Goal: Information Seeking & Learning: Learn about a topic

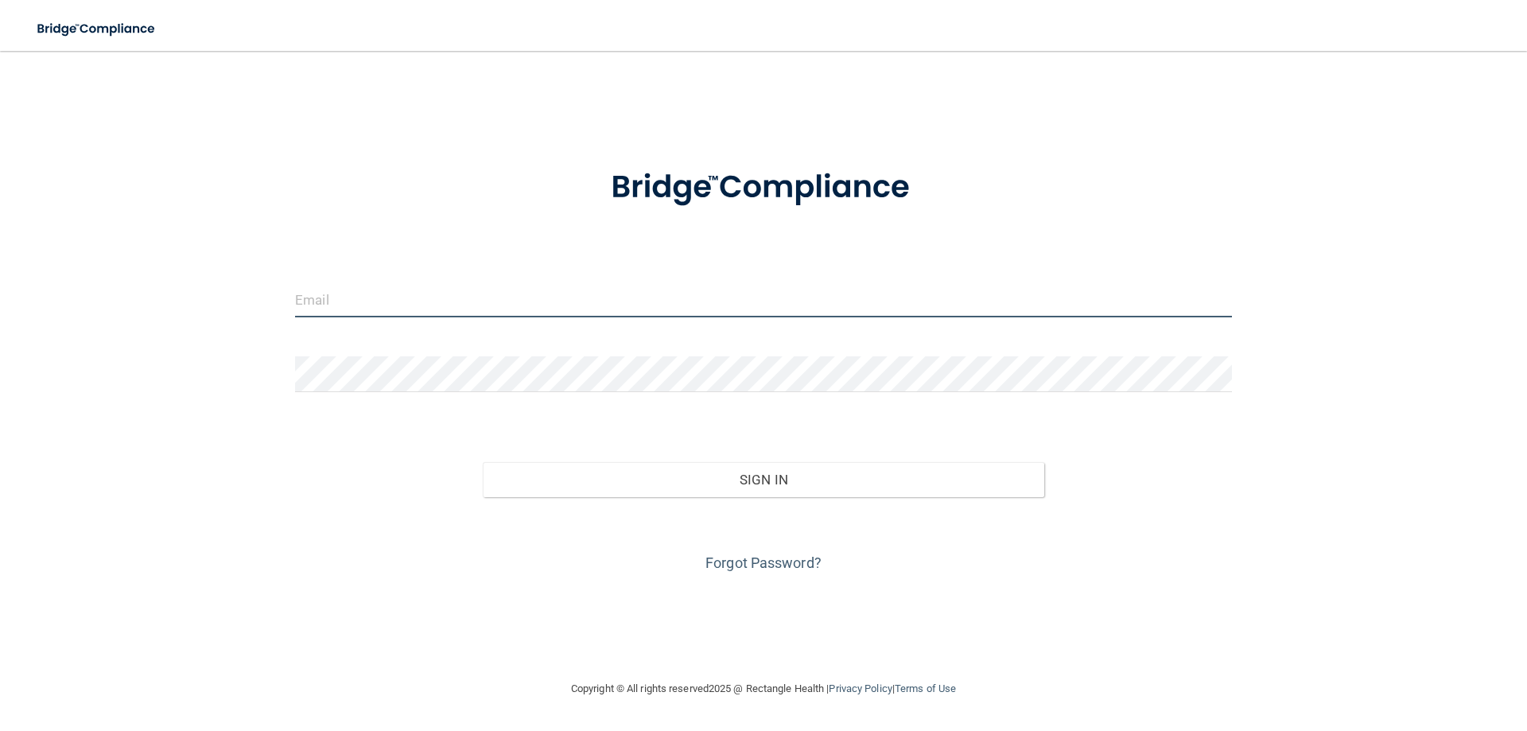
click at [459, 297] on input "email" at bounding box center [763, 299] width 937 height 36
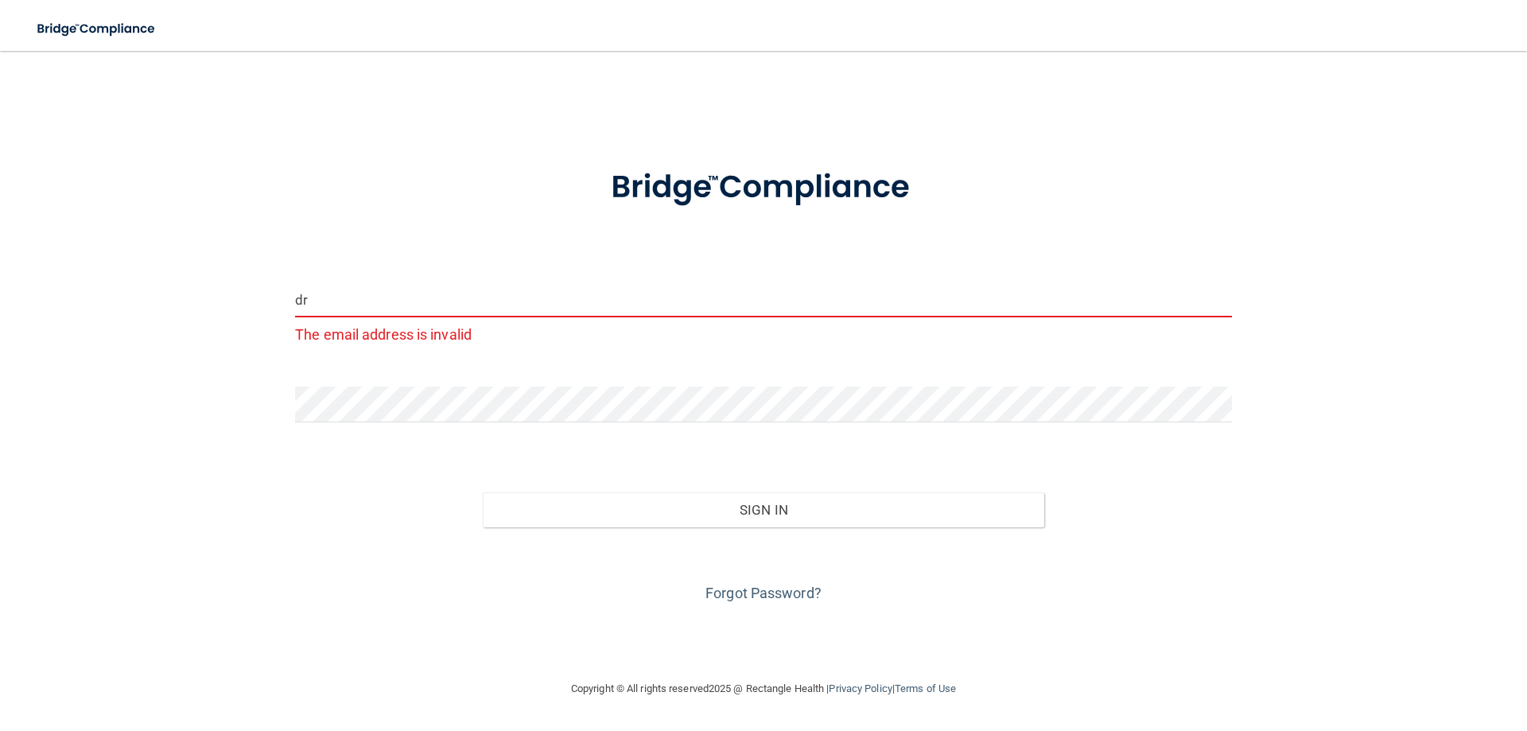
type input "d"
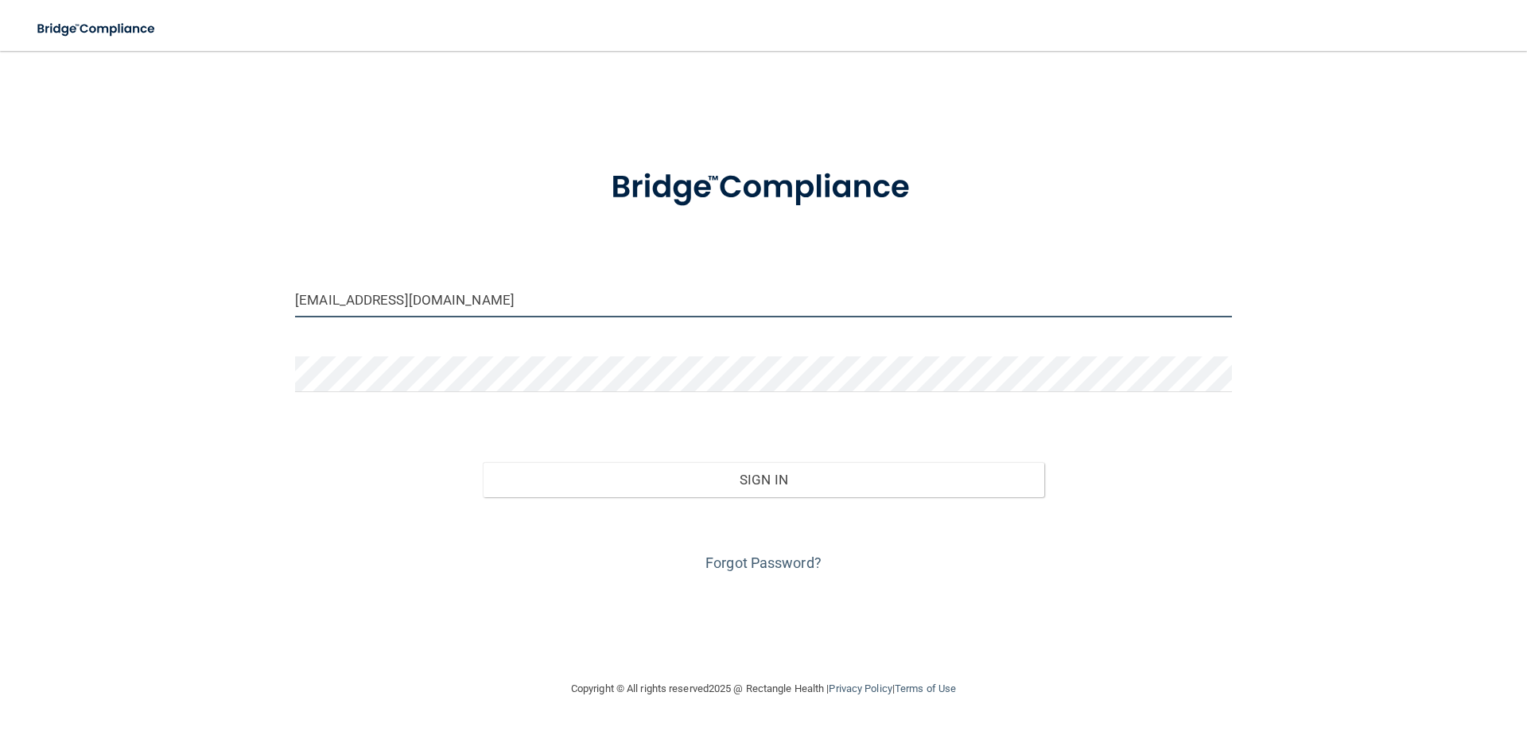
type input "[EMAIL_ADDRESS][DOMAIN_NAME]"
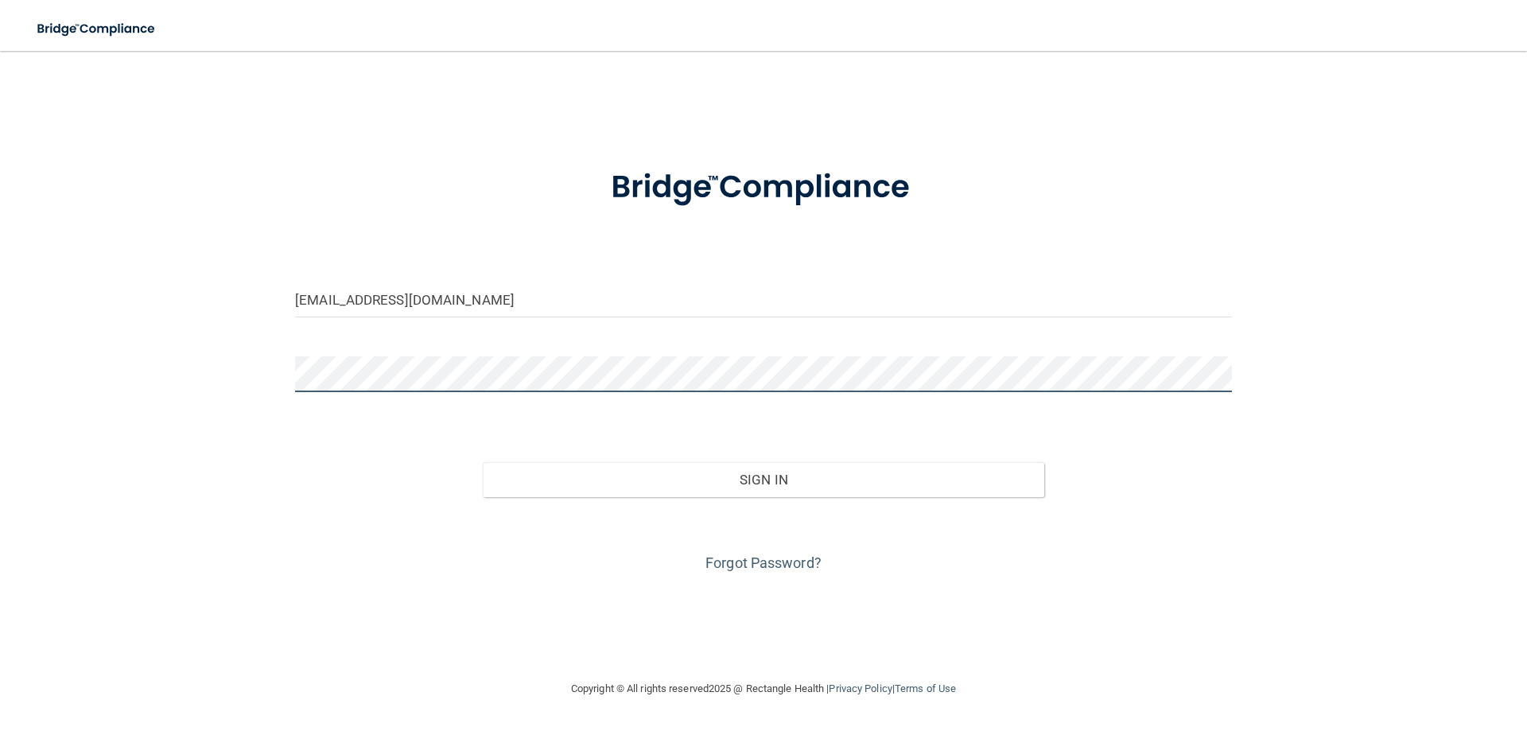
click at [483, 462] on button "Sign In" at bounding box center [764, 479] width 562 height 35
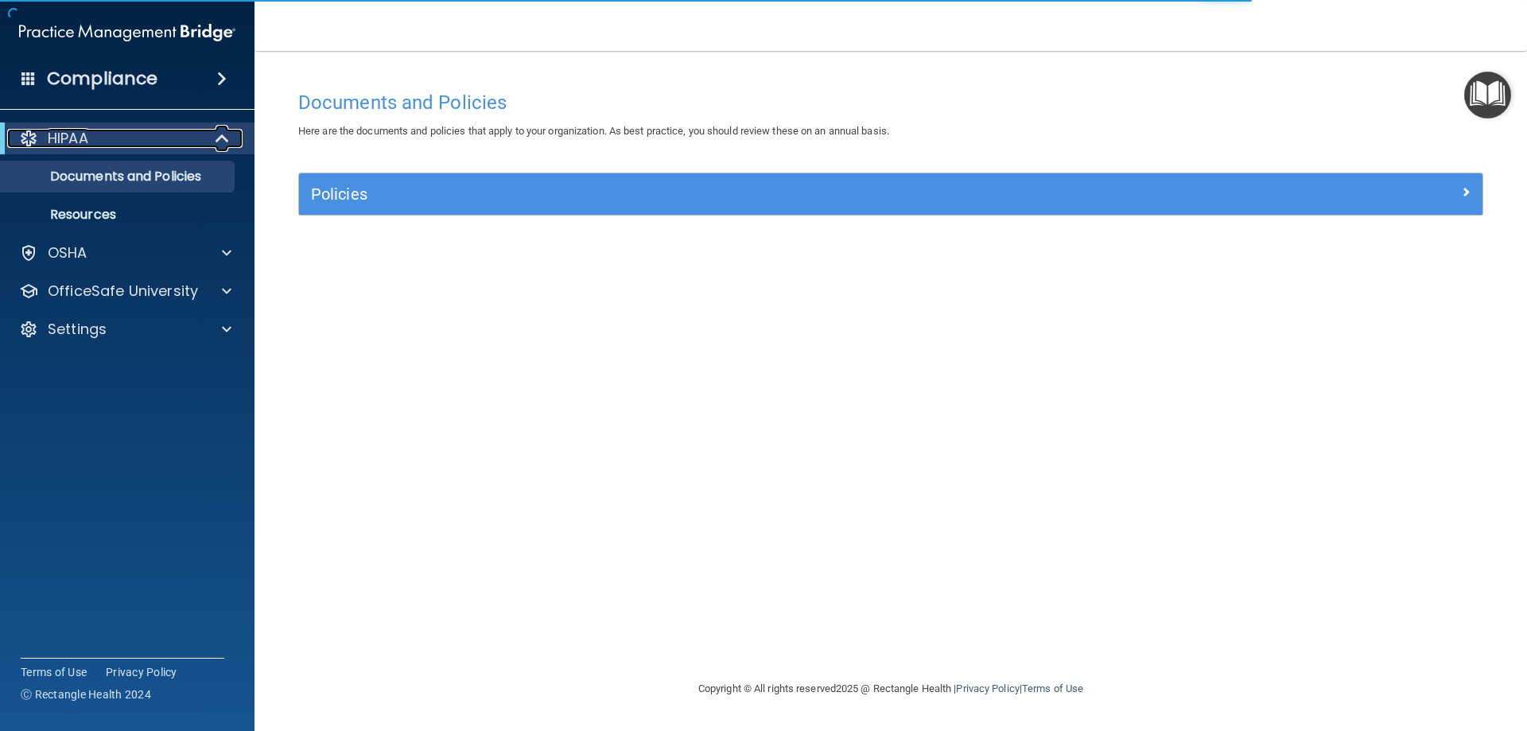
click at [217, 141] on span at bounding box center [224, 138] width 14 height 19
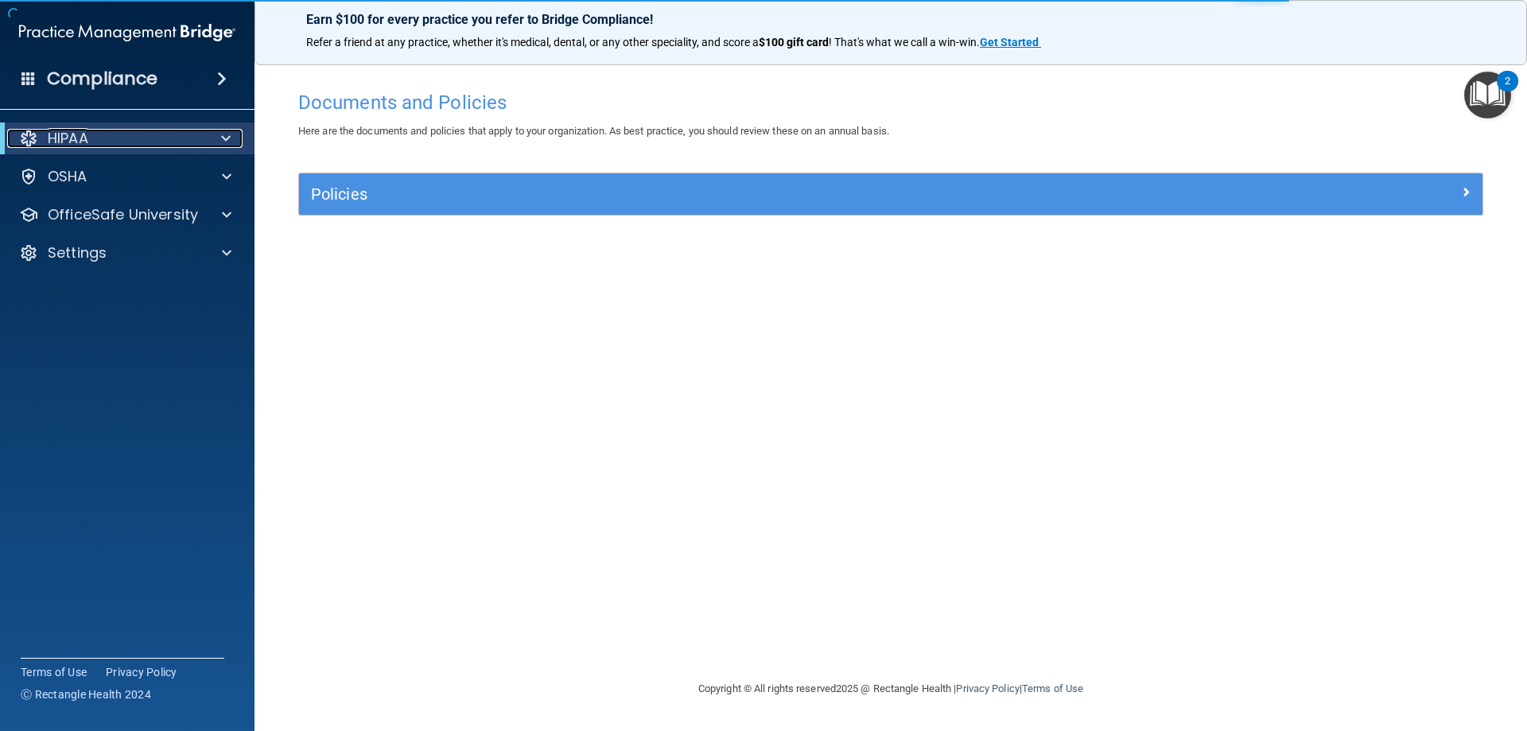
click at [218, 142] on div at bounding box center [223, 138] width 39 height 19
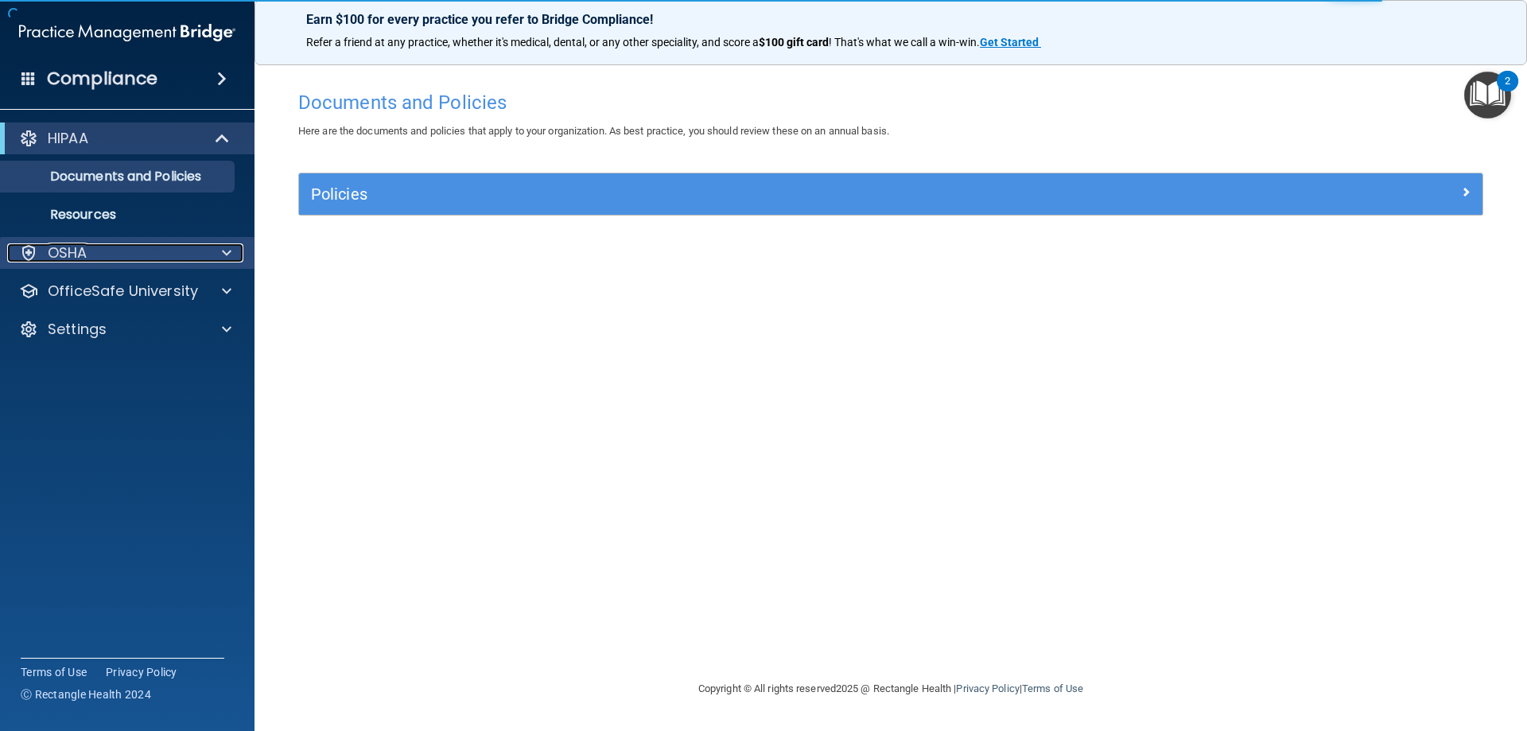
click at [196, 253] on div "OSHA" at bounding box center [105, 252] width 197 height 19
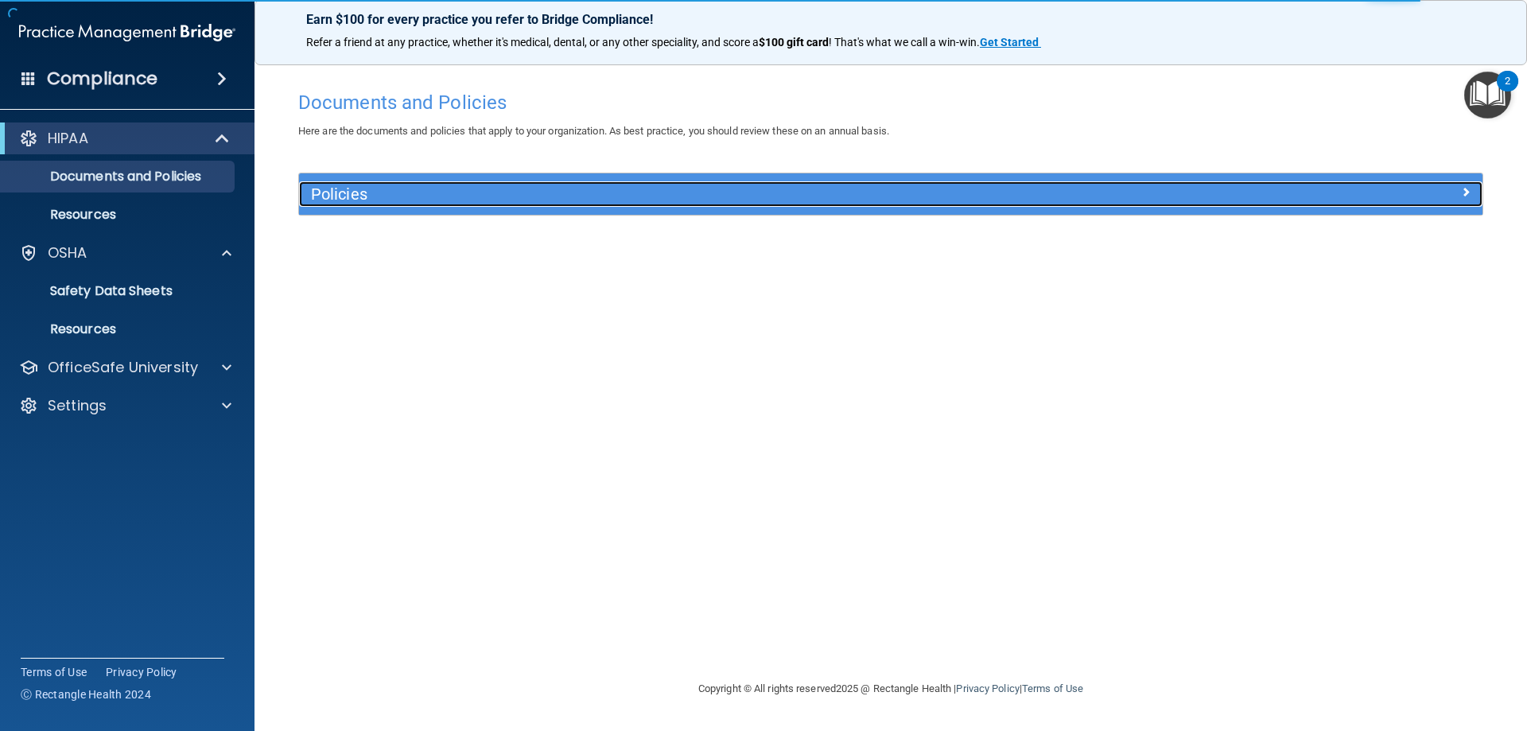
click at [328, 192] on h5 "Policies" at bounding box center [743, 193] width 864 height 17
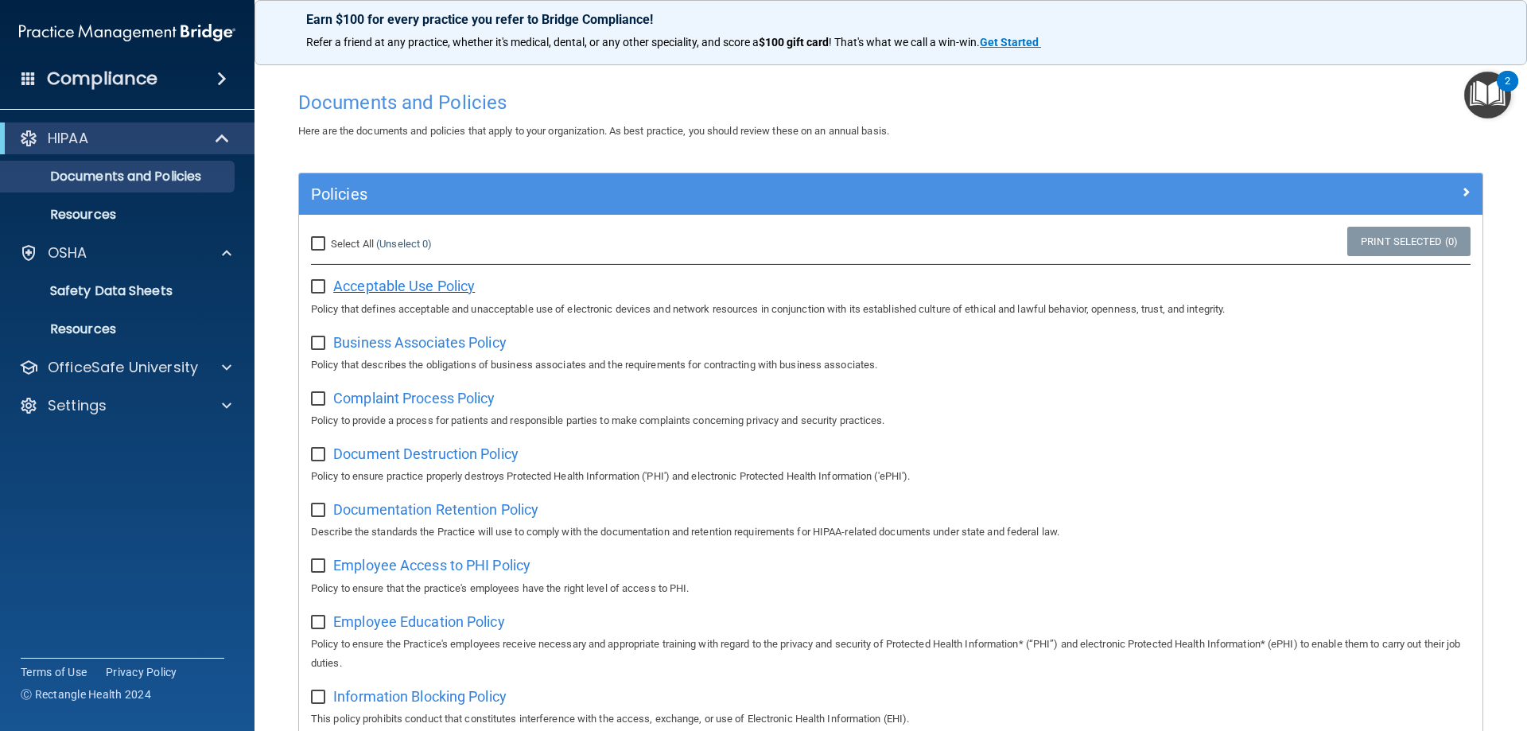
click at [421, 286] on span "Acceptable Use Policy" at bounding box center [404, 286] width 142 height 17
click at [327, 242] on input "Select All (Unselect 0) Unselect All" at bounding box center [320, 244] width 18 height 13
checkbox input "true"
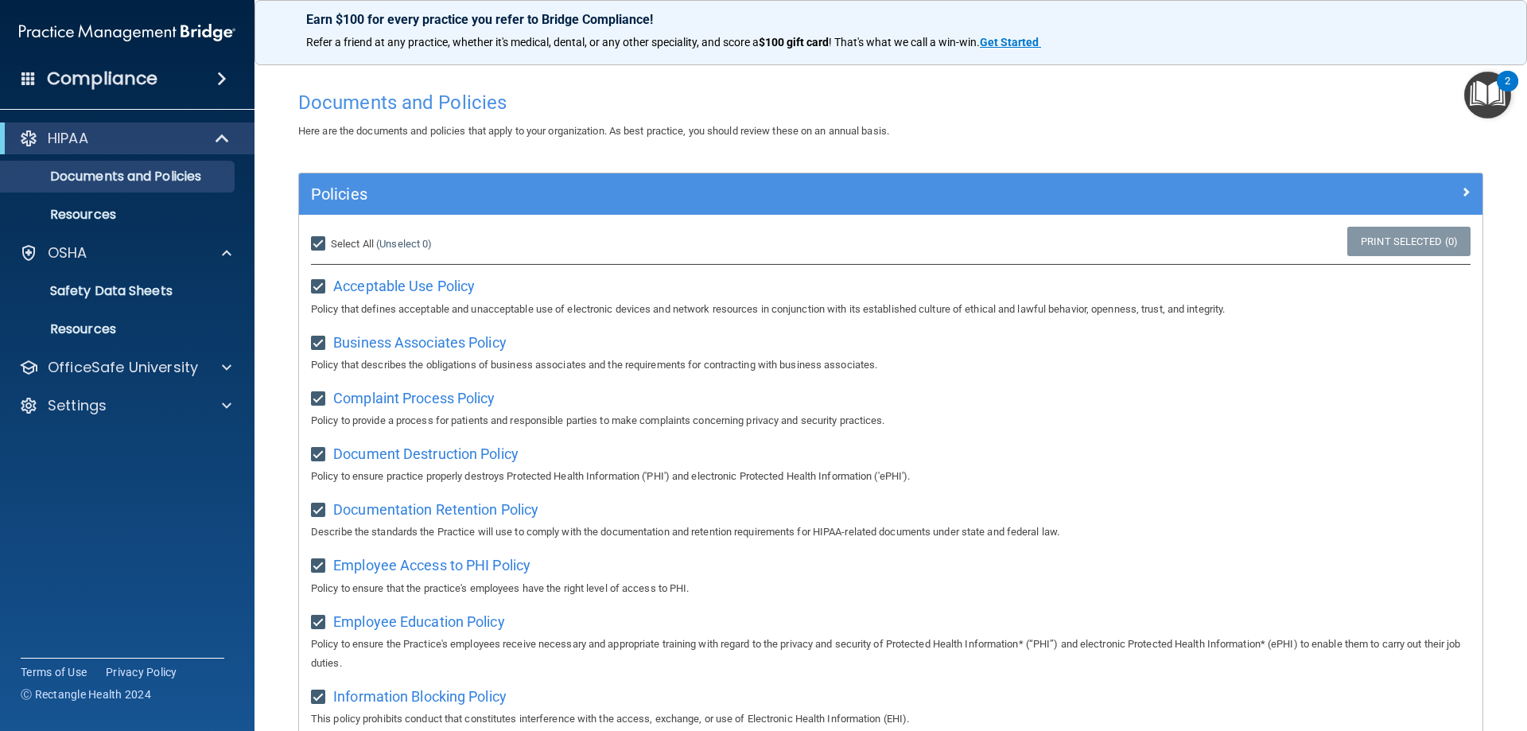
checkbox input "true"
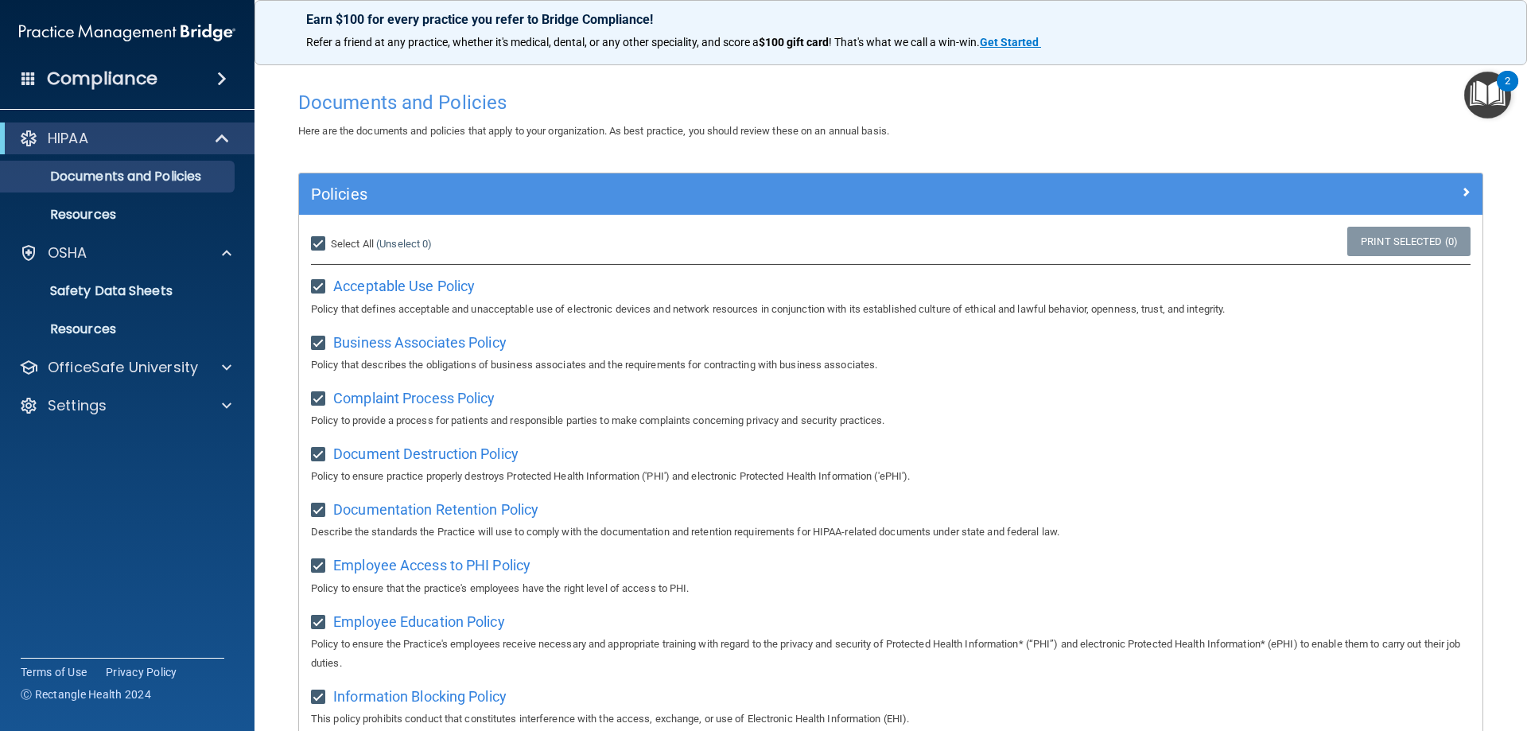
checkbox input "true"
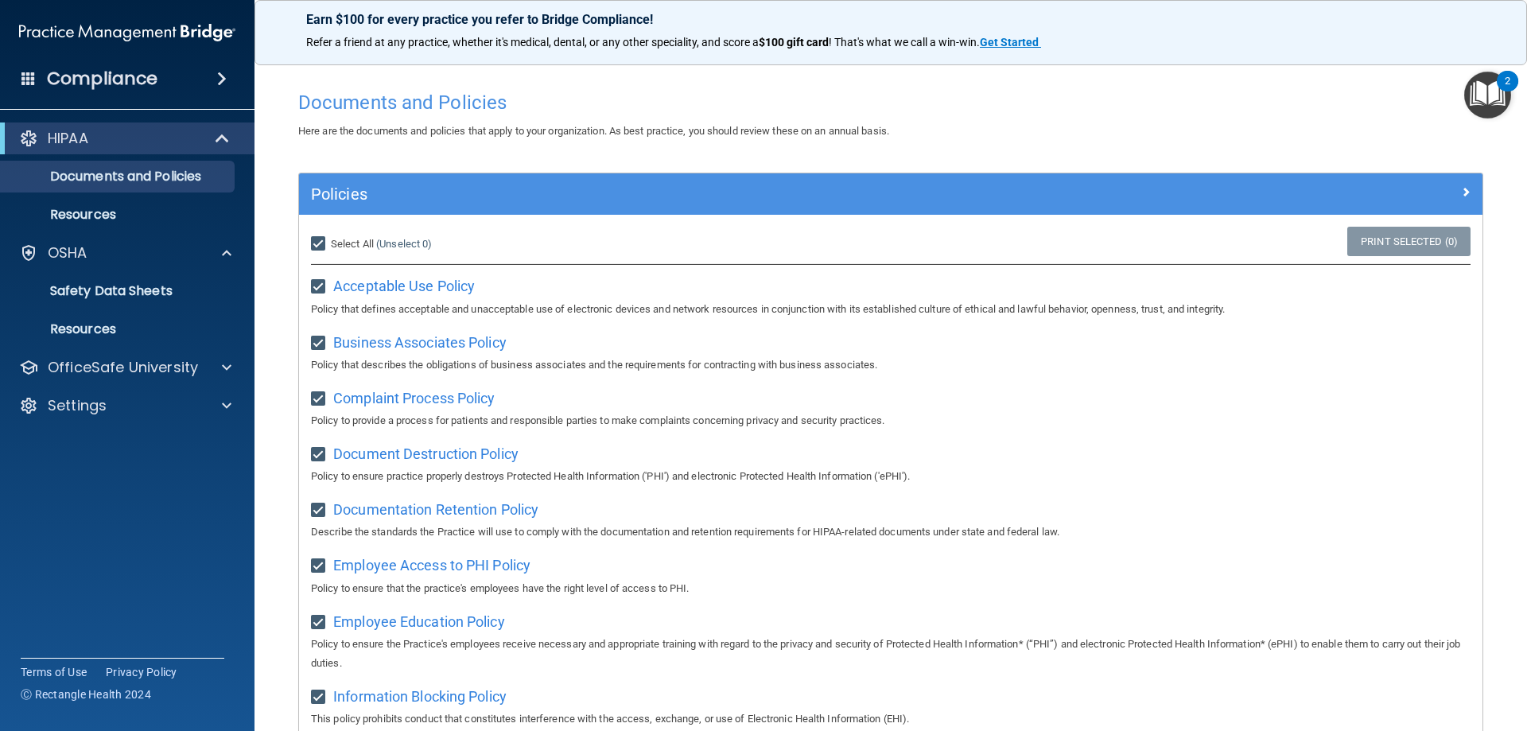
checkbox input "true"
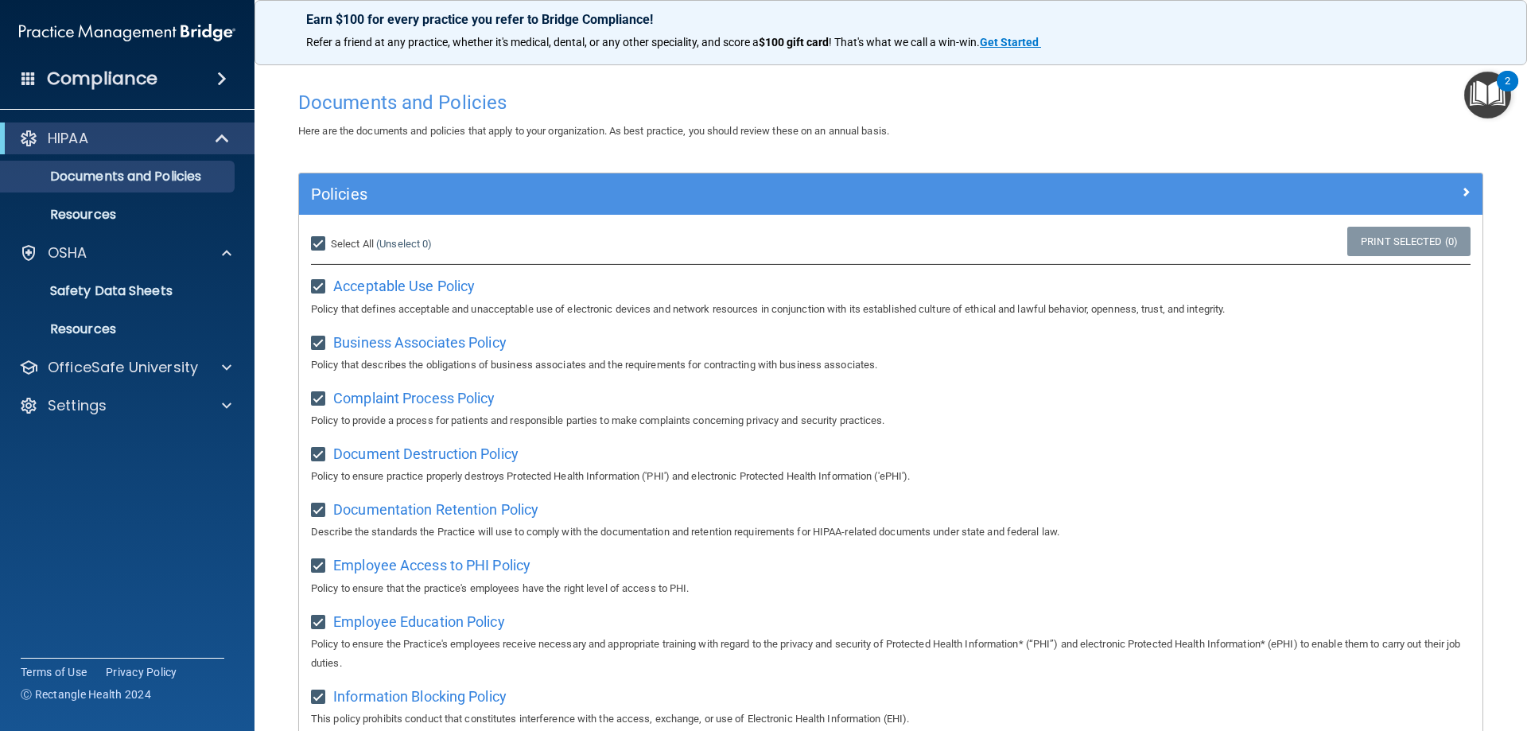
checkbox input "true"
click at [217, 72] on span at bounding box center [222, 78] width 10 height 19
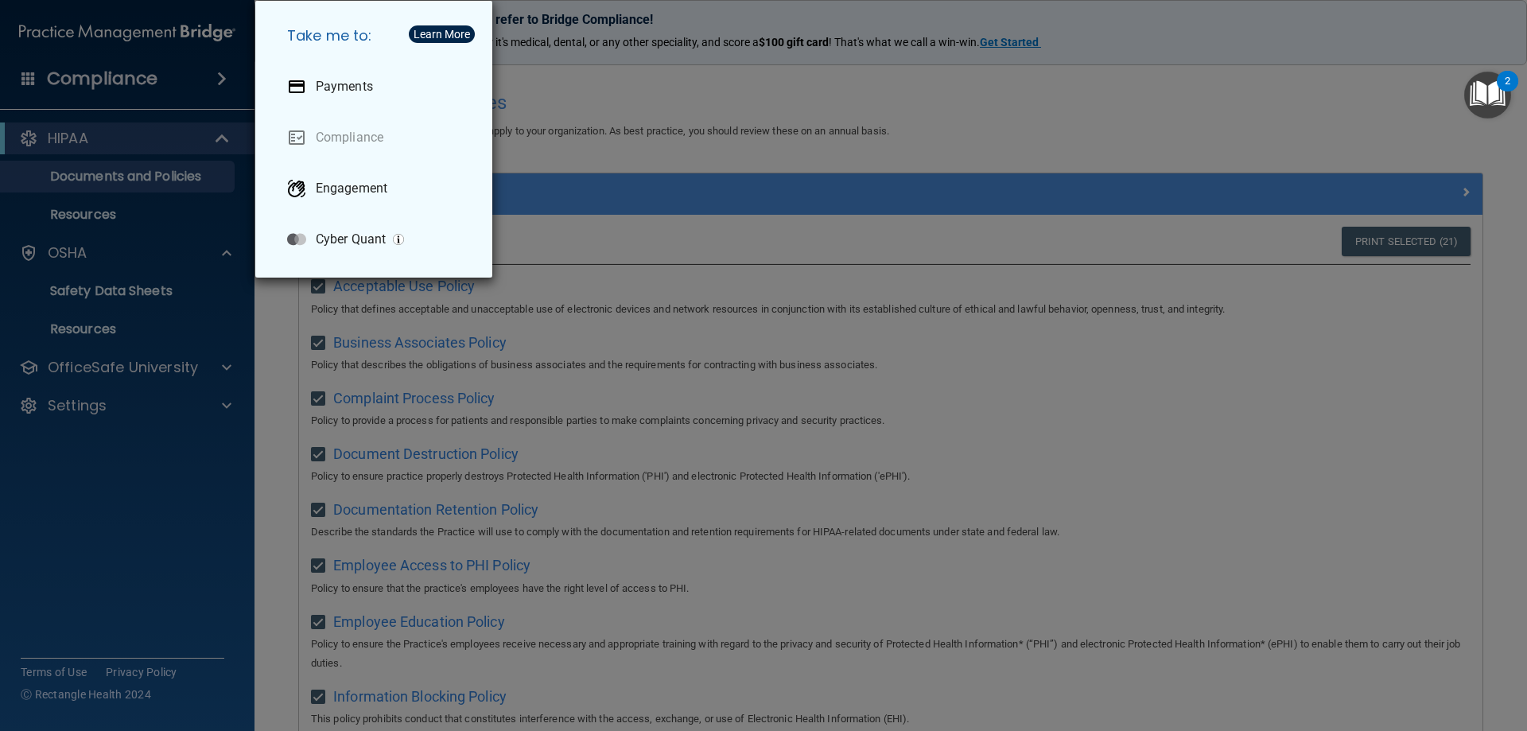
click at [208, 72] on div "Take me to: Payments Compliance Engagement Cyber Quant" at bounding box center [763, 365] width 1527 height 731
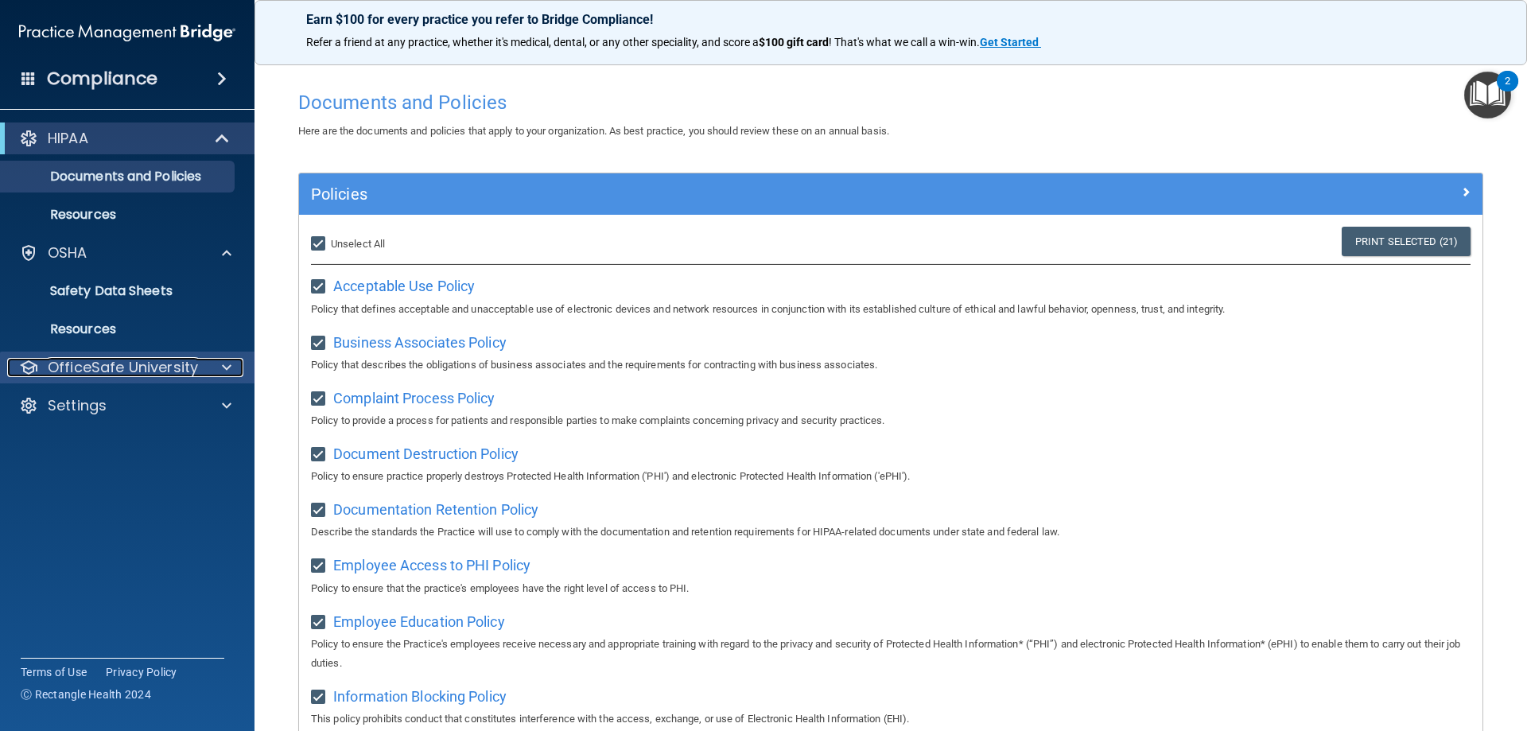
click at [209, 369] on div at bounding box center [224, 367] width 40 height 19
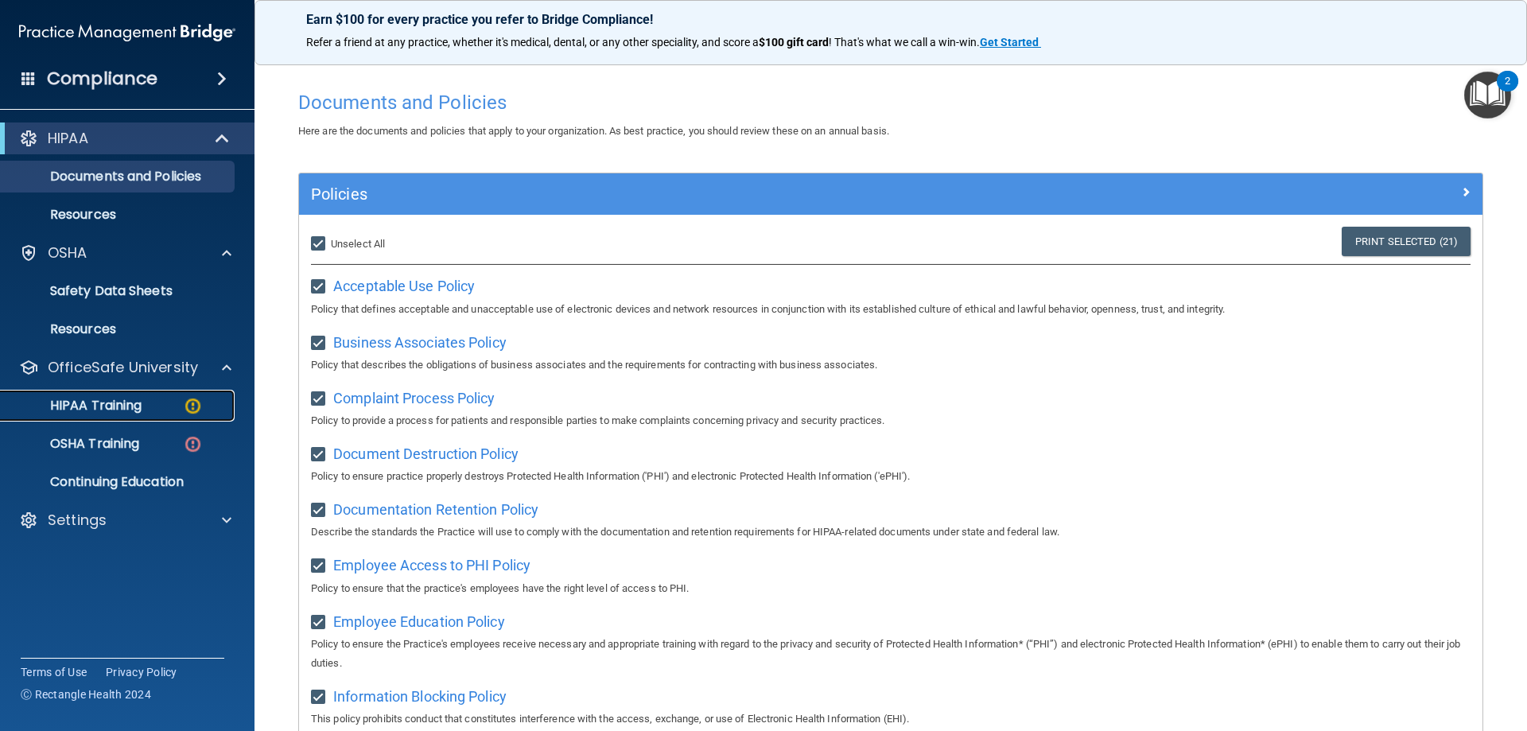
click at [177, 398] on div "HIPAA Training" at bounding box center [118, 406] width 217 height 16
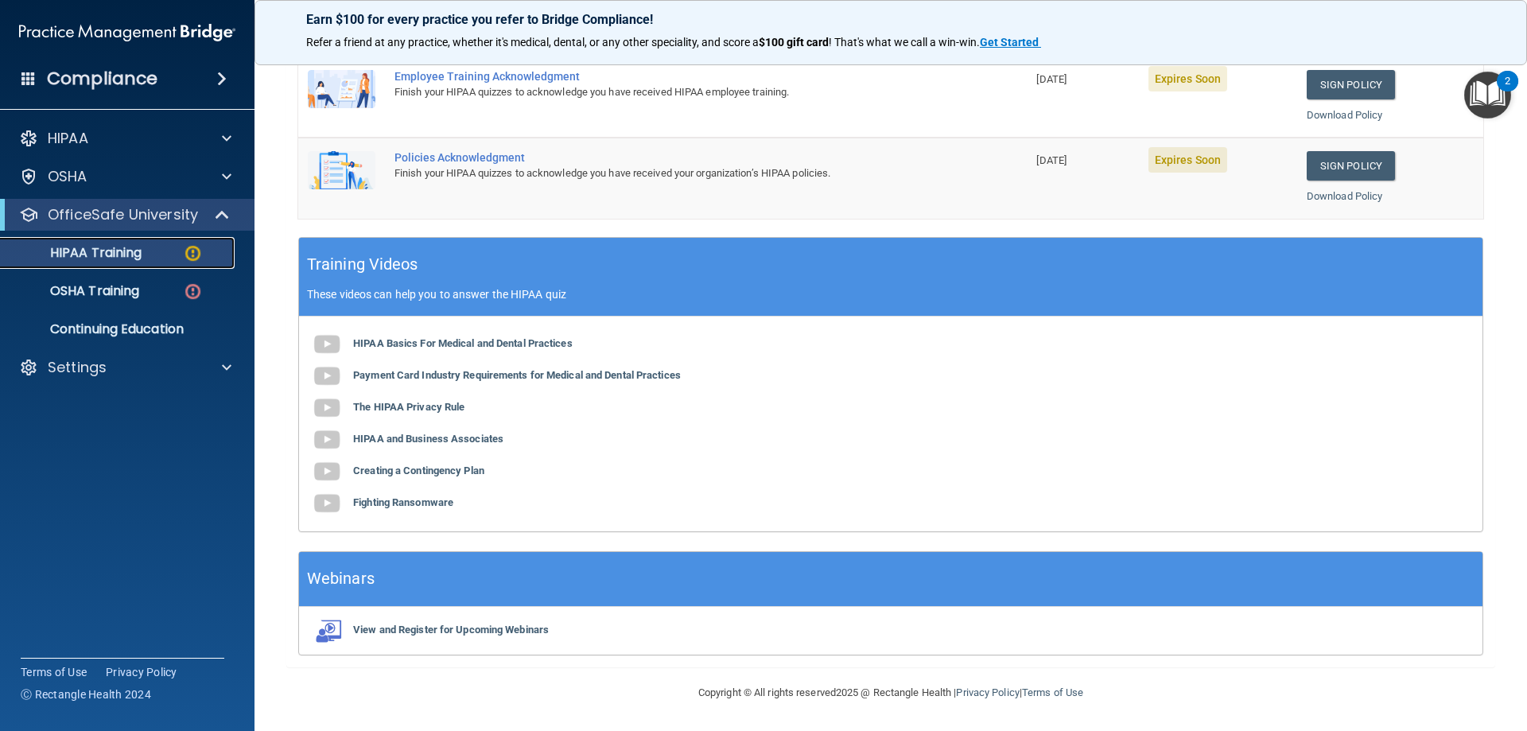
scroll to position [149, 0]
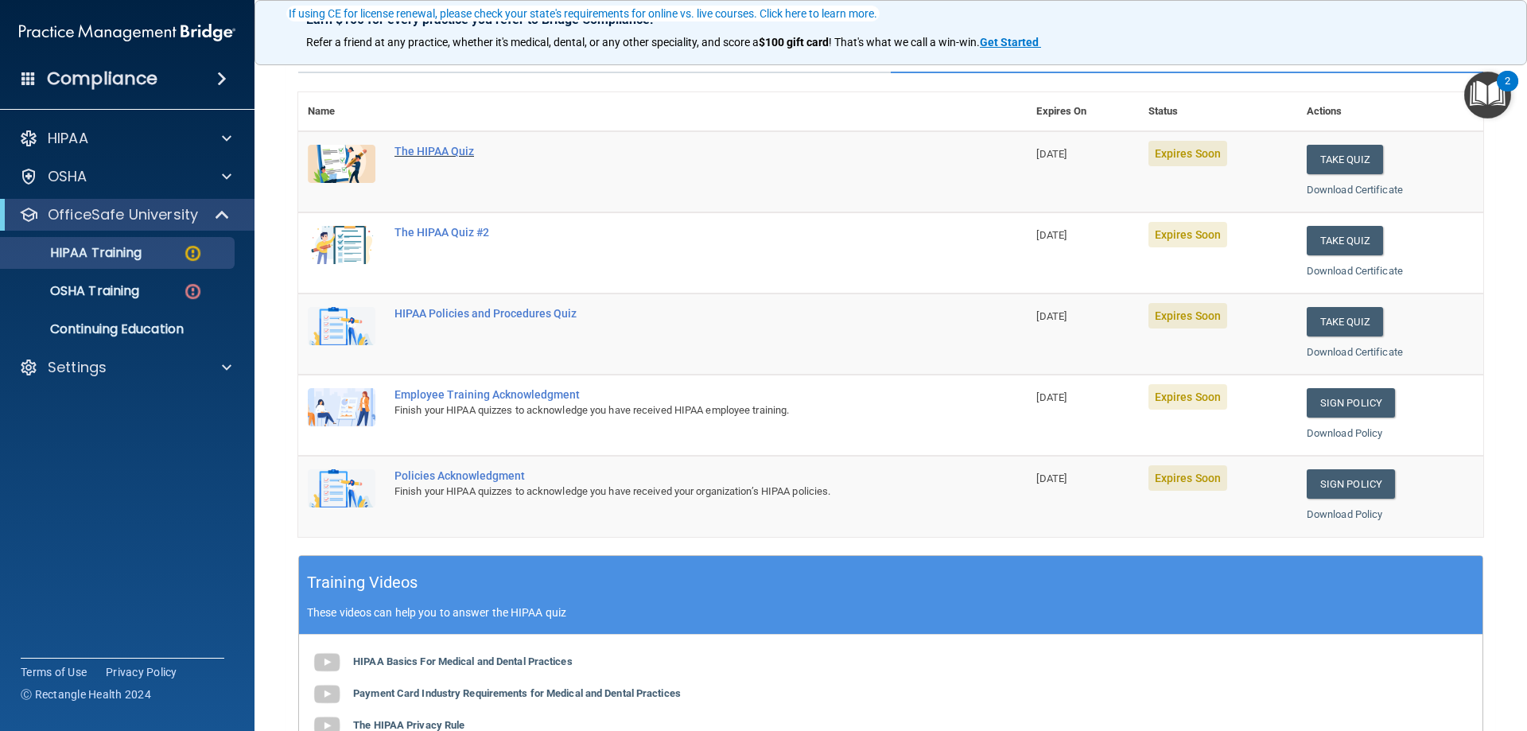
click at [422, 145] on div "The HIPAA Quiz" at bounding box center [670, 151] width 553 height 13
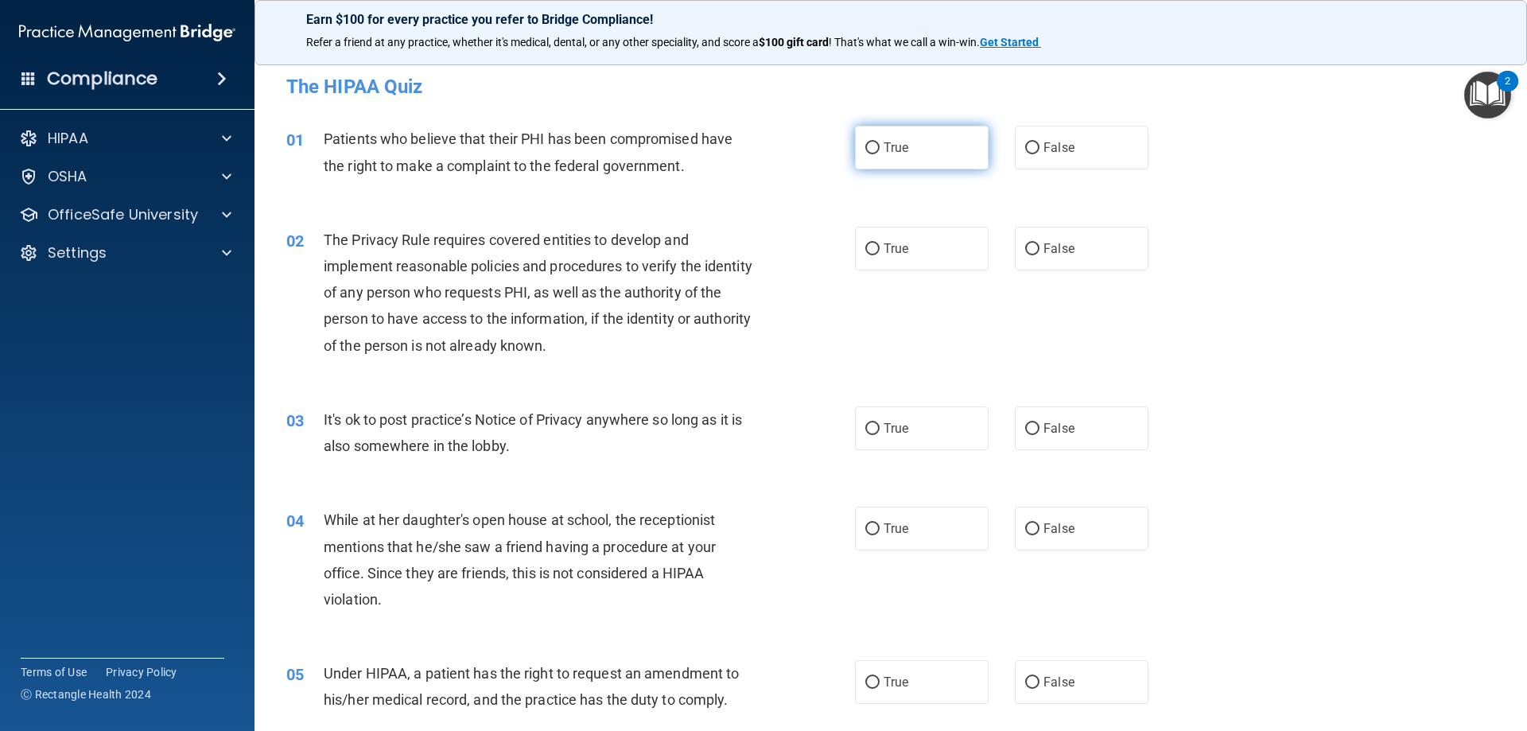
click at [883, 155] on label "True" at bounding box center [922, 148] width 134 height 44
click at [879, 154] on input "True" at bounding box center [872, 148] width 14 height 12
radio input "true"
drag, startPoint x: 963, startPoint y: 242, endPoint x: 945, endPoint y: 221, distance: 27.1
click at [962, 246] on label "True" at bounding box center [922, 249] width 134 height 44
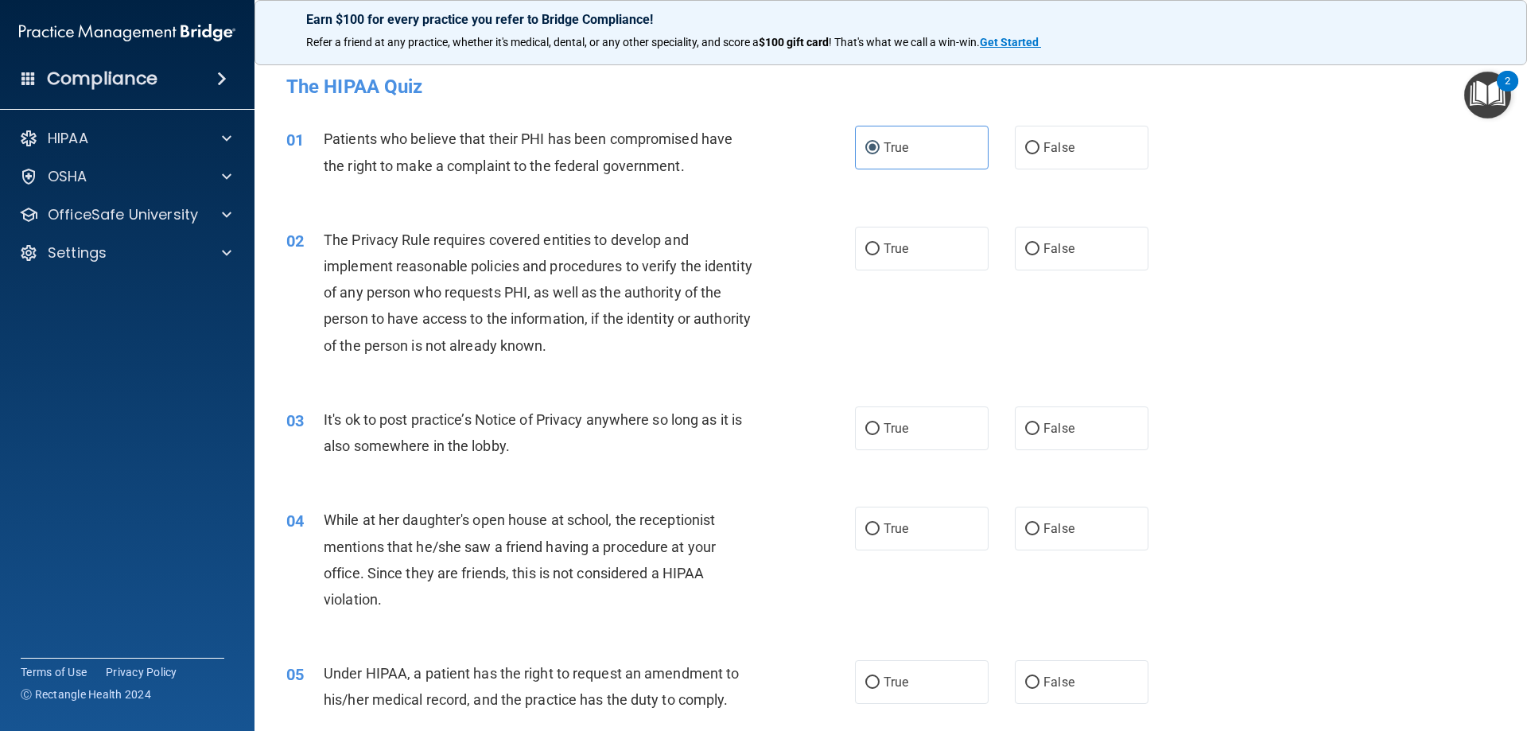
click at [879, 246] on input "True" at bounding box center [872, 249] width 14 height 12
radio input "true"
click at [934, 408] on label "True" at bounding box center [922, 428] width 134 height 44
click at [879, 423] on input "True" at bounding box center [872, 429] width 14 height 12
radio input "true"
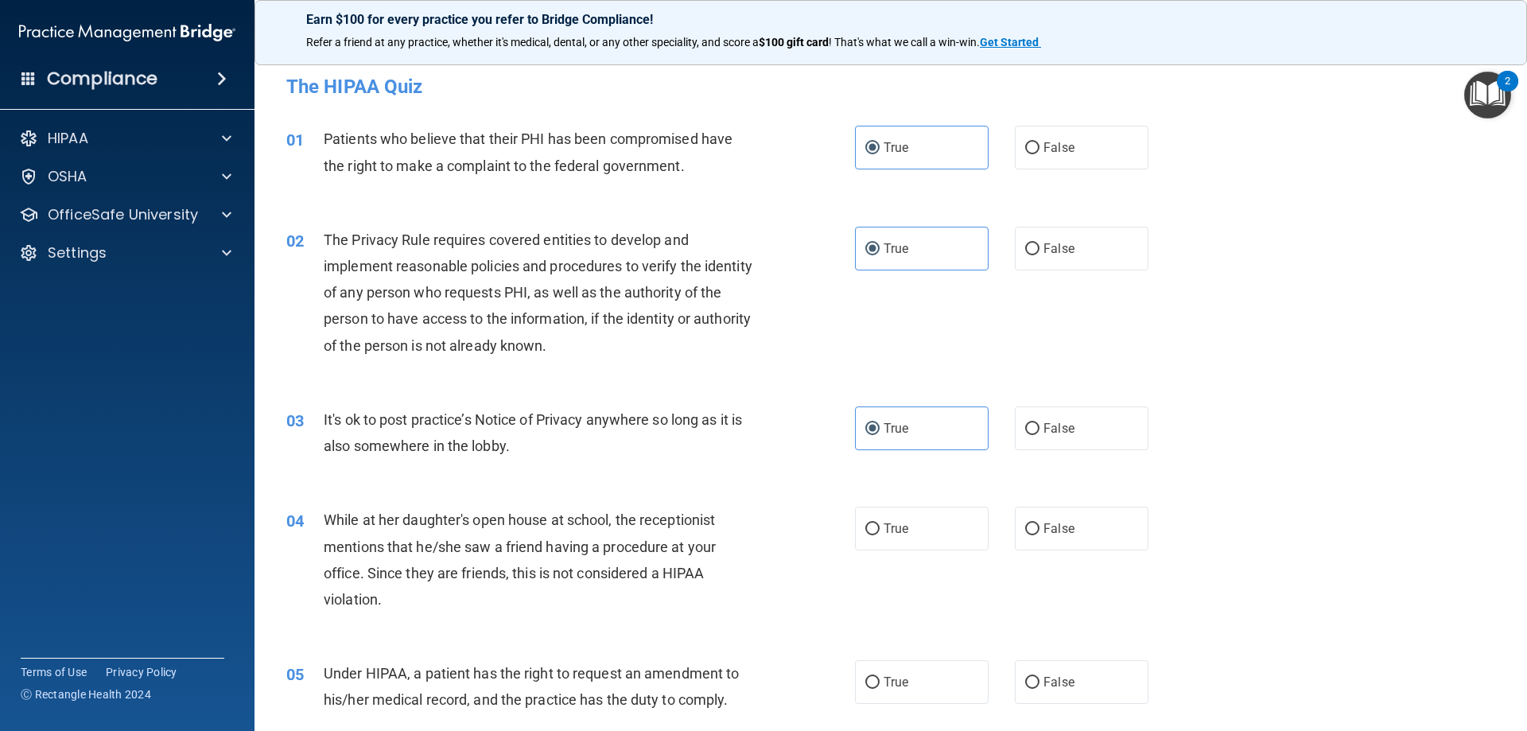
scroll to position [80, 0]
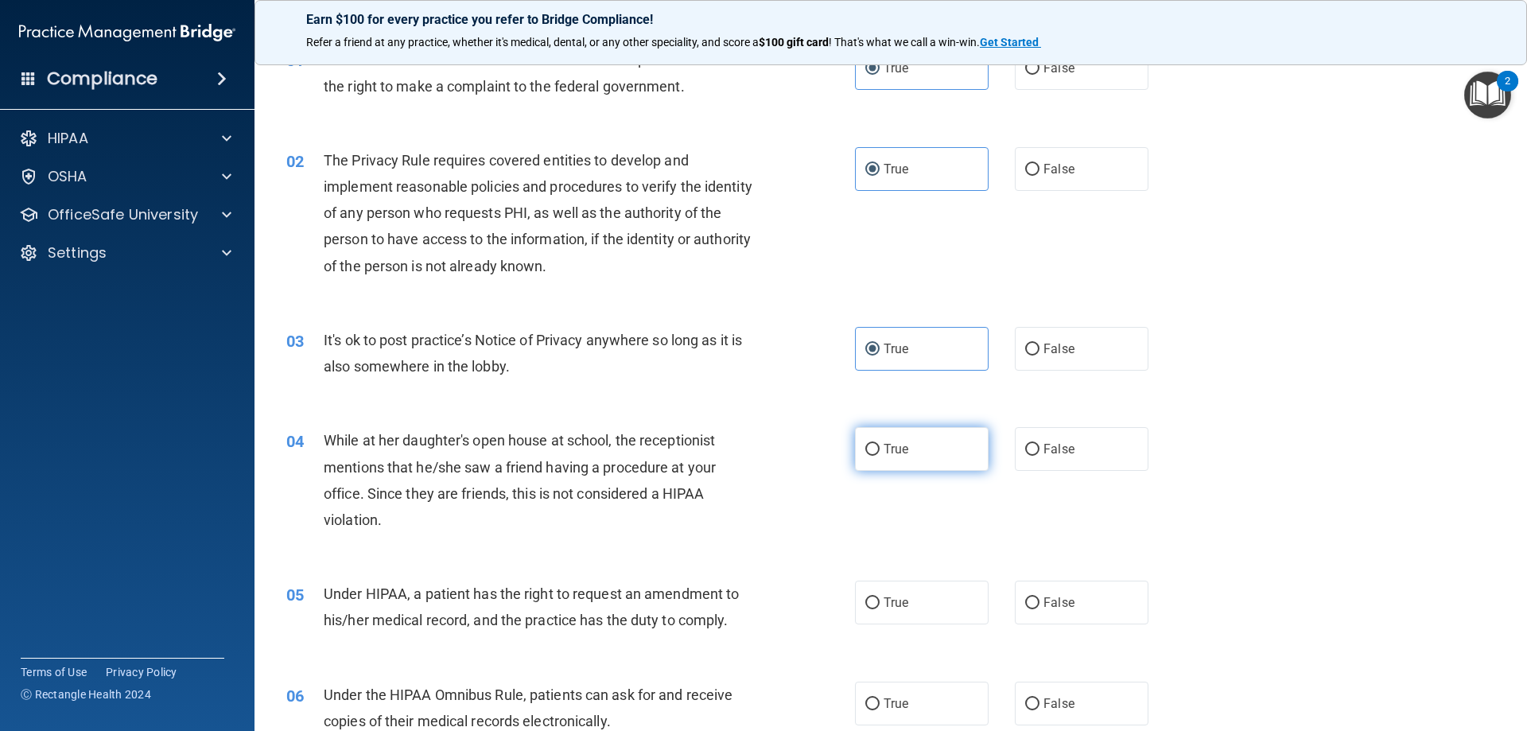
click at [890, 451] on span "True" at bounding box center [895, 448] width 25 height 15
click at [879, 451] on input "True" at bounding box center [872, 450] width 14 height 12
radio input "true"
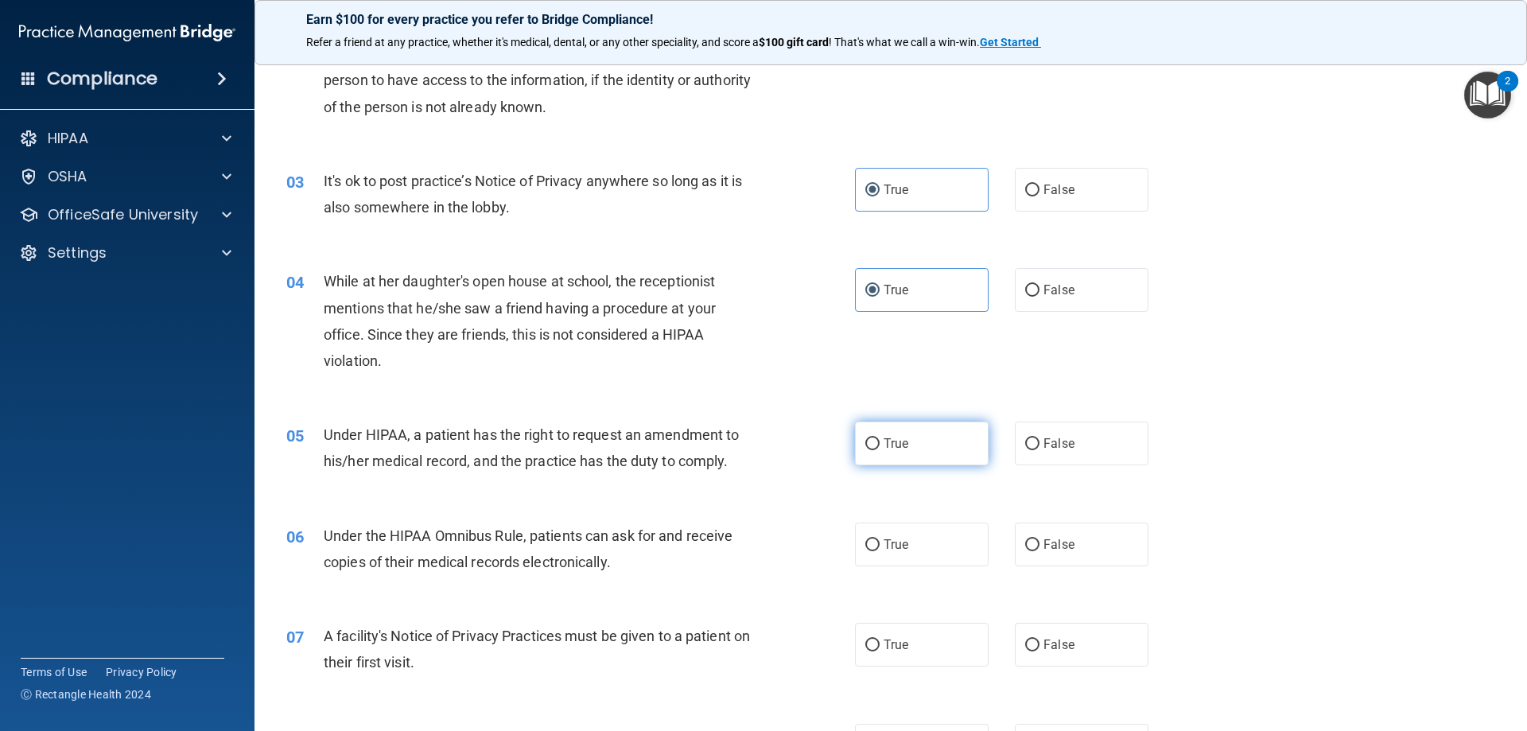
click at [904, 436] on label "True" at bounding box center [922, 443] width 134 height 44
click at [879, 438] on input "True" at bounding box center [872, 444] width 14 height 12
radio input "true"
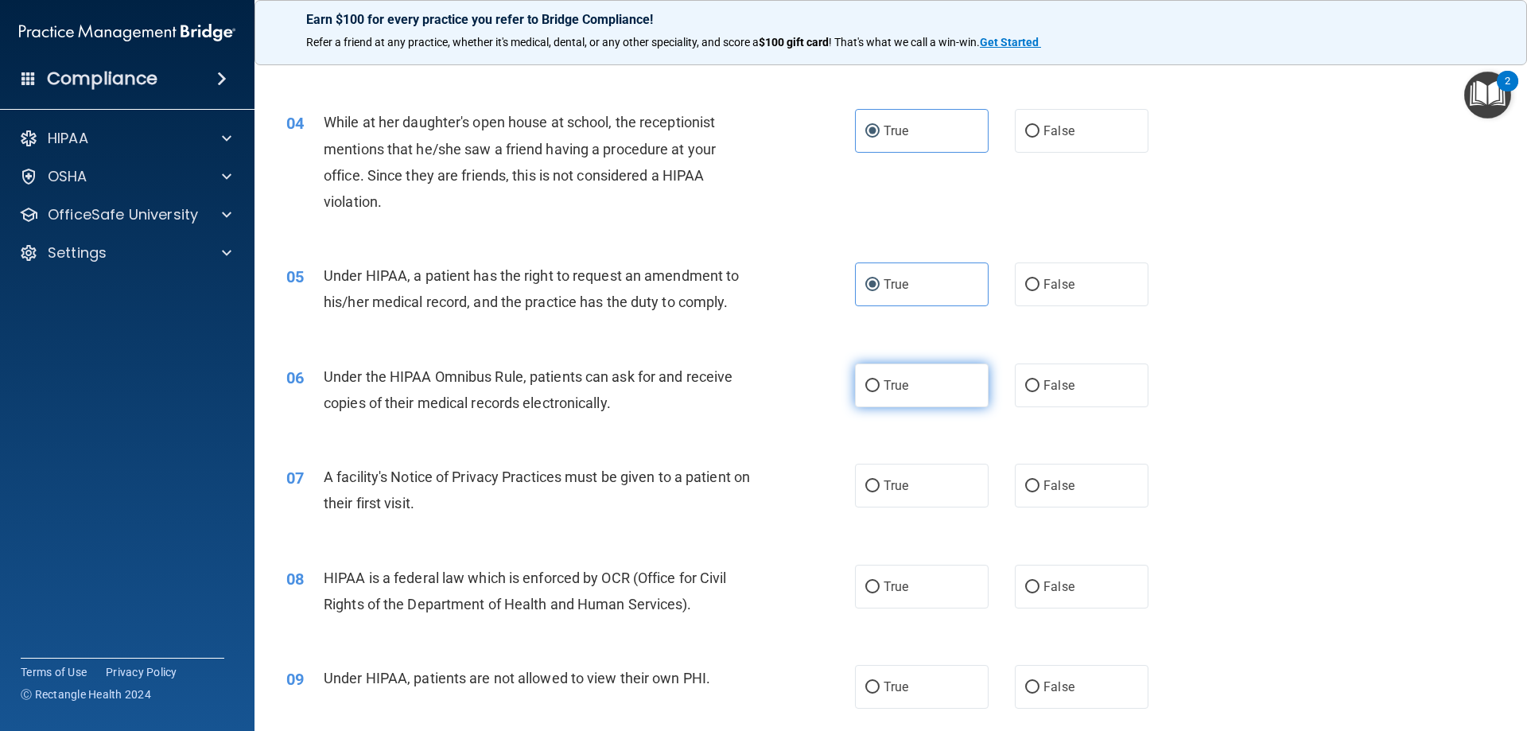
click at [922, 394] on label "True" at bounding box center [922, 385] width 134 height 44
click at [879, 392] on input "True" at bounding box center [872, 386] width 14 height 12
radio input "true"
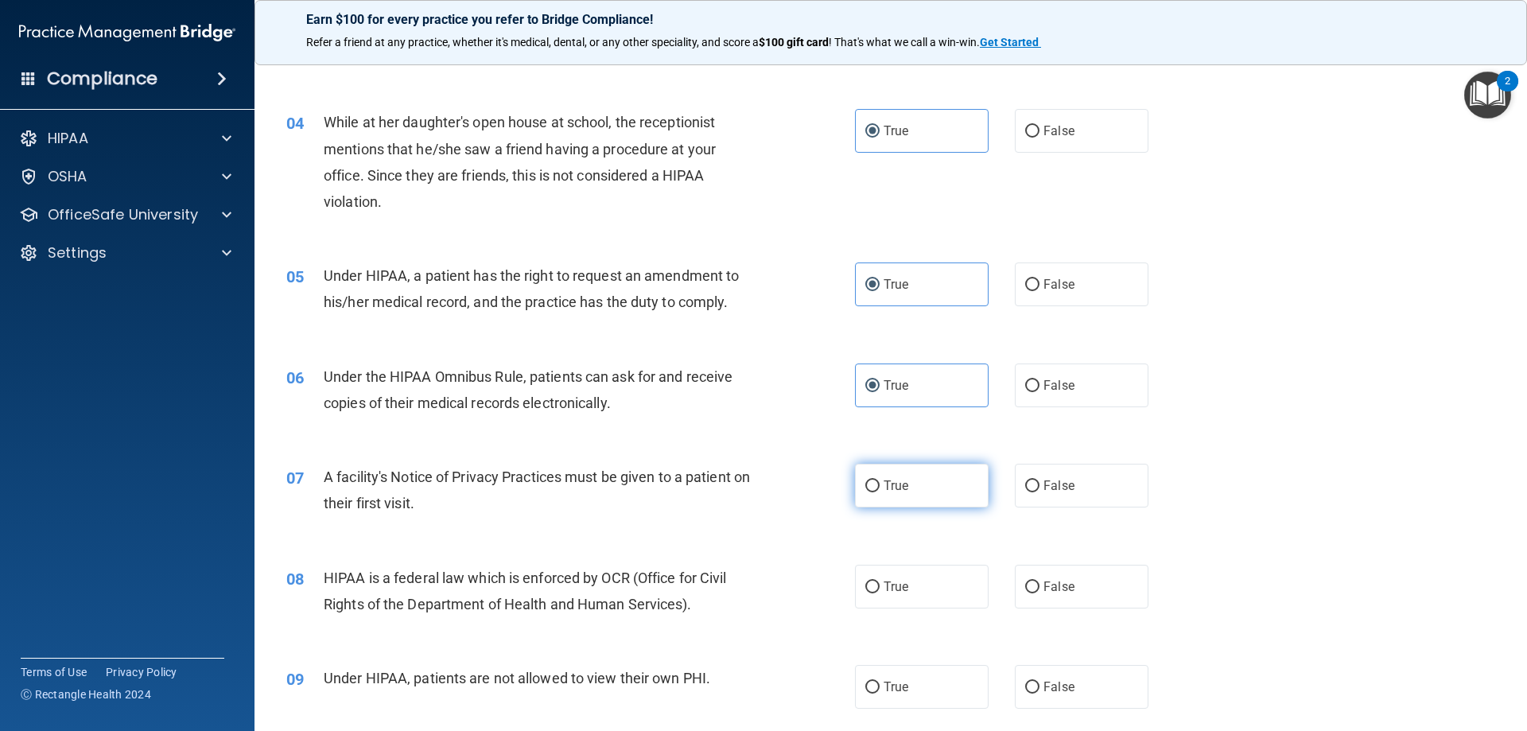
click at [912, 502] on label "True" at bounding box center [922, 486] width 134 height 44
click at [879, 492] on input "True" at bounding box center [872, 486] width 14 height 12
radio input "true"
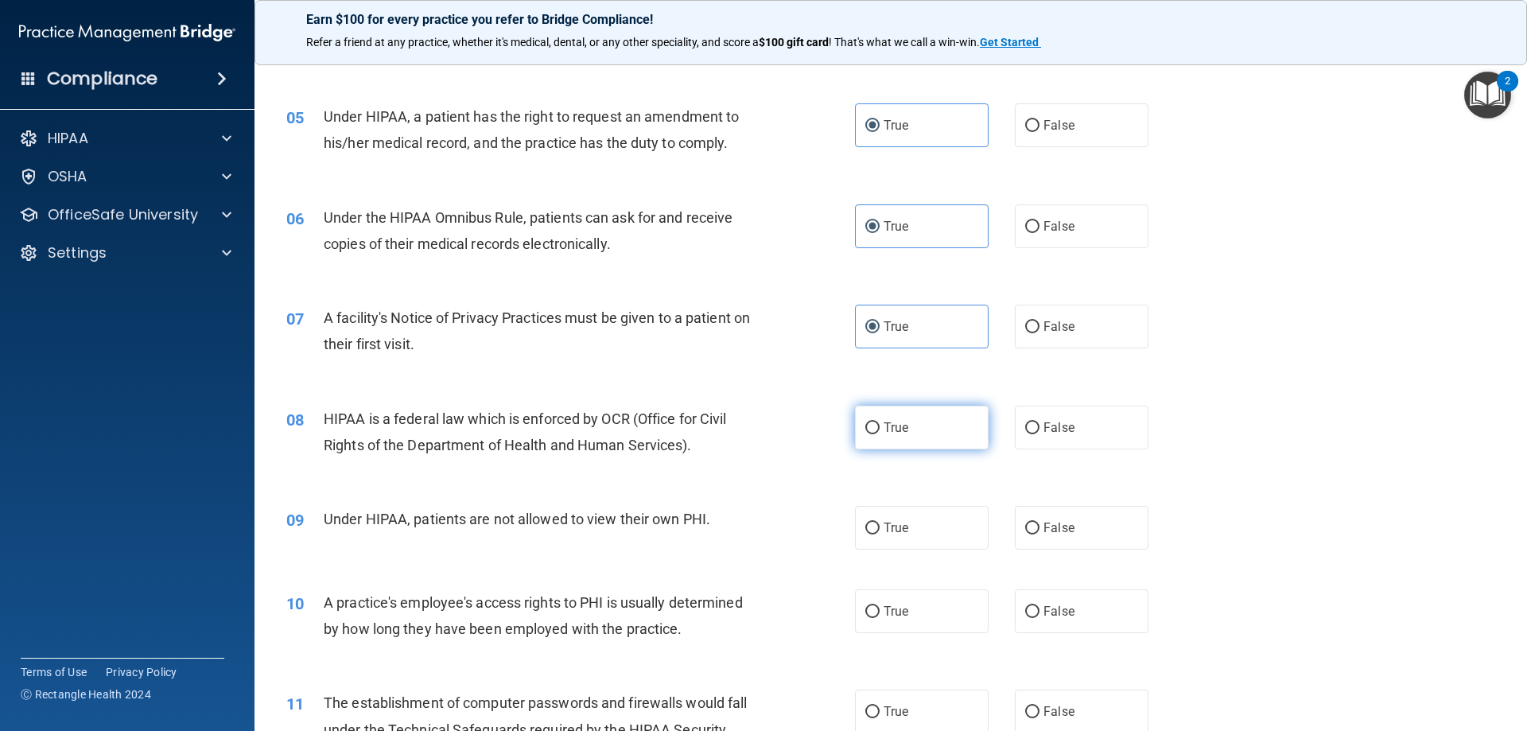
click at [934, 436] on label "True" at bounding box center [922, 428] width 134 height 44
click at [879, 434] on input "True" at bounding box center [872, 428] width 14 height 12
radio input "true"
click at [926, 519] on label "True" at bounding box center [922, 528] width 134 height 44
click at [879, 522] on input "True" at bounding box center [872, 528] width 14 height 12
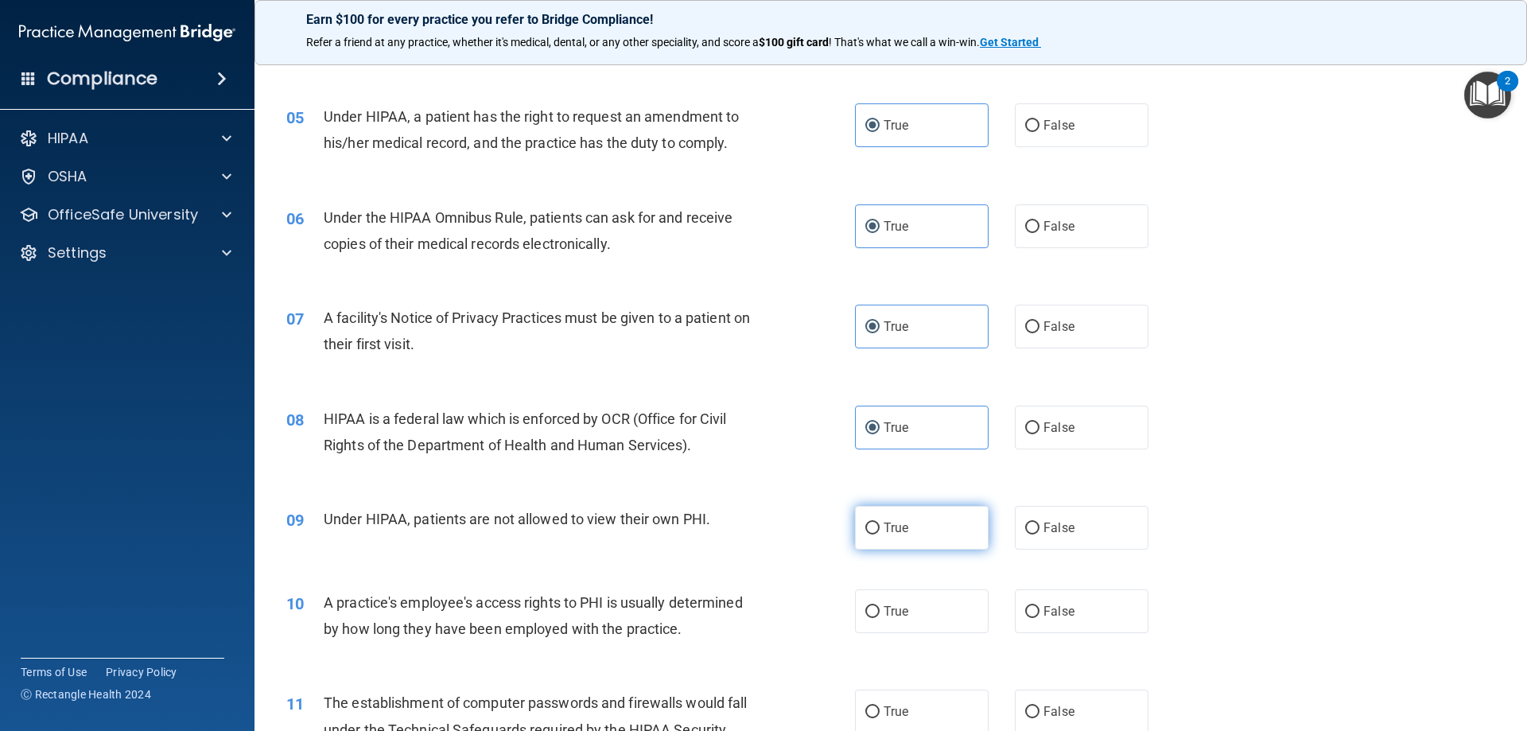
radio input "true"
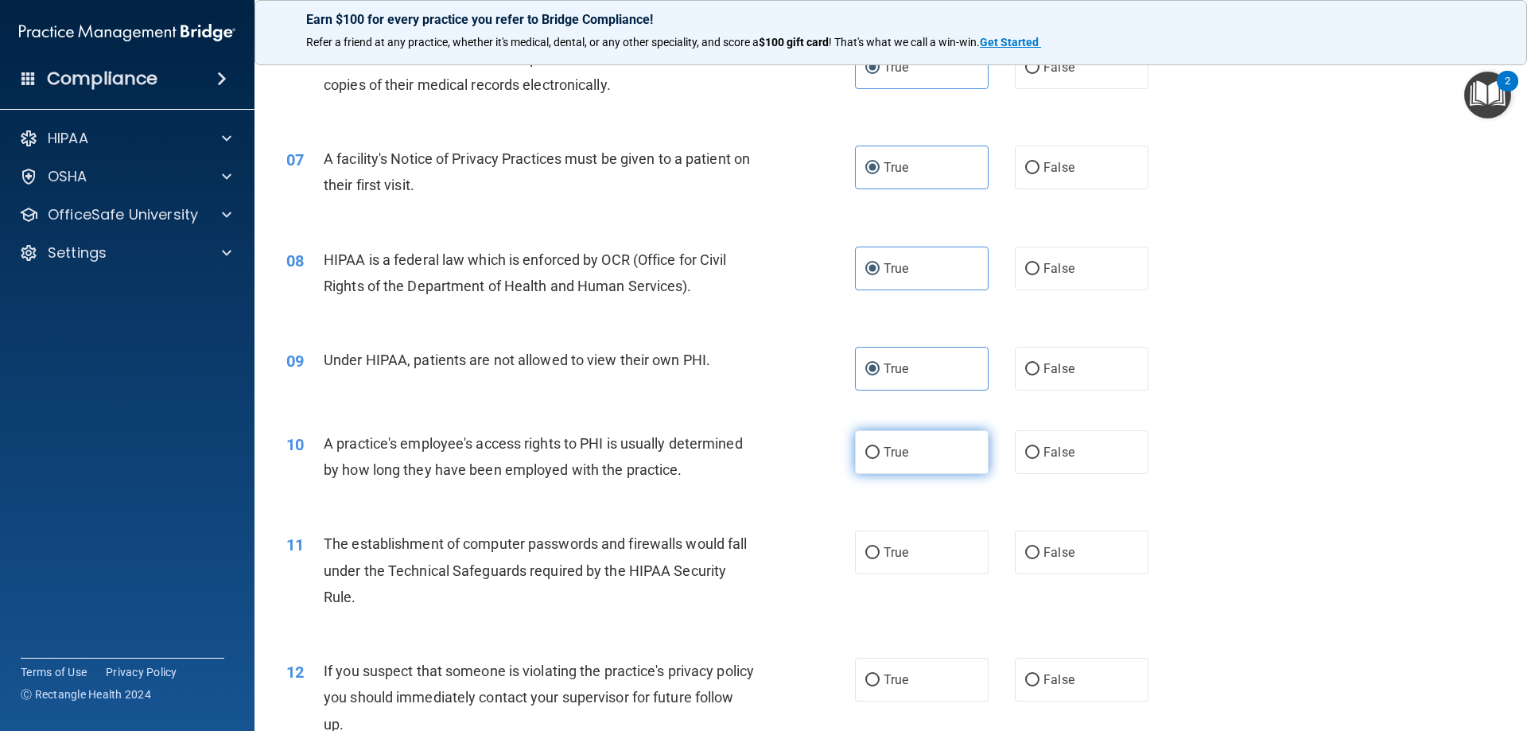
click at [880, 460] on label "True" at bounding box center [922, 452] width 134 height 44
click at [879, 459] on input "True" at bounding box center [872, 453] width 14 height 12
radio input "true"
click at [899, 548] on span "True" at bounding box center [895, 552] width 25 height 15
click at [879, 548] on input "True" at bounding box center [872, 553] width 14 height 12
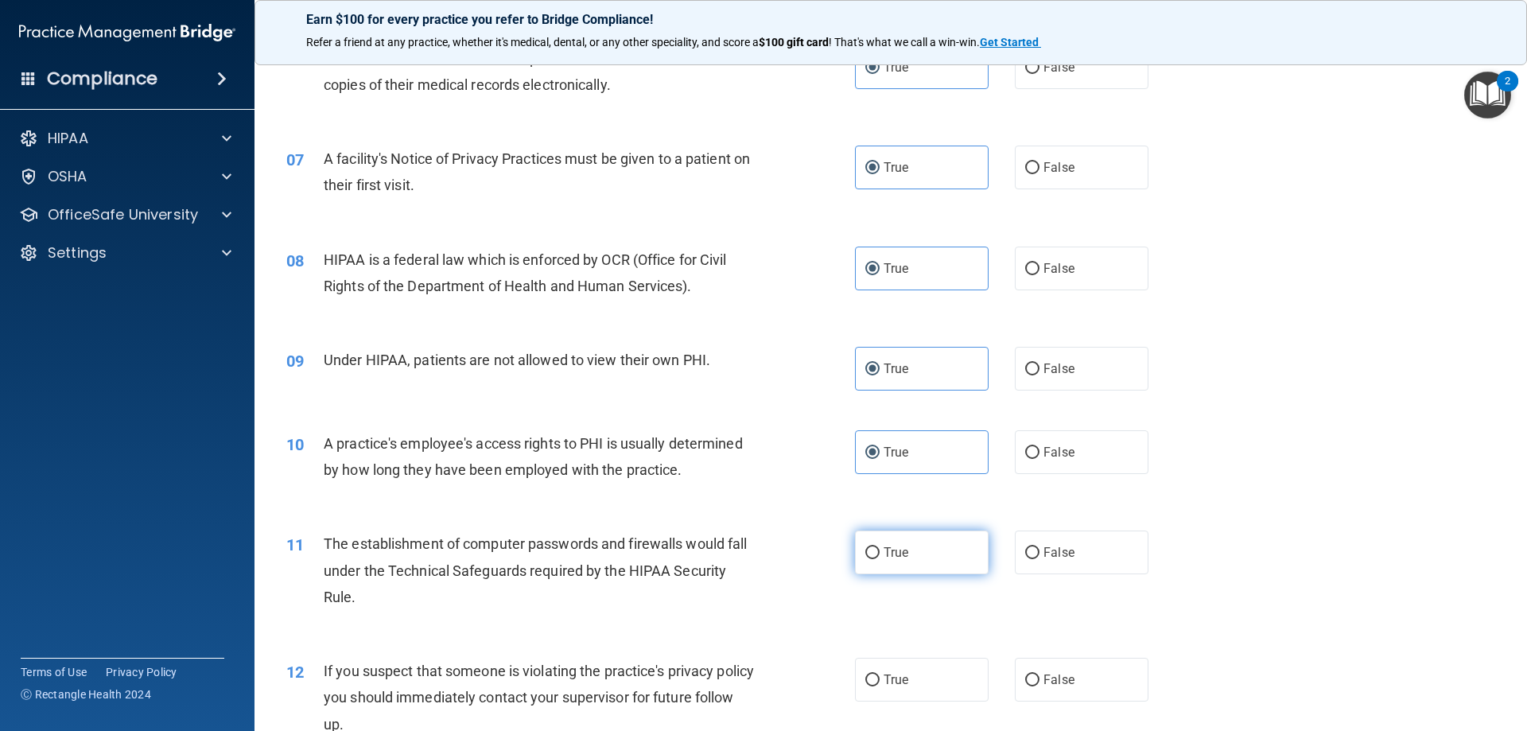
radio input "true"
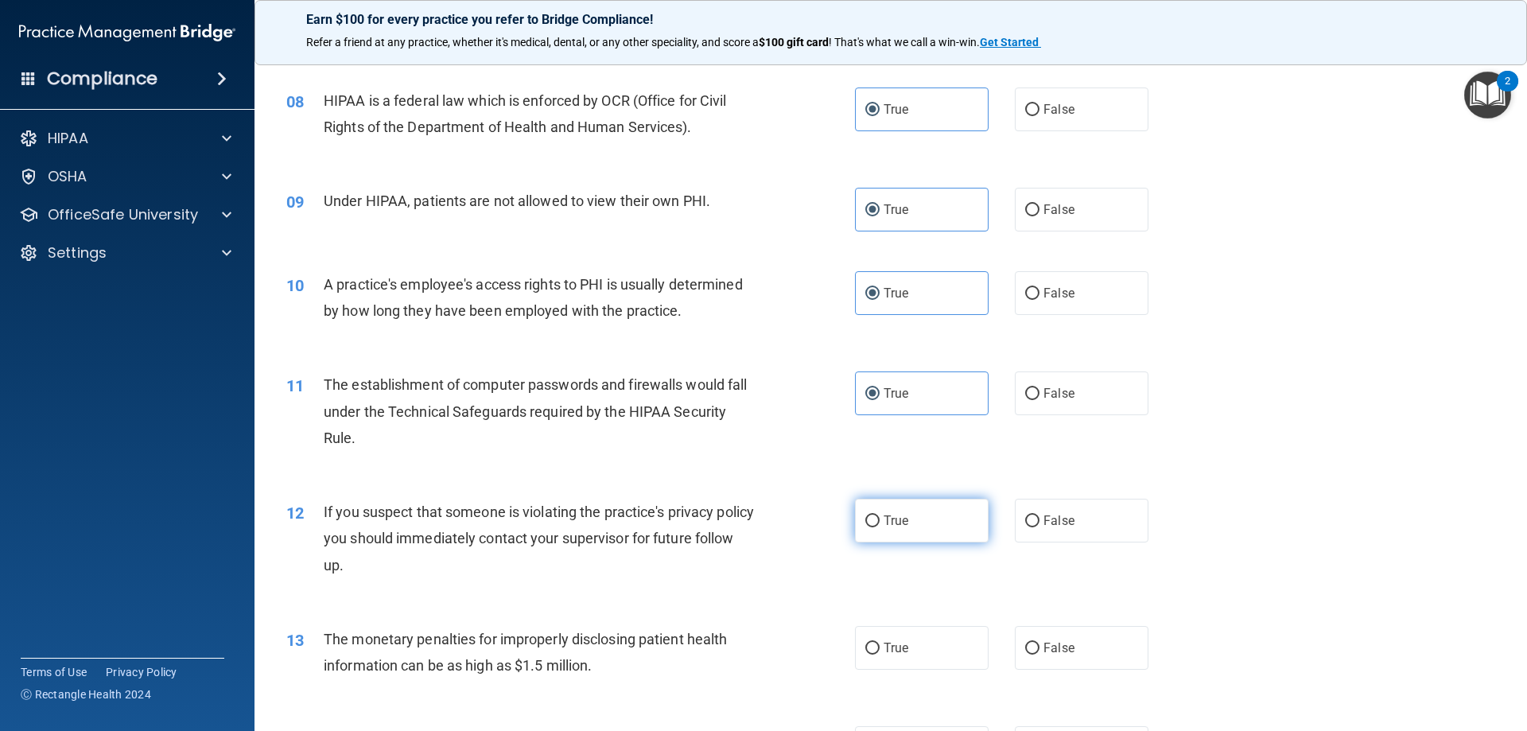
click at [908, 510] on label "True" at bounding box center [922, 521] width 134 height 44
click at [879, 515] on input "True" at bounding box center [872, 521] width 14 height 12
radio input "true"
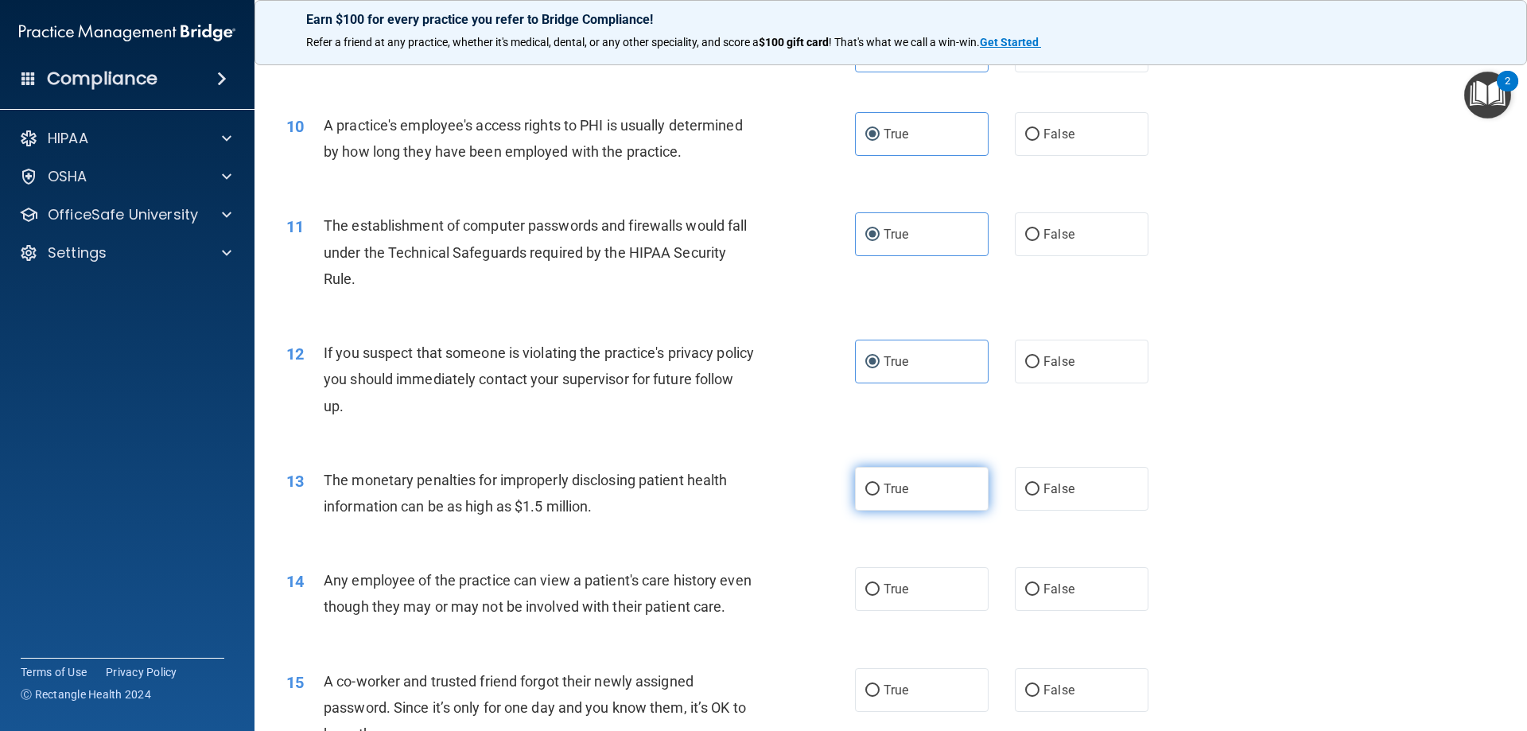
click at [907, 503] on label "True" at bounding box center [922, 489] width 134 height 44
click at [879, 495] on input "True" at bounding box center [872, 489] width 14 height 12
radio input "true"
click at [911, 580] on label "True" at bounding box center [922, 589] width 134 height 44
click at [879, 584] on input "True" at bounding box center [872, 590] width 14 height 12
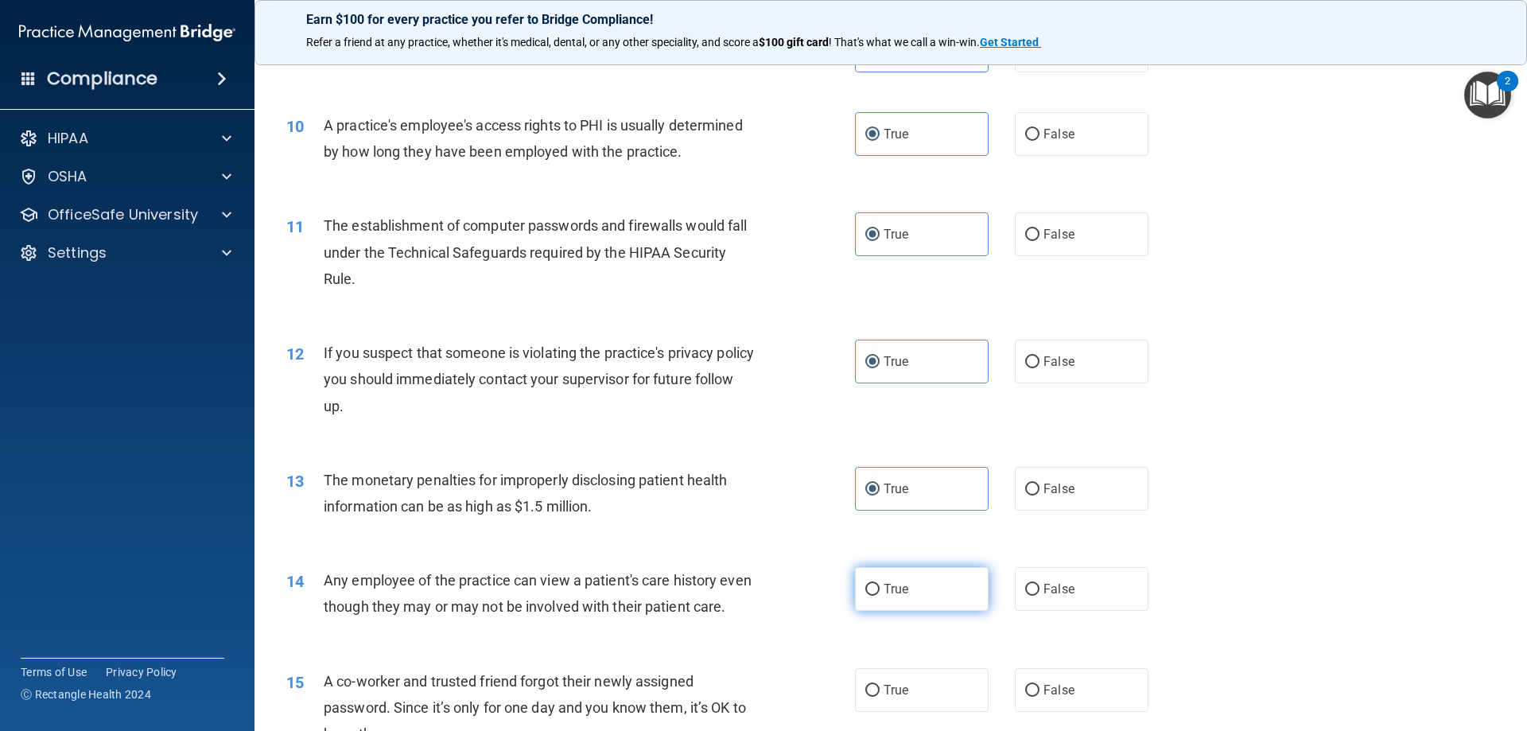
radio input "true"
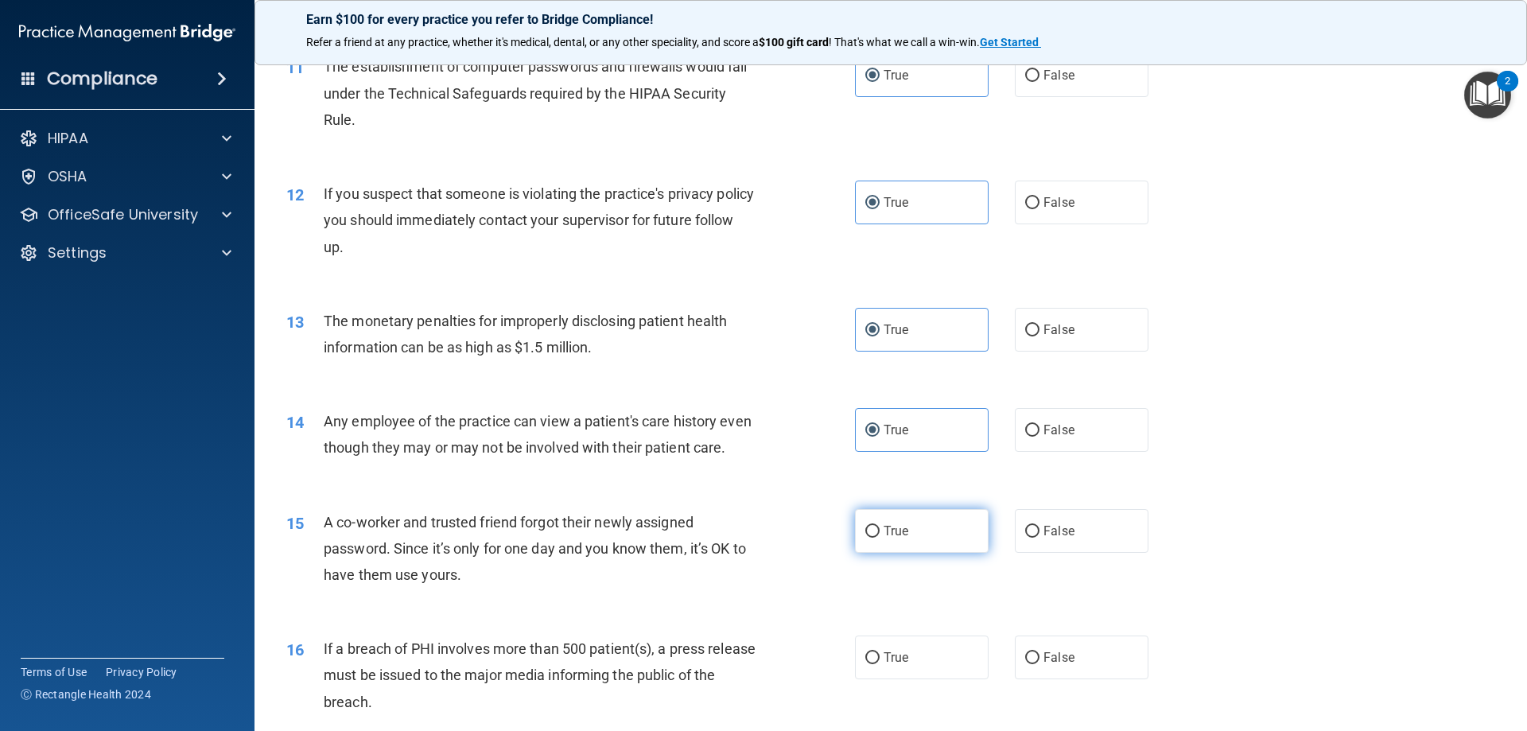
click at [922, 553] on div "15 A co-worker and trusted friend forgot their newly assigned password. Since i…" at bounding box center [890, 552] width 1233 height 127
click at [935, 548] on label "True" at bounding box center [922, 531] width 134 height 44
click at [879, 538] on input "True" at bounding box center [872, 532] width 14 height 12
radio input "true"
click at [922, 648] on label "True" at bounding box center [922, 657] width 134 height 44
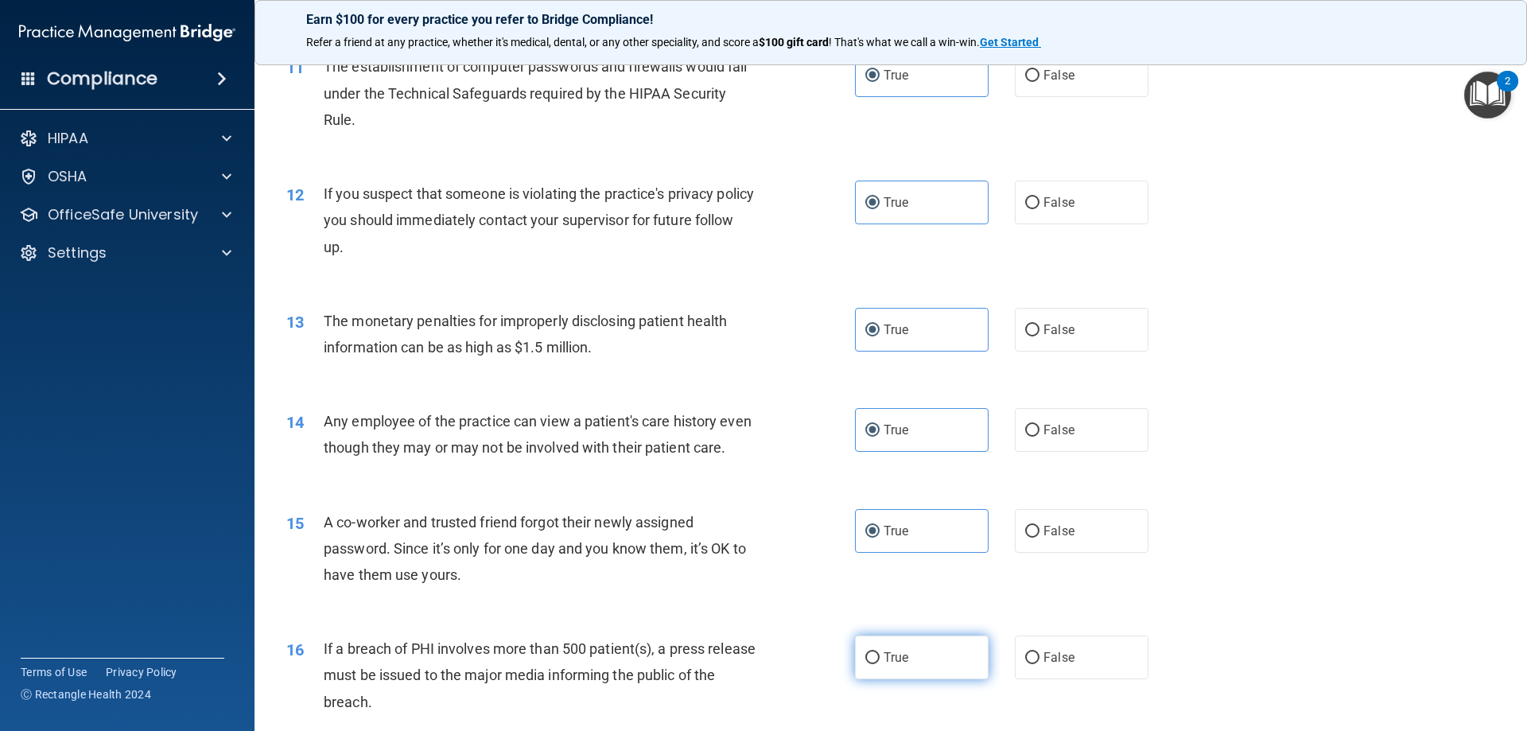
click at [879, 652] on input "True" at bounding box center [872, 658] width 14 height 12
radio input "true"
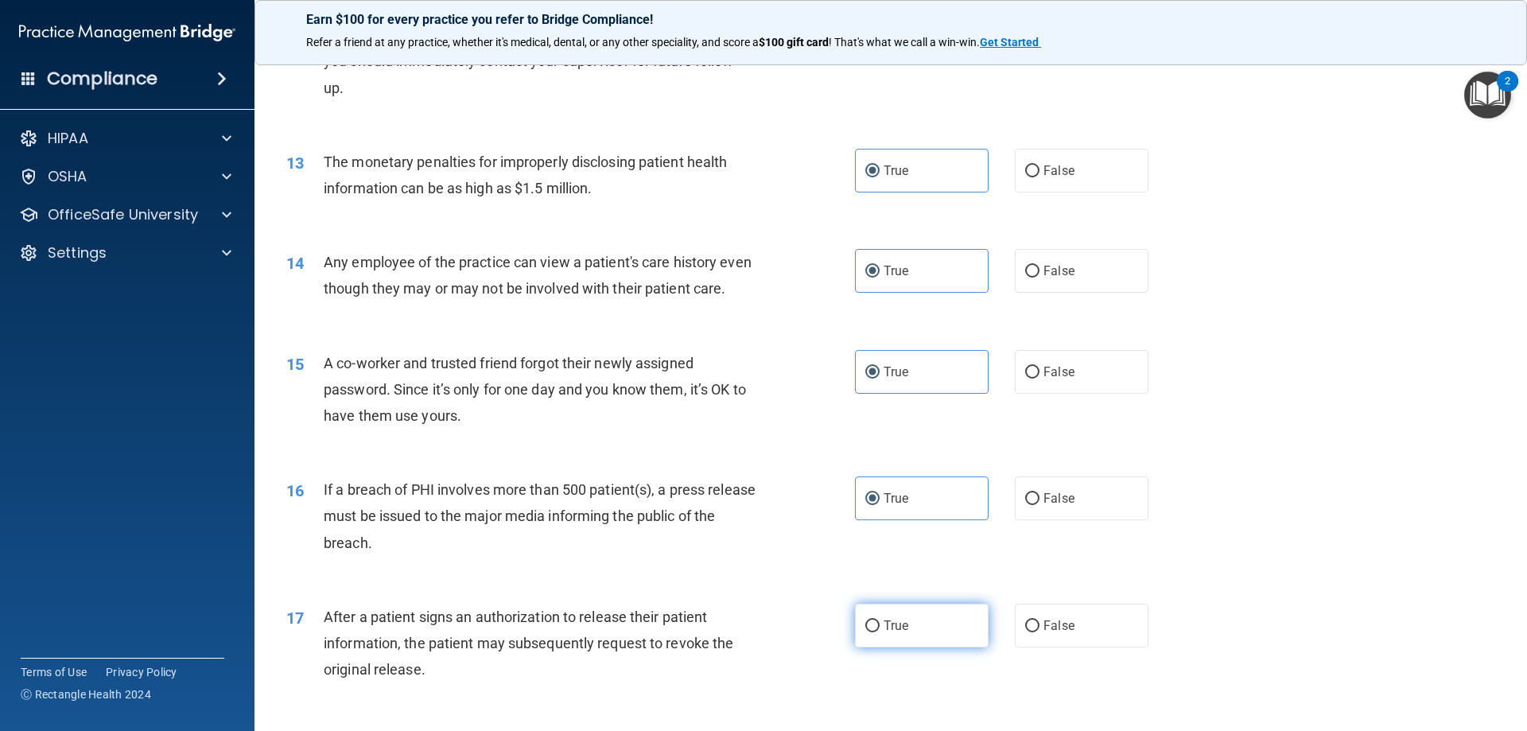
click at [909, 611] on label "True" at bounding box center [922, 626] width 134 height 44
click at [879, 620] on input "True" at bounding box center [872, 626] width 14 height 12
radio input "true"
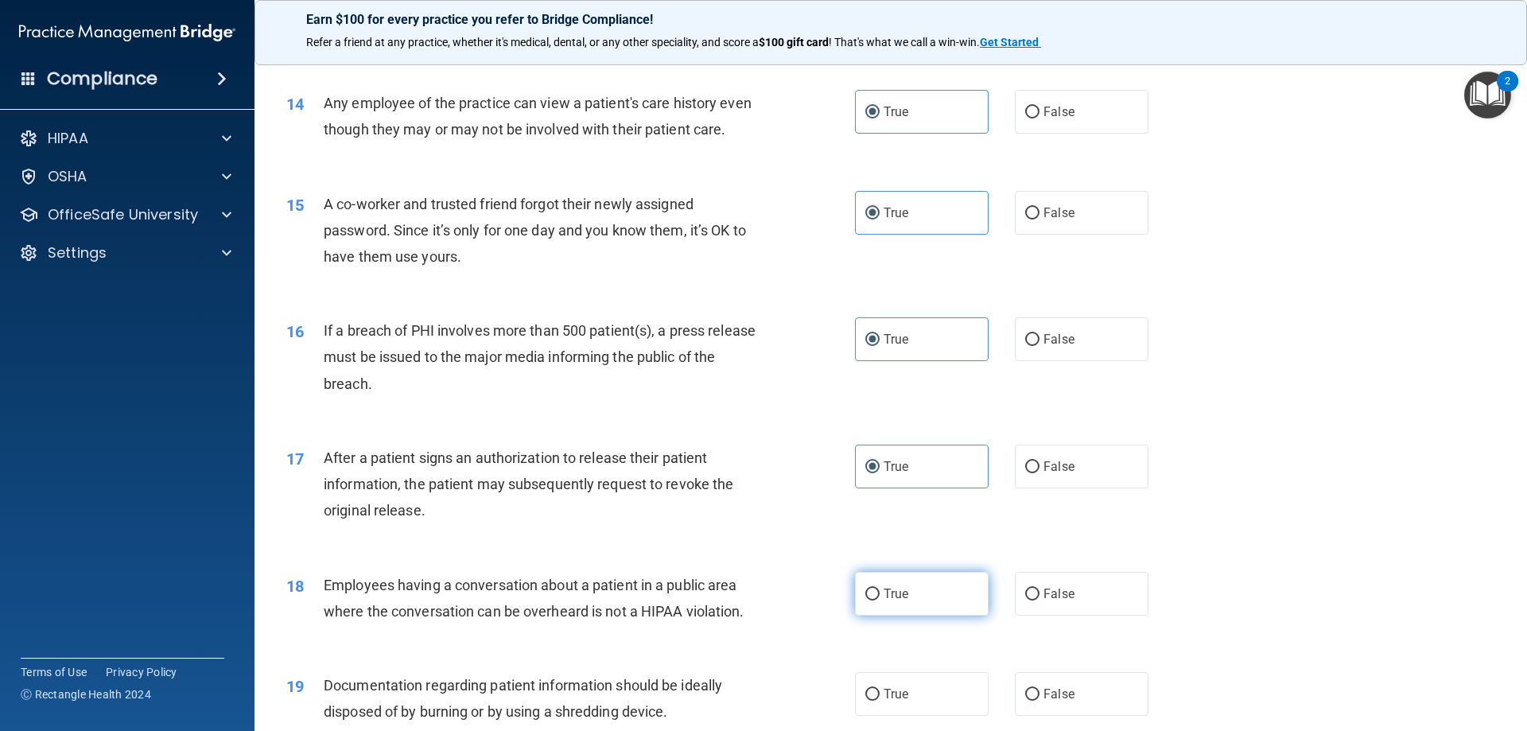
click at [913, 593] on label "True" at bounding box center [922, 594] width 134 height 44
click at [879, 593] on input "True" at bounding box center [872, 594] width 14 height 12
radio input "true"
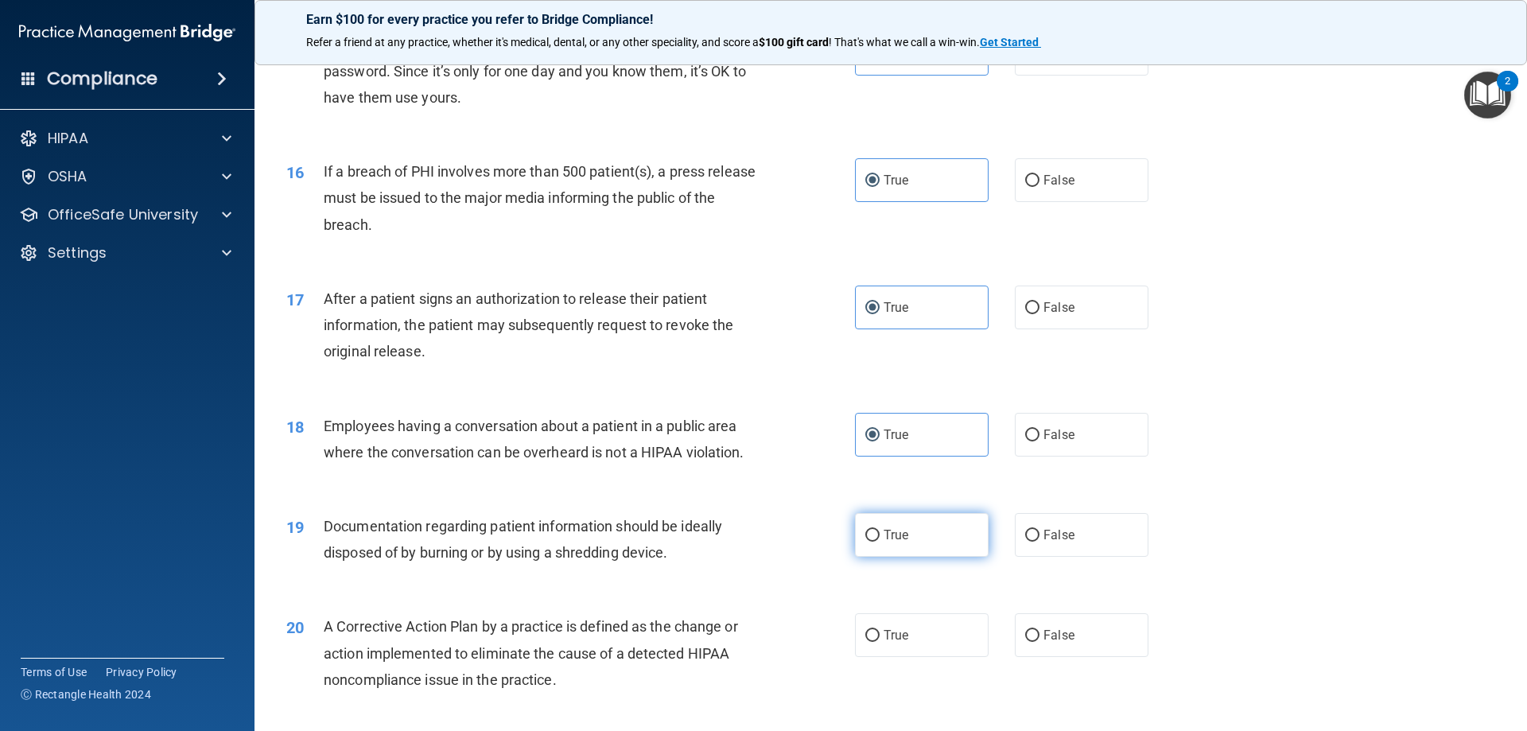
click at [926, 539] on label "True" at bounding box center [922, 535] width 134 height 44
click at [879, 539] on input "True" at bounding box center [872, 536] width 14 height 12
radio input "true"
click at [915, 627] on label "True" at bounding box center [922, 635] width 134 height 44
click at [879, 630] on input "True" at bounding box center [872, 636] width 14 height 12
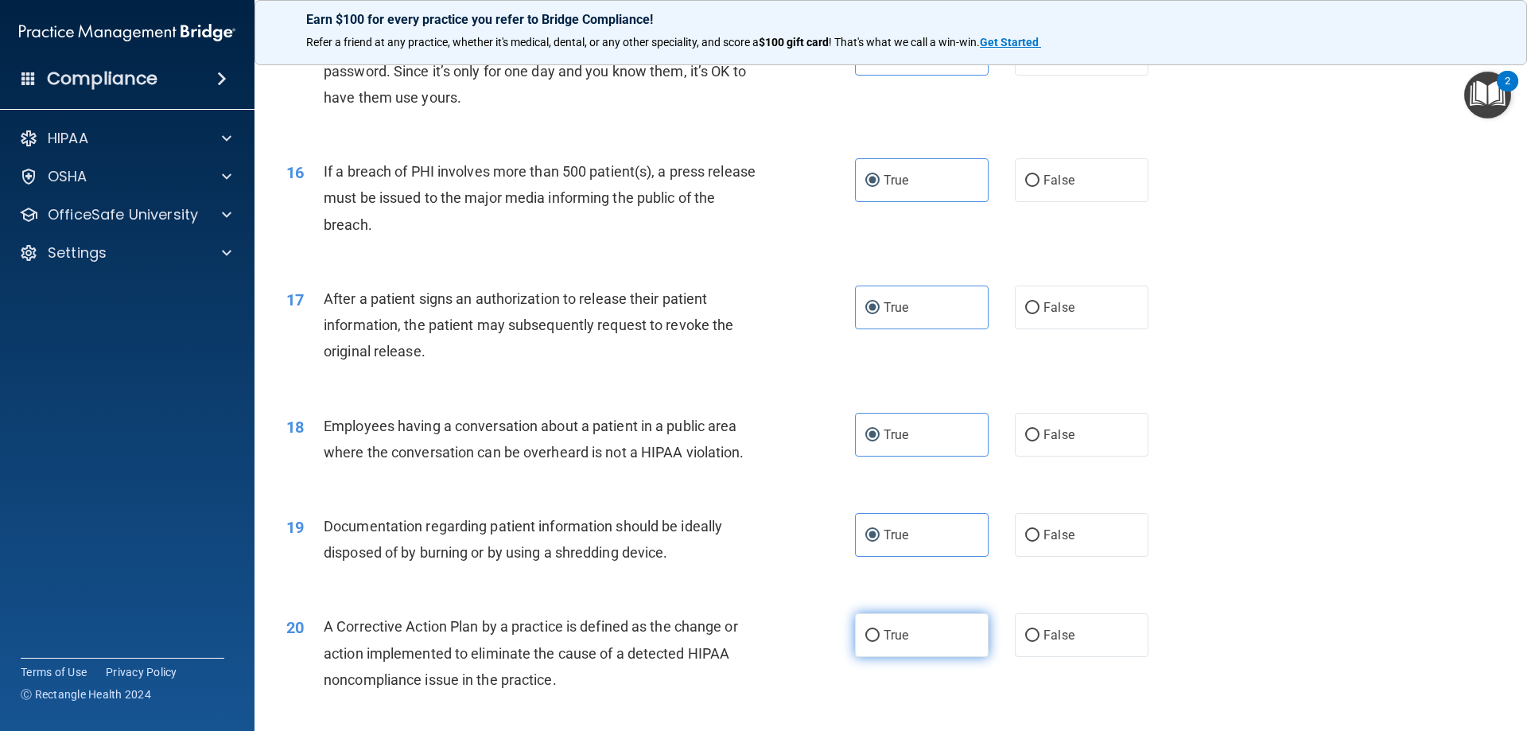
radio input "true"
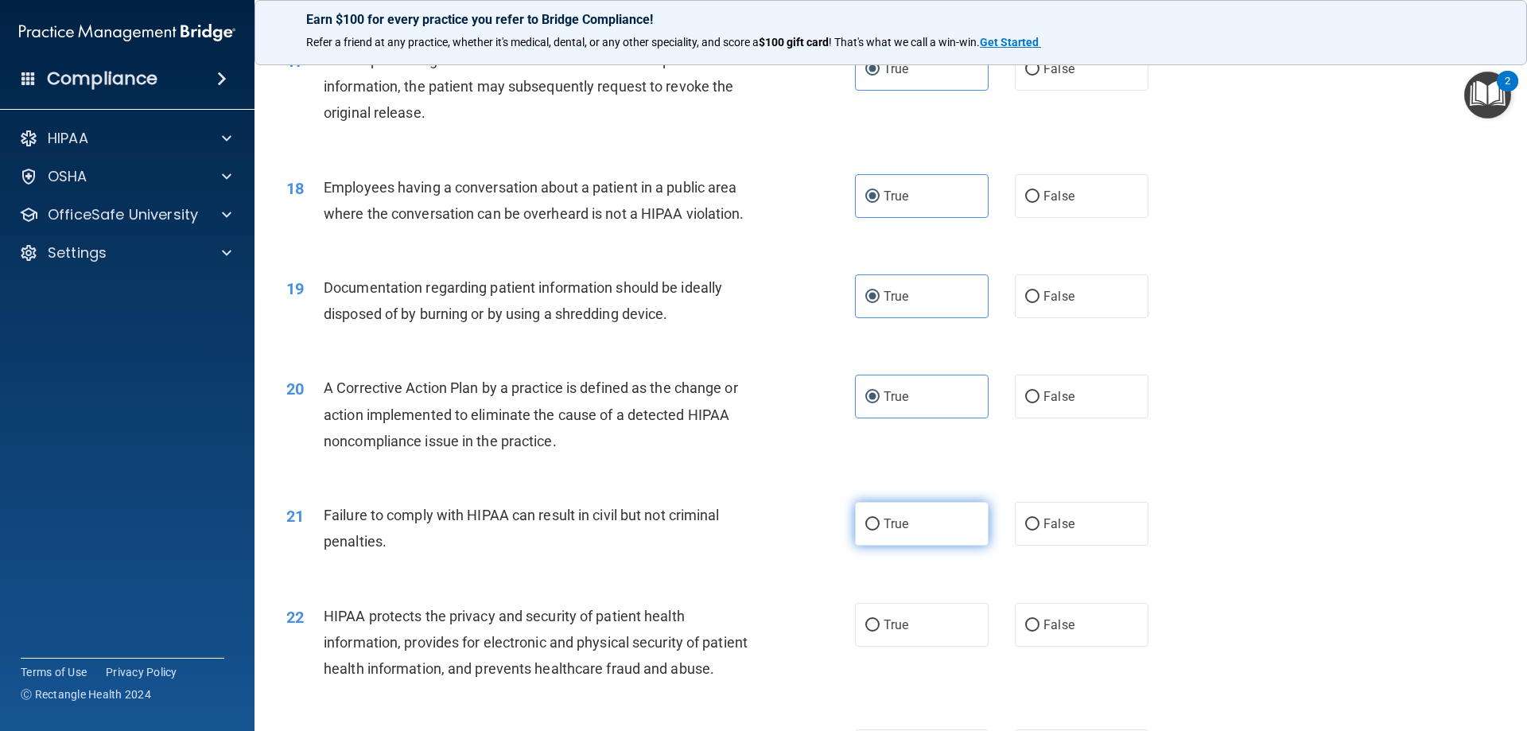
click at [946, 519] on label "True" at bounding box center [922, 524] width 134 height 44
click at [879, 519] on input "True" at bounding box center [872, 524] width 14 height 12
radio input "true"
click at [920, 610] on label "True" at bounding box center [922, 625] width 134 height 44
click at [879, 619] on input "True" at bounding box center [872, 625] width 14 height 12
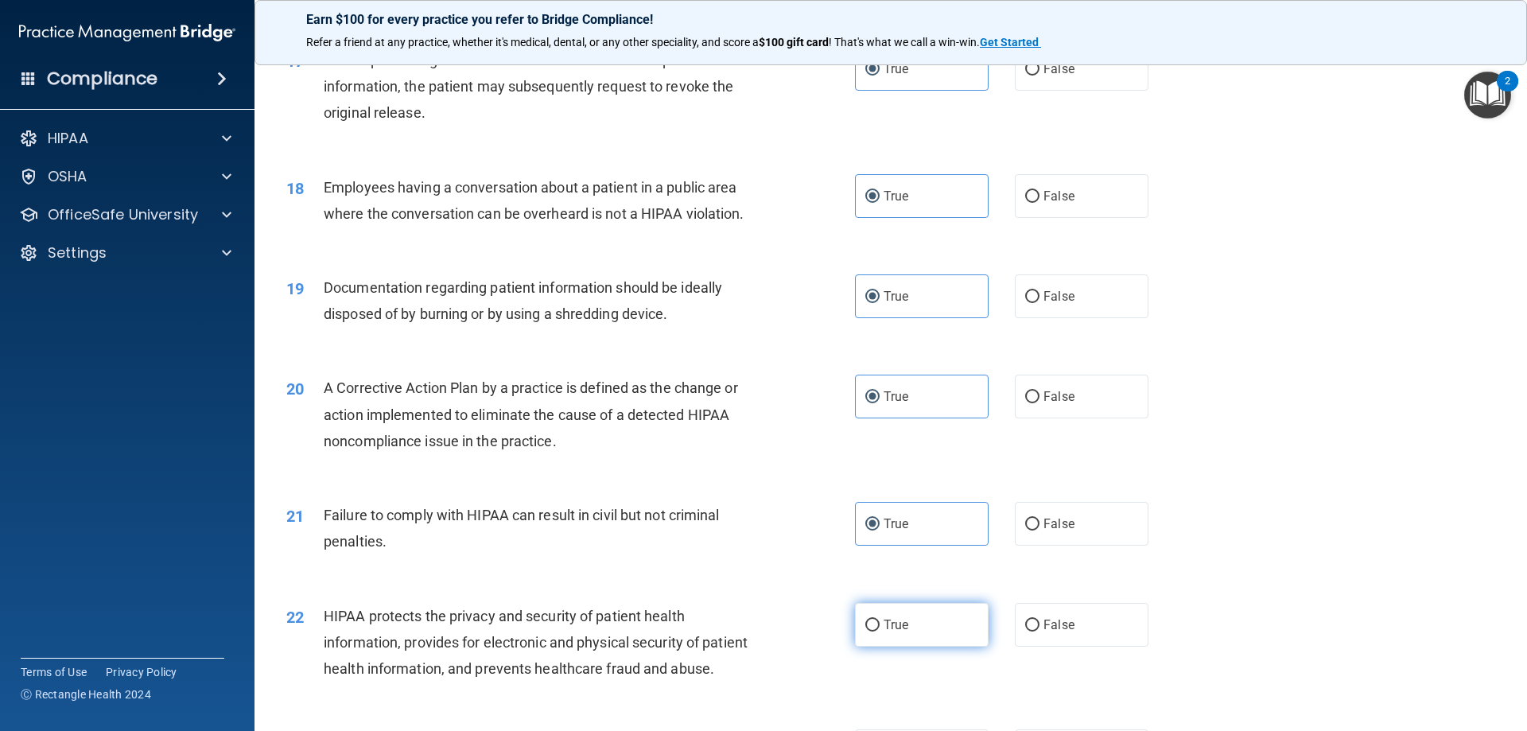
radio input "true"
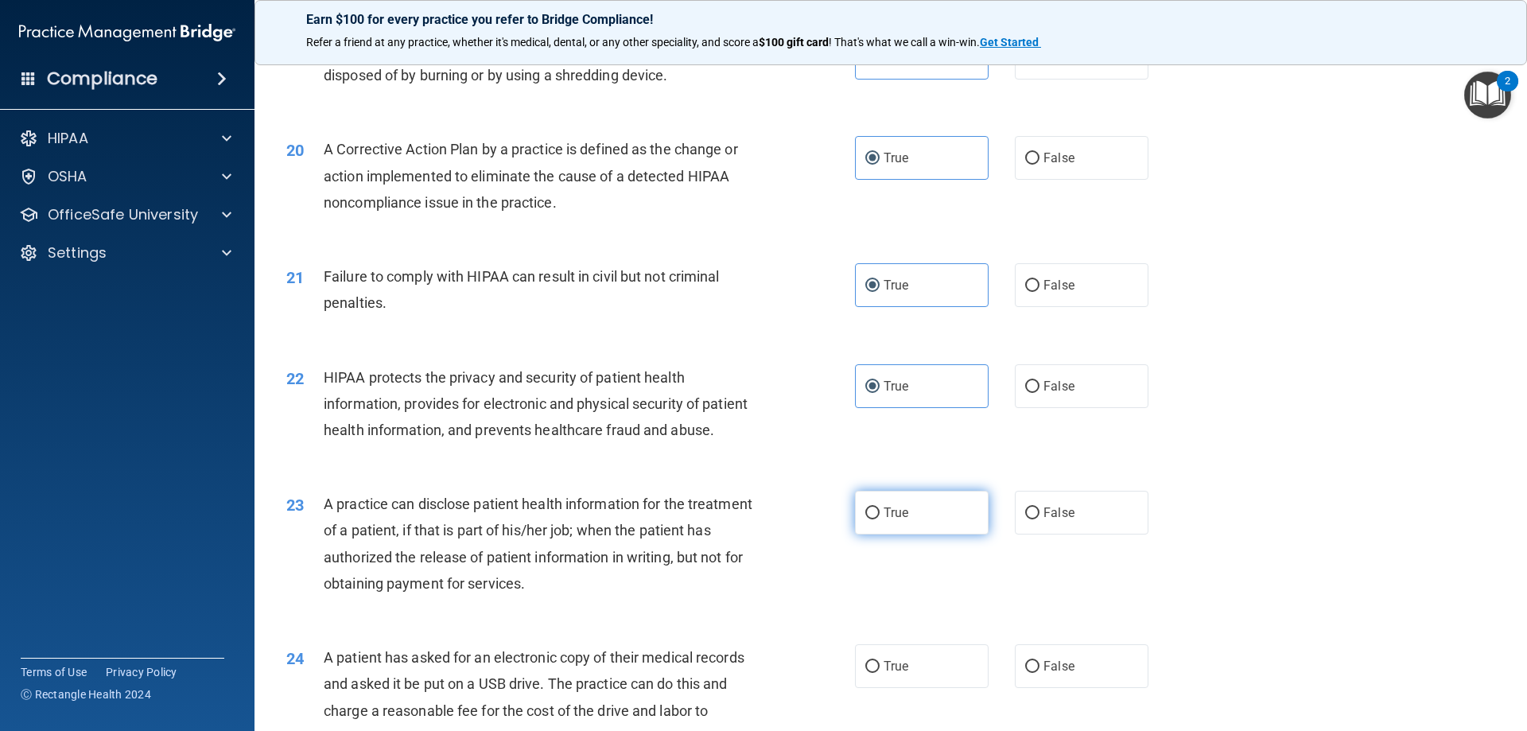
click at [922, 517] on label "True" at bounding box center [922, 513] width 134 height 44
click at [879, 517] on input "True" at bounding box center [872, 513] width 14 height 12
radio input "true"
click at [913, 658] on label "True" at bounding box center [922, 666] width 134 height 44
click at [879, 661] on input "True" at bounding box center [872, 667] width 14 height 12
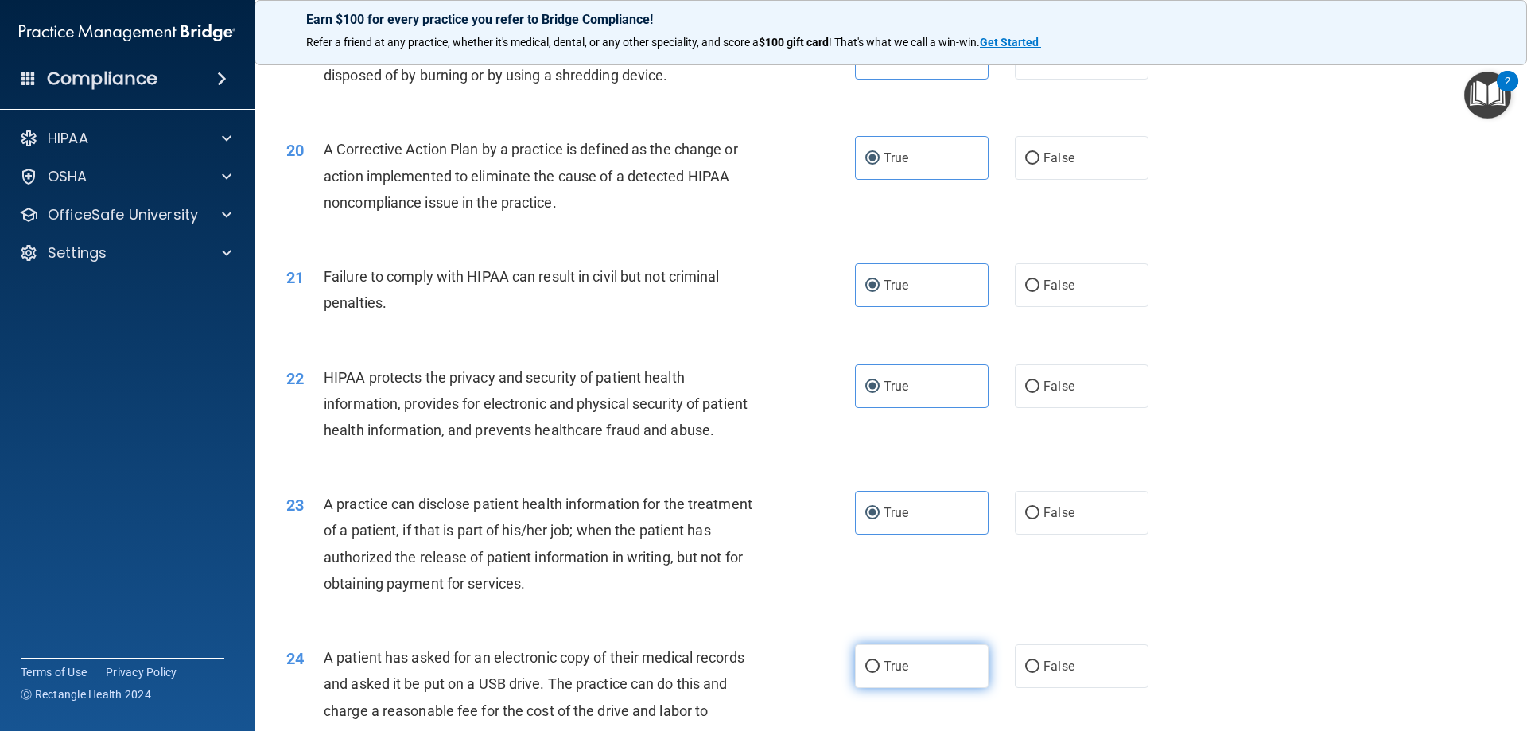
radio input "true"
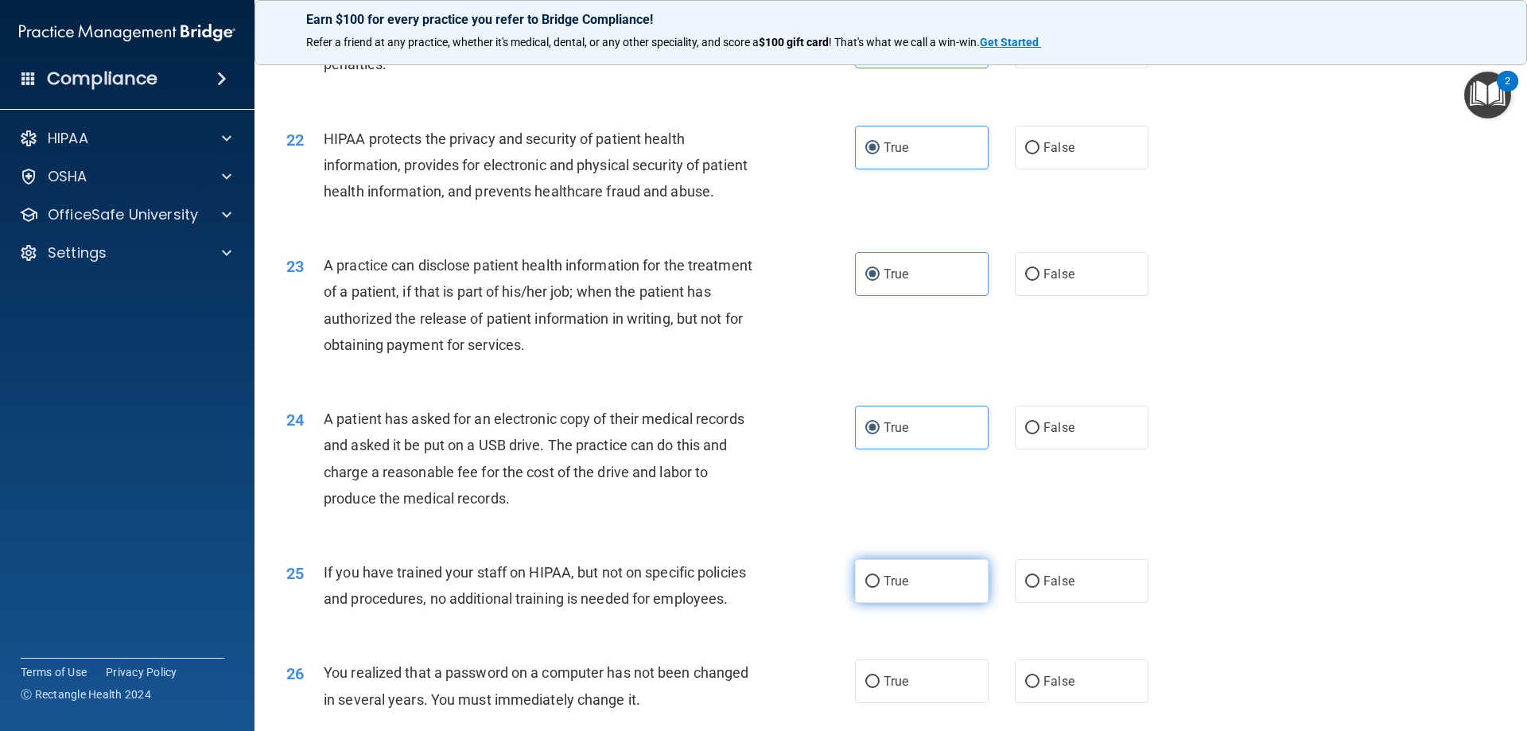
click at [905, 587] on label "True" at bounding box center [922, 581] width 134 height 44
click at [879, 587] on input "True" at bounding box center [872, 582] width 14 height 12
radio input "true"
click at [906, 677] on label "True" at bounding box center [922, 681] width 134 height 44
click at [879, 677] on input "True" at bounding box center [872, 682] width 14 height 12
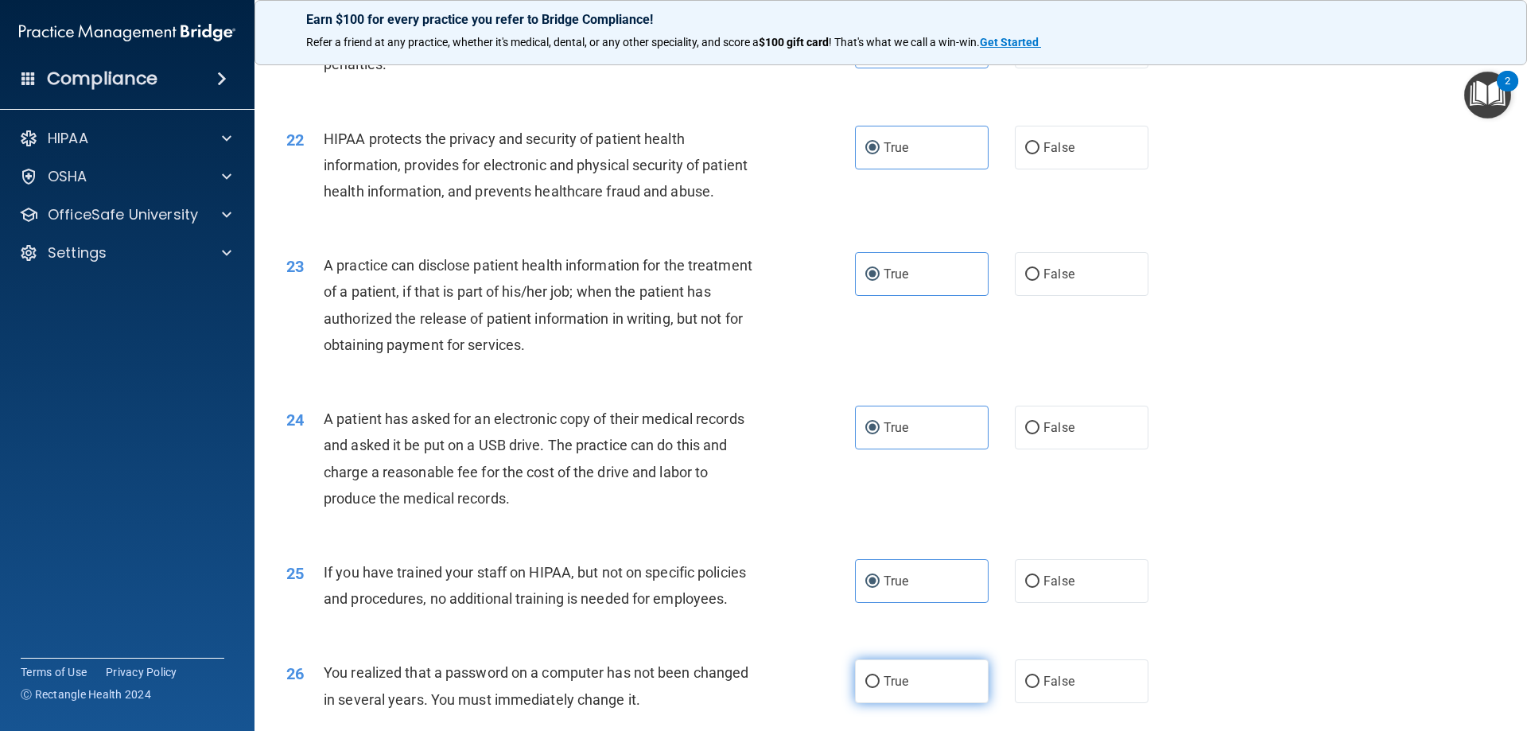
radio input "true"
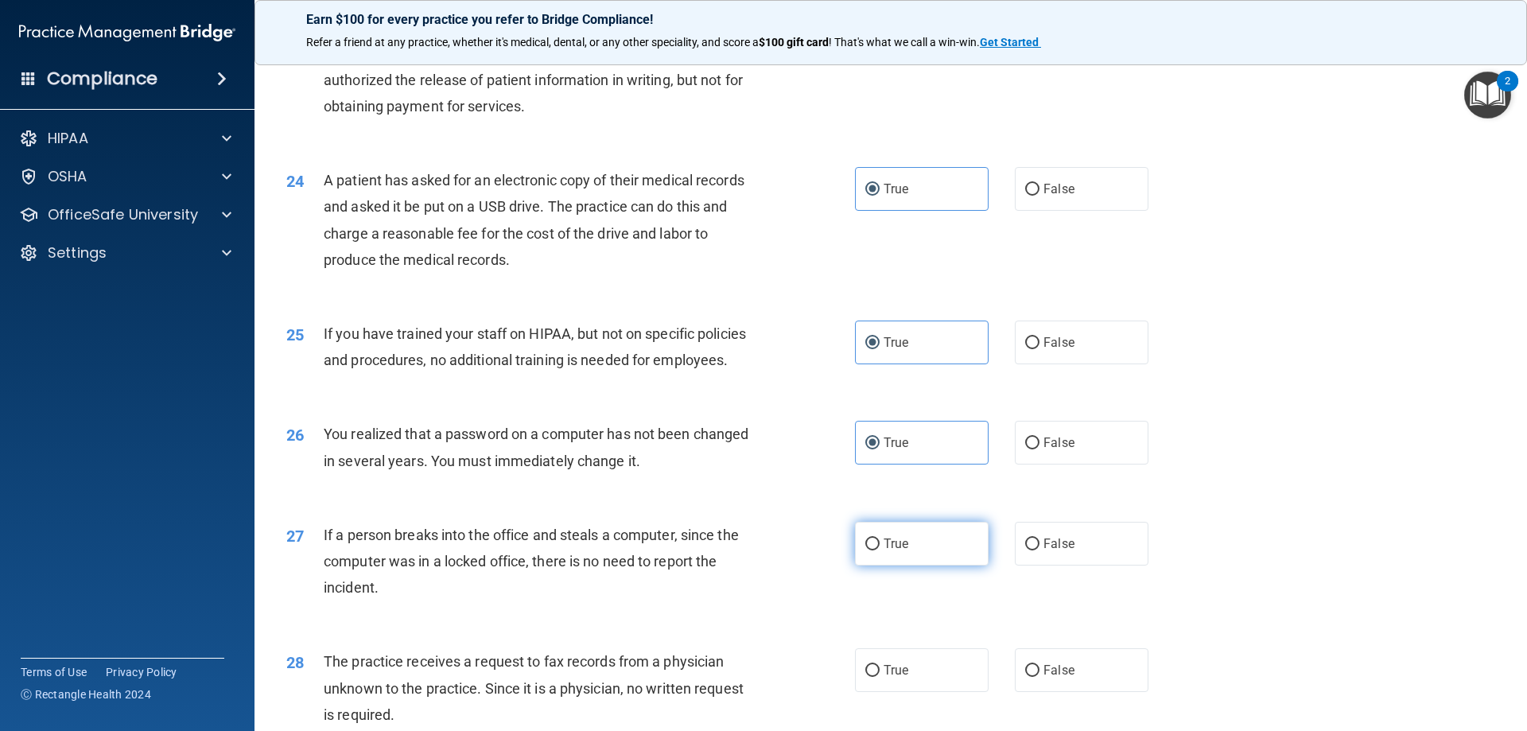
click at [931, 534] on label "True" at bounding box center [922, 544] width 134 height 44
click at [879, 538] on input "True" at bounding box center [872, 544] width 14 height 12
radio input "true"
click at [910, 663] on label "True" at bounding box center [922, 670] width 134 height 44
click at [879, 665] on input "True" at bounding box center [872, 671] width 14 height 12
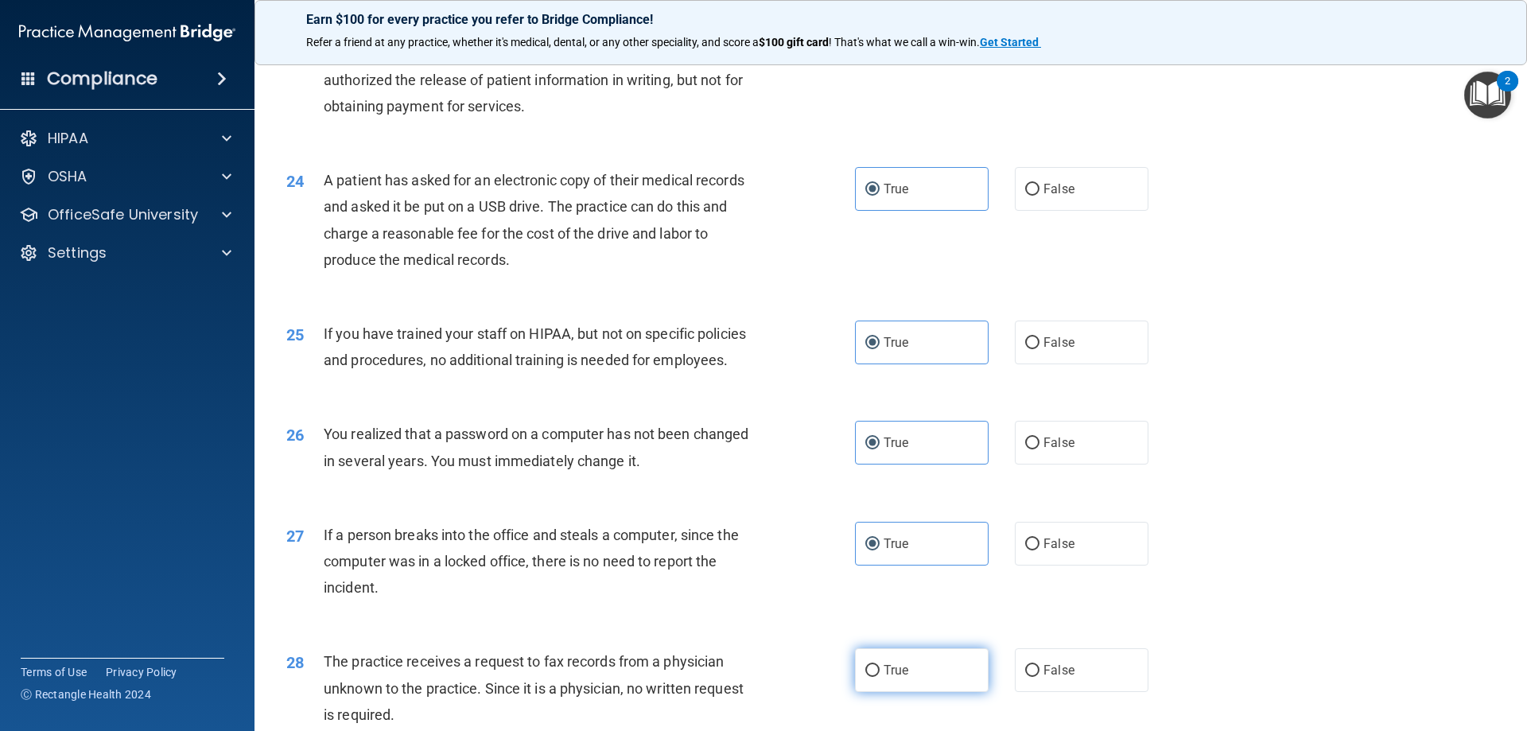
radio input "true"
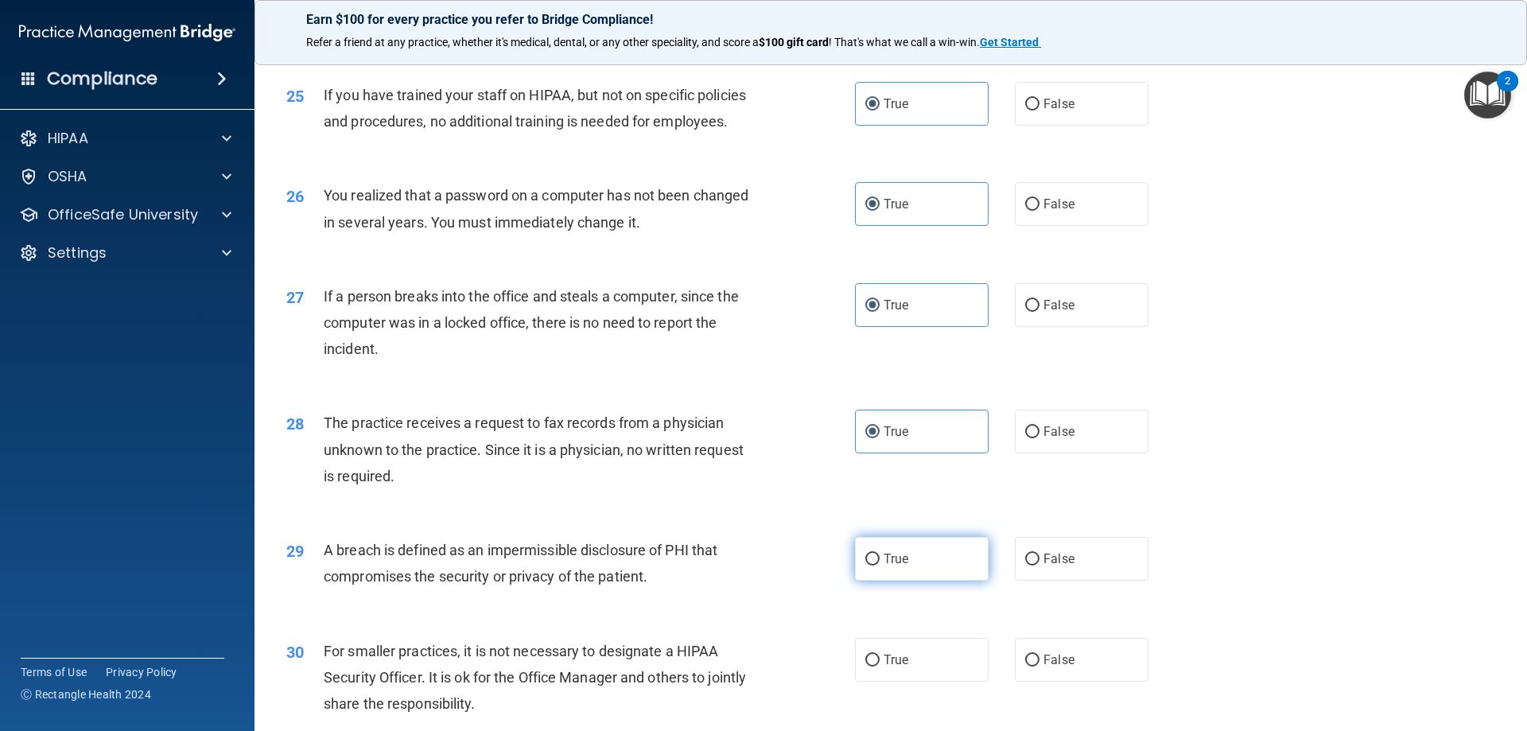
click at [930, 561] on label "True" at bounding box center [922, 559] width 134 height 44
click at [879, 561] on input "True" at bounding box center [872, 559] width 14 height 12
radio input "true"
click at [925, 645] on label "True" at bounding box center [922, 660] width 134 height 44
click at [879, 654] on input "True" at bounding box center [872, 660] width 14 height 12
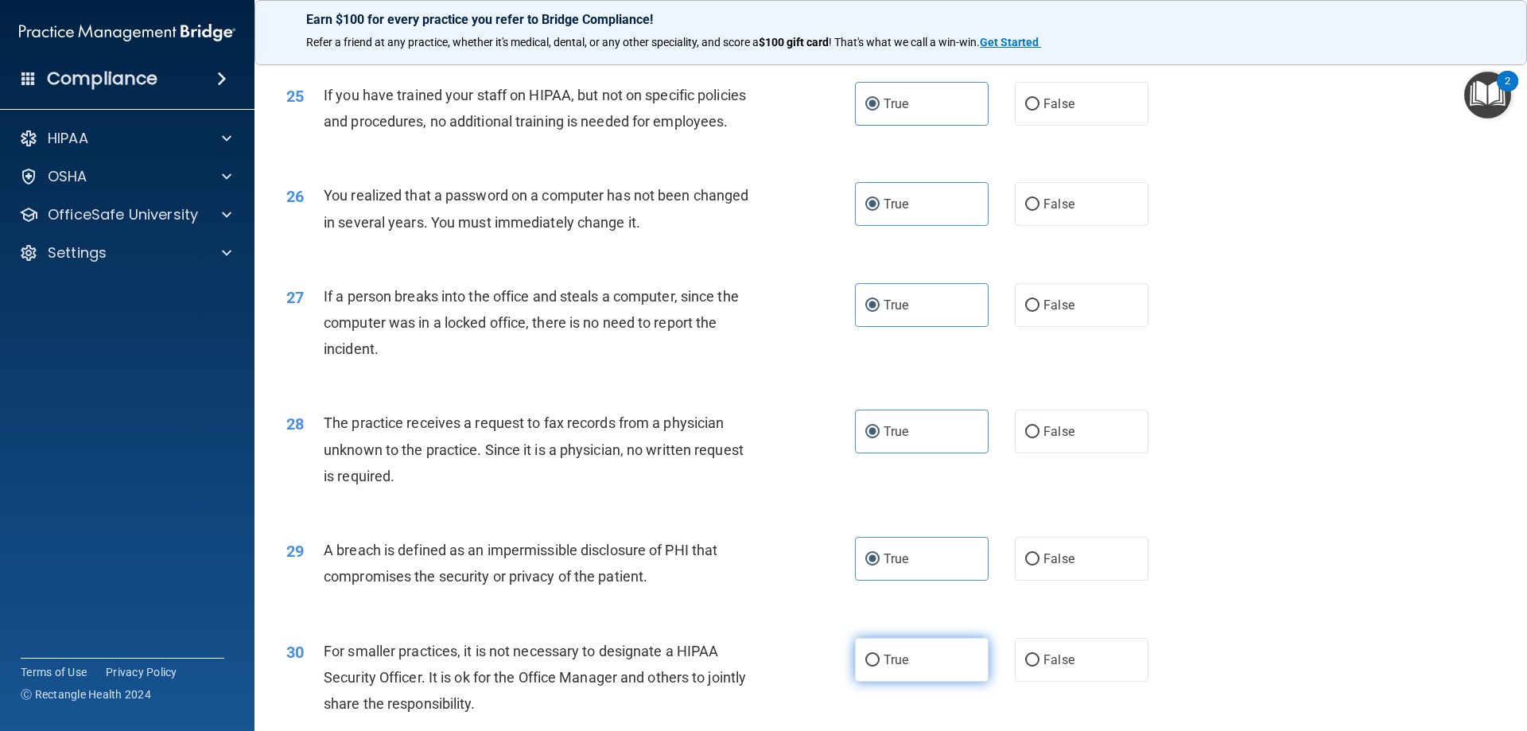
radio input "true"
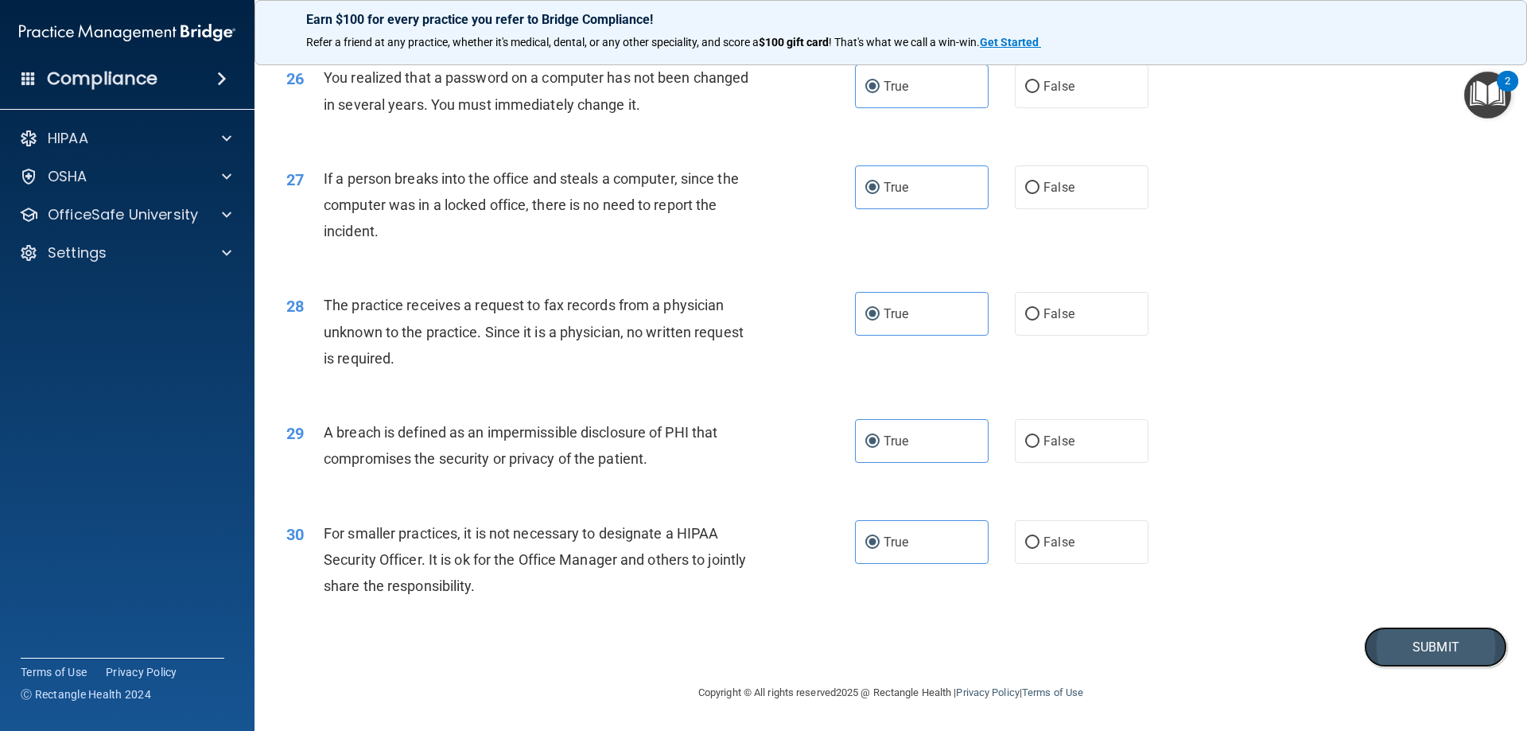
click at [1398, 646] on button "Submit" at bounding box center [1435, 647] width 143 height 41
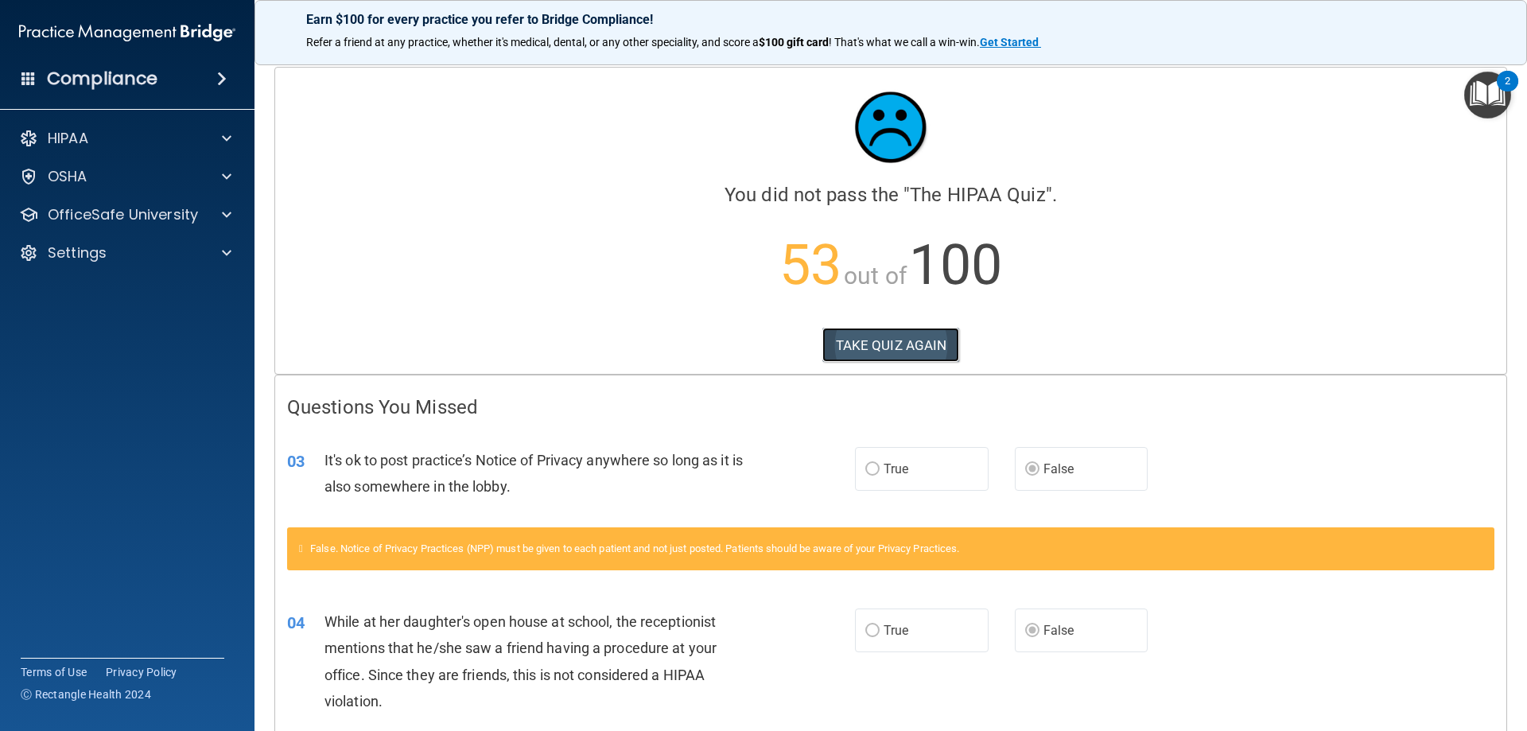
click at [910, 351] on button "TAKE QUIZ AGAIN" at bounding box center [891, 345] width 138 height 35
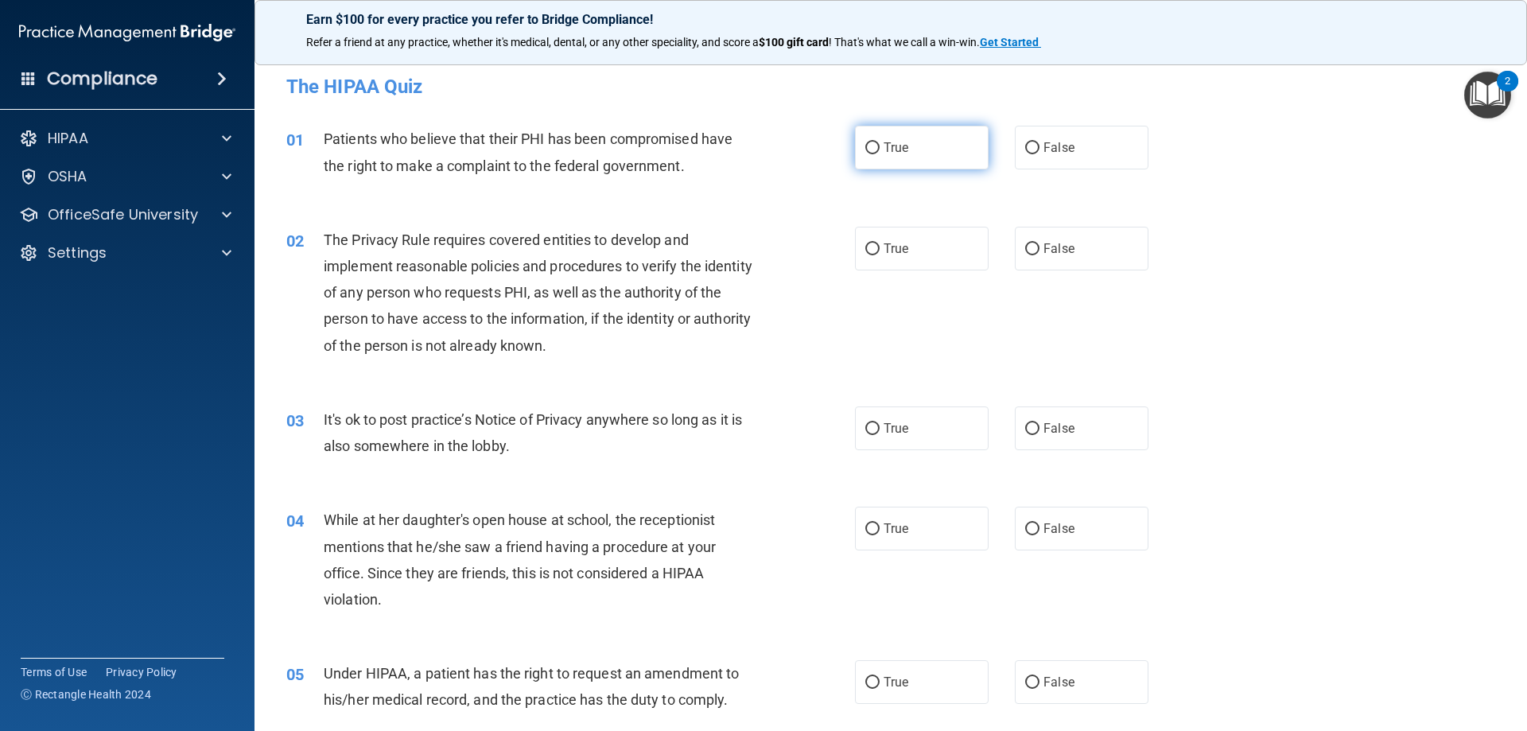
click at [910, 159] on label "True" at bounding box center [922, 148] width 134 height 44
click at [879, 154] on input "True" at bounding box center [872, 148] width 14 height 12
radio input "true"
click at [906, 247] on label "True" at bounding box center [922, 249] width 134 height 44
click at [879, 247] on input "True" at bounding box center [872, 249] width 14 height 12
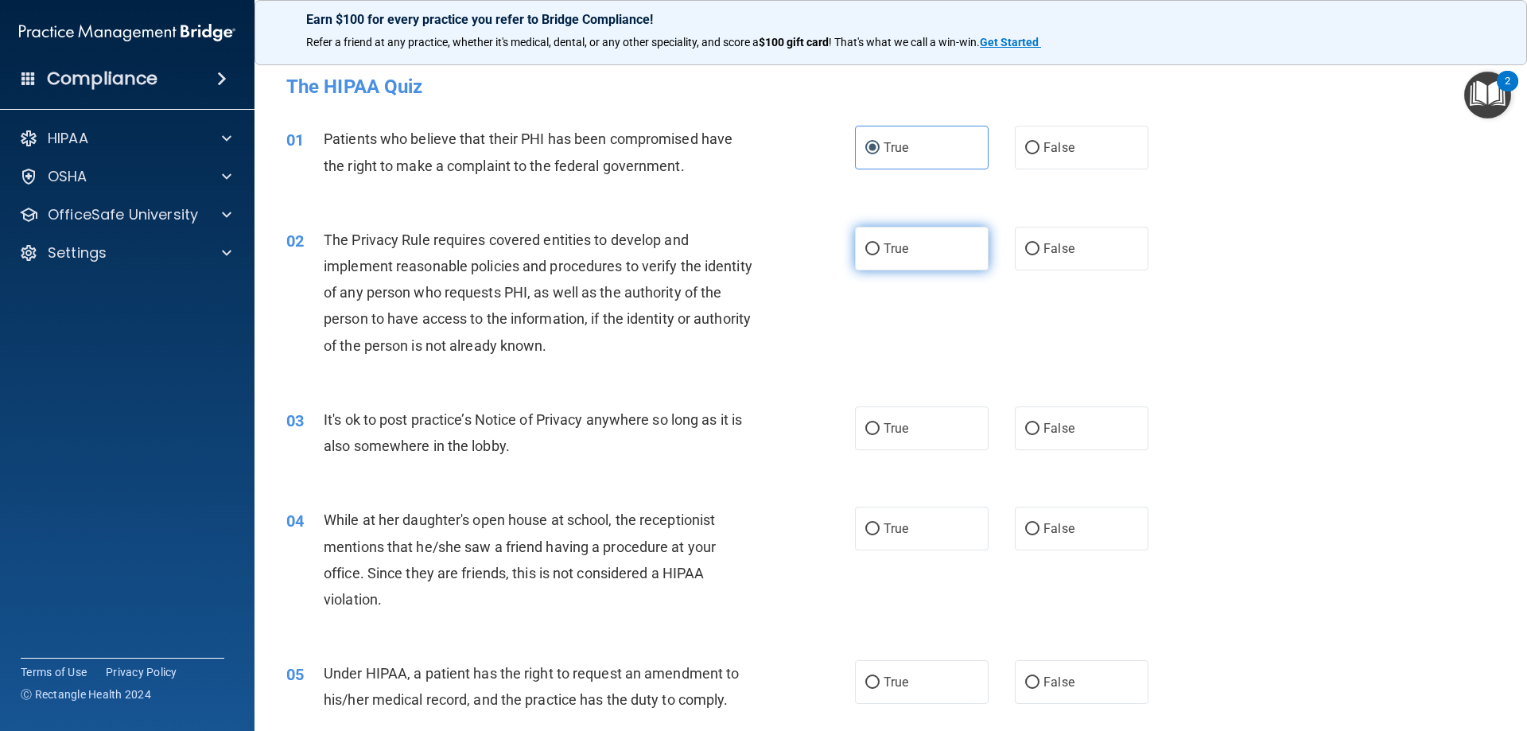
radio input "true"
click at [1023, 420] on label "False" at bounding box center [1082, 428] width 134 height 44
click at [1025, 423] on input "False" at bounding box center [1032, 429] width 14 height 12
radio input "true"
click at [1035, 515] on label "False" at bounding box center [1082, 529] width 134 height 44
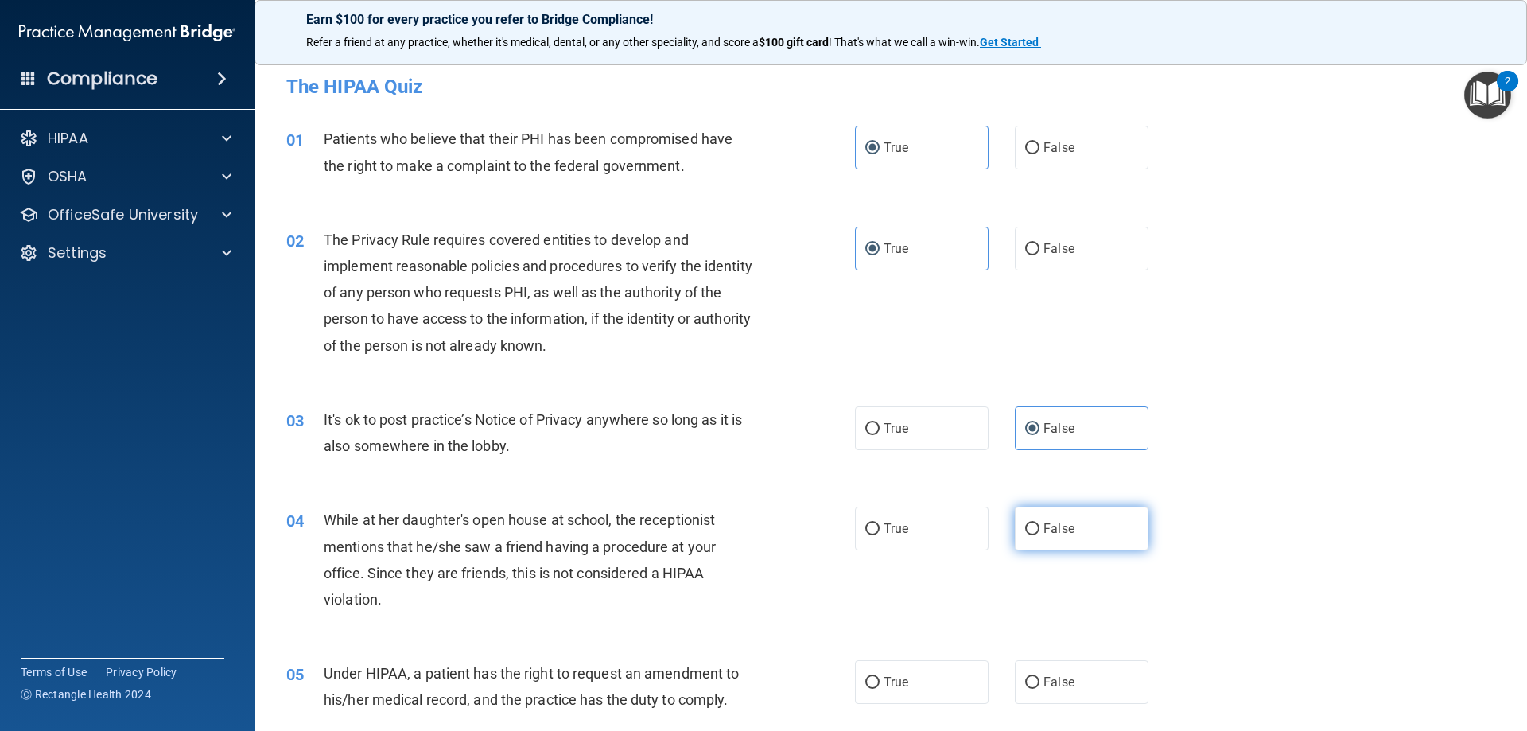
click at [1035, 523] on input "False" at bounding box center [1032, 529] width 14 height 12
radio input "true"
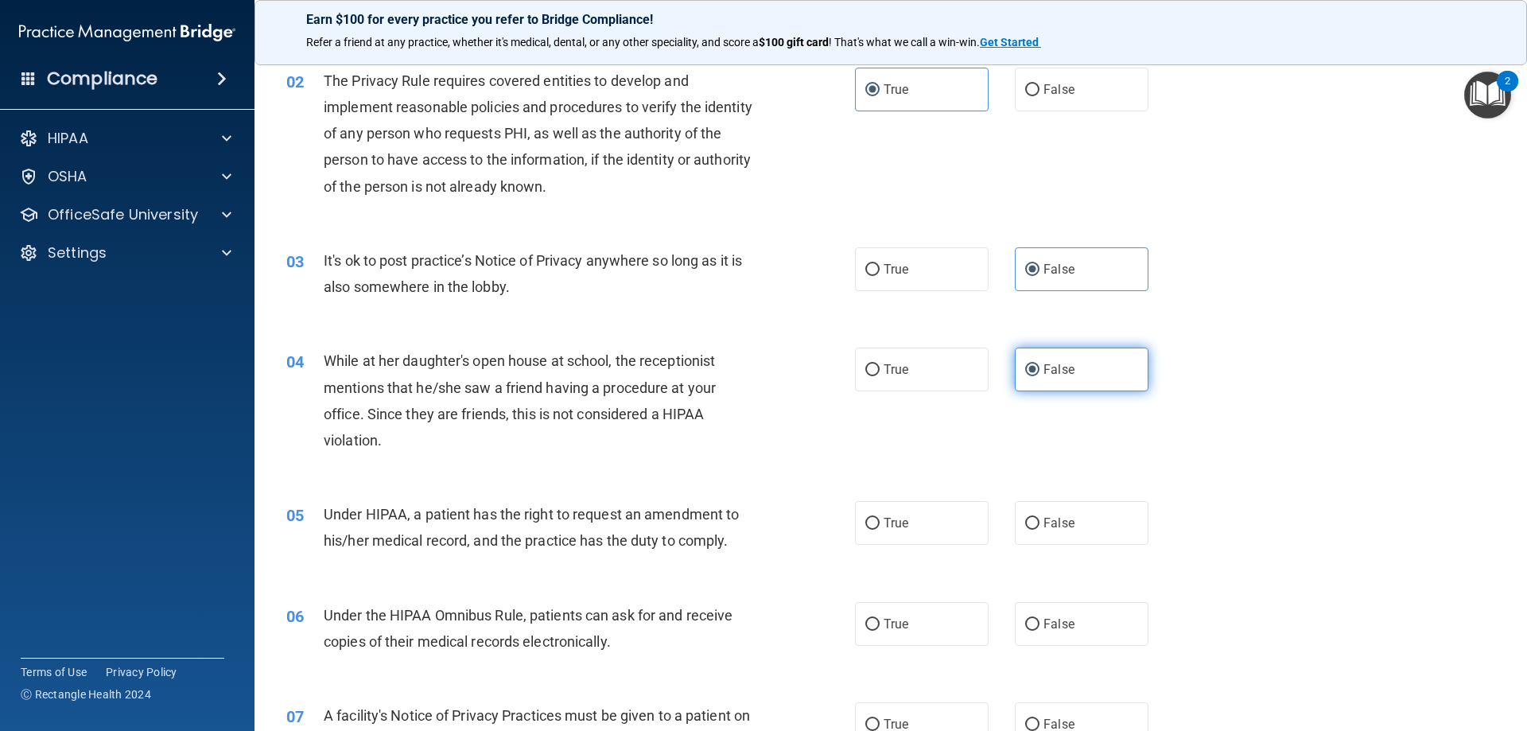
click at [1043, 515] on span "False" at bounding box center [1058, 522] width 31 height 15
click at [1036, 518] on input "False" at bounding box center [1032, 524] width 14 height 12
radio input "true"
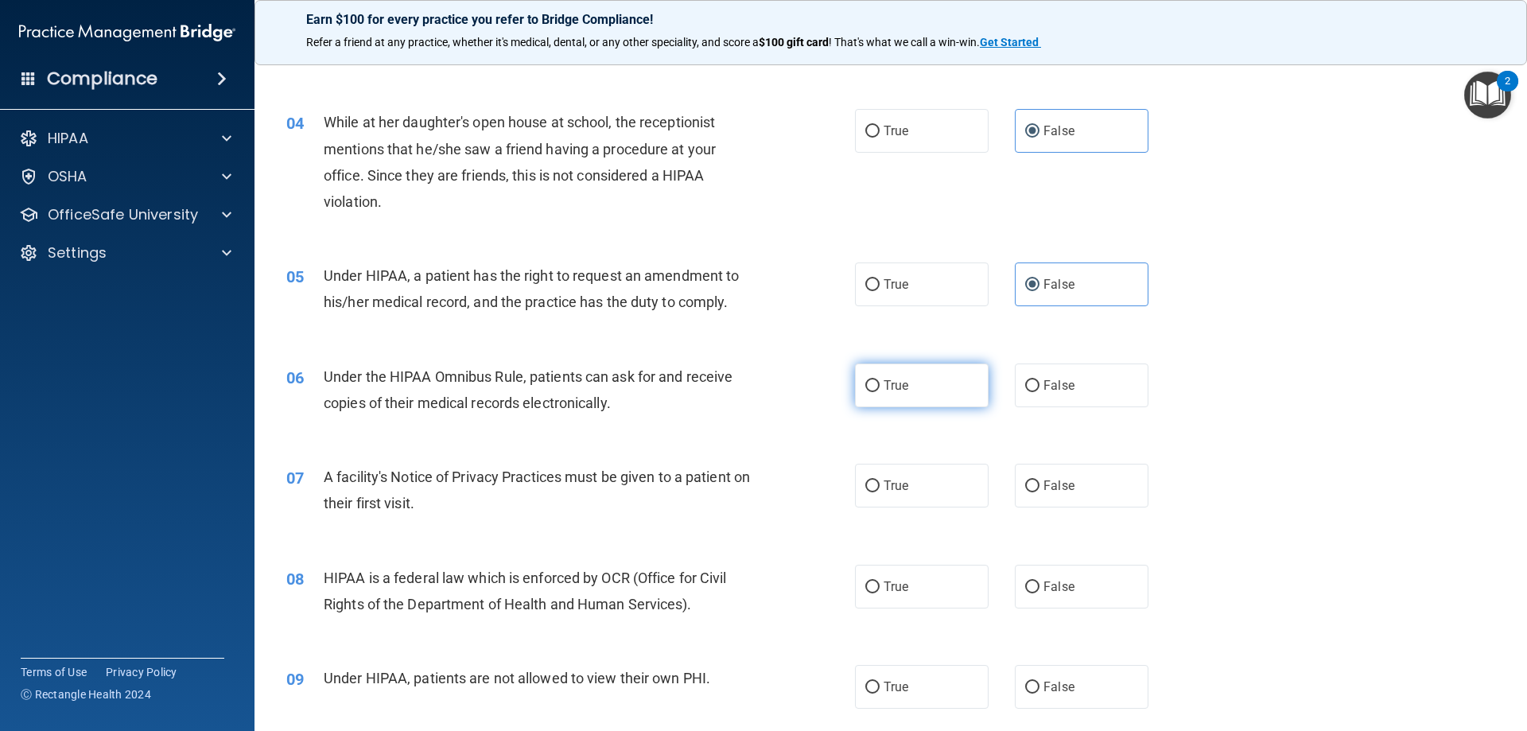
click at [947, 395] on label "True" at bounding box center [922, 385] width 134 height 44
click at [879, 392] on input "True" at bounding box center [872, 386] width 14 height 12
radio input "true"
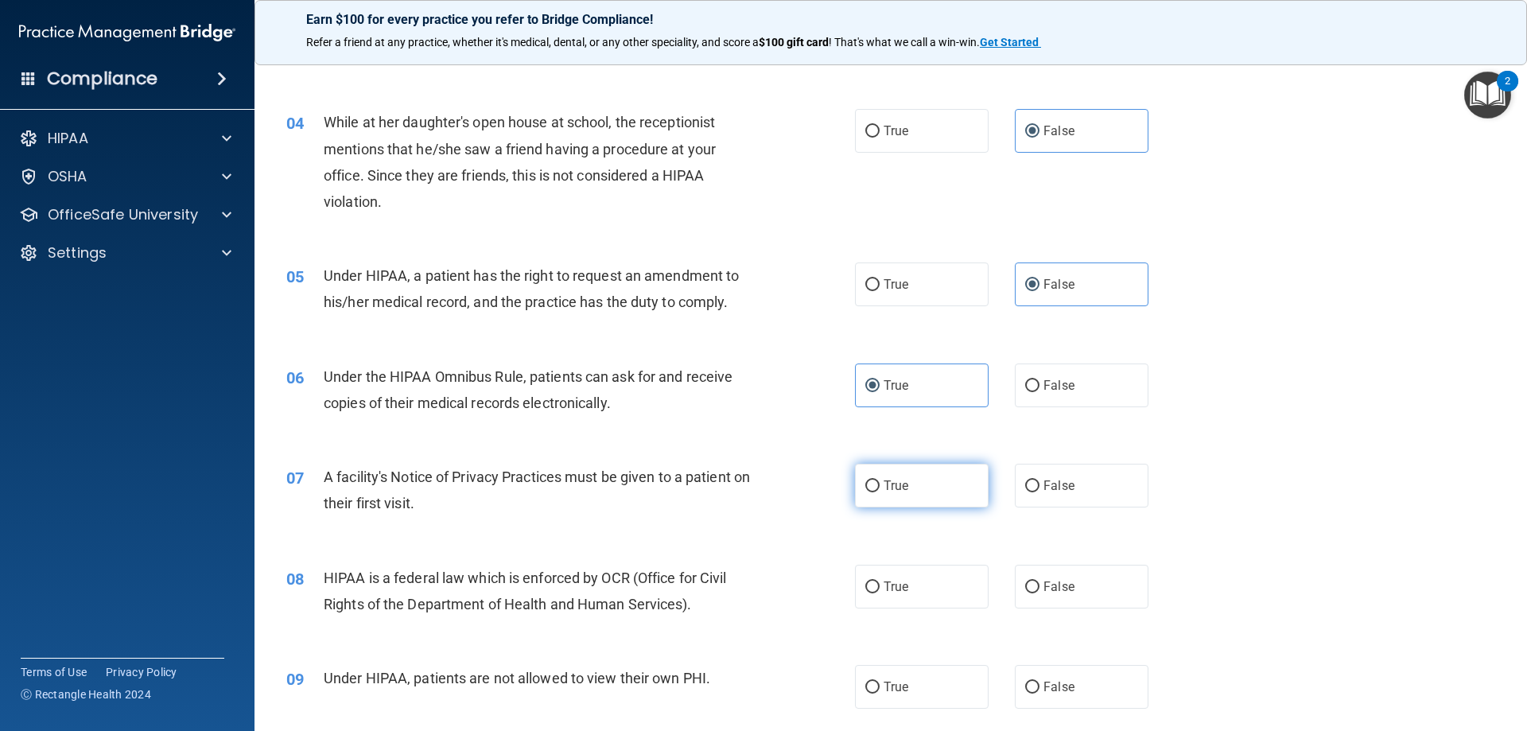
click at [922, 495] on label "True" at bounding box center [922, 486] width 134 height 44
click at [879, 492] on input "True" at bounding box center [872, 486] width 14 height 12
radio input "true"
click at [906, 583] on label "True" at bounding box center [922, 587] width 134 height 44
click at [879, 583] on input "True" at bounding box center [872, 587] width 14 height 12
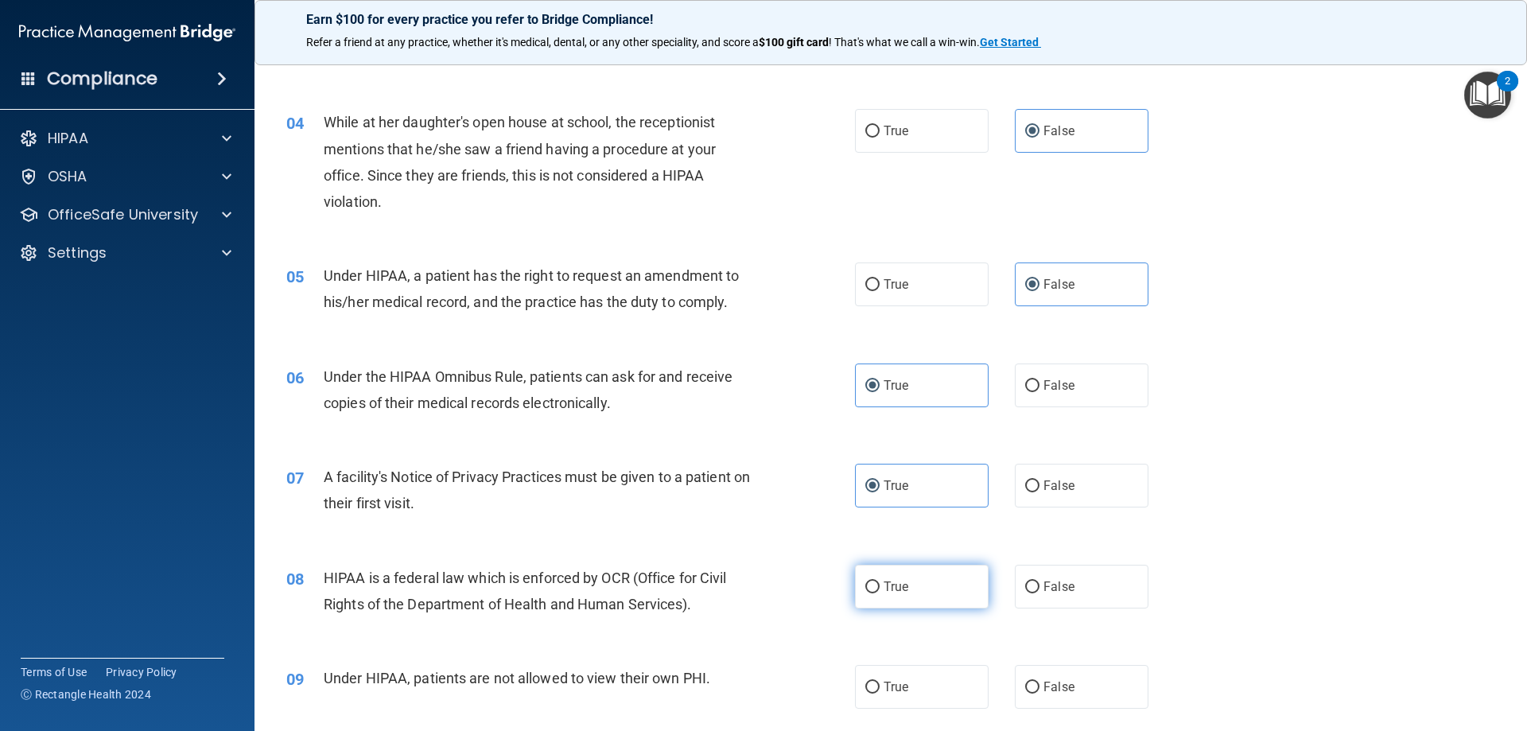
radio input "true"
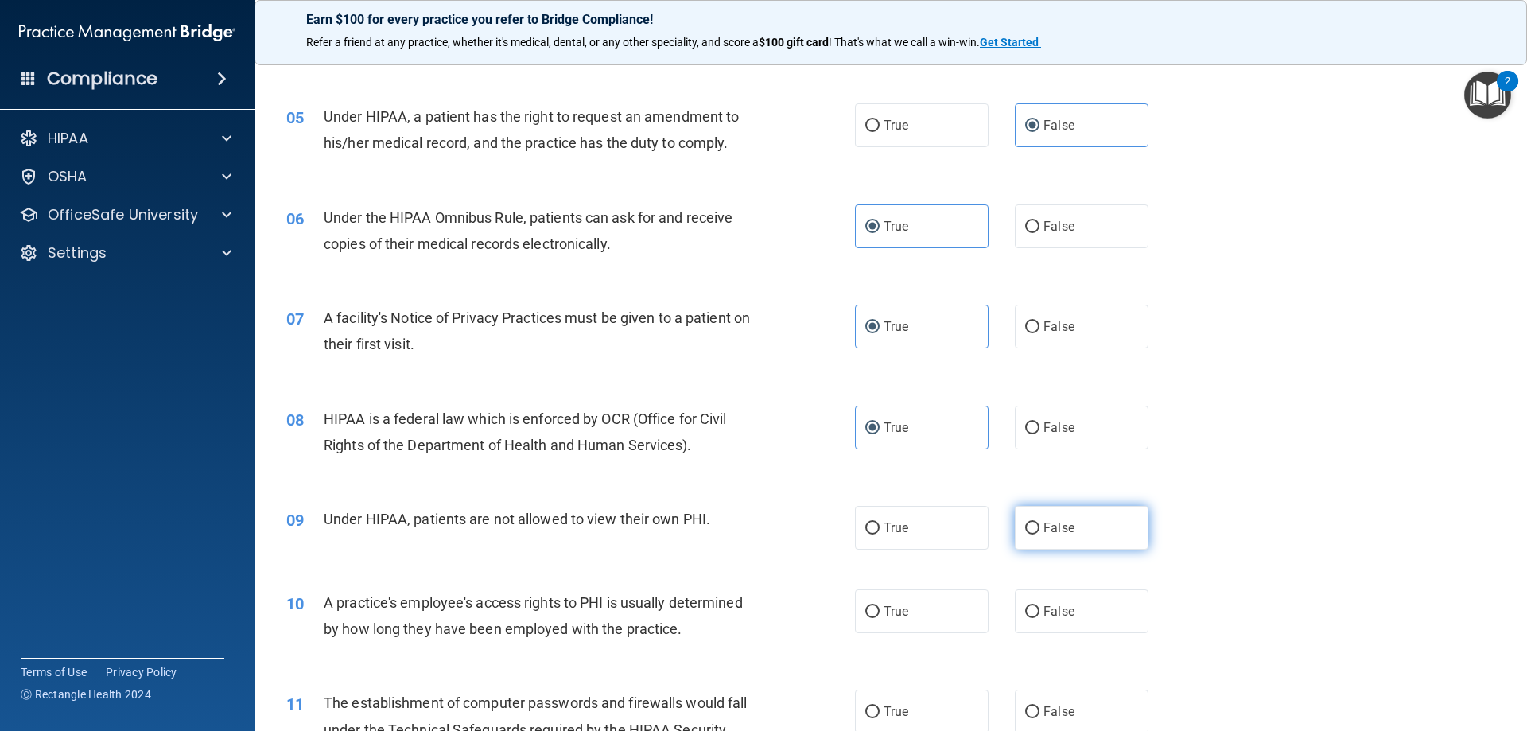
click at [1039, 540] on label "False" at bounding box center [1082, 528] width 134 height 44
click at [1039, 534] on input "False" at bounding box center [1032, 528] width 14 height 12
radio input "true"
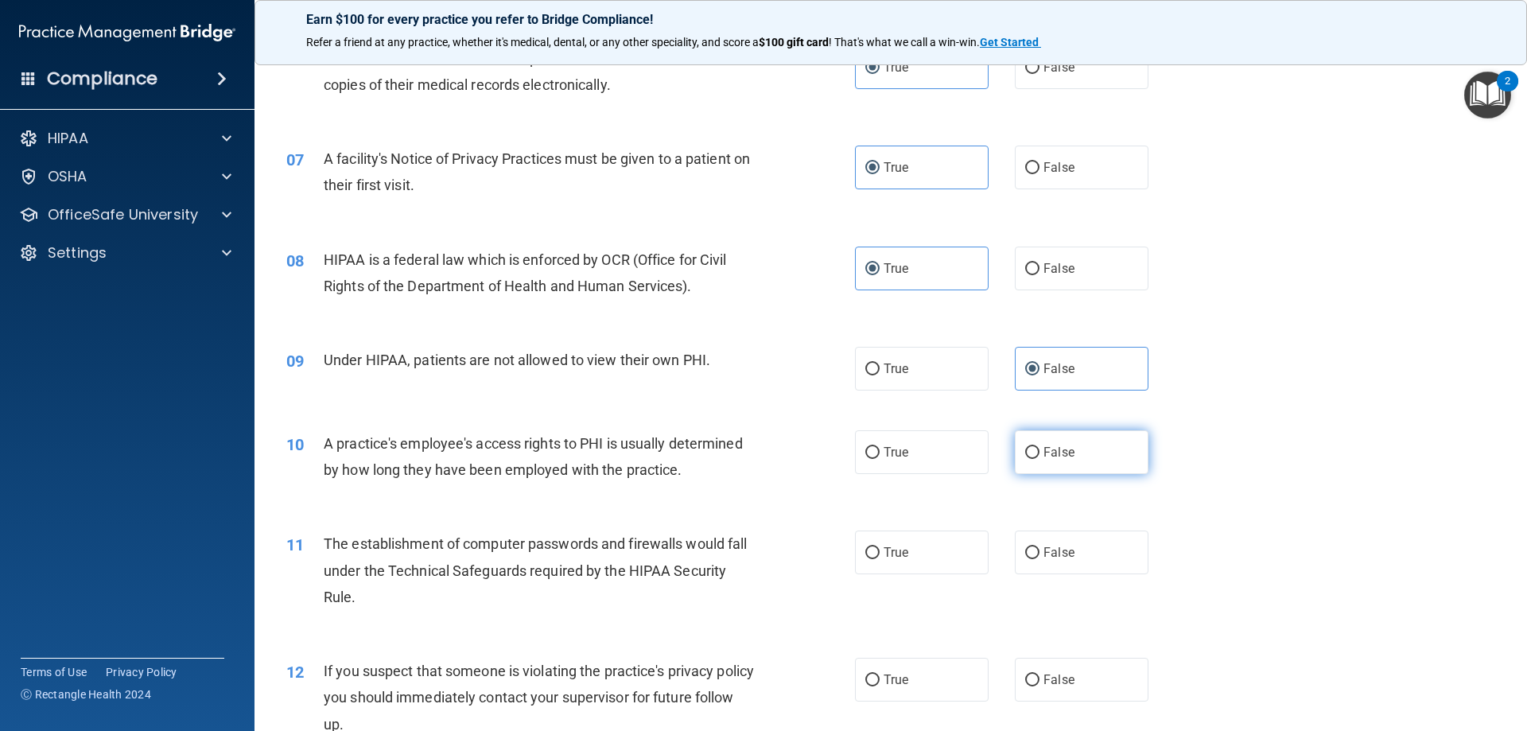
click at [1058, 452] on span "False" at bounding box center [1058, 452] width 31 height 15
click at [1039, 452] on input "False" at bounding box center [1032, 453] width 14 height 12
radio input "true"
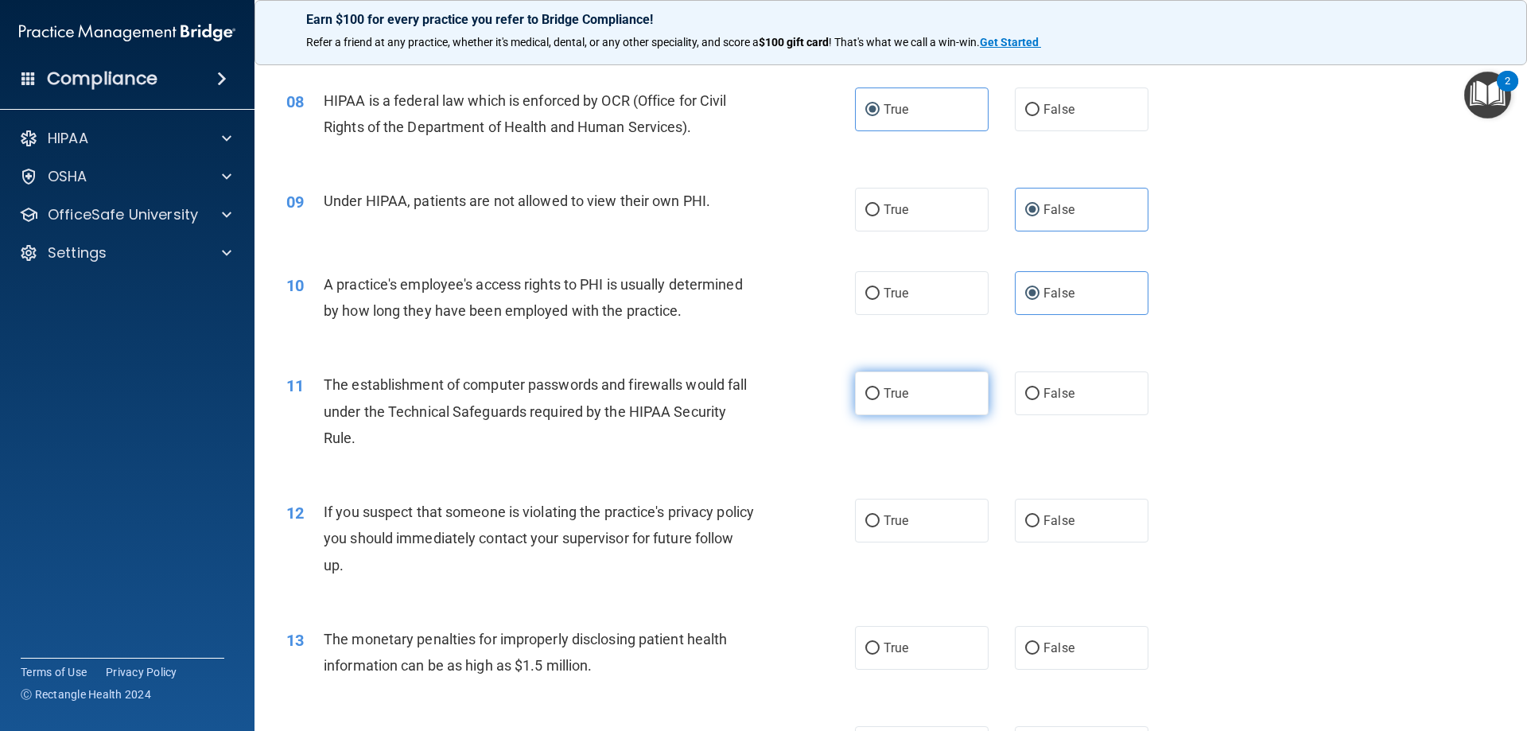
click at [930, 403] on label "True" at bounding box center [922, 393] width 134 height 44
click at [879, 400] on input "True" at bounding box center [872, 394] width 14 height 12
radio input "true"
click at [914, 512] on label "True" at bounding box center [922, 521] width 134 height 44
click at [879, 515] on input "True" at bounding box center [872, 521] width 14 height 12
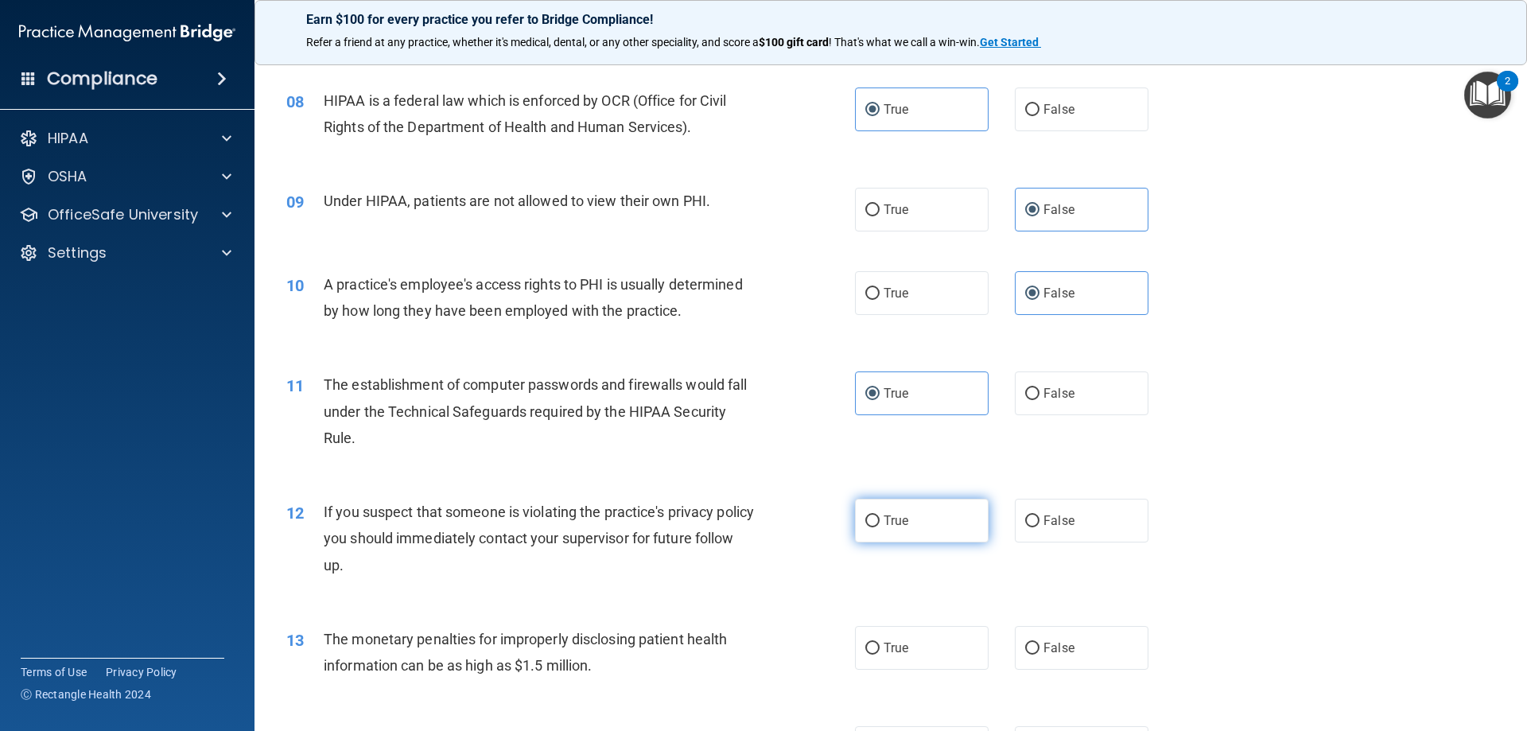
radio input "true"
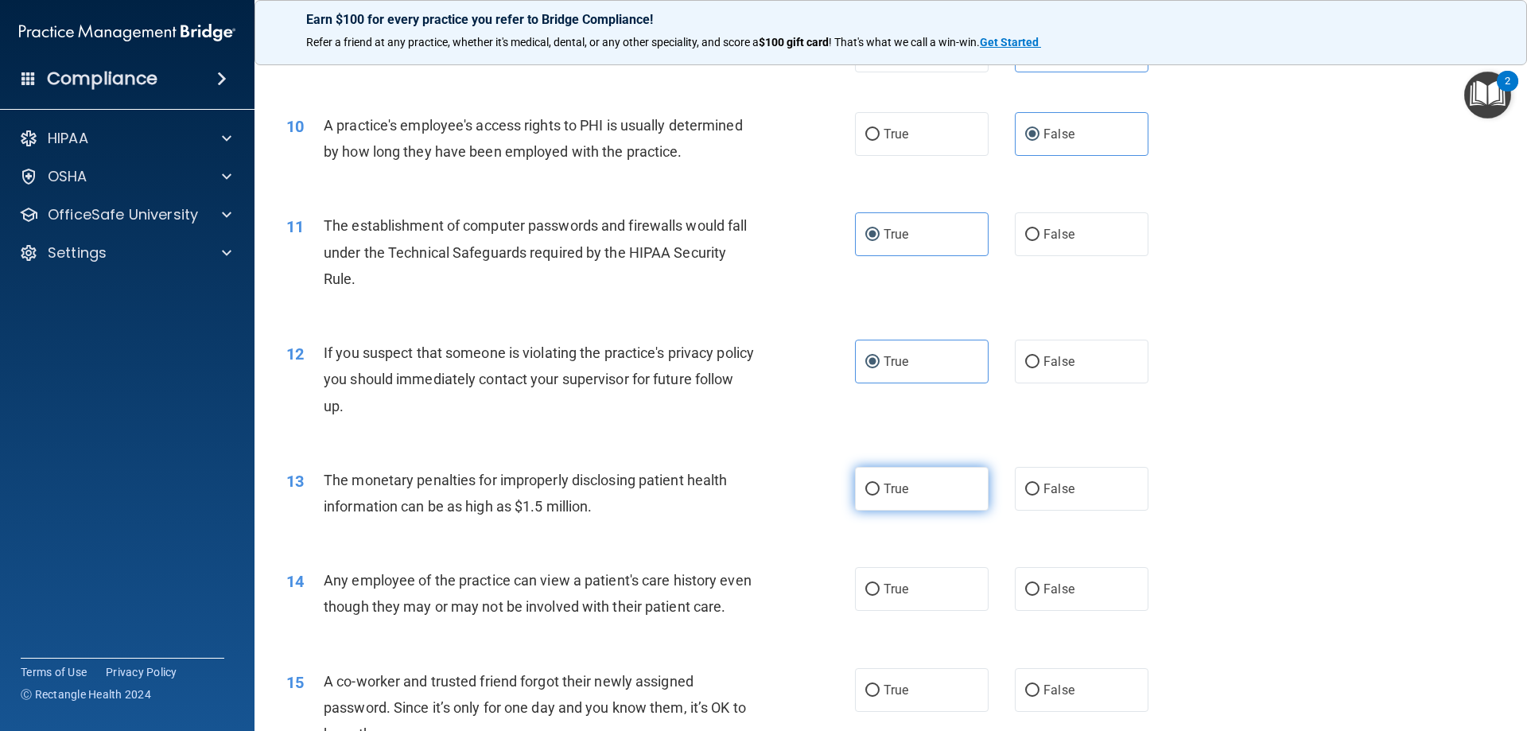
click at [915, 489] on label "True" at bounding box center [922, 489] width 134 height 44
click at [879, 489] on input "True" at bounding box center [872, 489] width 14 height 12
radio input "true"
click at [1069, 591] on label "False" at bounding box center [1082, 589] width 134 height 44
click at [1039, 591] on input "False" at bounding box center [1032, 590] width 14 height 12
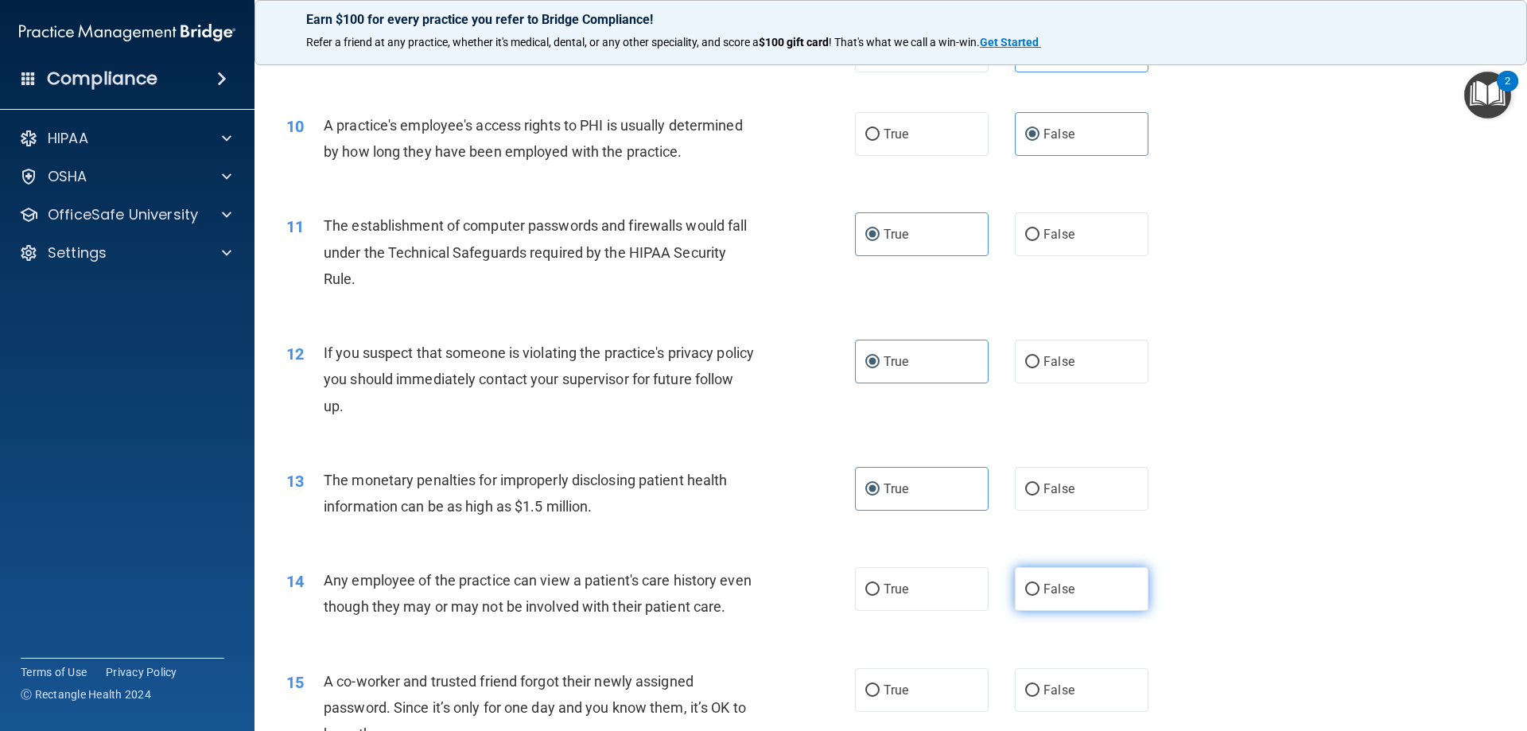
radio input "true"
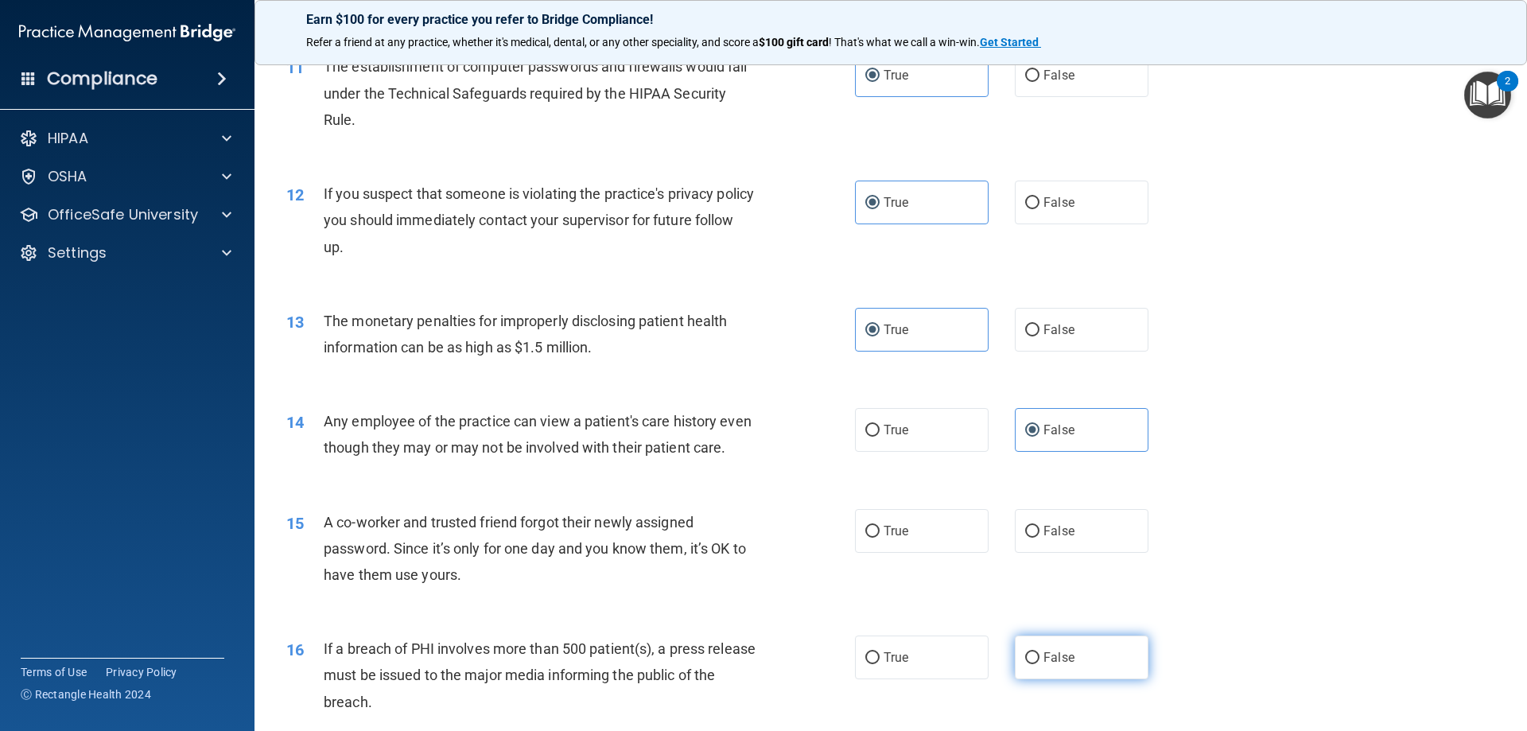
scroll to position [1272, 0]
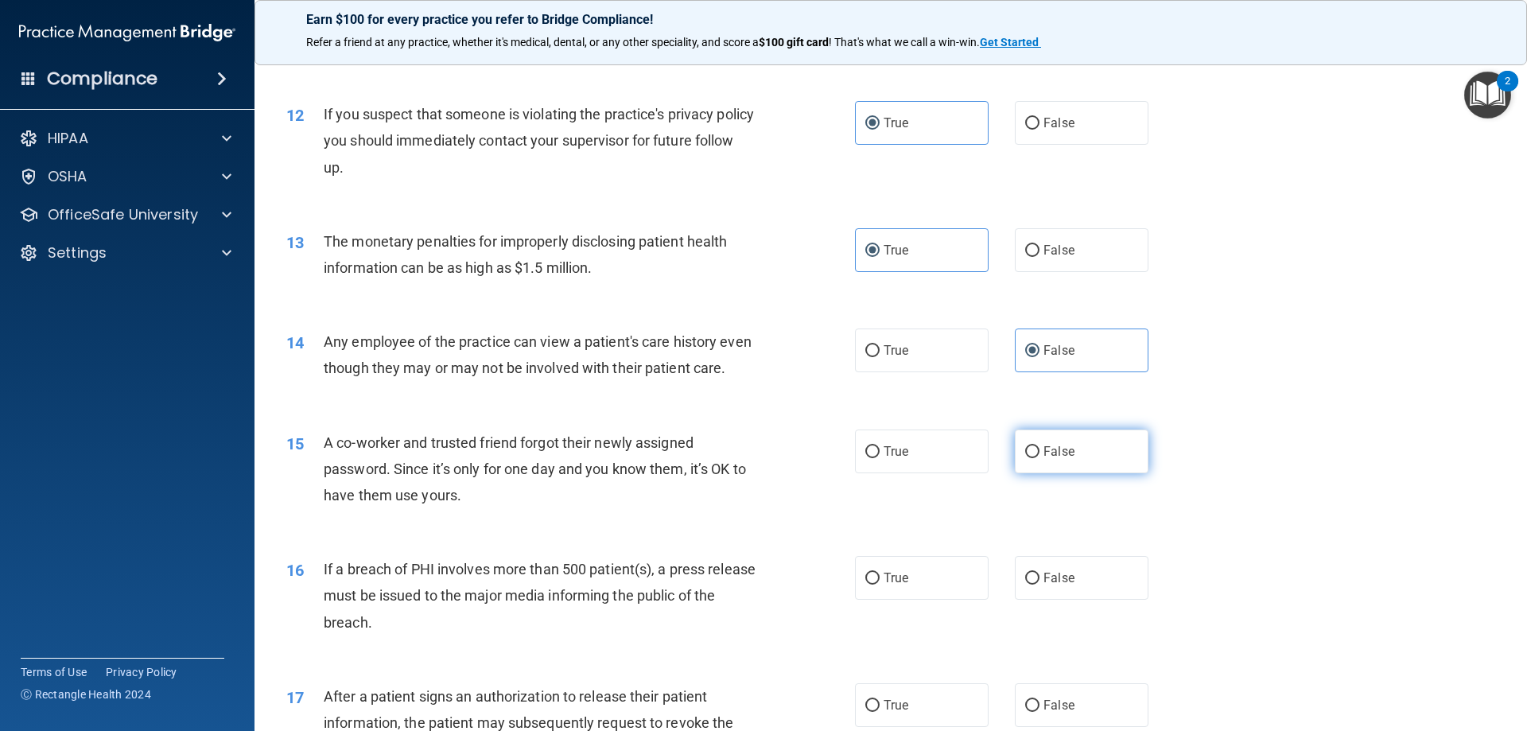
click at [1046, 437] on label "False" at bounding box center [1082, 451] width 134 height 44
click at [1039, 446] on input "False" at bounding box center [1032, 452] width 14 height 12
radio input "true"
click at [918, 566] on label "True" at bounding box center [922, 578] width 134 height 44
click at [879, 573] on input "True" at bounding box center [872, 579] width 14 height 12
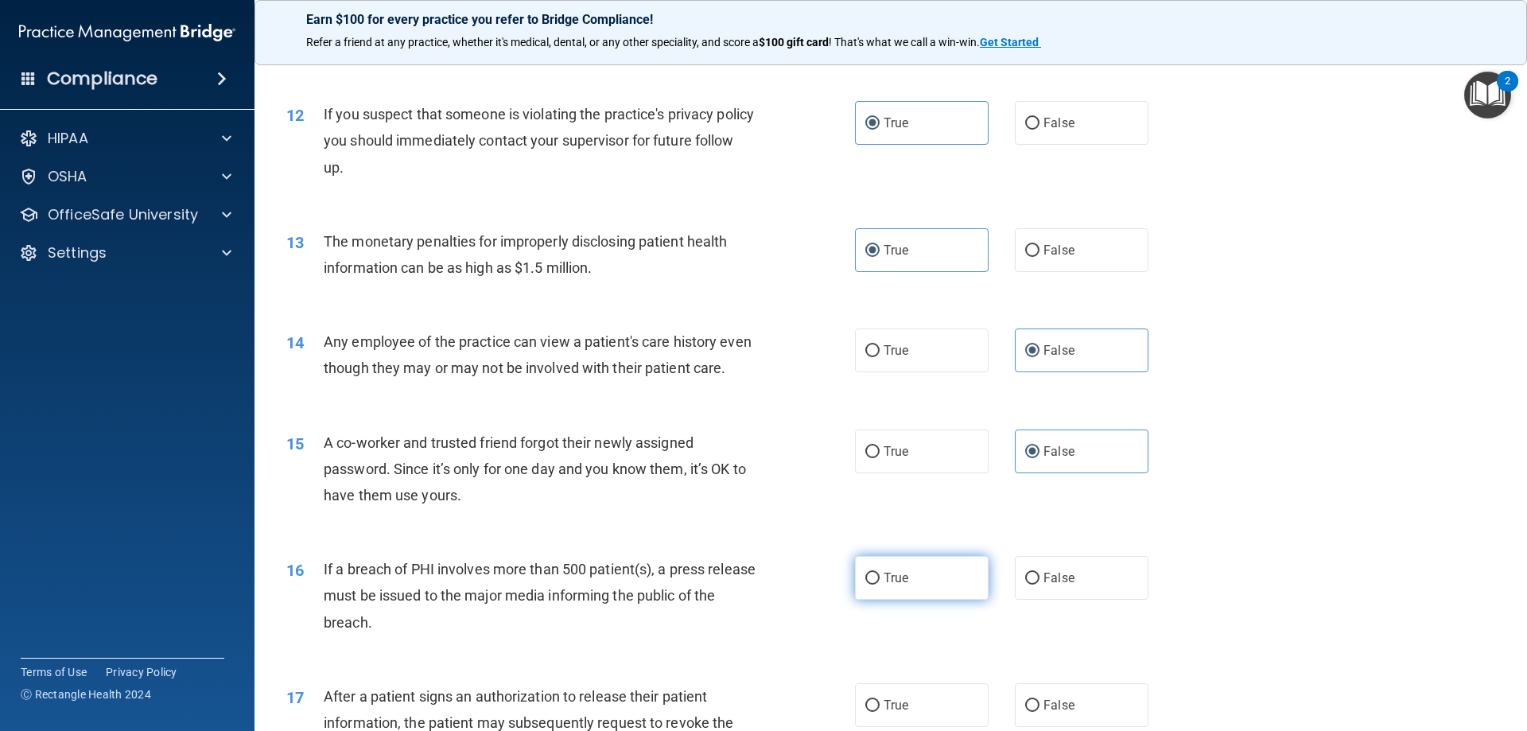
radio input "true"
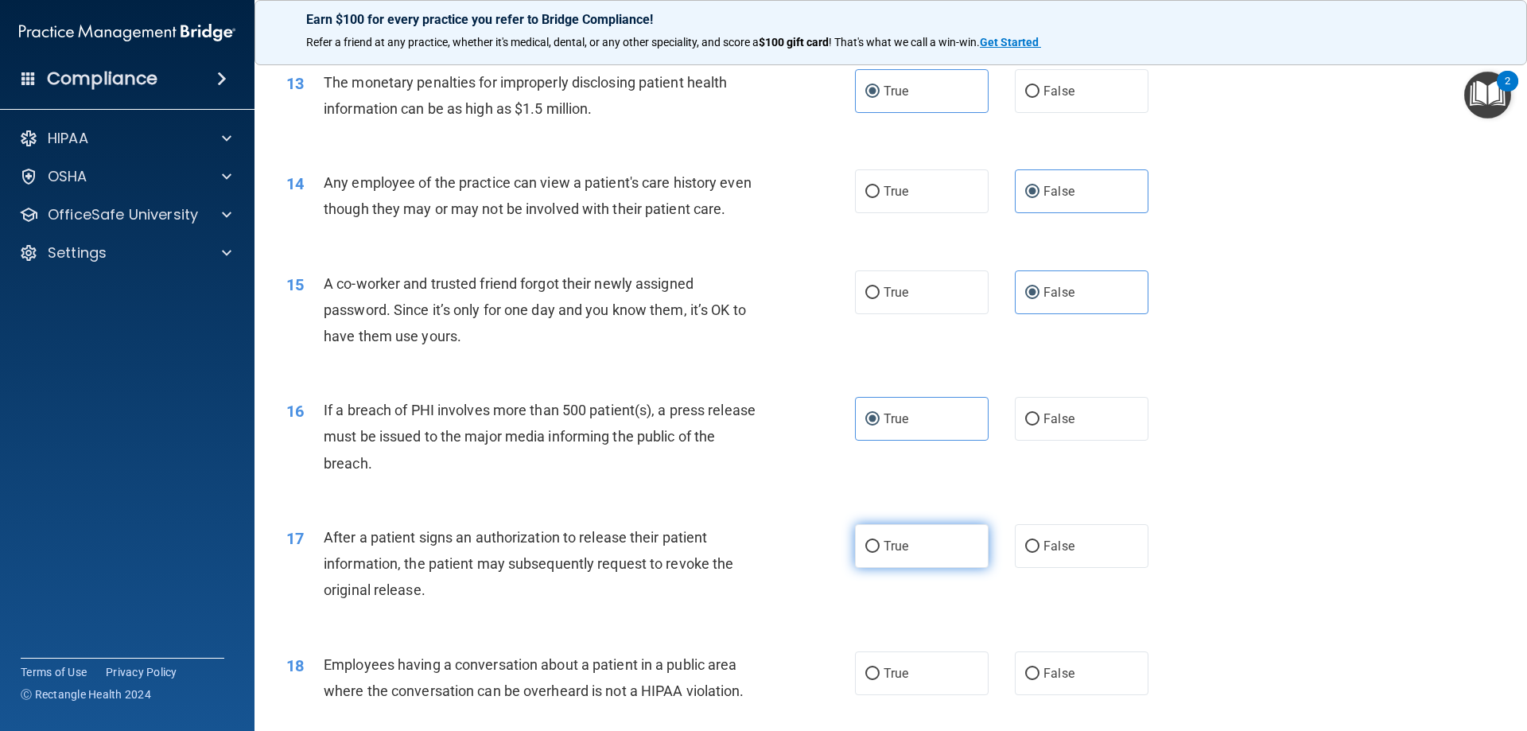
click at [910, 539] on label "True" at bounding box center [922, 546] width 134 height 44
click at [879, 541] on input "True" at bounding box center [872, 547] width 14 height 12
radio input "true"
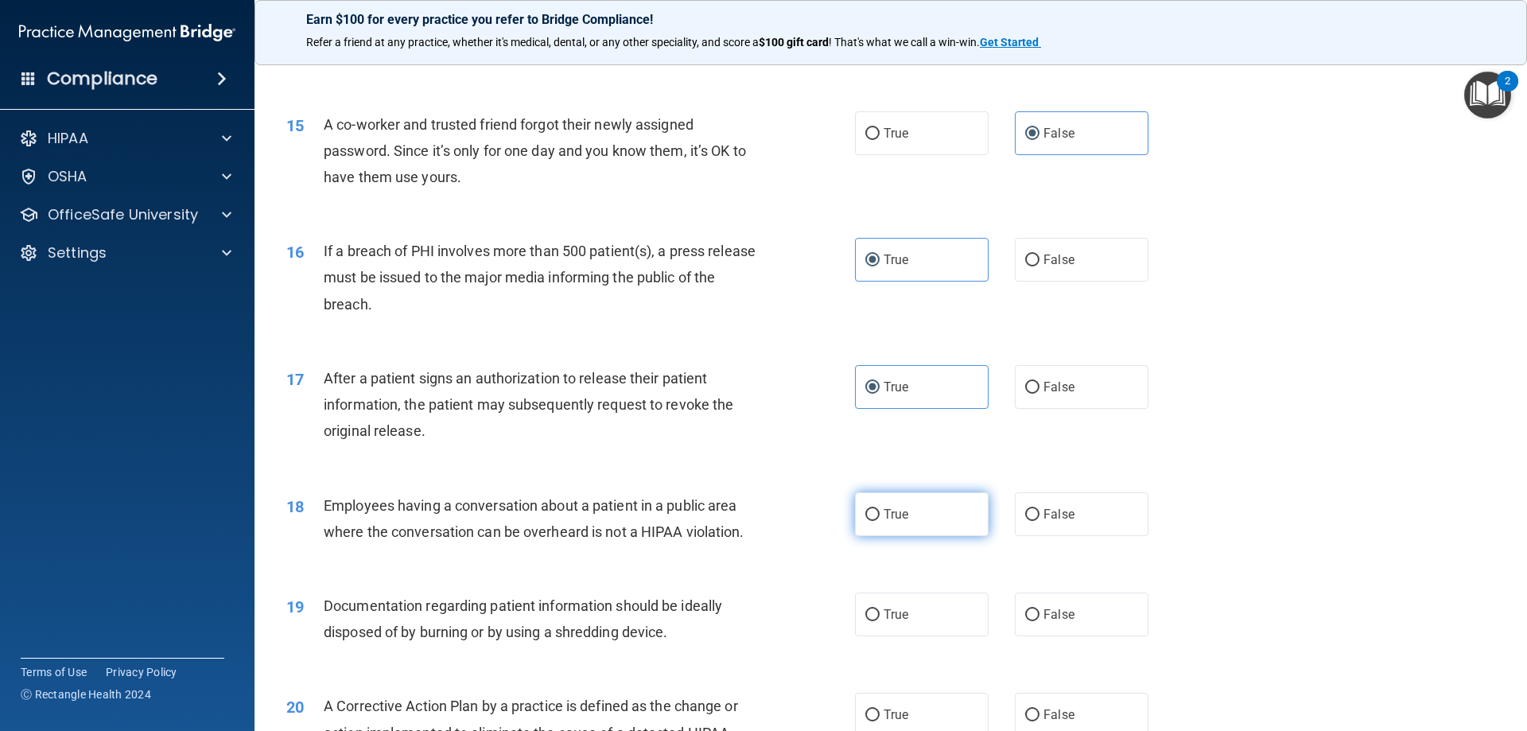
click at [926, 527] on label "True" at bounding box center [922, 514] width 134 height 44
click at [879, 521] on input "True" at bounding box center [872, 515] width 14 height 12
radio input "true"
click at [917, 605] on label "True" at bounding box center [922, 614] width 134 height 44
click at [879, 609] on input "True" at bounding box center [872, 615] width 14 height 12
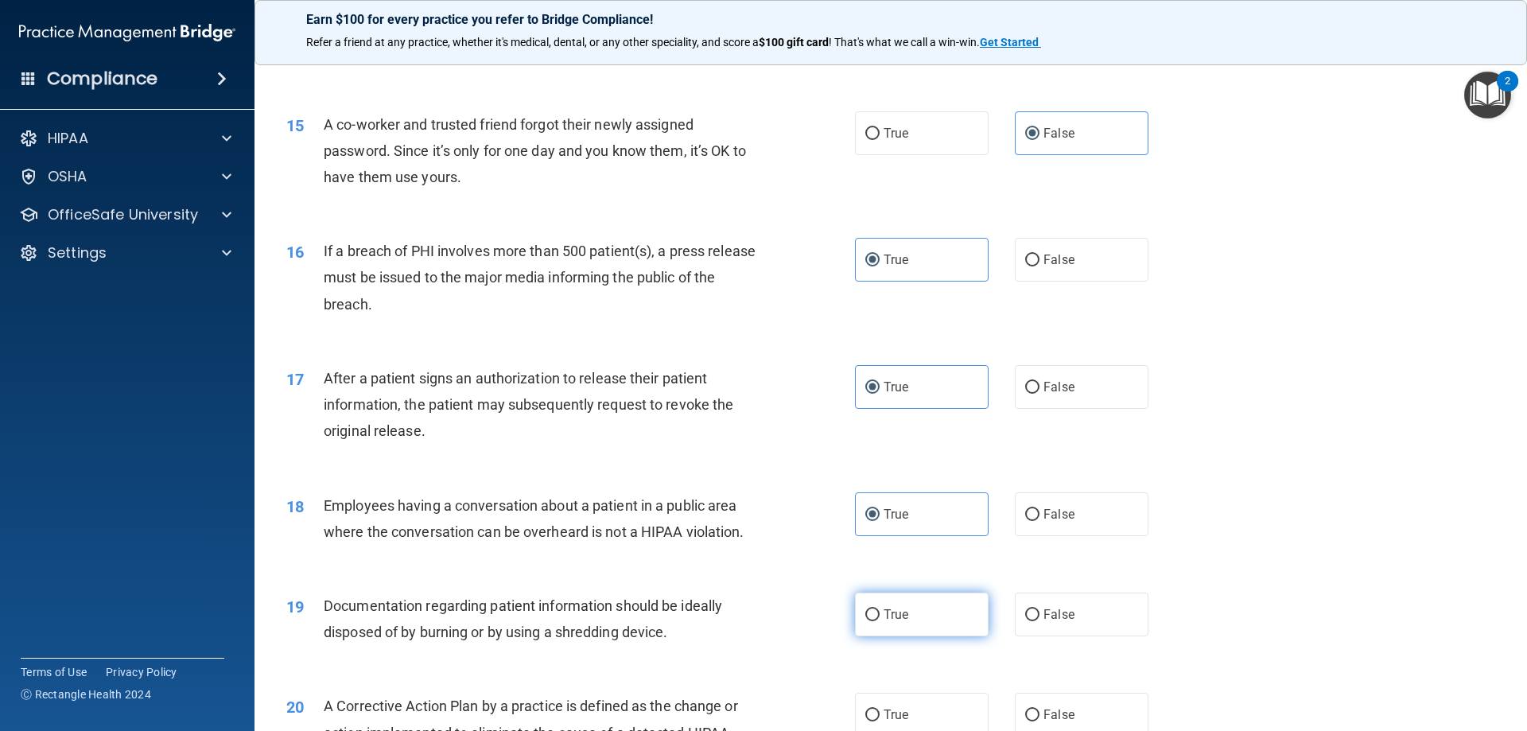
radio input "true"
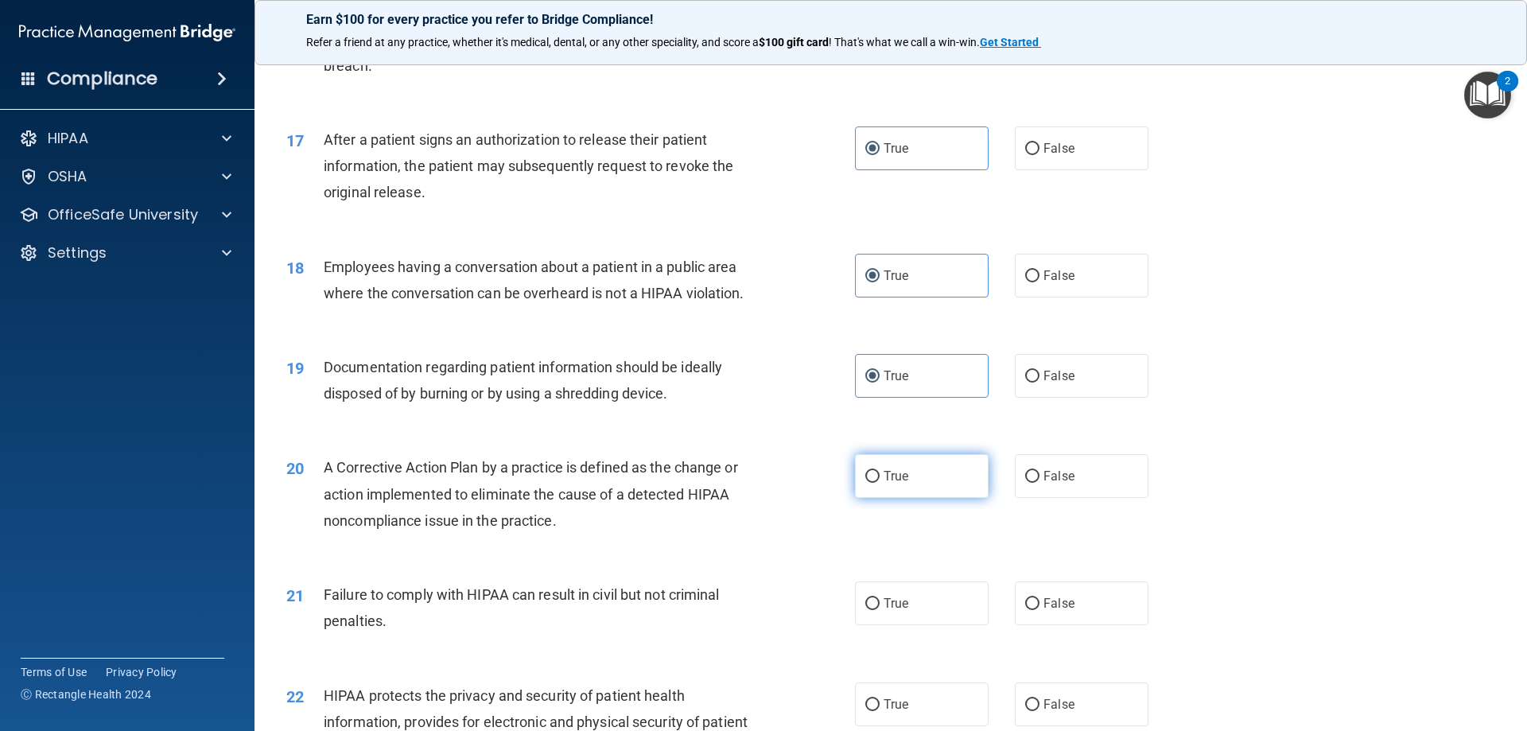
click at [923, 485] on label "True" at bounding box center [922, 476] width 134 height 44
click at [879, 483] on input "True" at bounding box center [872, 477] width 14 height 12
radio input "true"
click at [1043, 596] on span "False" at bounding box center [1058, 603] width 31 height 15
click at [1039, 598] on input "False" at bounding box center [1032, 604] width 14 height 12
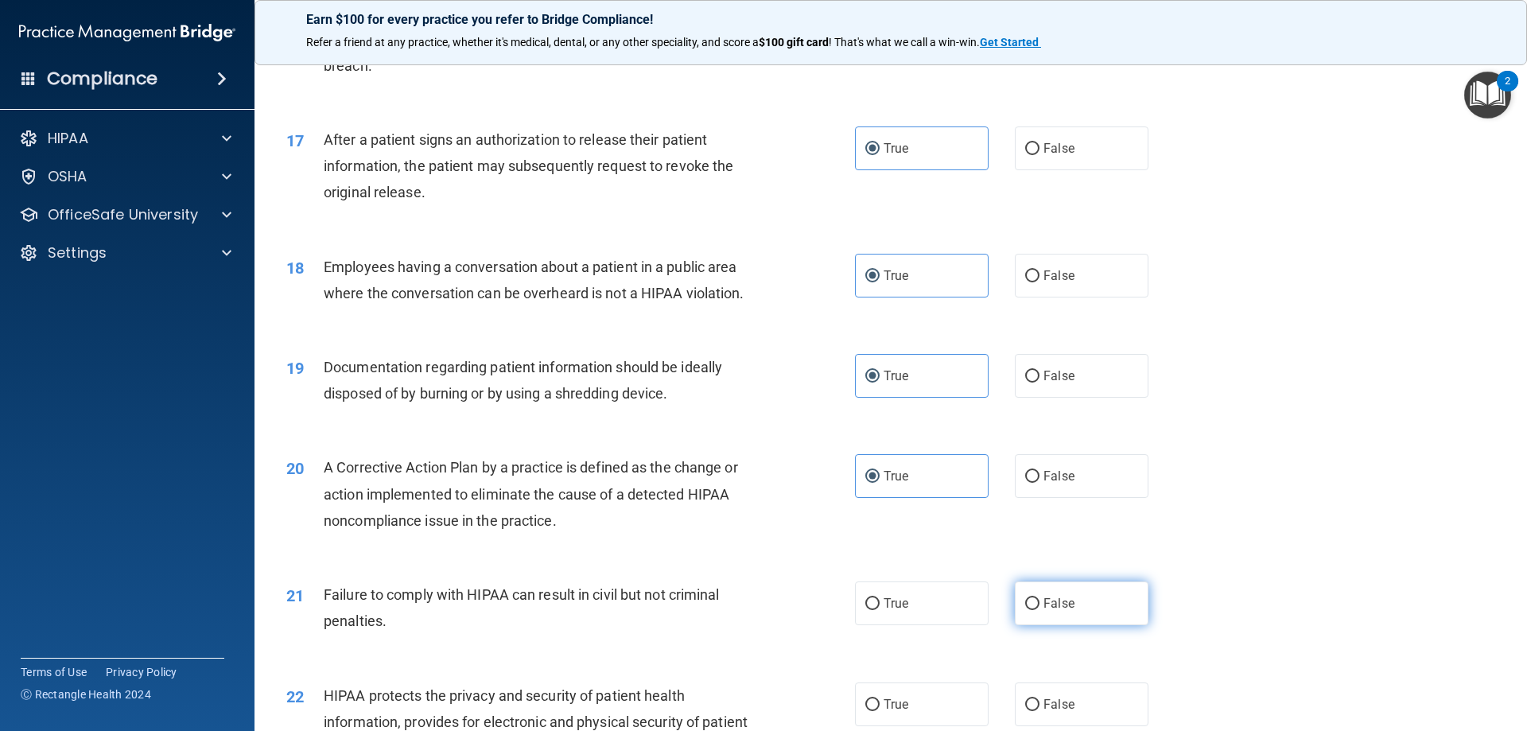
radio input "true"
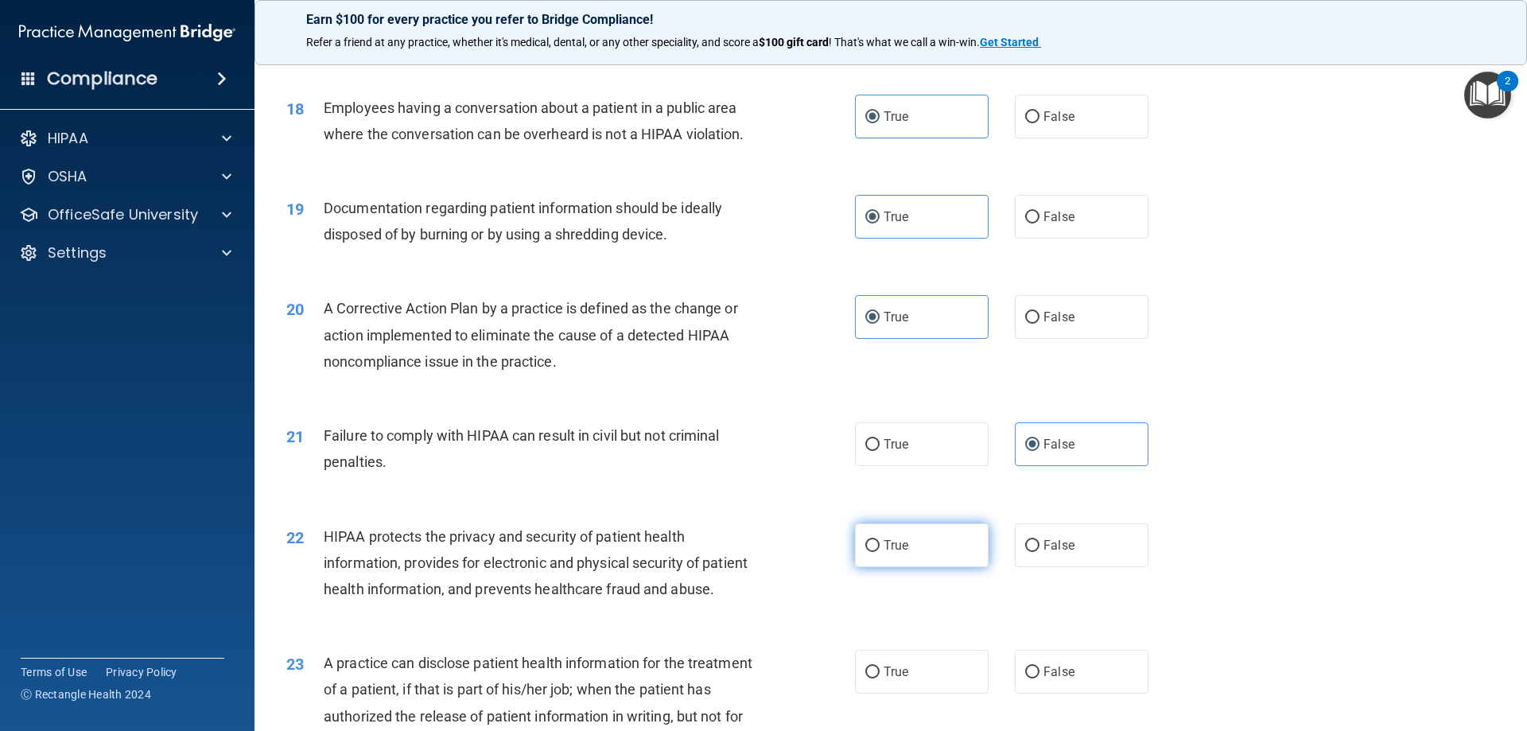
click at [925, 541] on label "True" at bounding box center [922, 545] width 134 height 44
click at [879, 541] on input "True" at bounding box center [872, 546] width 14 height 12
radio input "true"
click at [1052, 664] on span "False" at bounding box center [1058, 671] width 31 height 15
click at [1039, 666] on input "False" at bounding box center [1032, 672] width 14 height 12
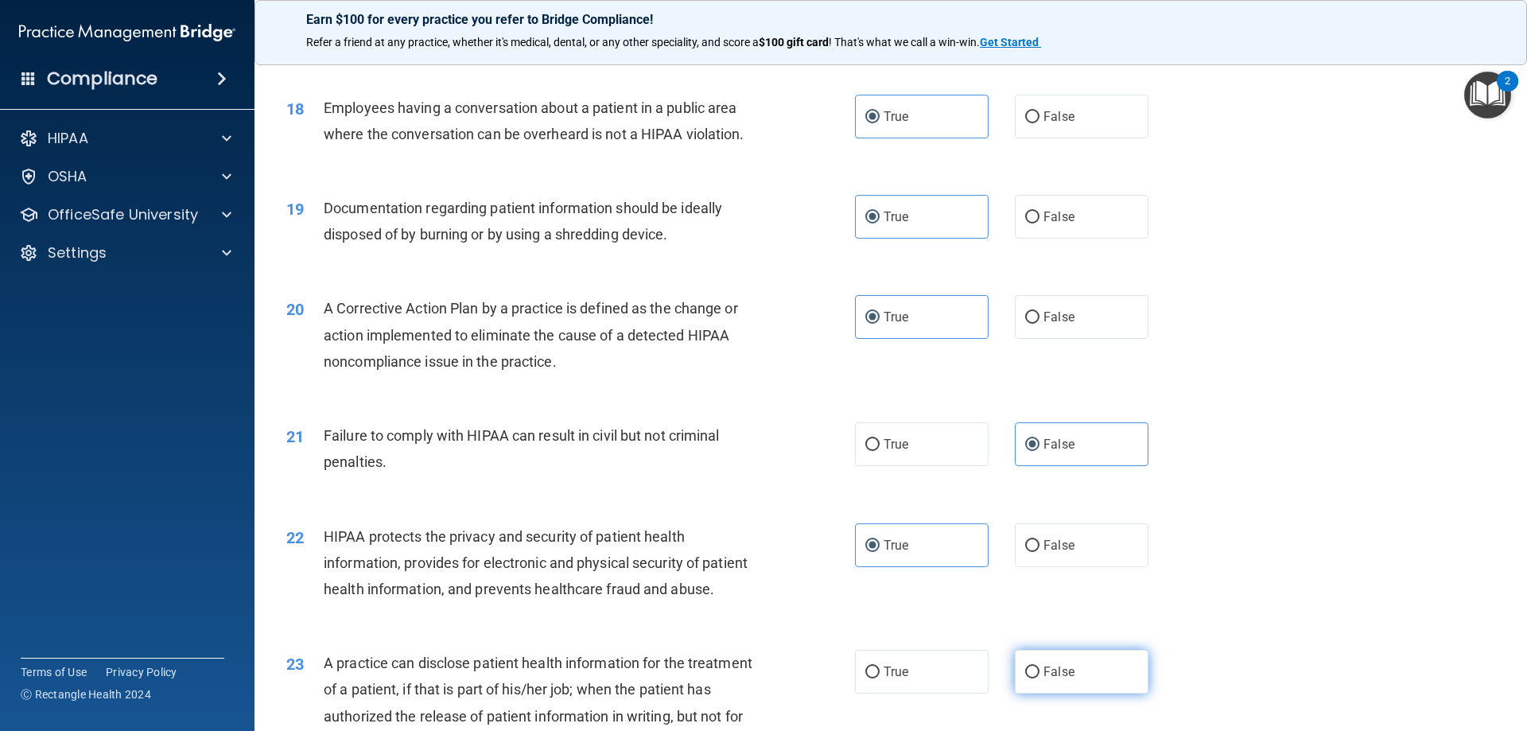
radio input "true"
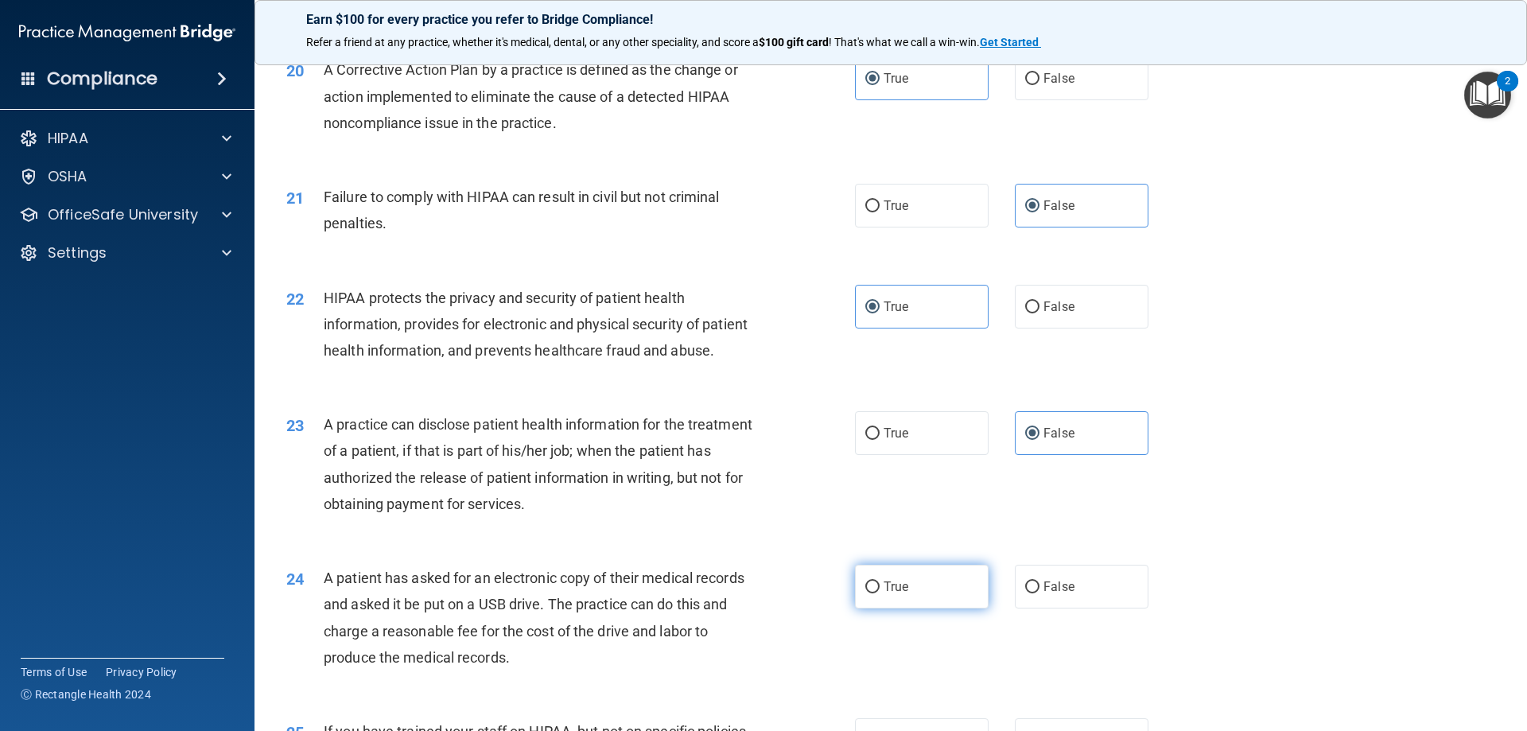
click at [941, 592] on label "True" at bounding box center [922, 587] width 134 height 44
click at [879, 592] on input "True" at bounding box center [872, 587] width 14 height 12
radio input "true"
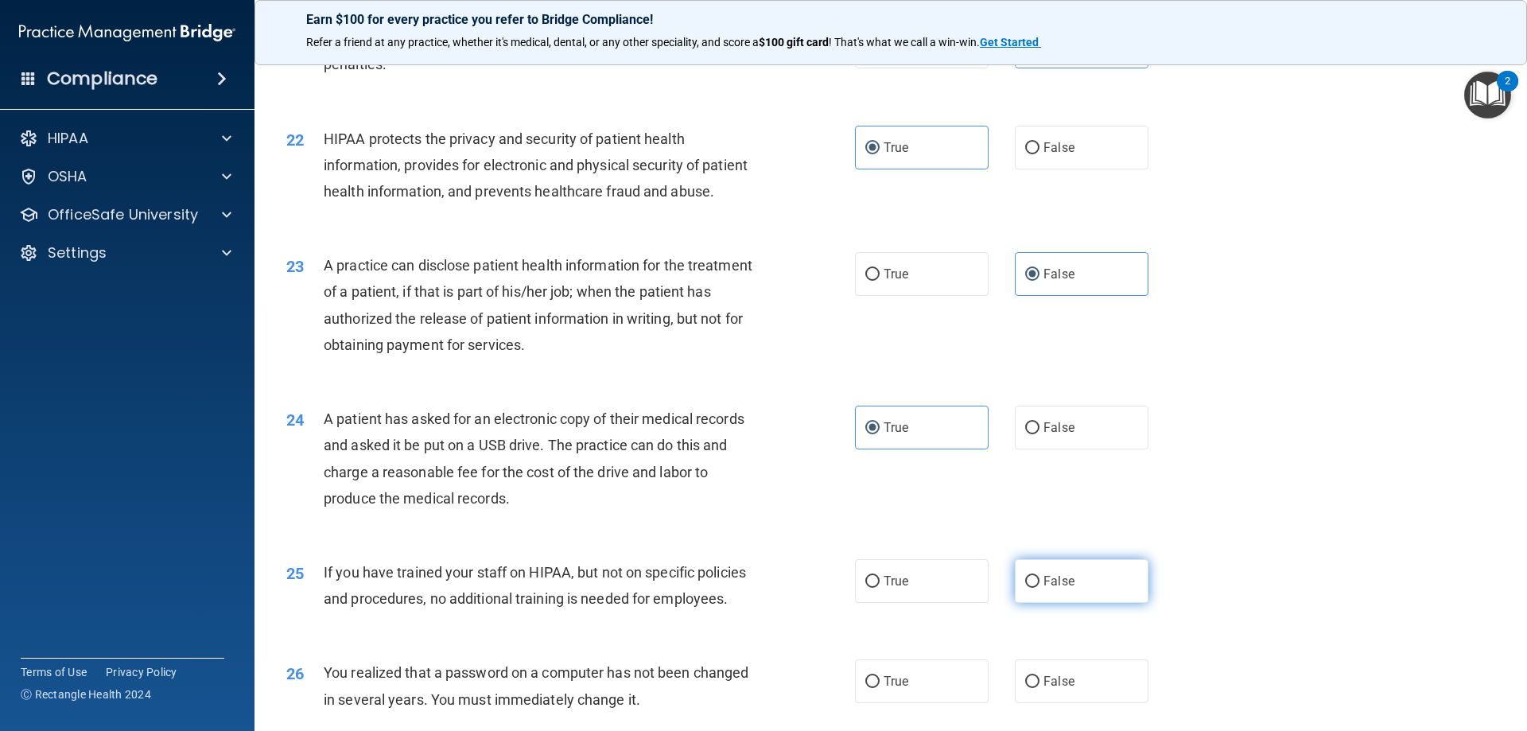
click at [1058, 576] on span "False" at bounding box center [1058, 580] width 31 height 15
click at [1039, 576] on input "False" at bounding box center [1032, 582] width 14 height 12
radio input "true"
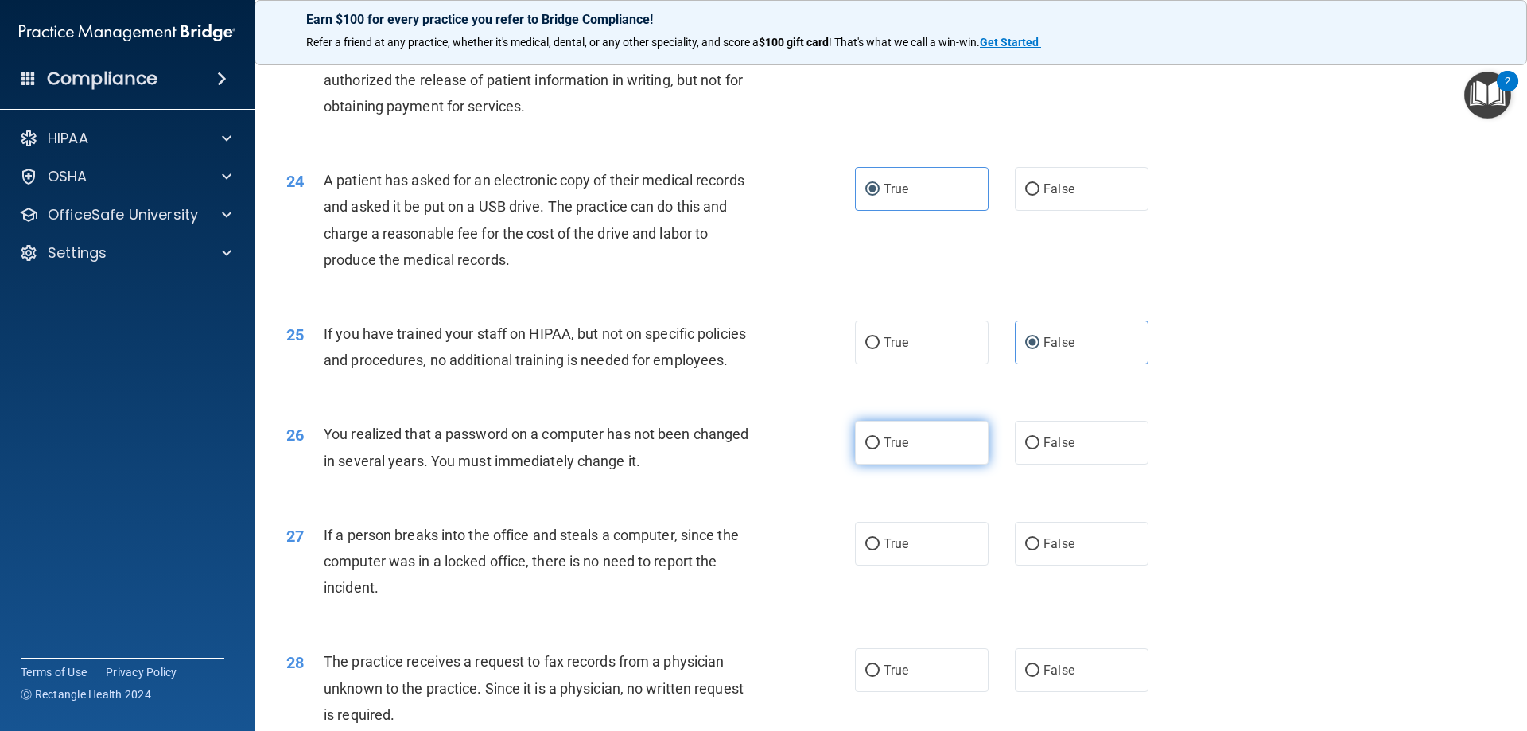
click at [949, 460] on label "True" at bounding box center [922, 443] width 134 height 44
click at [879, 449] on input "True" at bounding box center [872, 443] width 14 height 12
radio input "true"
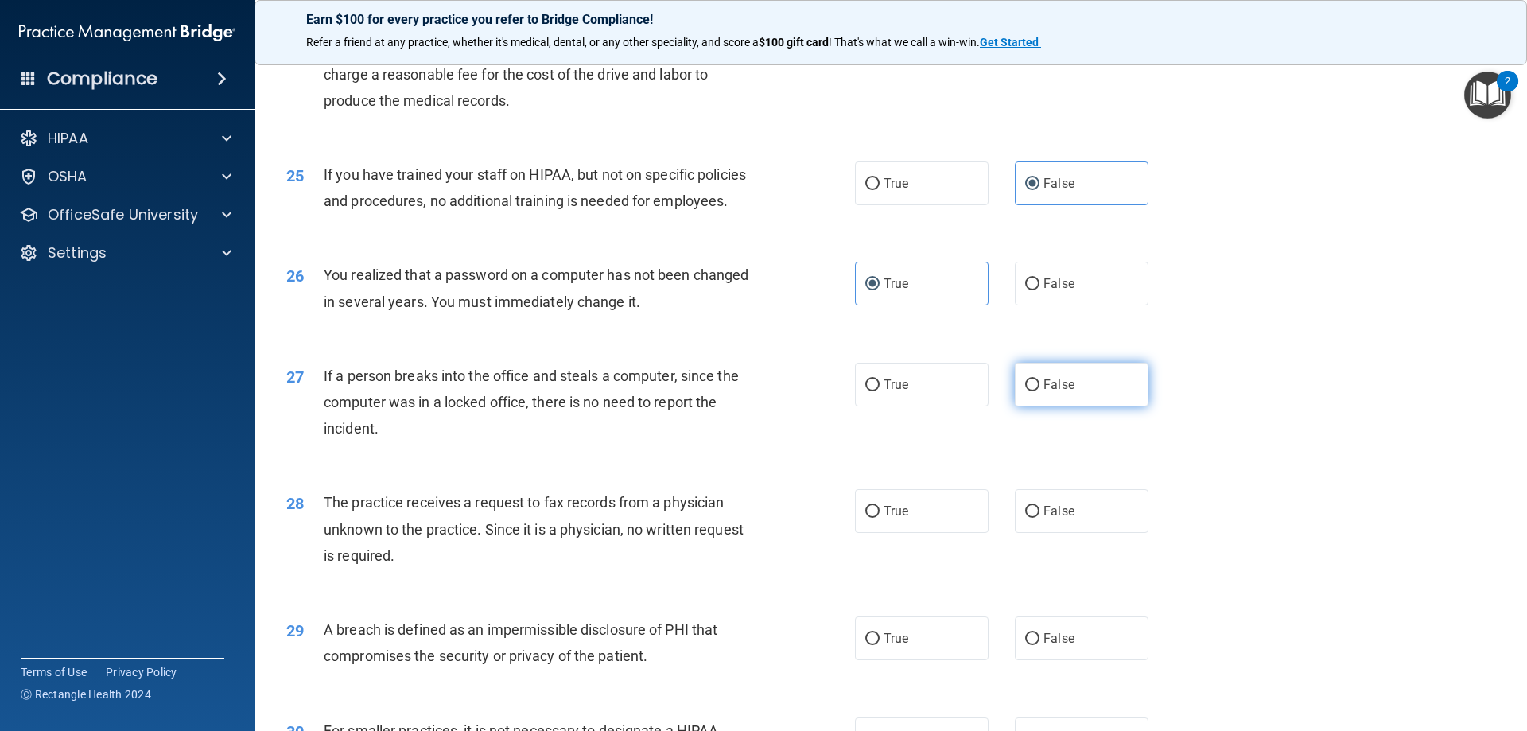
click at [1043, 387] on span "False" at bounding box center [1058, 384] width 31 height 15
click at [1036, 387] on input "False" at bounding box center [1032, 385] width 14 height 12
radio input "true"
click at [1043, 502] on label "False" at bounding box center [1082, 511] width 134 height 44
click at [1039, 506] on input "False" at bounding box center [1032, 512] width 14 height 12
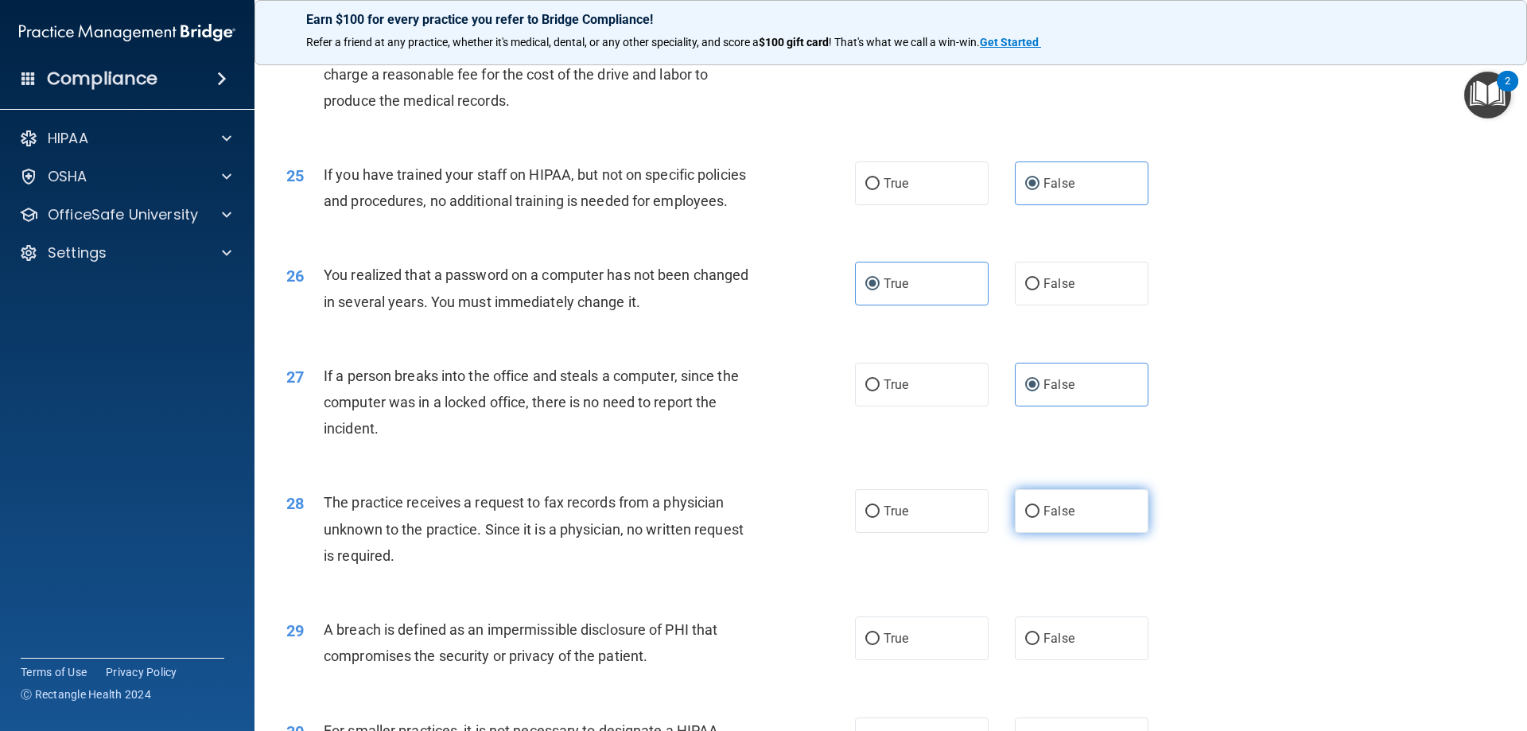
radio input "true"
click at [939, 635] on label "True" at bounding box center [922, 638] width 134 height 44
click at [879, 635] on input "True" at bounding box center [872, 639] width 14 height 12
radio input "true"
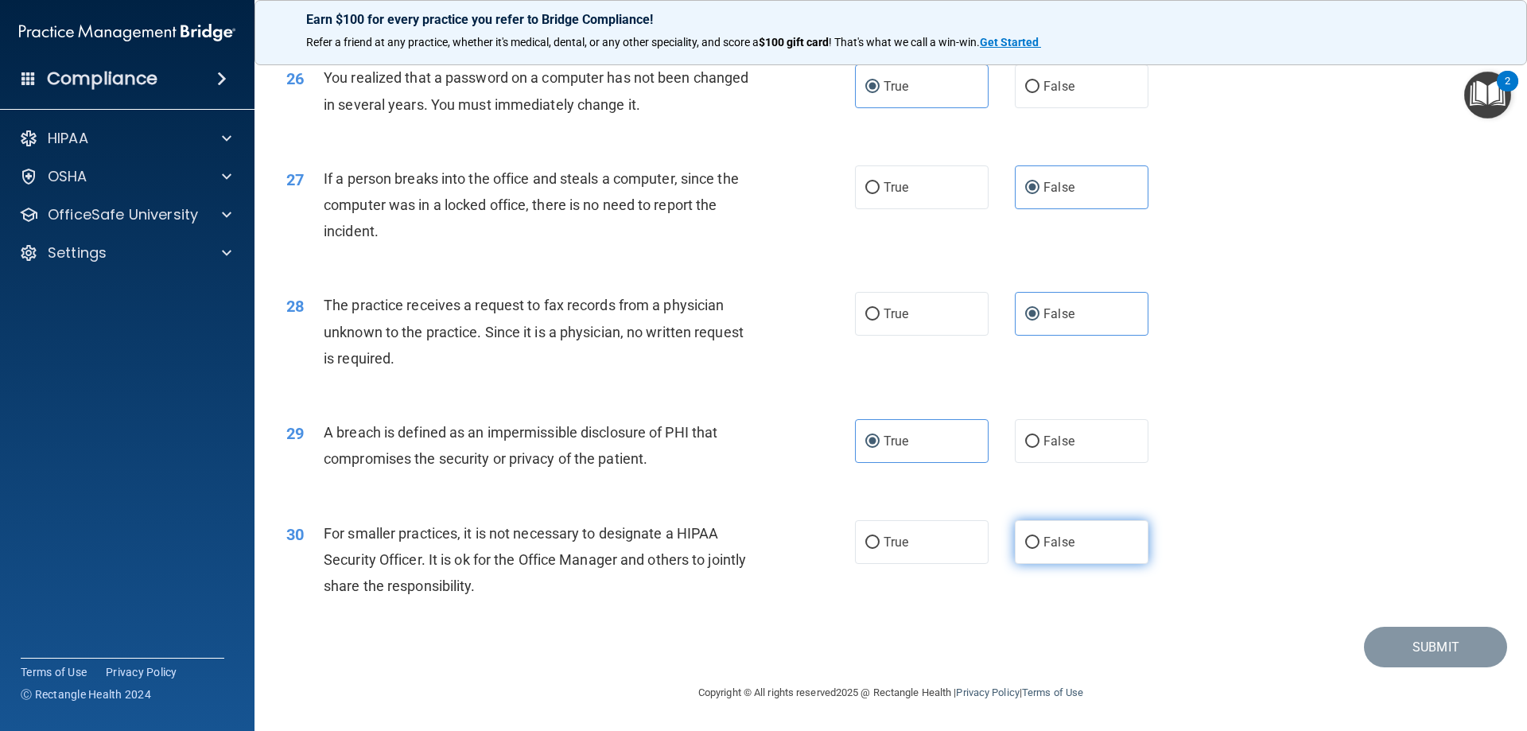
click at [1047, 546] on span "False" at bounding box center [1058, 541] width 31 height 15
click at [1039, 546] on input "False" at bounding box center [1032, 543] width 14 height 12
radio input "true"
click at [1384, 648] on button "Submit" at bounding box center [1435, 647] width 143 height 41
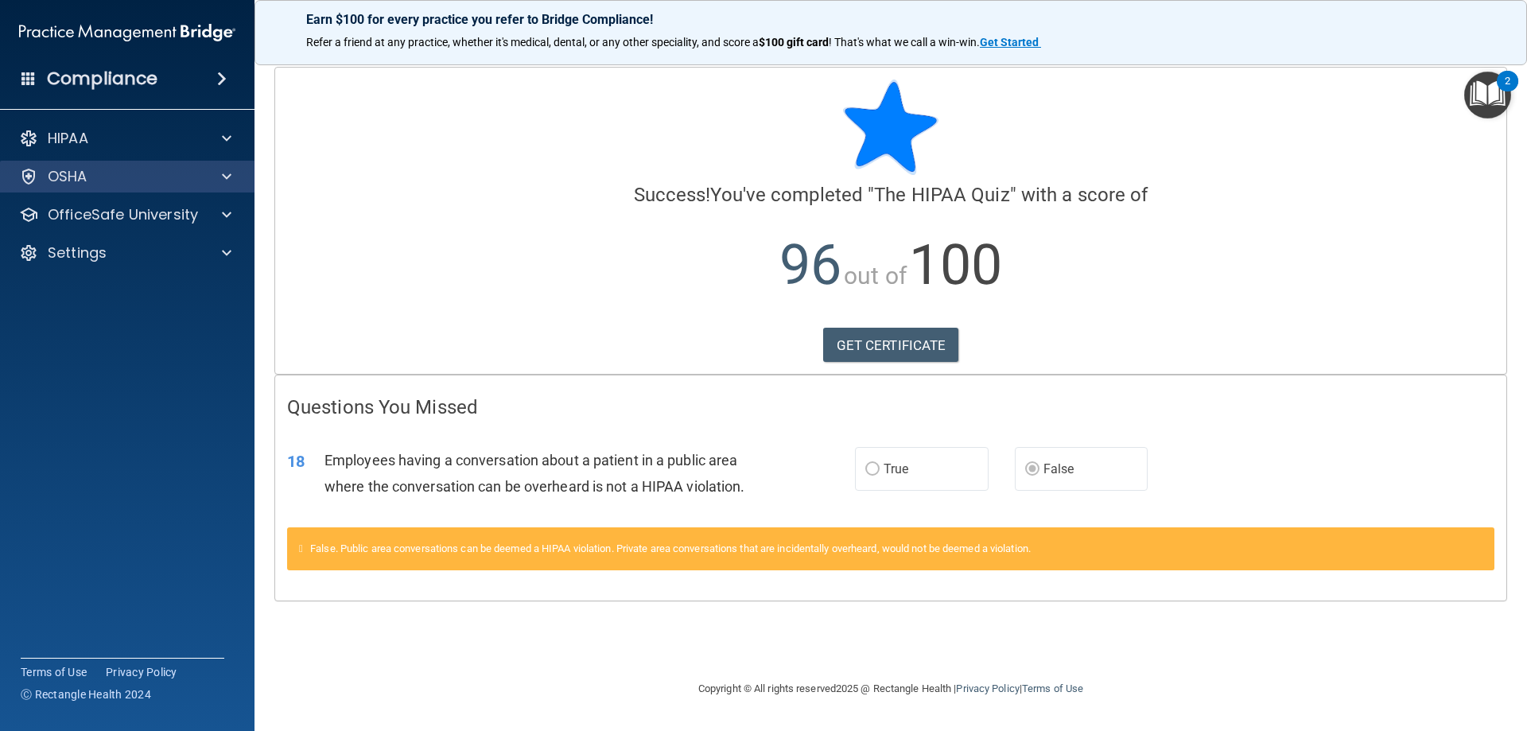
click at [212, 186] on div "OSHA" at bounding box center [127, 177] width 255 height 32
click at [228, 188] on div "OSHA" at bounding box center [127, 177] width 255 height 32
click at [173, 188] on div "OSHA" at bounding box center [127, 177] width 255 height 32
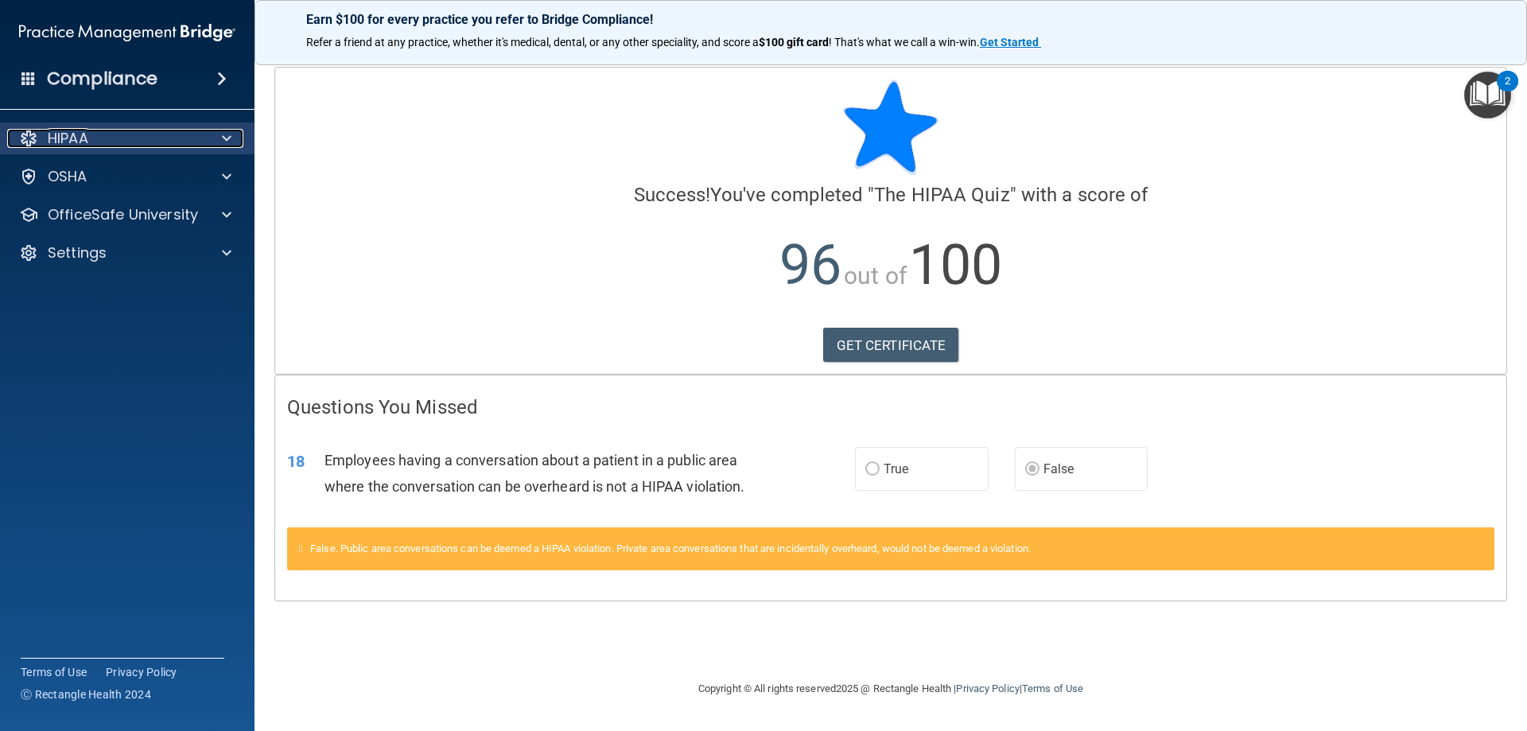
click at [223, 138] on span at bounding box center [227, 138] width 10 height 19
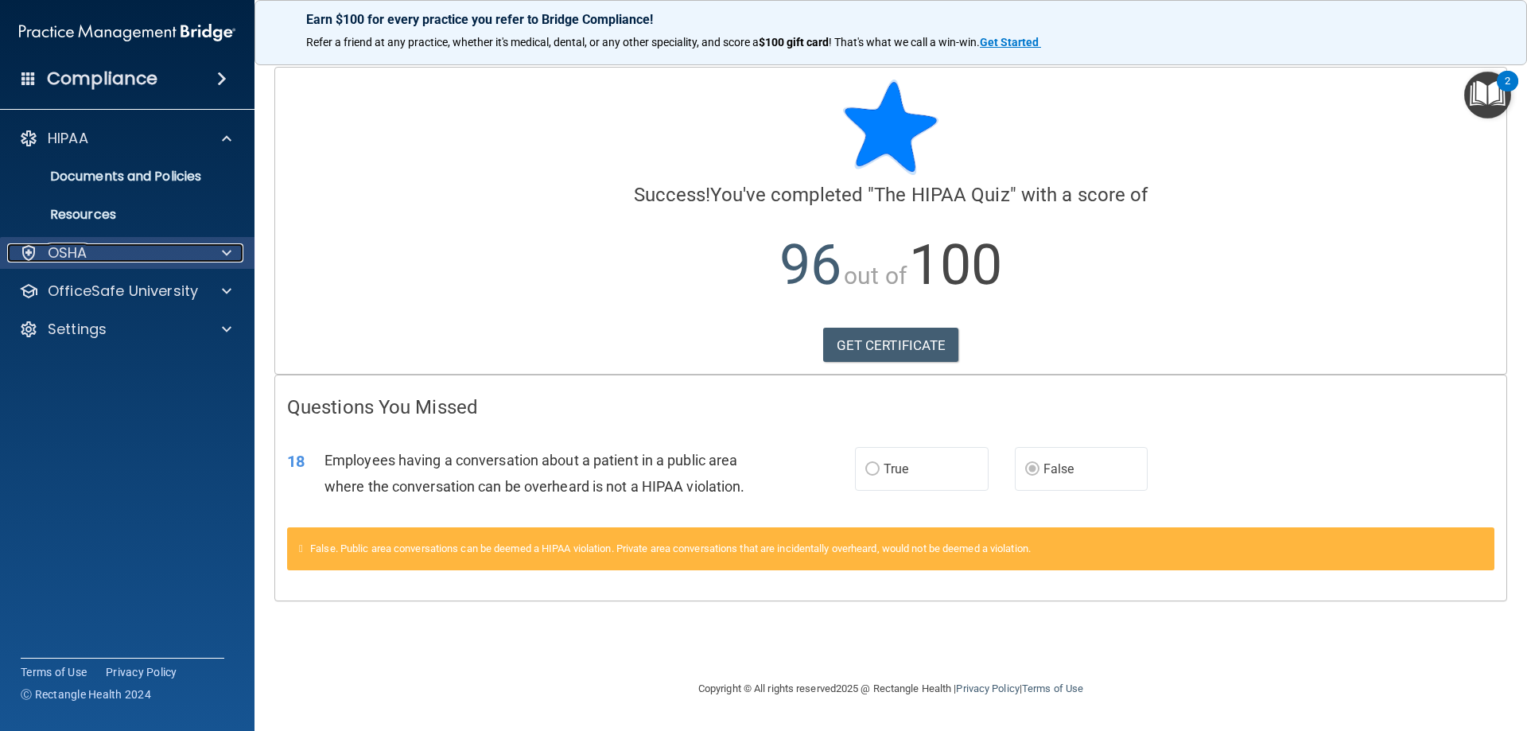
click at [220, 250] on div at bounding box center [224, 252] width 40 height 19
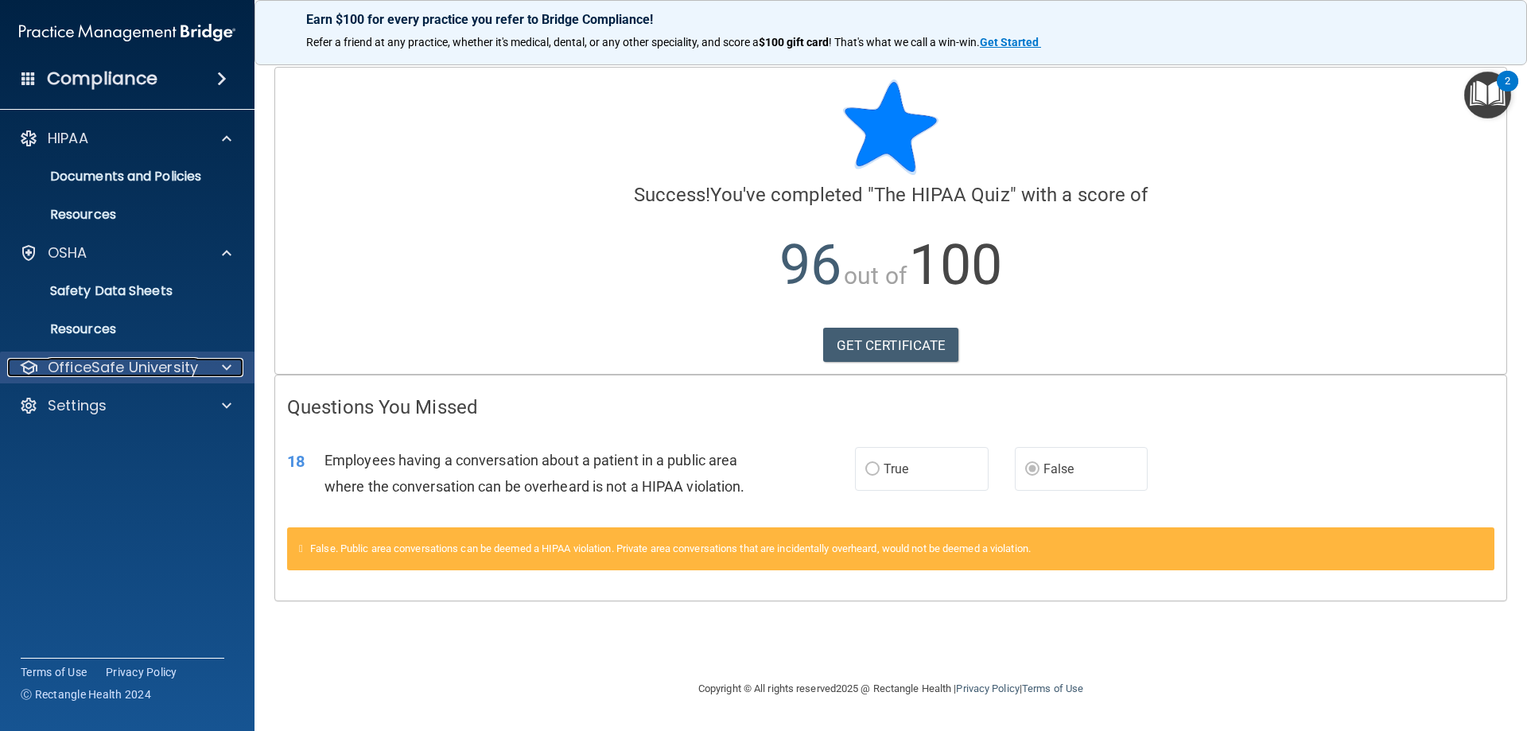
click at [220, 363] on div at bounding box center [224, 367] width 40 height 19
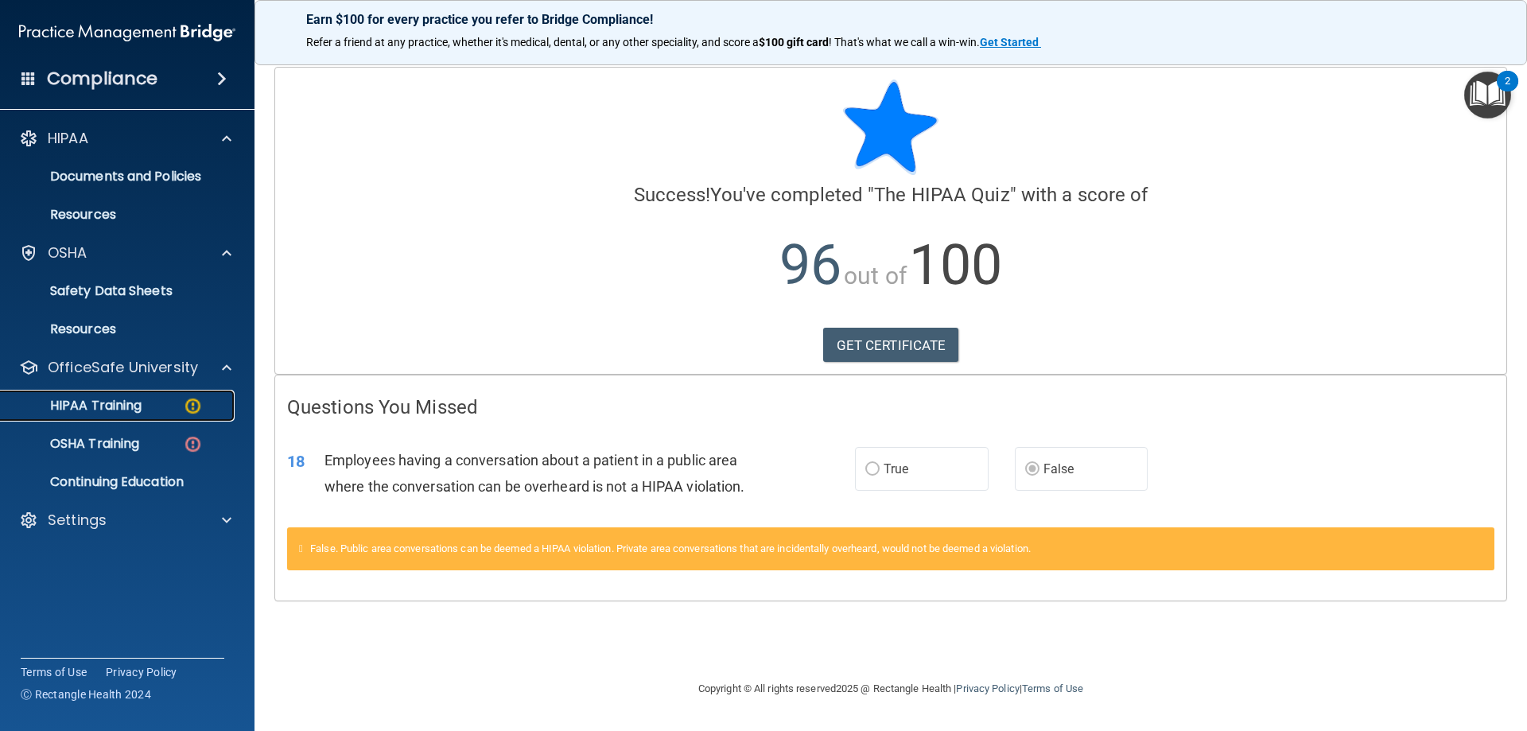
click at [157, 404] on div "HIPAA Training" at bounding box center [118, 406] width 217 height 16
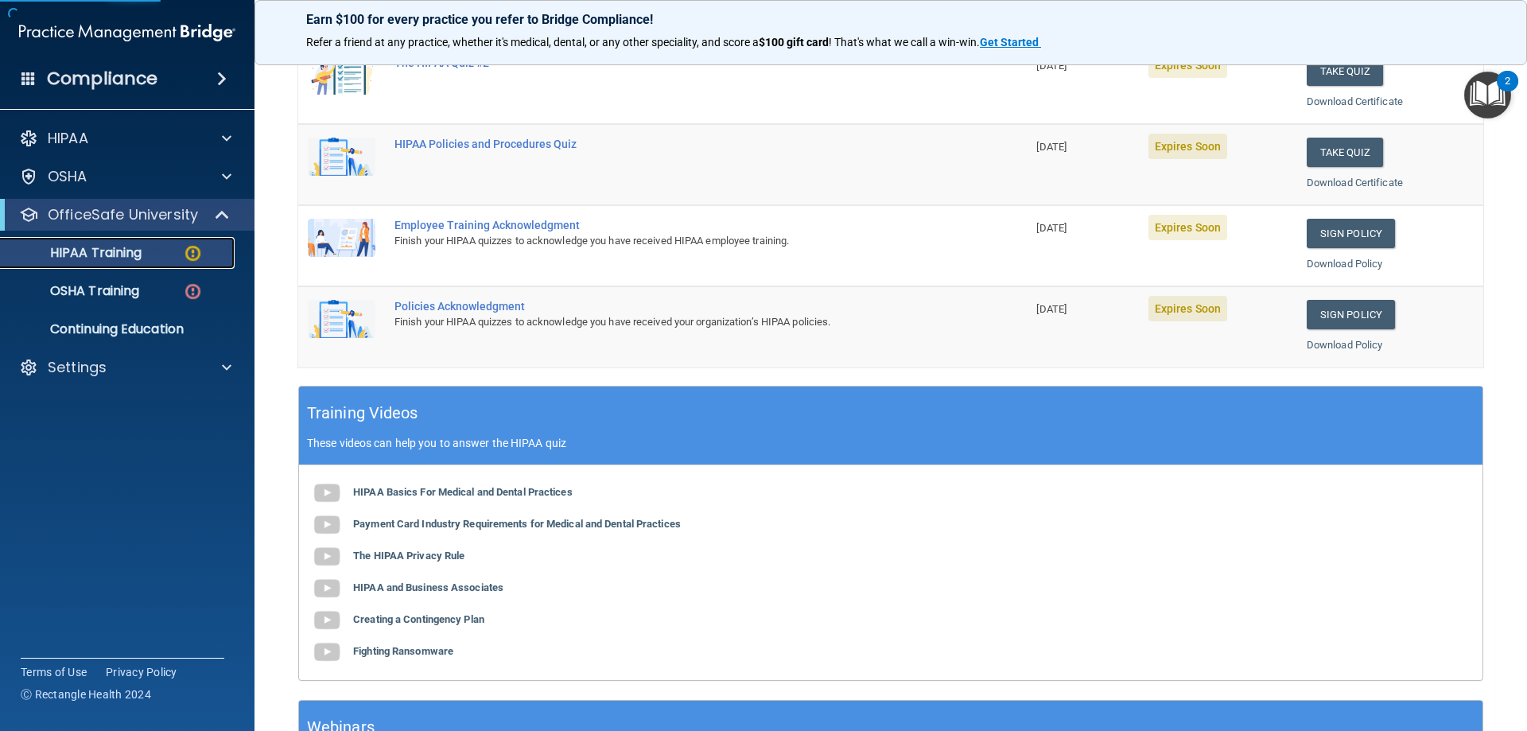
scroll to position [80, 0]
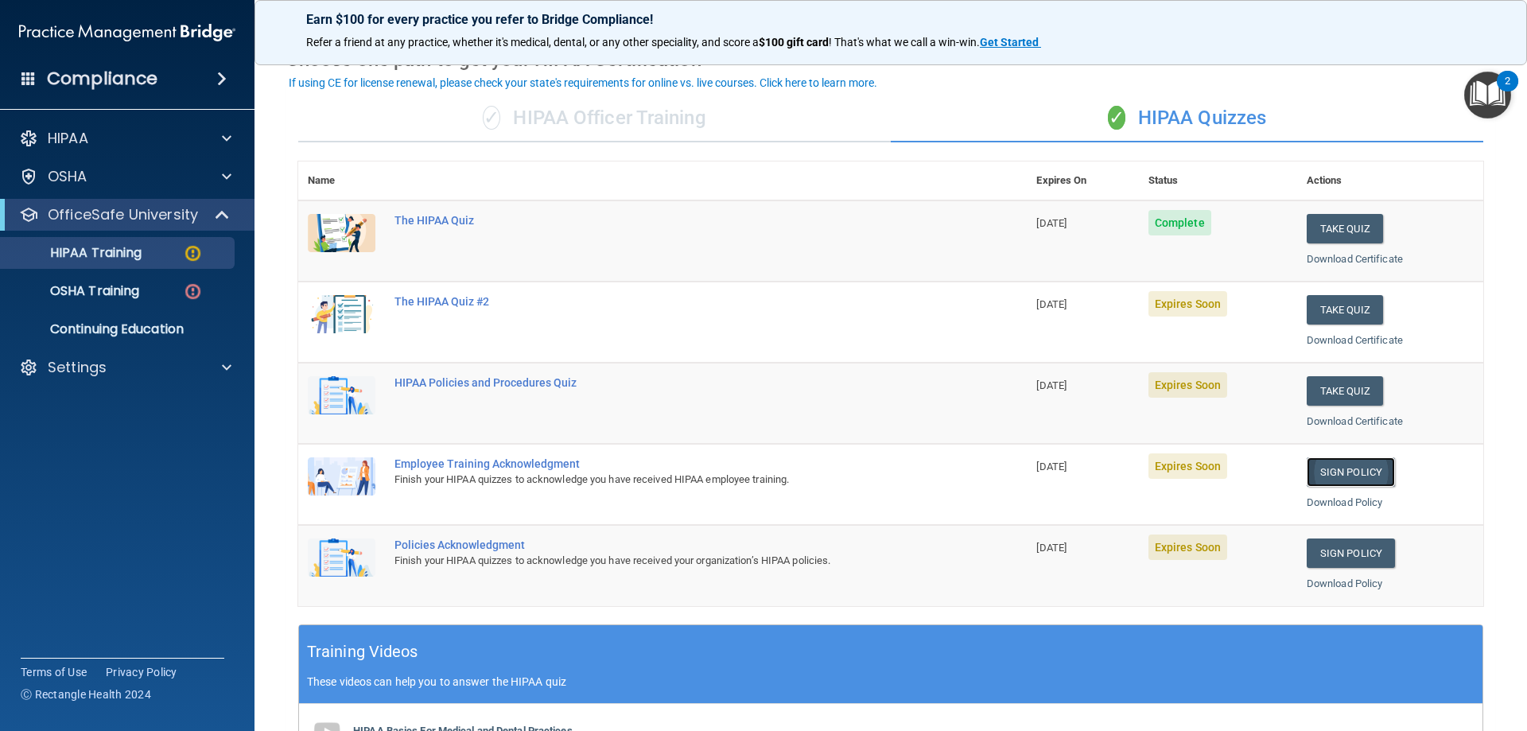
click at [1343, 474] on link "Sign Policy" at bounding box center [1350, 471] width 88 height 29
click at [1358, 563] on link "Sign Policy" at bounding box center [1350, 552] width 88 height 29
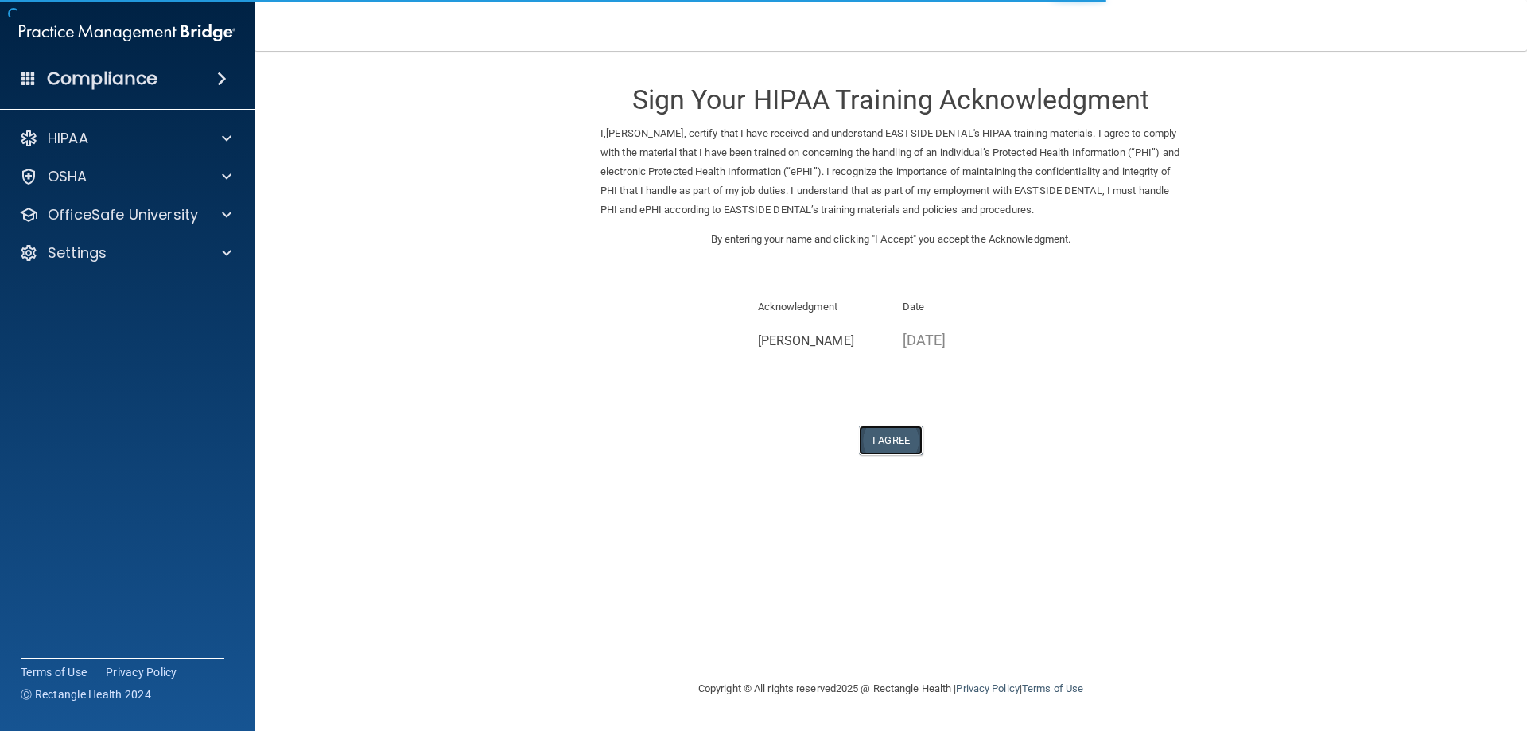
click at [899, 444] on button "I Agree" at bounding box center [891, 439] width 64 height 29
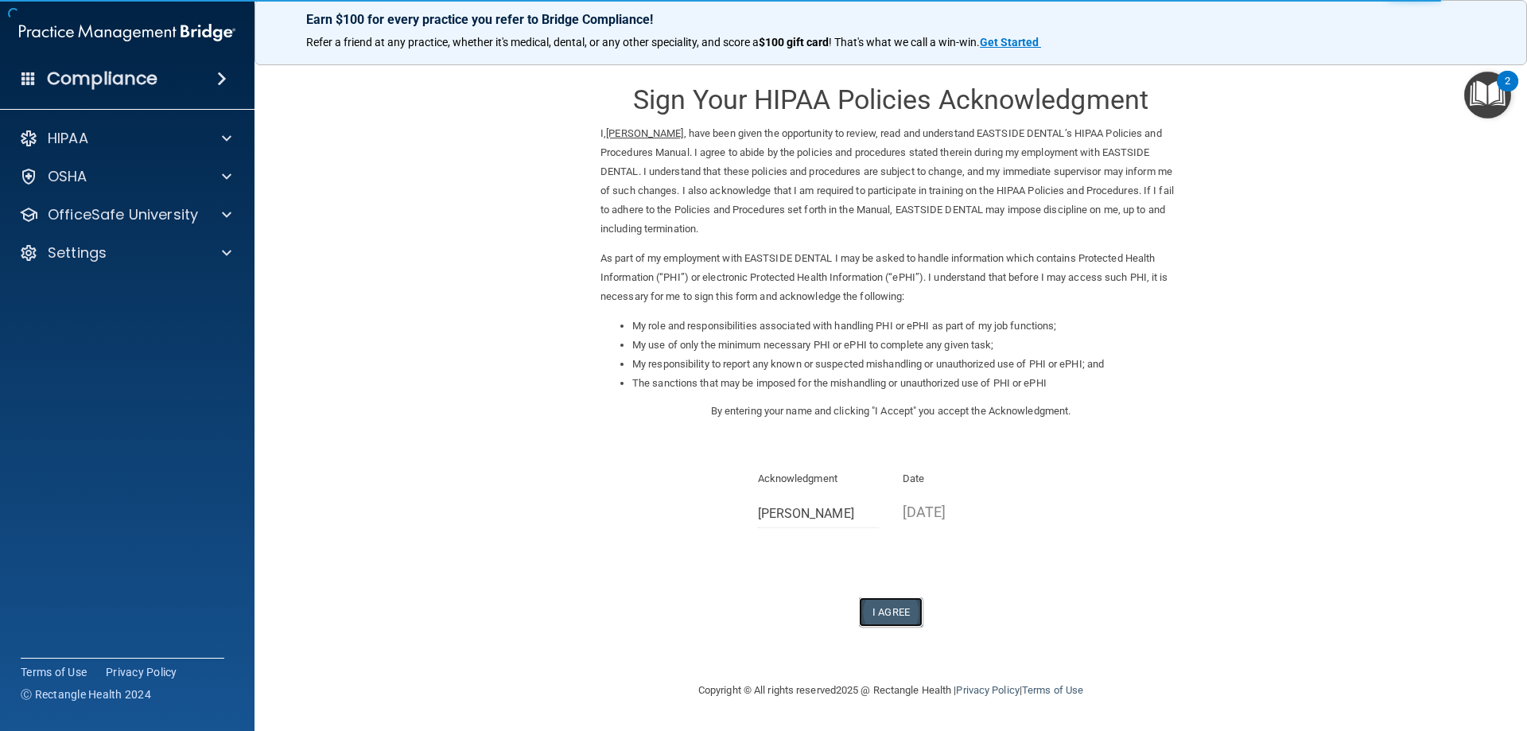
click at [901, 612] on button "I Agree" at bounding box center [891, 611] width 64 height 29
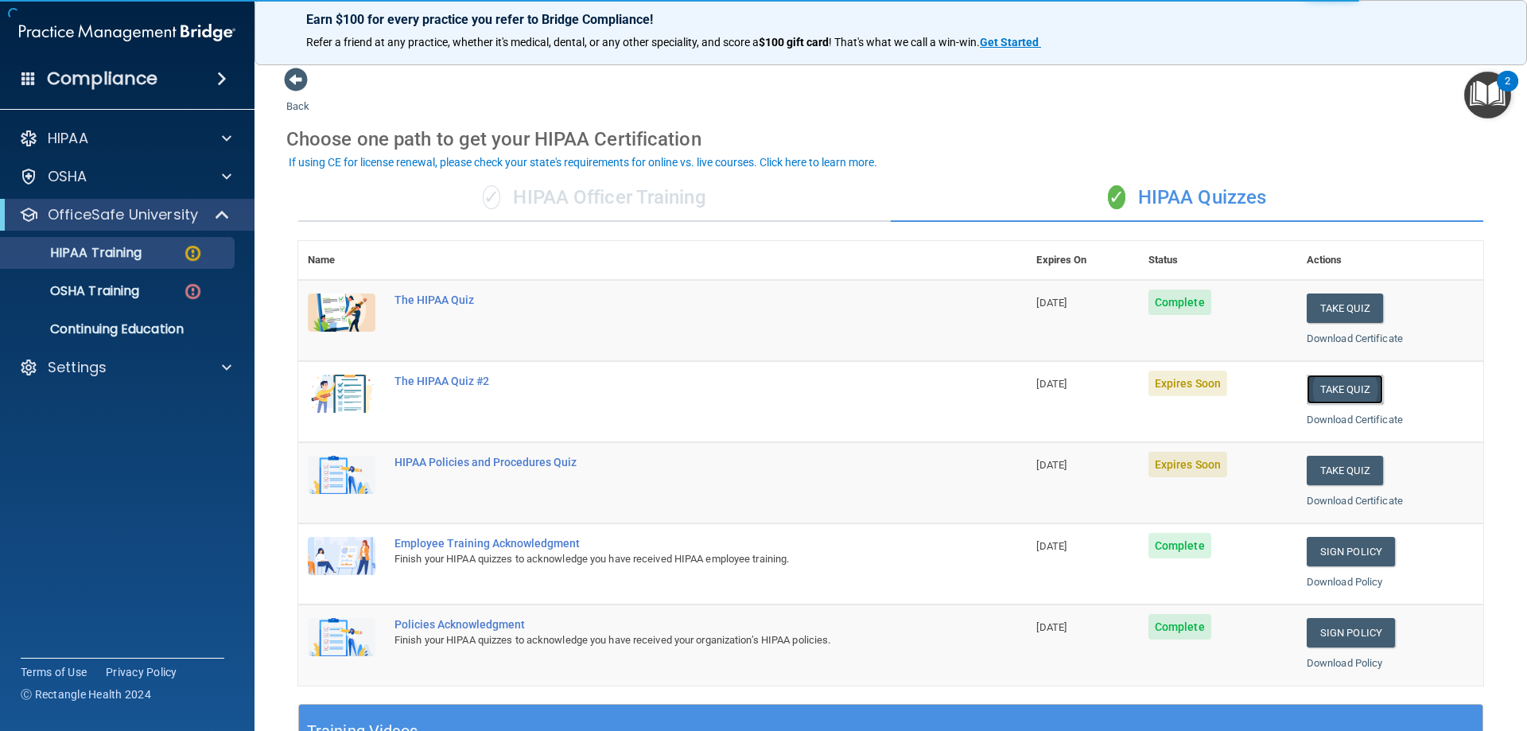
click at [1325, 390] on button "Take Quiz" at bounding box center [1344, 389] width 76 height 29
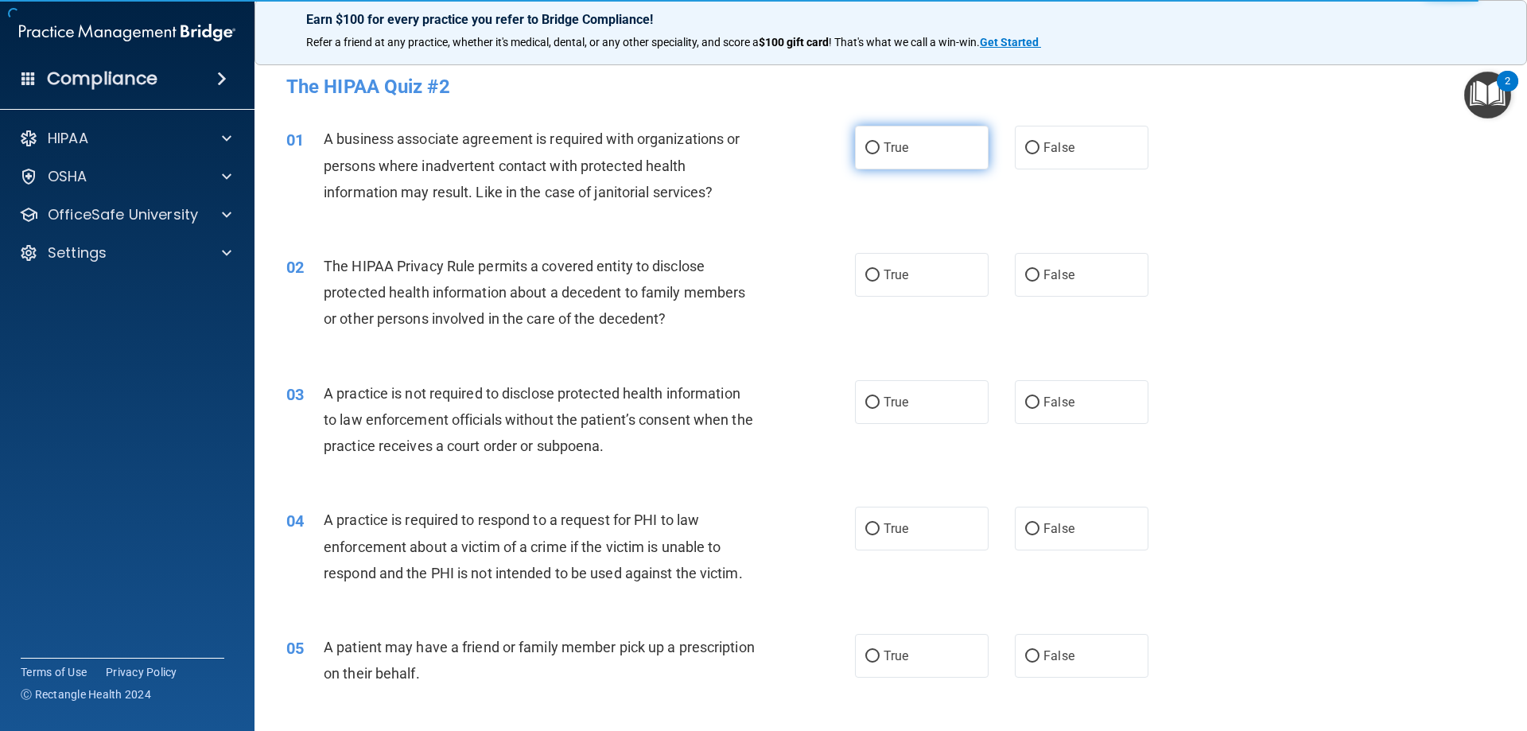
click at [926, 162] on label "True" at bounding box center [922, 148] width 134 height 44
click at [879, 154] on input "True" at bounding box center [872, 148] width 14 height 12
radio input "true"
click at [934, 275] on label "True" at bounding box center [922, 275] width 134 height 44
click at [879, 275] on input "True" at bounding box center [872, 276] width 14 height 12
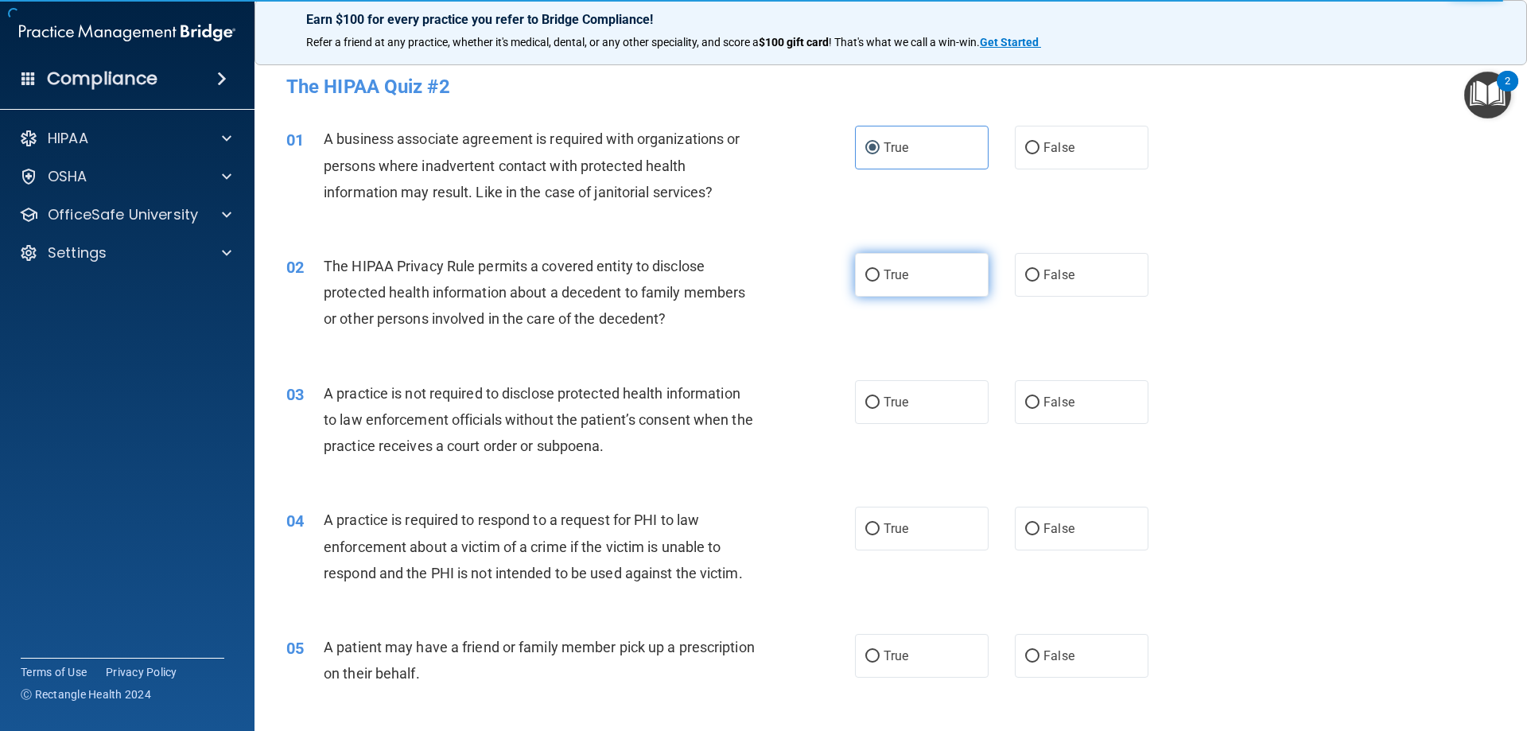
radio input "true"
click at [927, 369] on div "03 A practice is not required to disclose protected health information to law e…" at bounding box center [890, 423] width 1233 height 127
click at [921, 384] on label "True" at bounding box center [922, 402] width 134 height 44
click at [879, 397] on input "True" at bounding box center [872, 403] width 14 height 12
radio input "true"
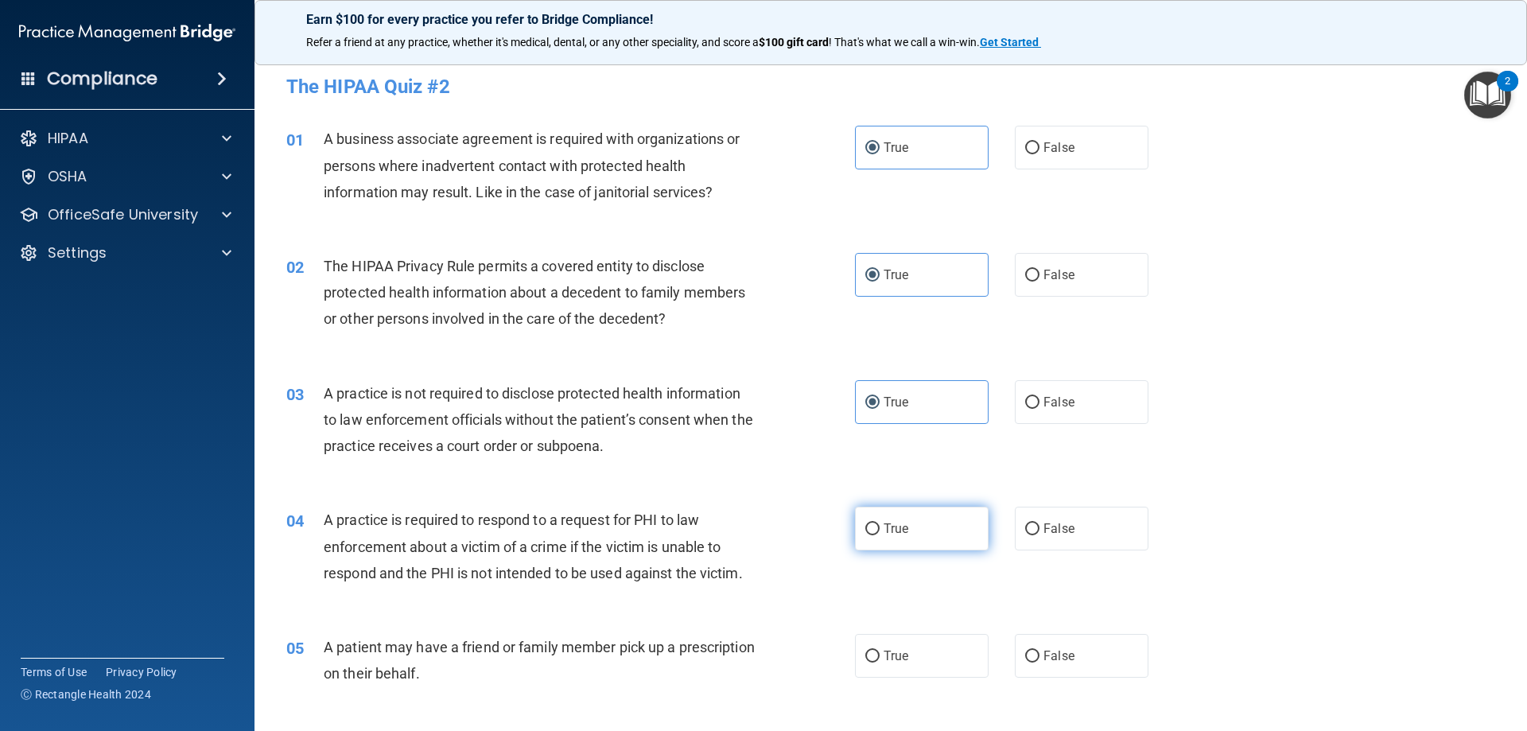
click at [911, 520] on label "True" at bounding box center [922, 529] width 134 height 44
click at [879, 523] on input "True" at bounding box center [872, 529] width 14 height 12
radio input "true"
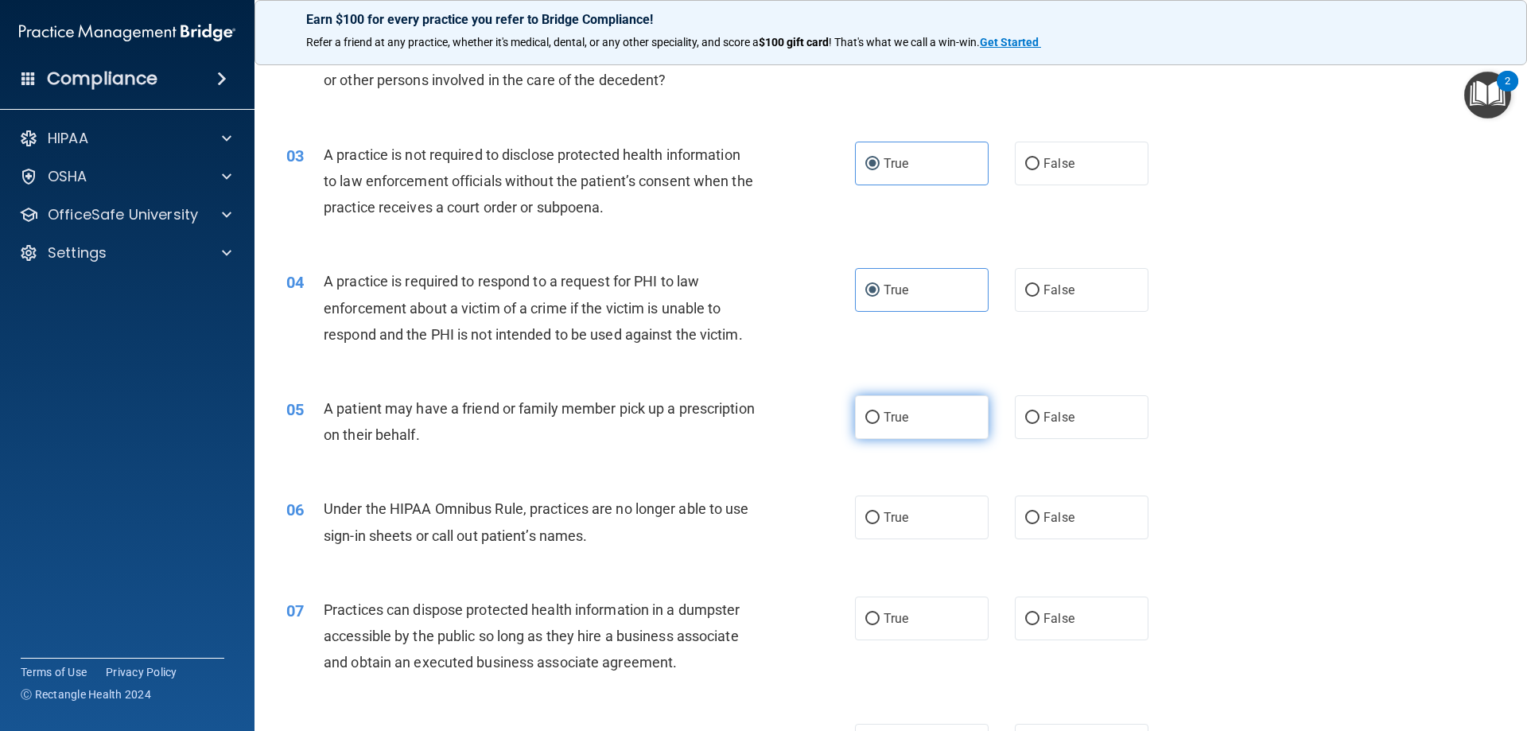
click at [935, 432] on label "True" at bounding box center [922, 417] width 134 height 44
click at [879, 424] on input "True" at bounding box center [872, 418] width 14 height 12
radio input "true"
click at [923, 524] on label "True" at bounding box center [922, 517] width 134 height 44
click at [879, 524] on input "True" at bounding box center [872, 518] width 14 height 12
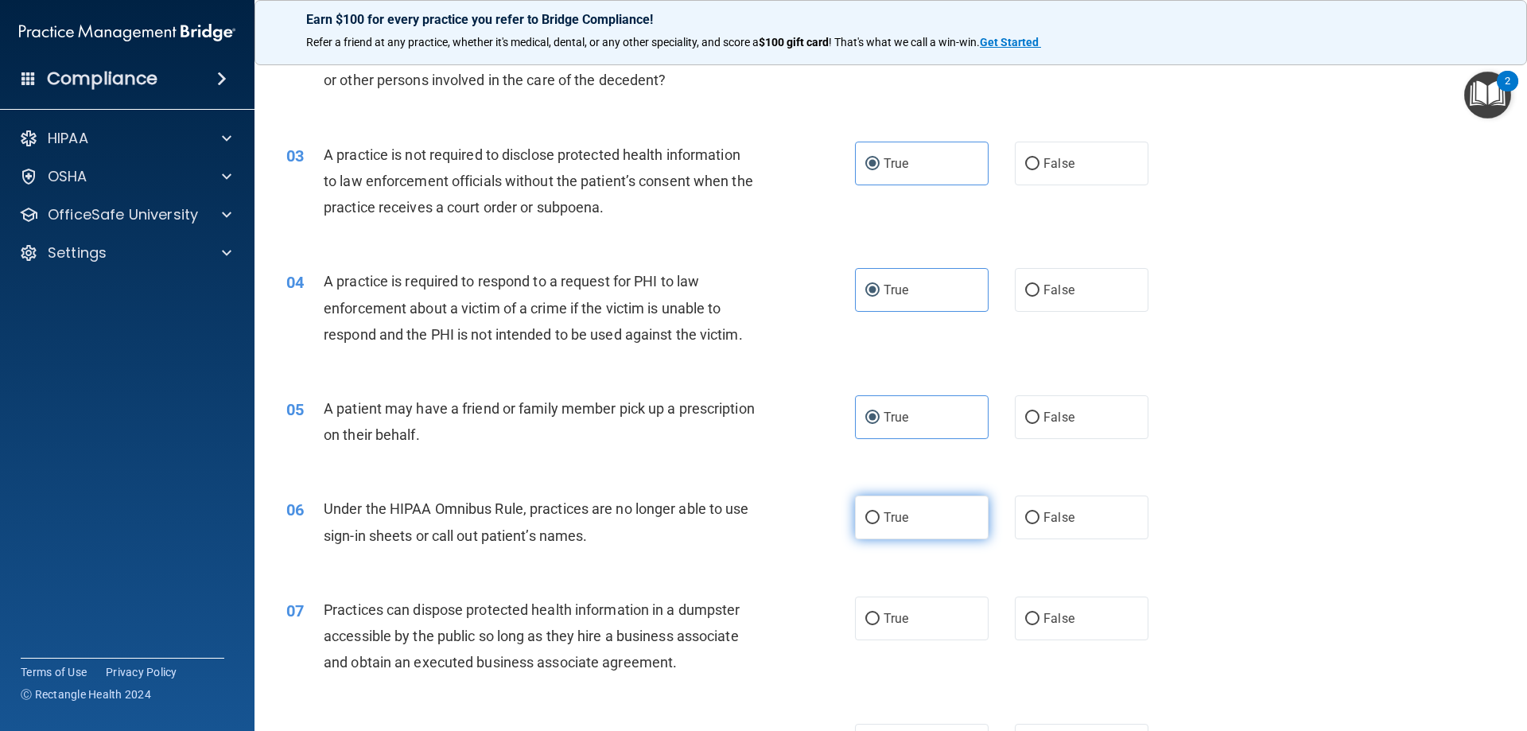
radio input "true"
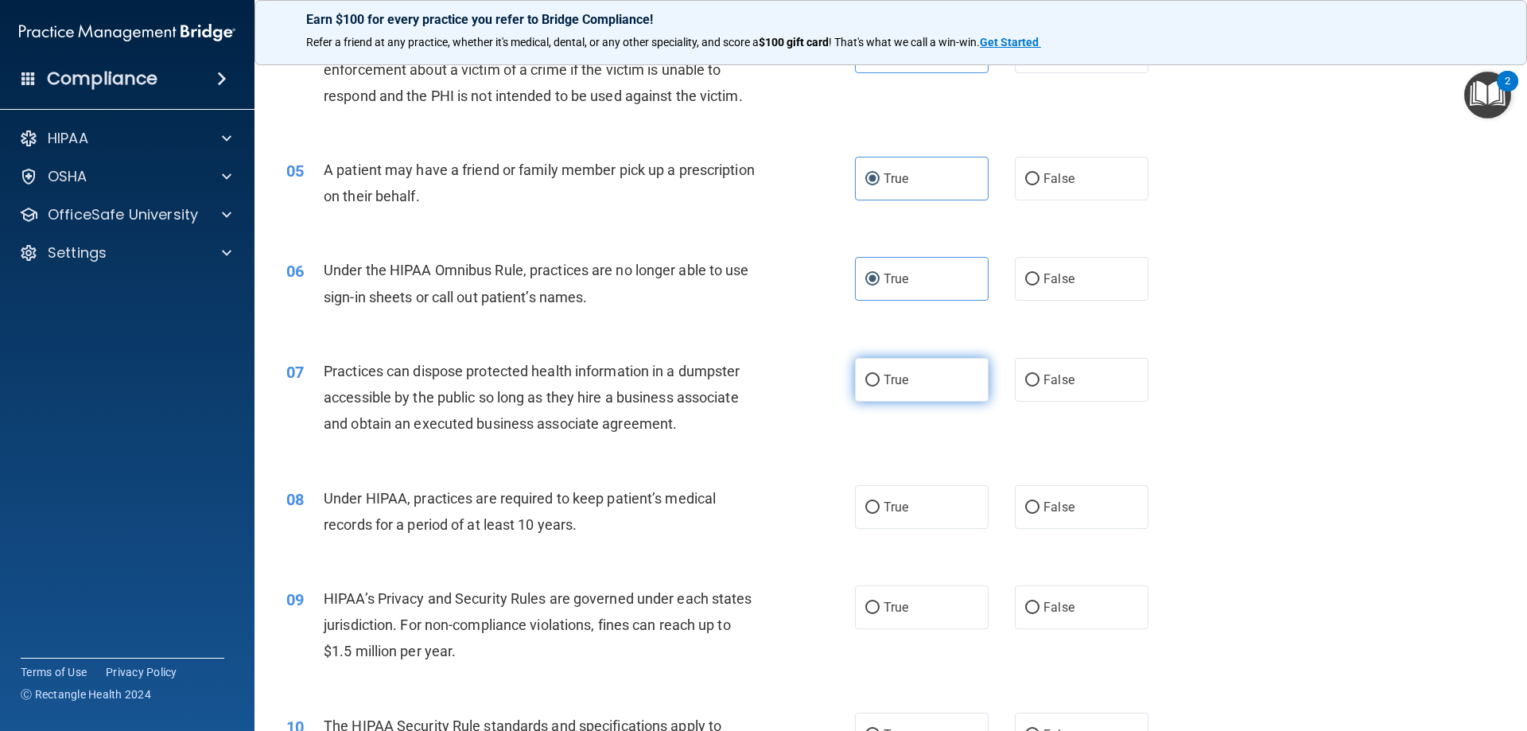
click at [913, 386] on label "True" at bounding box center [922, 380] width 134 height 44
click at [879, 386] on input "True" at bounding box center [872, 381] width 14 height 12
radio input "true"
click at [913, 491] on label "True" at bounding box center [922, 507] width 134 height 44
click at [879, 502] on input "True" at bounding box center [872, 508] width 14 height 12
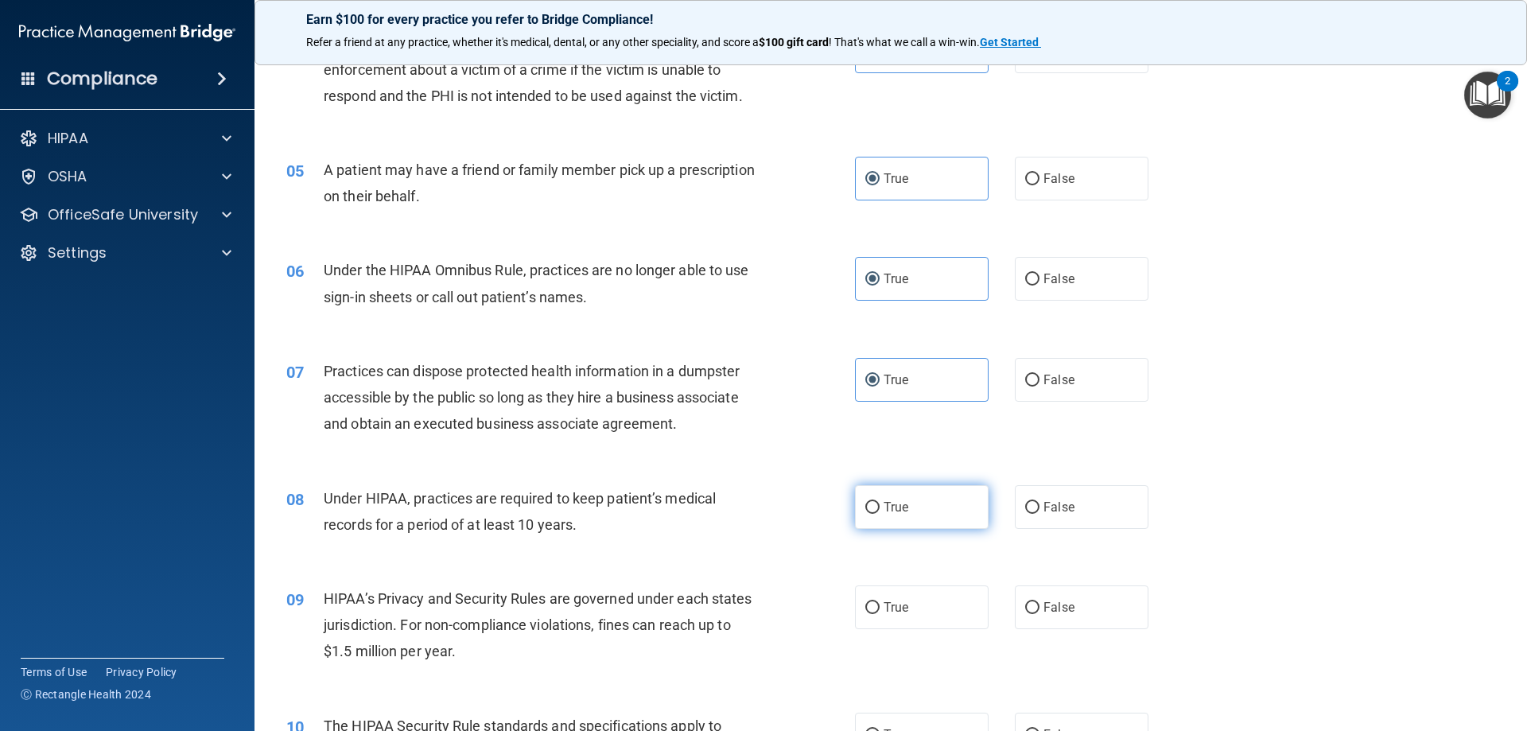
radio input "true"
click at [909, 586] on label "True" at bounding box center [922, 607] width 134 height 44
click at [879, 602] on input "True" at bounding box center [872, 608] width 14 height 12
radio input "true"
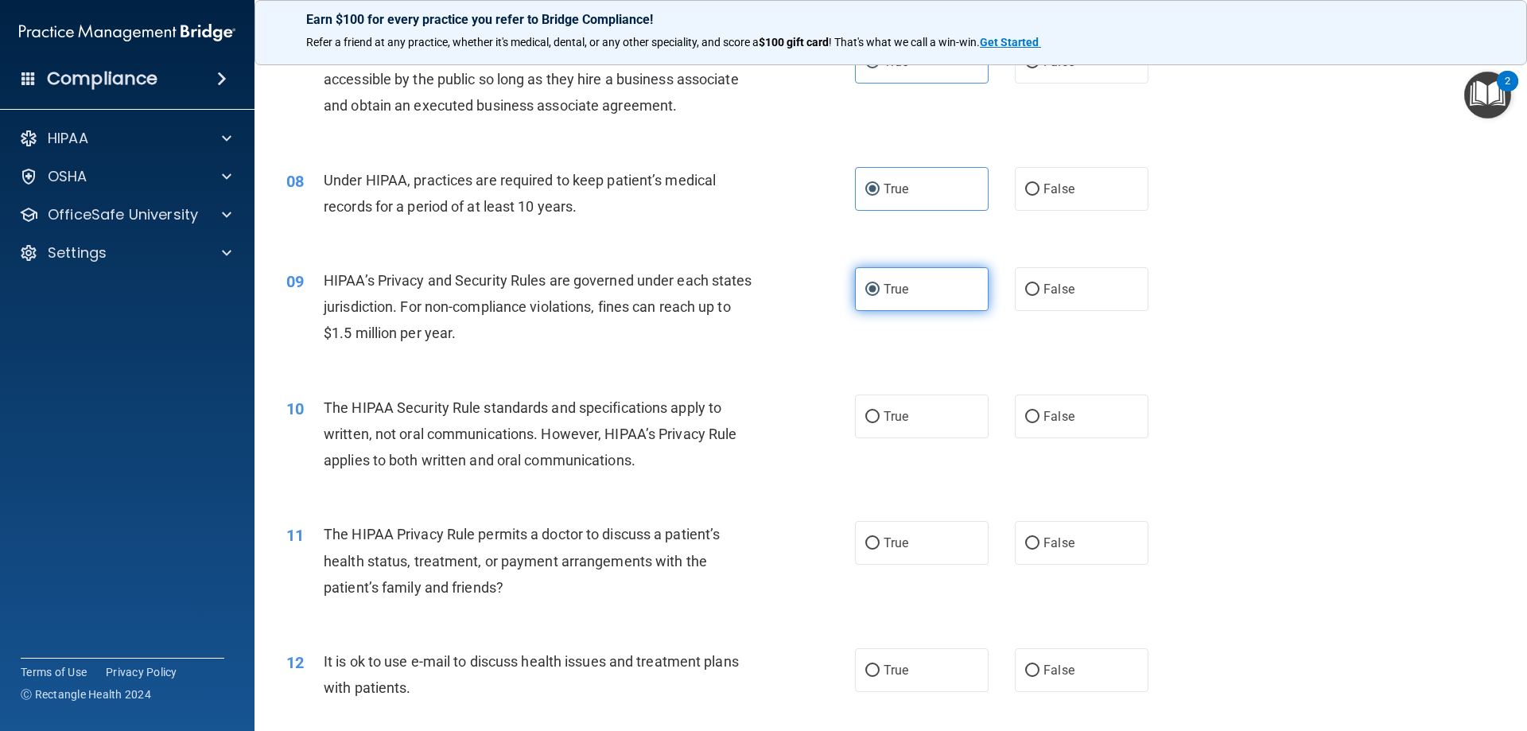
scroll to position [716, 0]
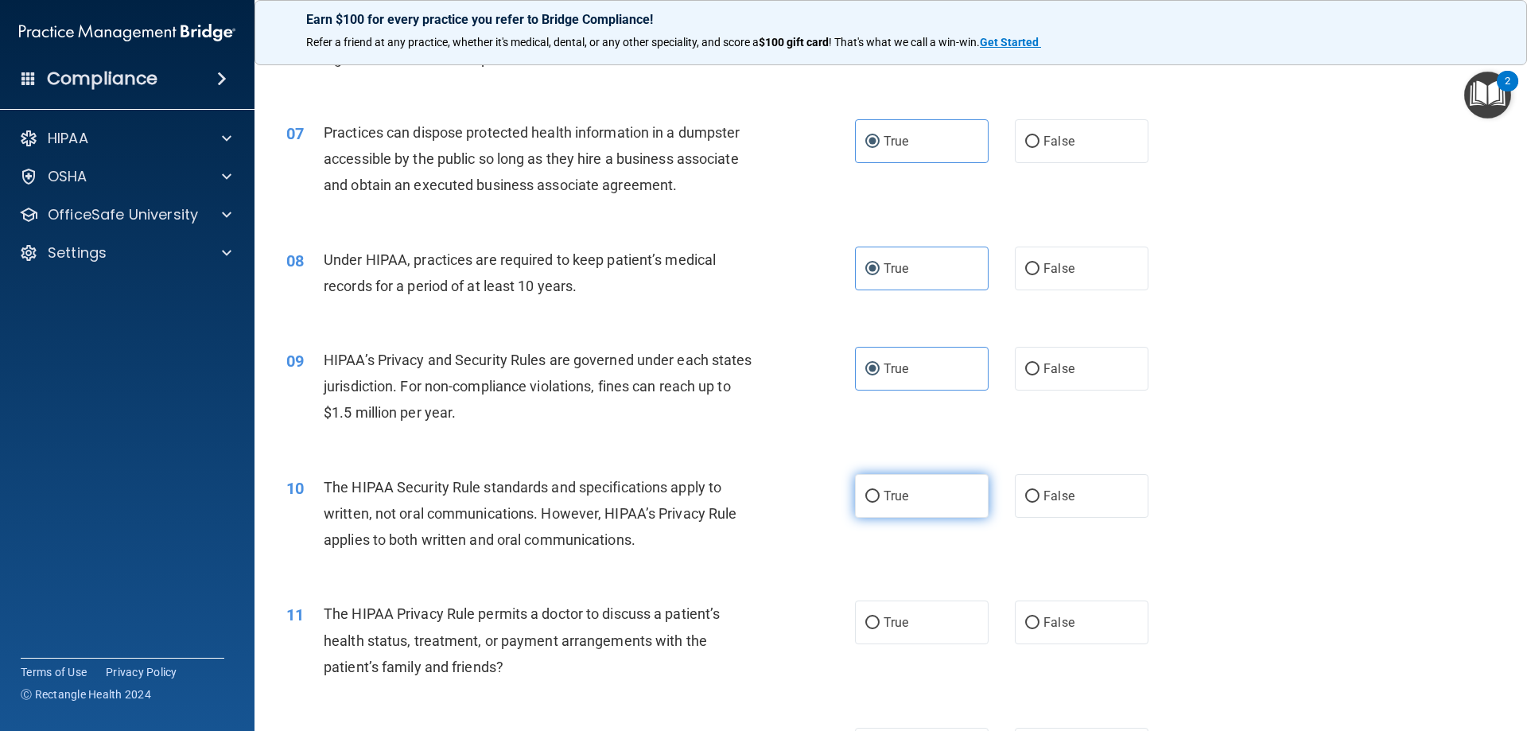
click at [913, 493] on label "True" at bounding box center [922, 496] width 134 height 44
click at [879, 493] on input "True" at bounding box center [872, 497] width 14 height 12
radio input "true"
click at [908, 612] on label "True" at bounding box center [922, 622] width 134 height 44
click at [879, 617] on input "True" at bounding box center [872, 623] width 14 height 12
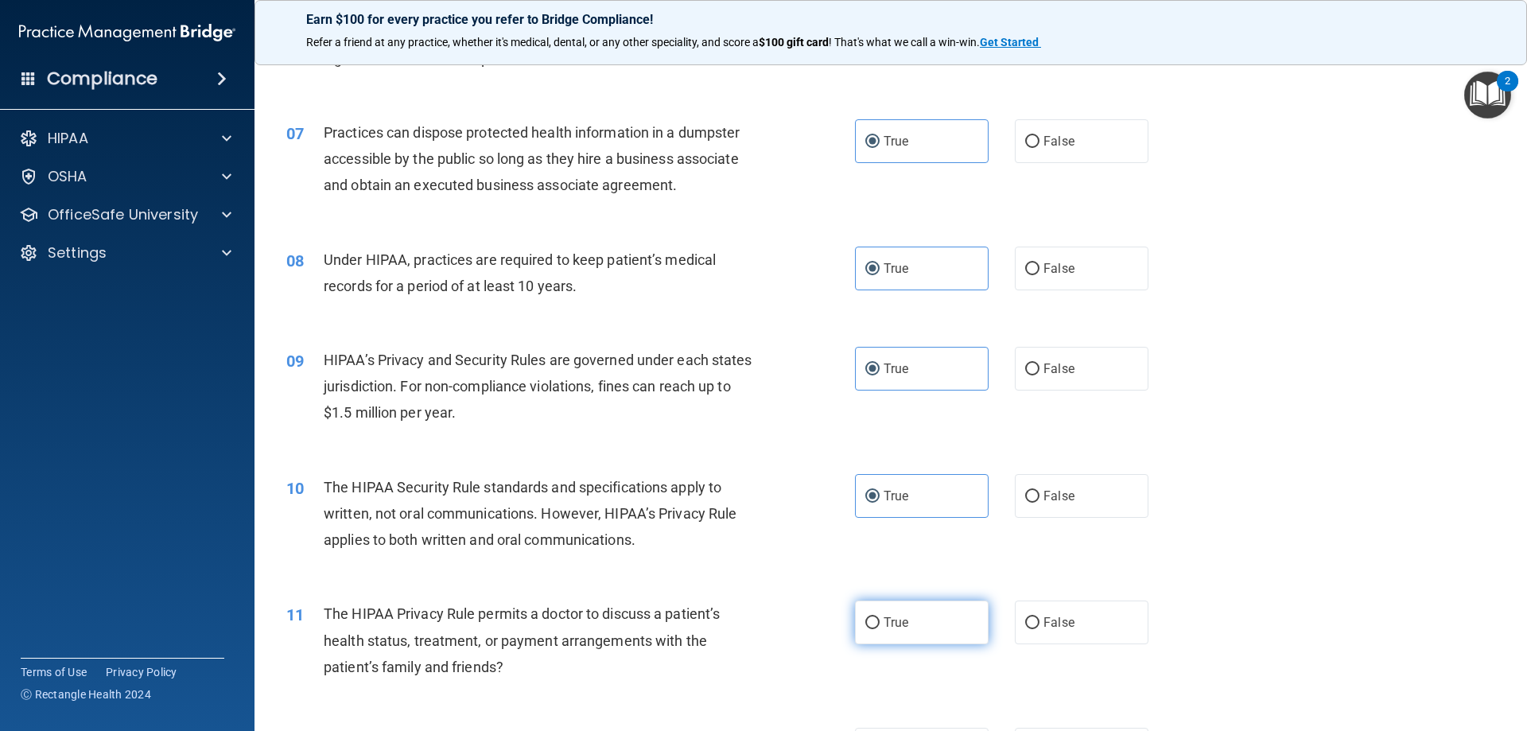
radio input "true"
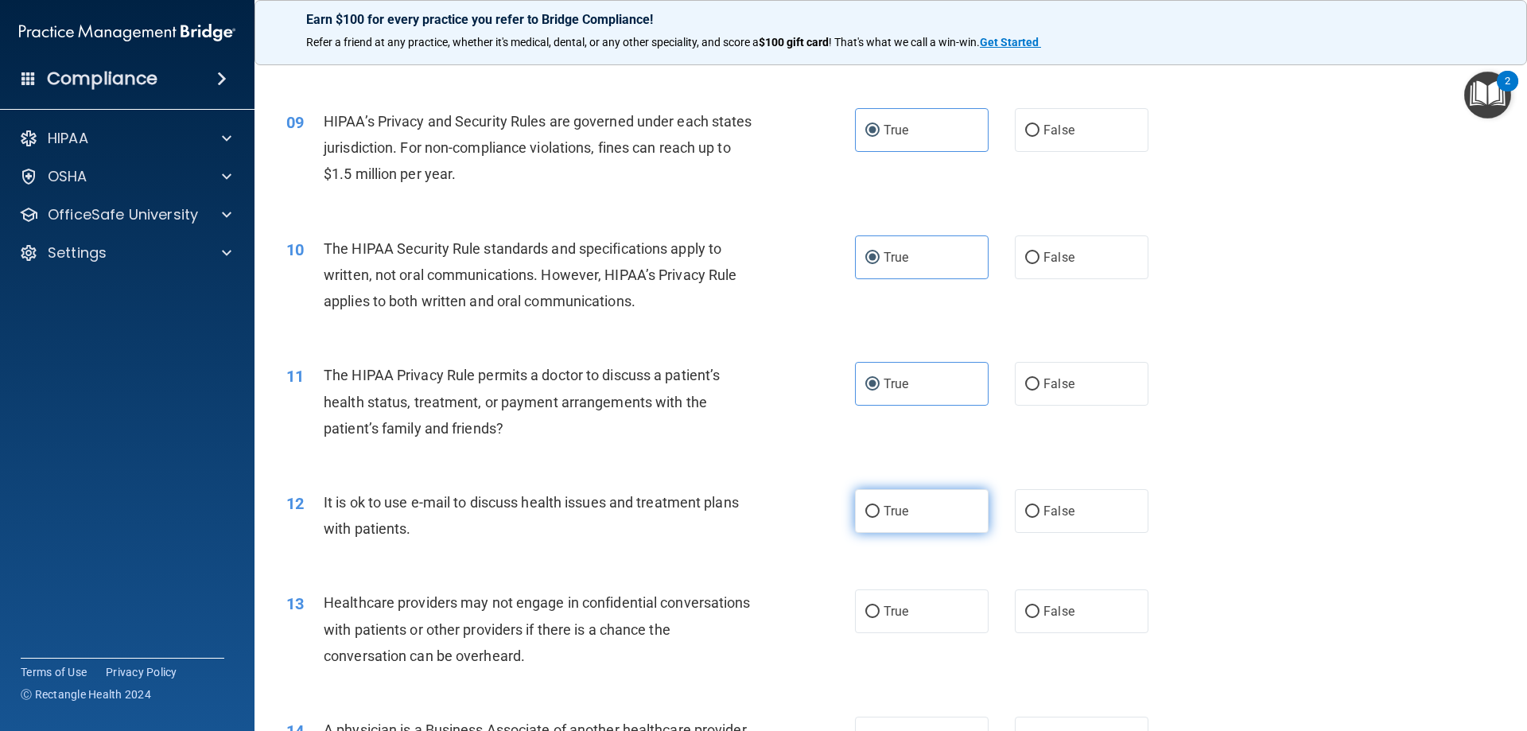
click at [906, 511] on label "True" at bounding box center [922, 511] width 134 height 44
click at [879, 511] on input "True" at bounding box center [872, 512] width 14 height 12
radio input "true"
click at [907, 612] on label "True" at bounding box center [922, 611] width 134 height 44
click at [879, 612] on input "True" at bounding box center [872, 612] width 14 height 12
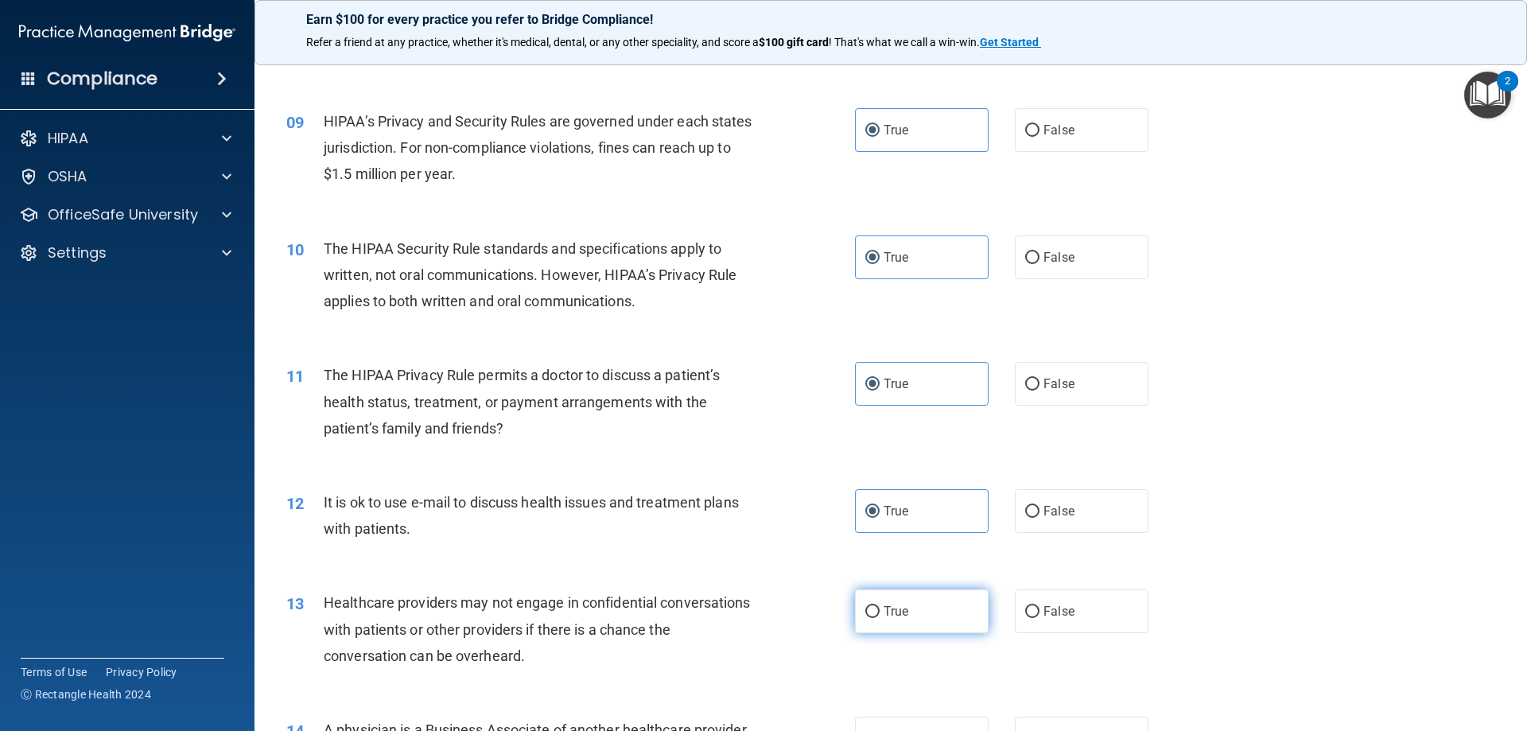
radio input "true"
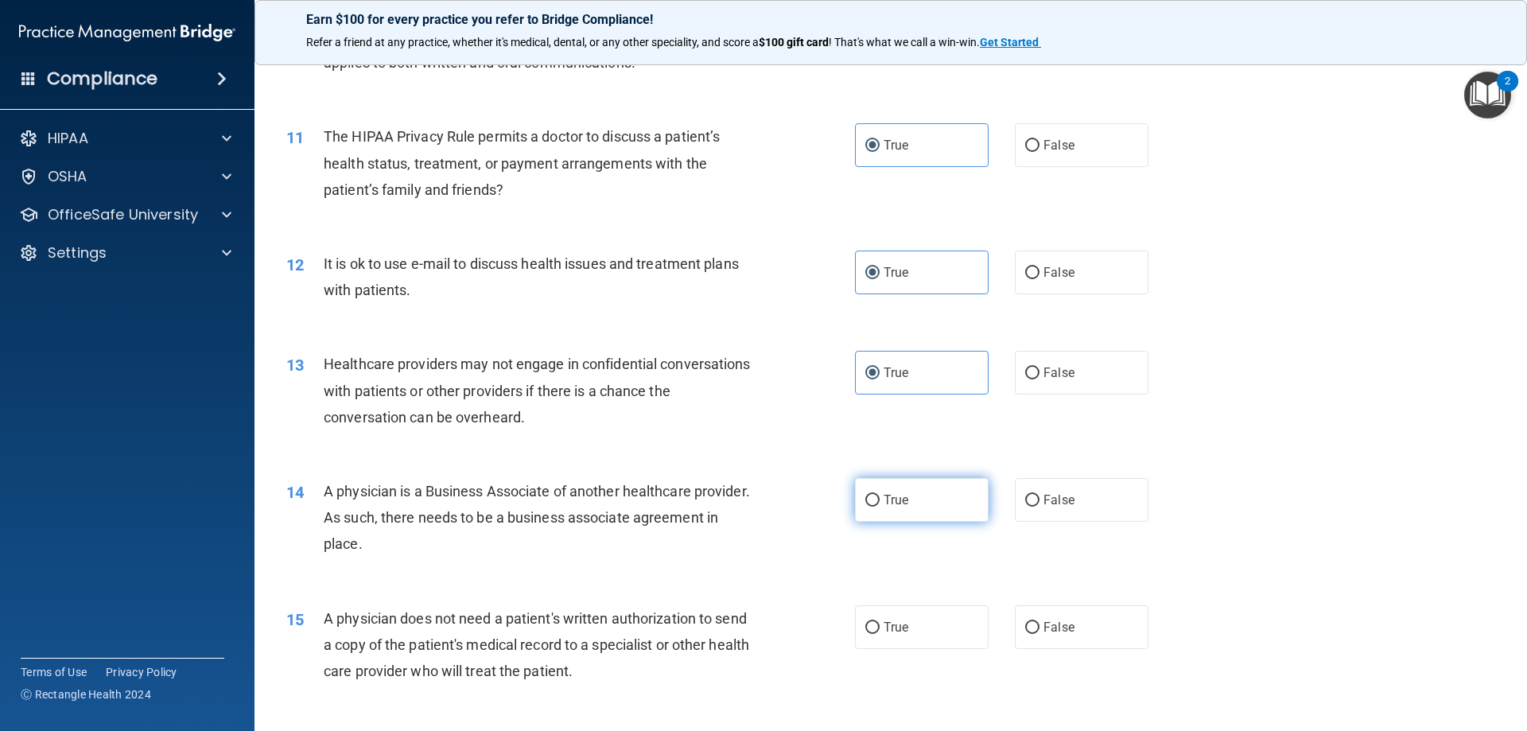
drag, startPoint x: 920, startPoint y: 511, endPoint x: 915, endPoint y: 553, distance: 43.2
click at [921, 510] on label "True" at bounding box center [922, 500] width 134 height 44
click at [879, 507] on input "True" at bounding box center [872, 501] width 14 height 12
radio input "true"
click at [914, 632] on label "True" at bounding box center [922, 627] width 134 height 44
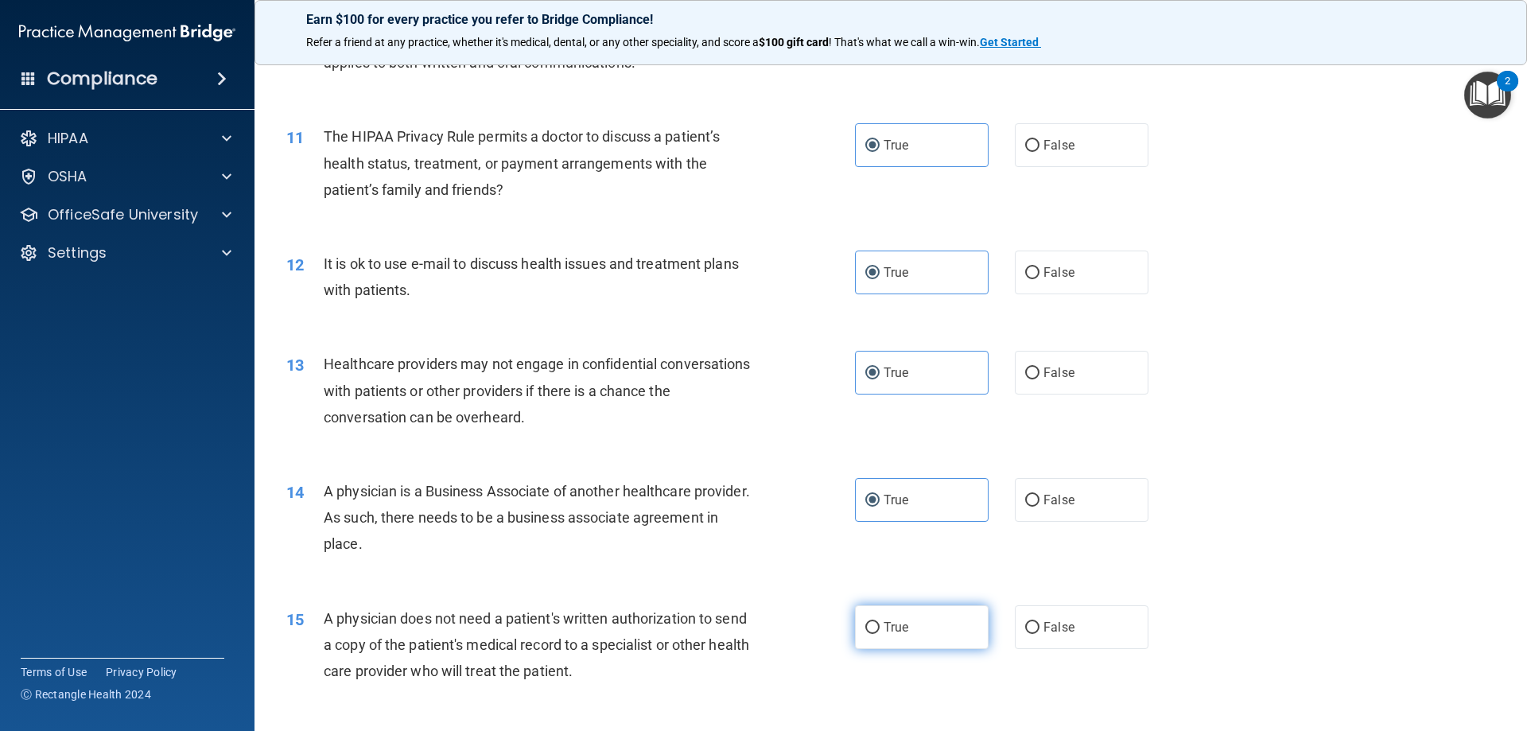
click at [879, 632] on input "True" at bounding box center [872, 628] width 14 height 12
radio input "true"
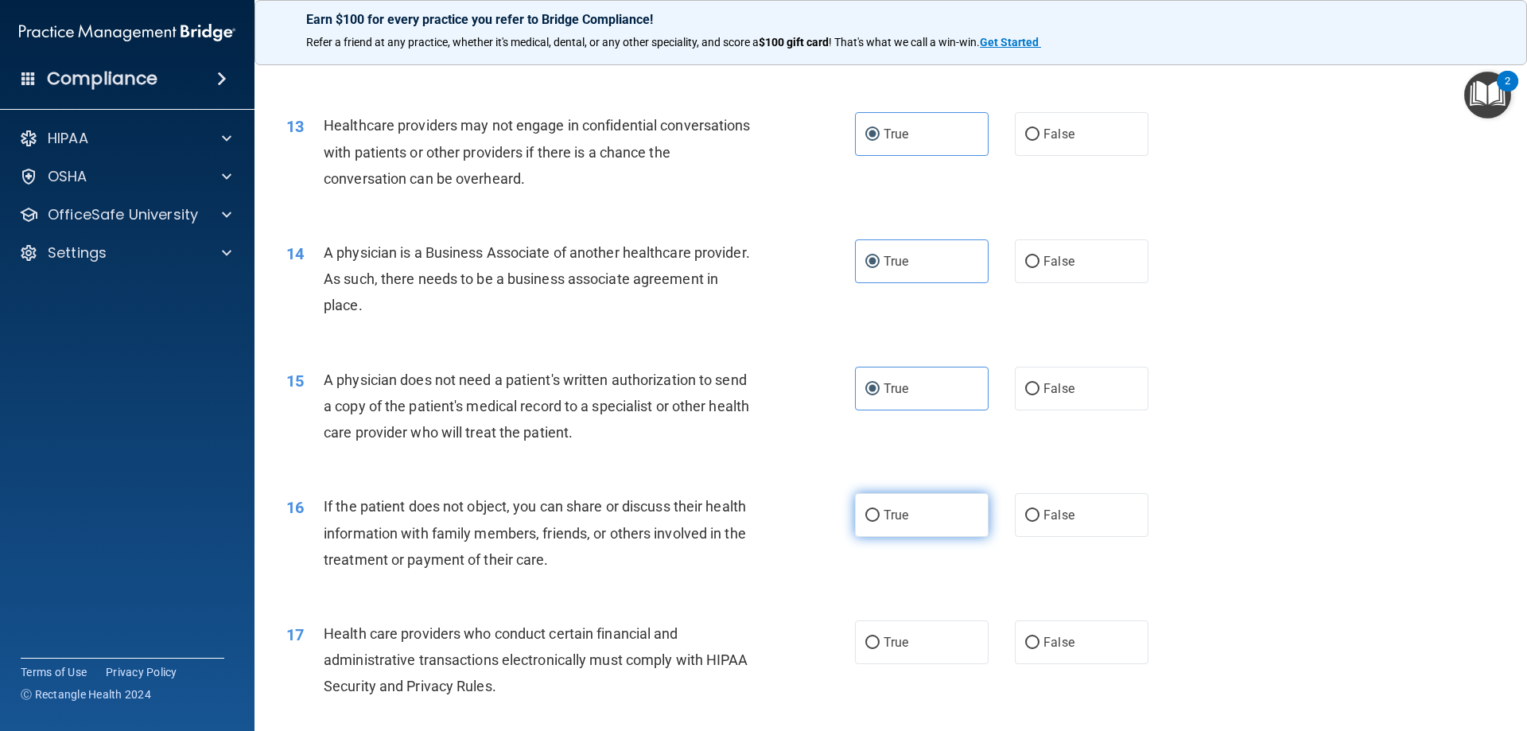
click at [913, 534] on label "True" at bounding box center [922, 515] width 134 height 44
click at [879, 522] on input "True" at bounding box center [872, 516] width 14 height 12
radio input "true"
click at [910, 635] on label "True" at bounding box center [922, 642] width 134 height 44
click at [879, 637] on input "True" at bounding box center [872, 643] width 14 height 12
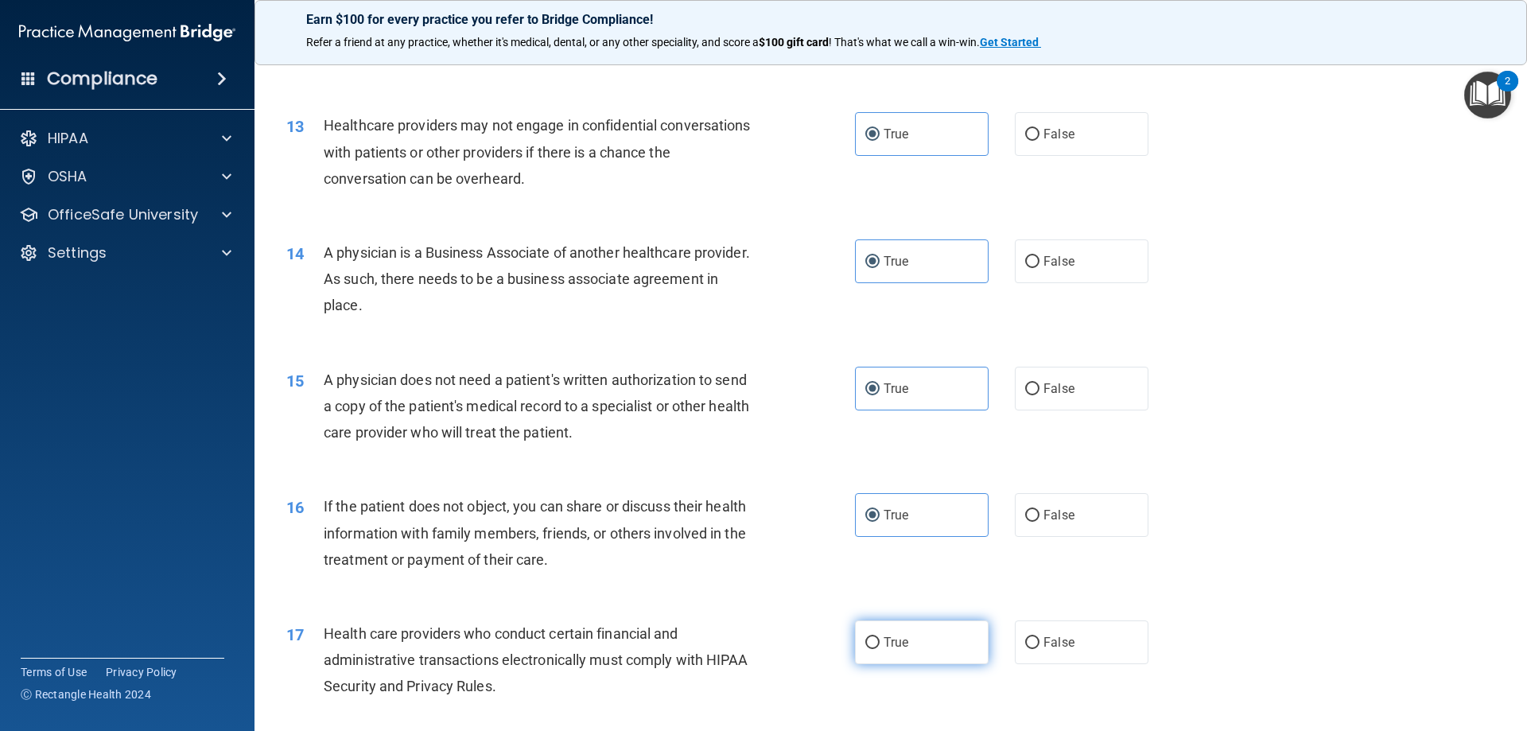
radio input "true"
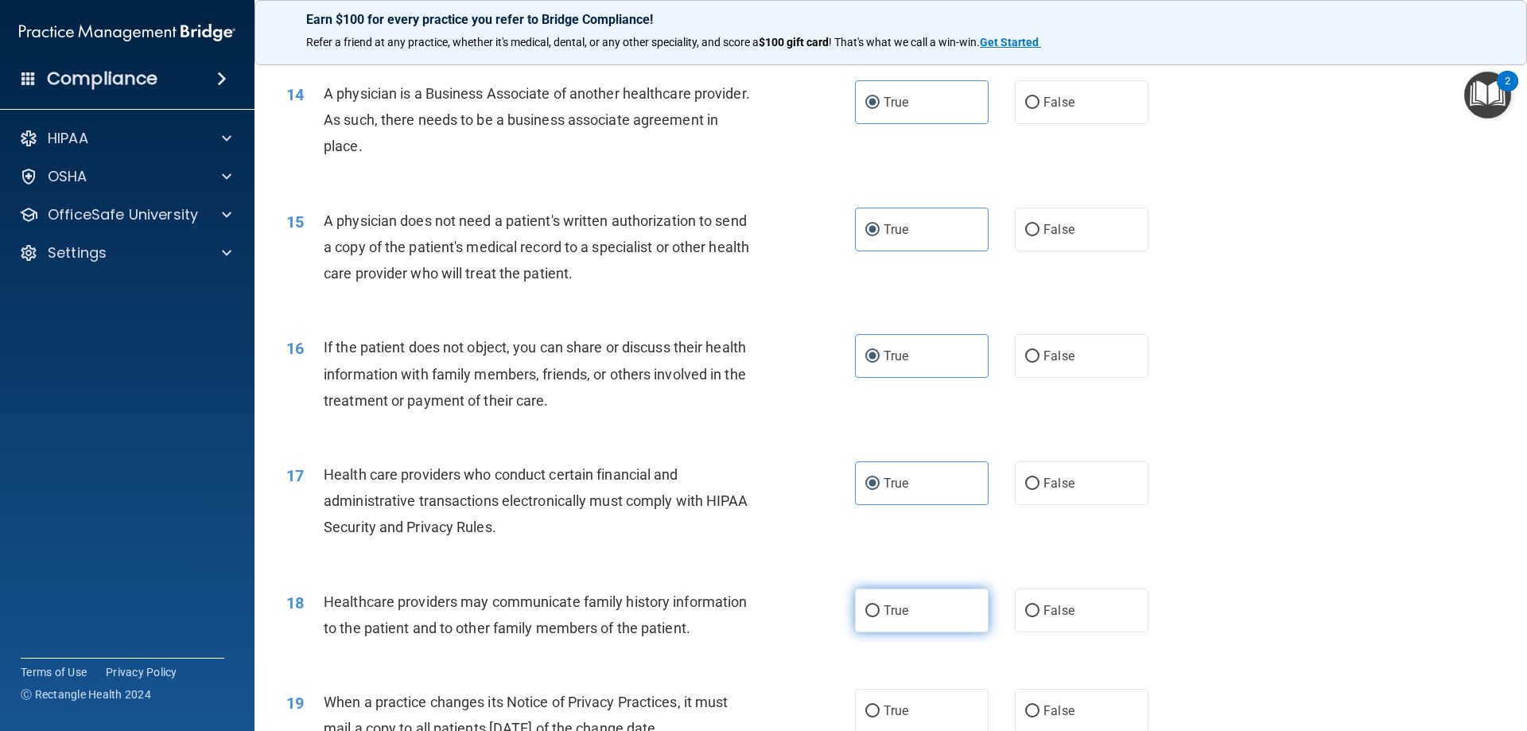
click at [904, 611] on label "True" at bounding box center [922, 610] width 134 height 44
click at [879, 611] on input "True" at bounding box center [872, 611] width 14 height 12
radio input "true"
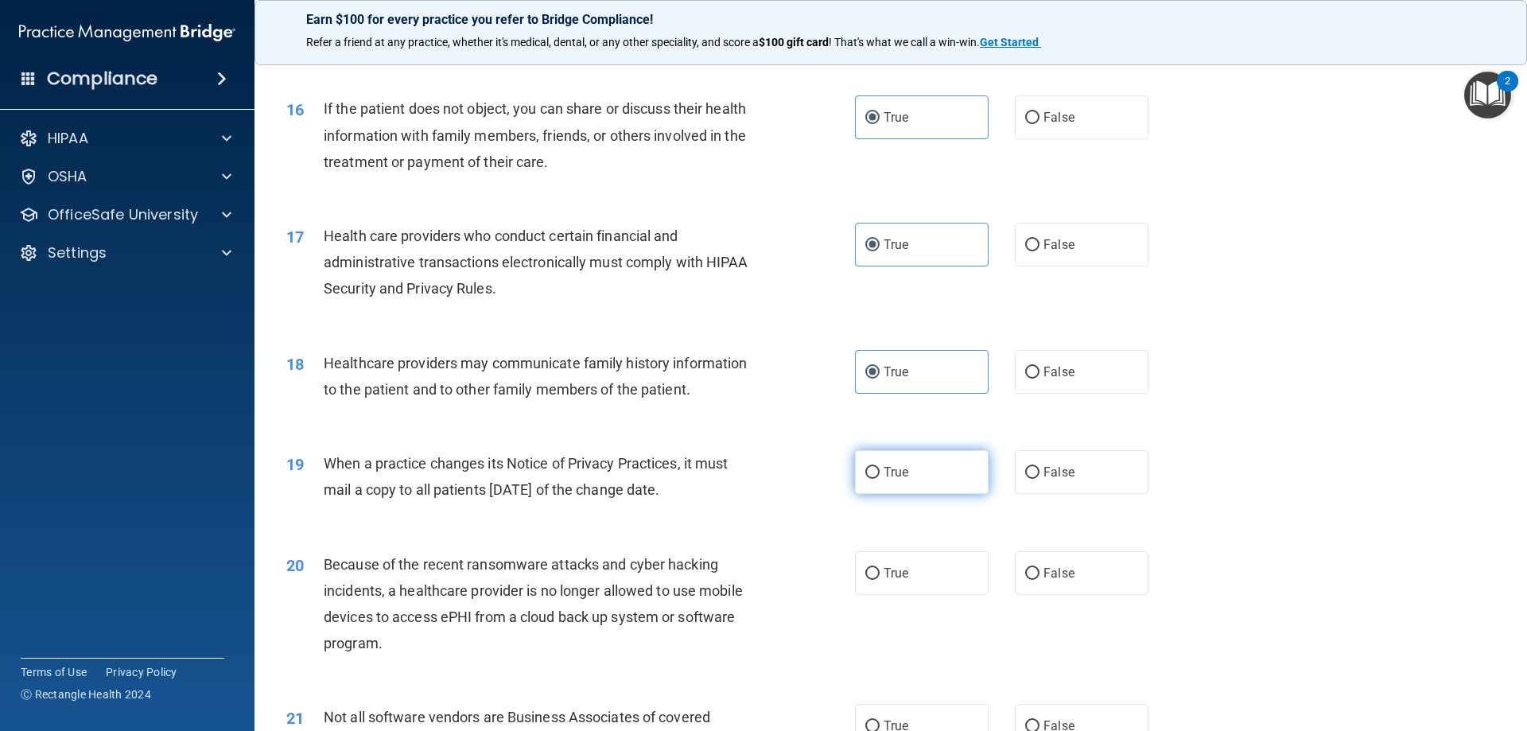
click at [934, 476] on label "True" at bounding box center [922, 472] width 134 height 44
click at [879, 476] on input "True" at bounding box center [872, 473] width 14 height 12
radio input "true"
click at [914, 584] on label "True" at bounding box center [922, 573] width 134 height 44
click at [879, 580] on input "True" at bounding box center [872, 574] width 14 height 12
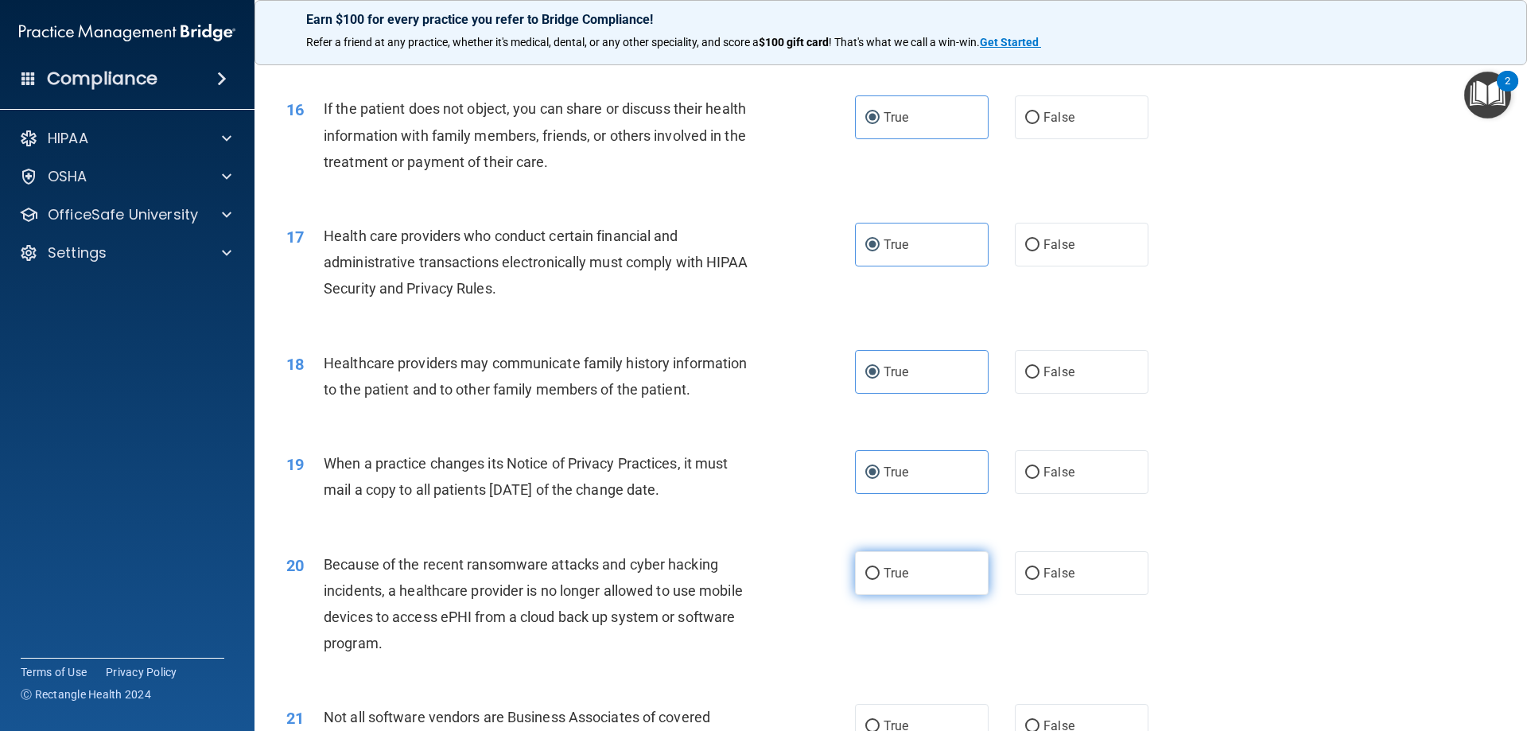
radio input "true"
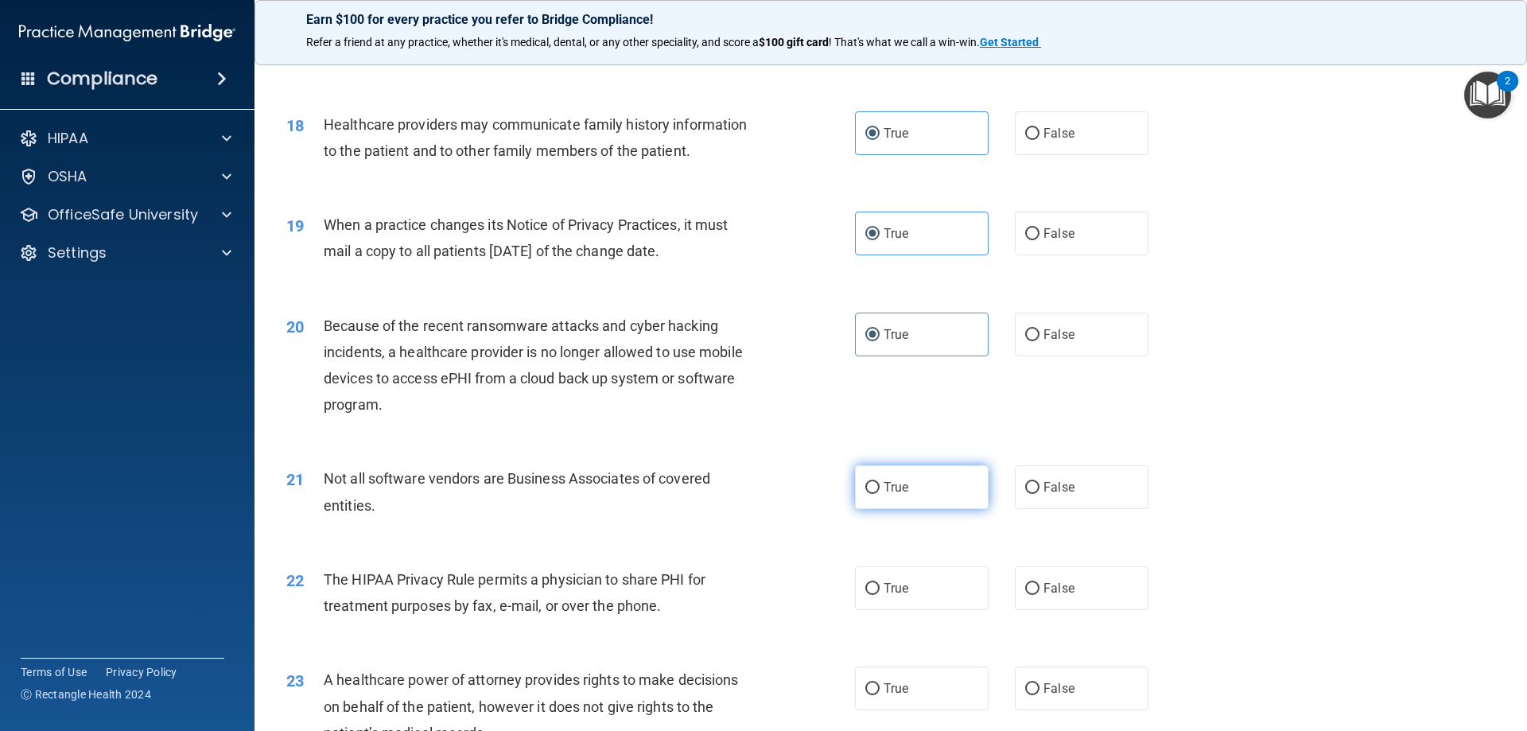
click at [930, 496] on label "True" at bounding box center [922, 487] width 134 height 44
click at [879, 494] on input "True" at bounding box center [872, 488] width 14 height 12
radio input "true"
click at [912, 582] on label "True" at bounding box center [922, 588] width 134 height 44
click at [879, 583] on input "True" at bounding box center [872, 589] width 14 height 12
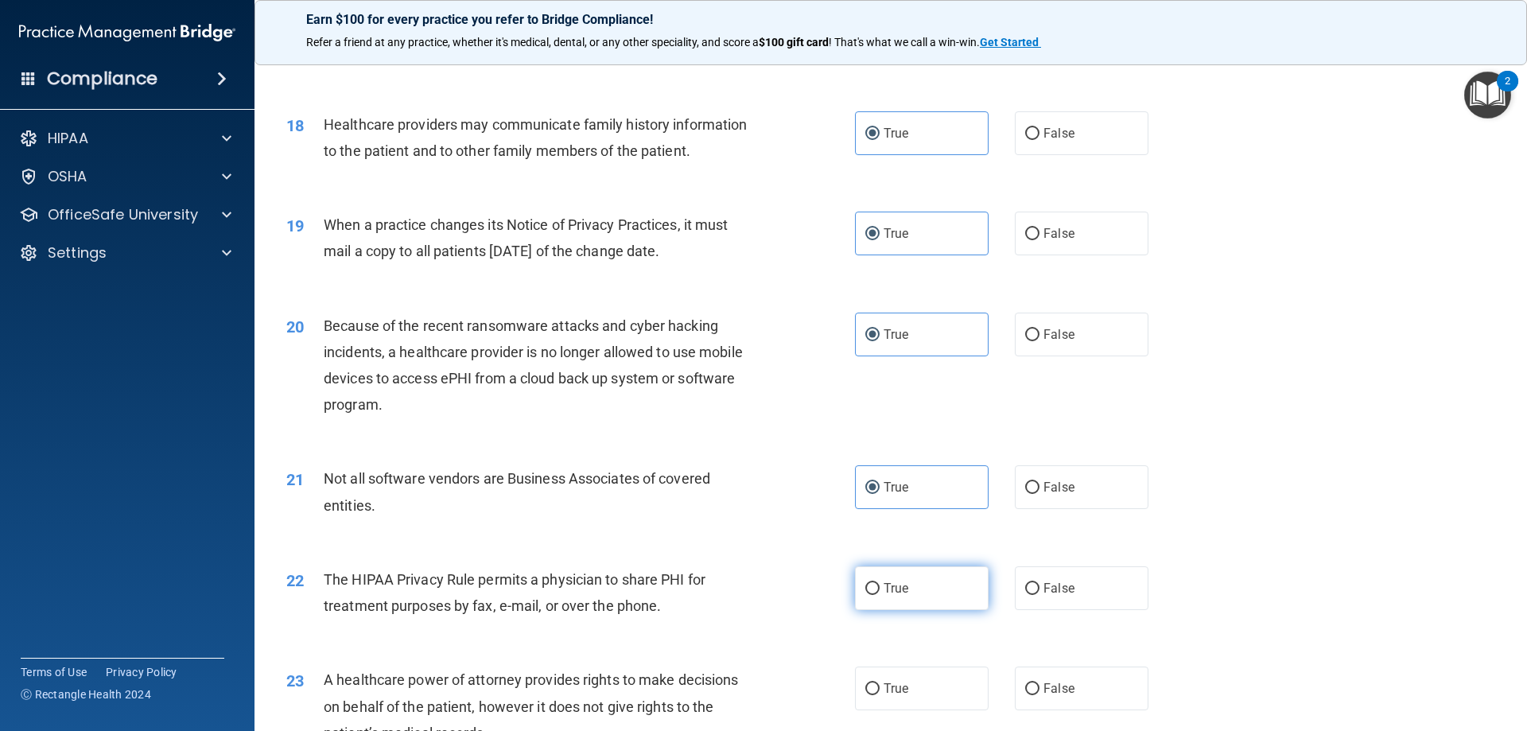
radio input "true"
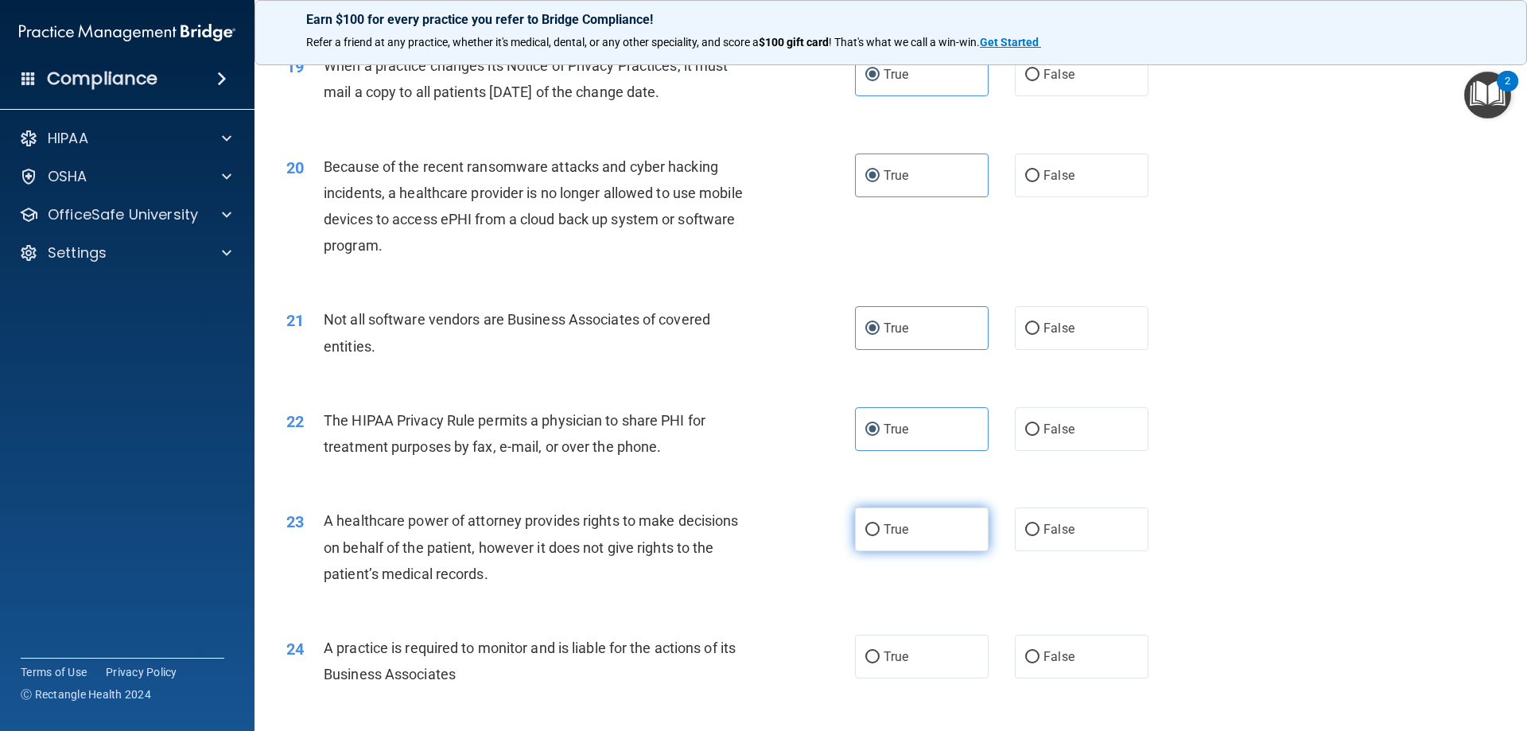
click at [902, 538] on label "True" at bounding box center [922, 529] width 134 height 44
click at [879, 536] on input "True" at bounding box center [872, 530] width 14 height 12
radio input "true"
click at [907, 650] on label "True" at bounding box center [922, 657] width 134 height 44
click at [879, 651] on input "True" at bounding box center [872, 657] width 14 height 12
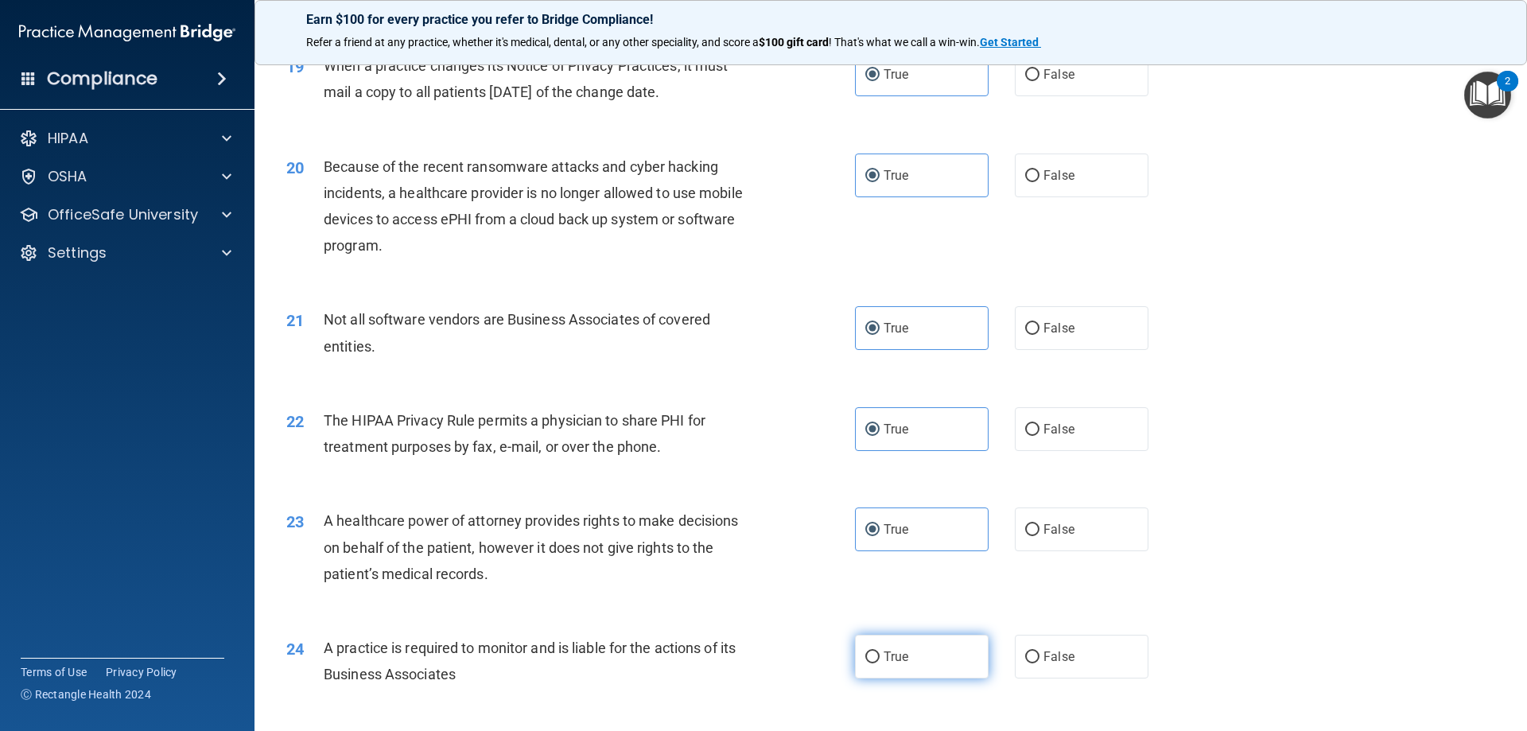
radio input "true"
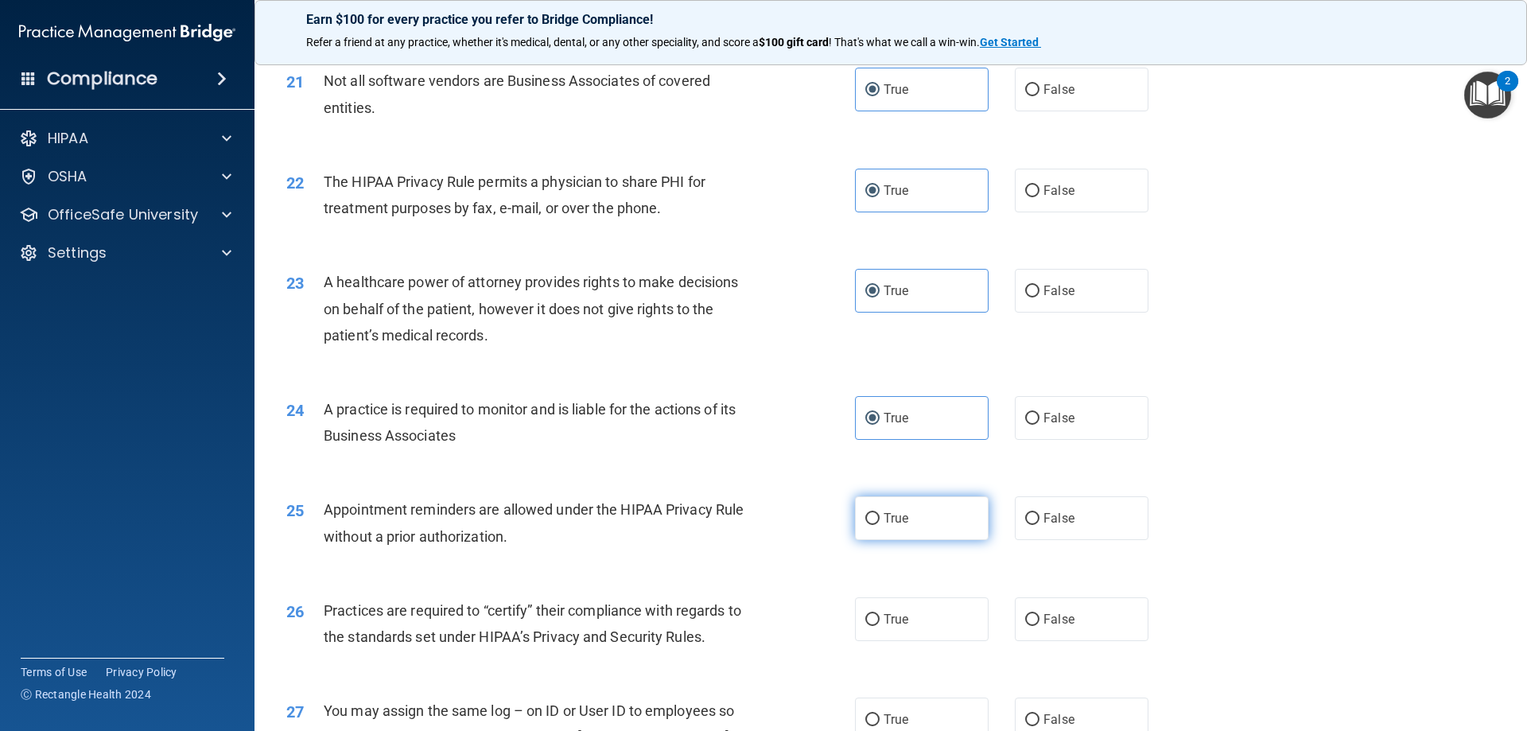
click at [928, 518] on label "True" at bounding box center [922, 518] width 134 height 44
click at [879, 518] on input "True" at bounding box center [872, 519] width 14 height 12
radio input "true"
click at [913, 611] on label "True" at bounding box center [922, 619] width 134 height 44
click at [879, 614] on input "True" at bounding box center [872, 620] width 14 height 12
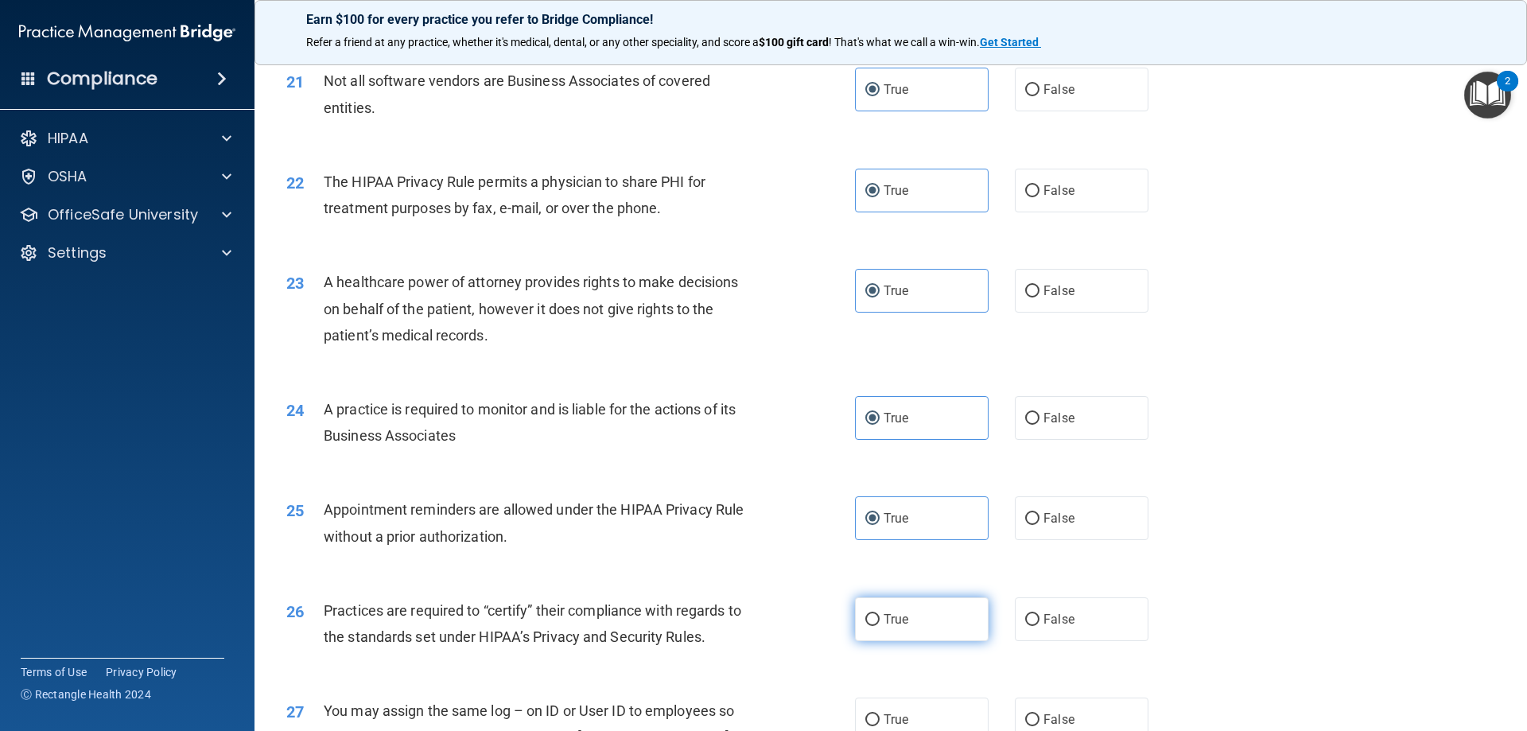
radio input "true"
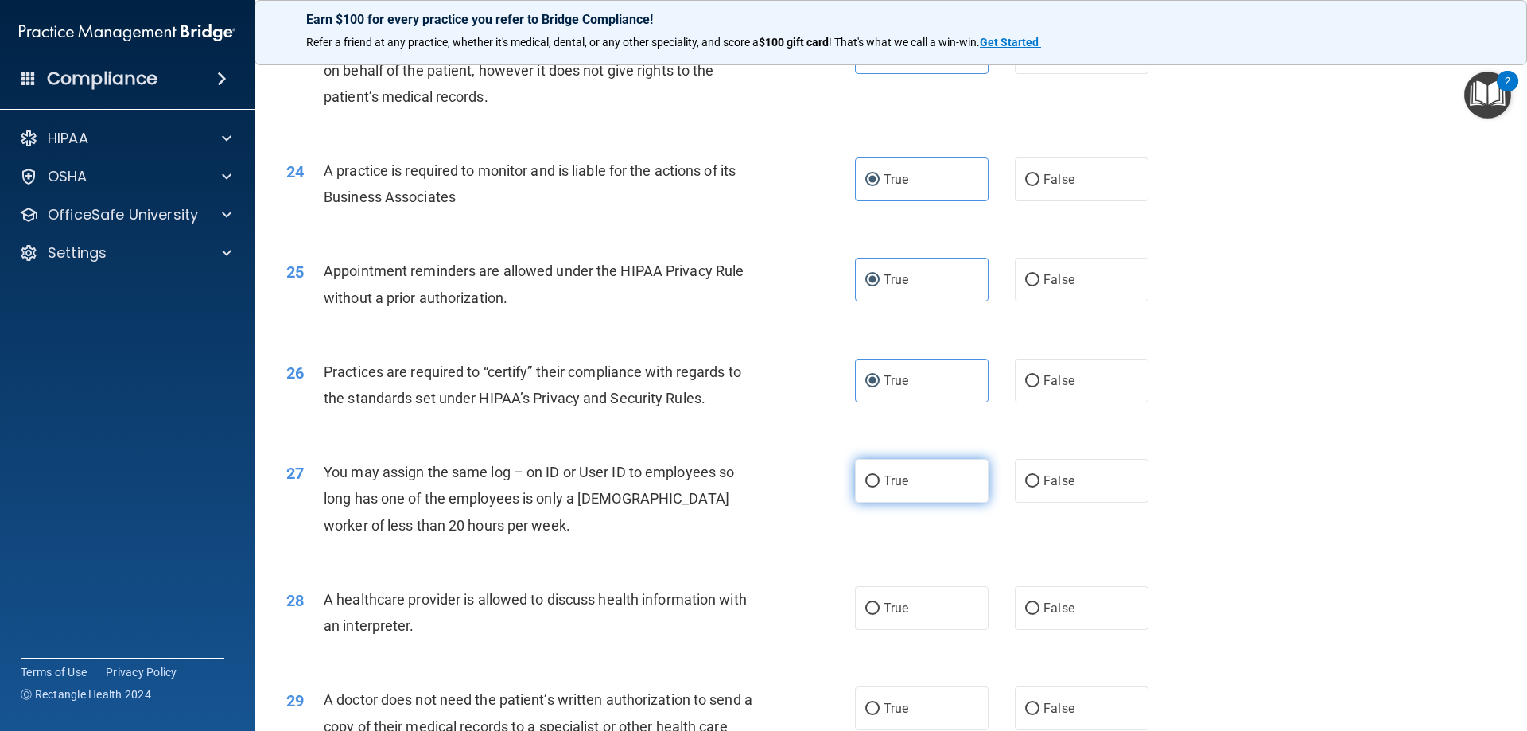
click at [940, 482] on label "True" at bounding box center [922, 481] width 134 height 44
click at [879, 482] on input "True" at bounding box center [872, 482] width 14 height 12
radio input "true"
click at [910, 600] on label "True" at bounding box center [922, 608] width 134 height 44
click at [879, 603] on input "True" at bounding box center [872, 609] width 14 height 12
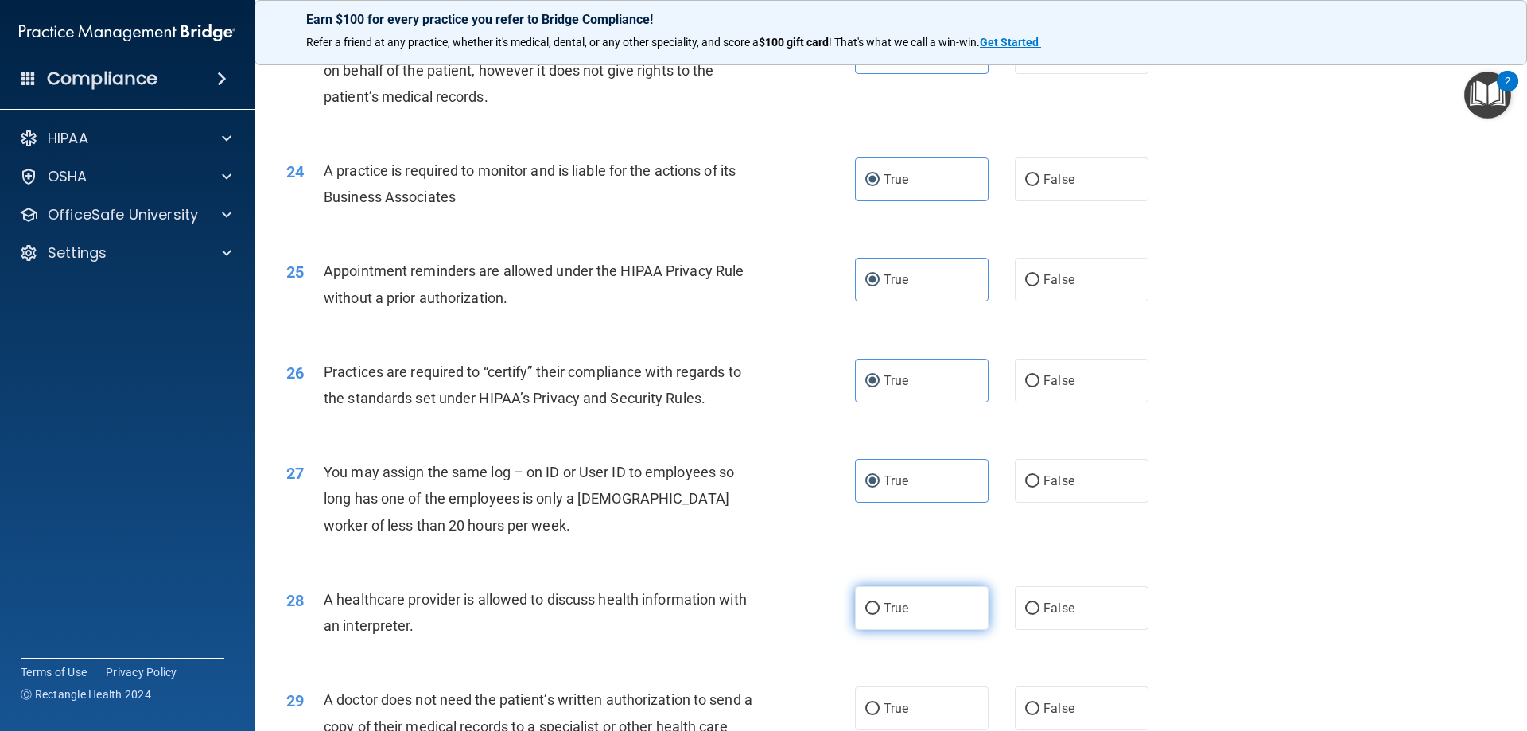
radio input "true"
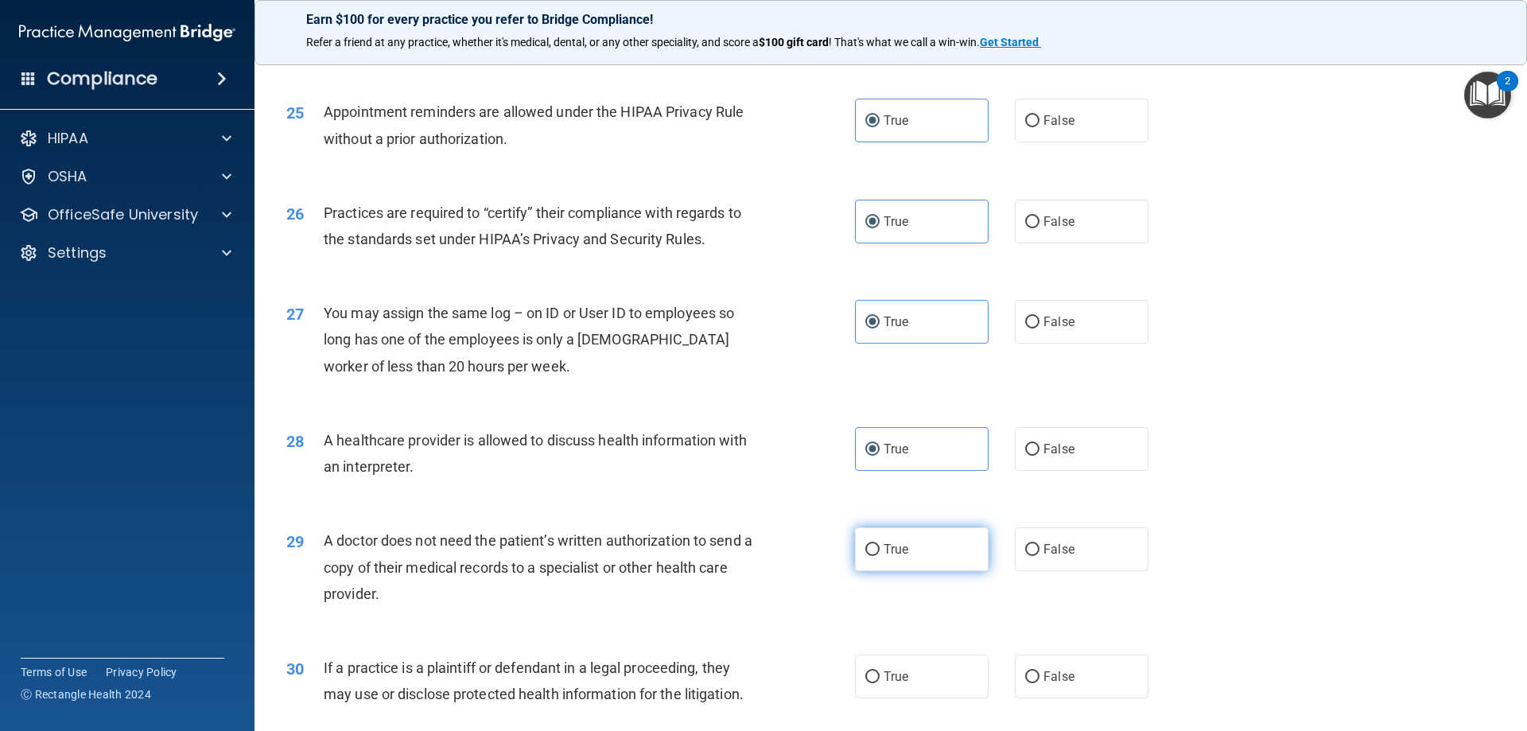
click at [910, 557] on label "True" at bounding box center [922, 549] width 134 height 44
click at [879, 556] on input "True" at bounding box center [872, 550] width 14 height 12
radio input "true"
click at [907, 674] on label "True" at bounding box center [922, 676] width 134 height 44
click at [879, 674] on input "True" at bounding box center [872, 677] width 14 height 12
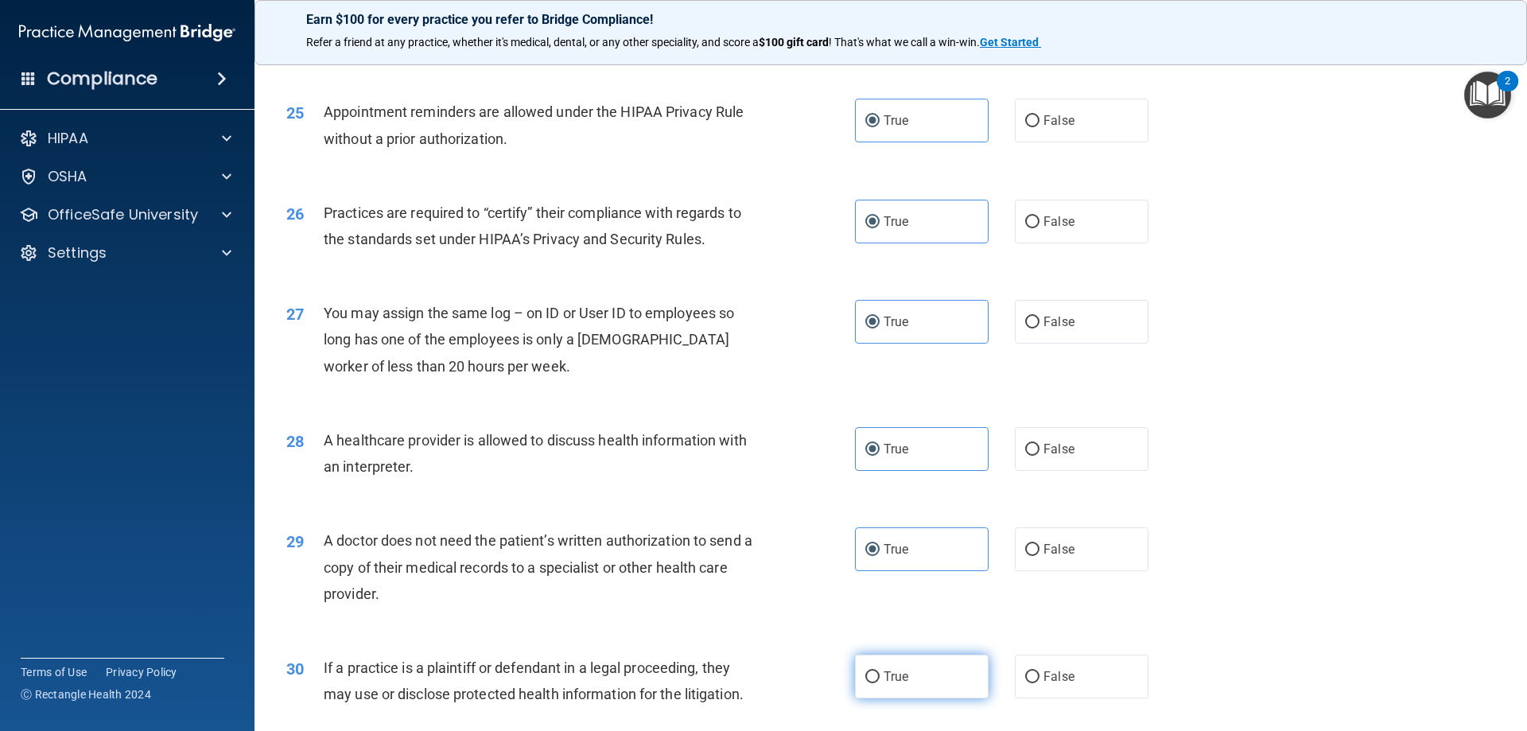
radio input "true"
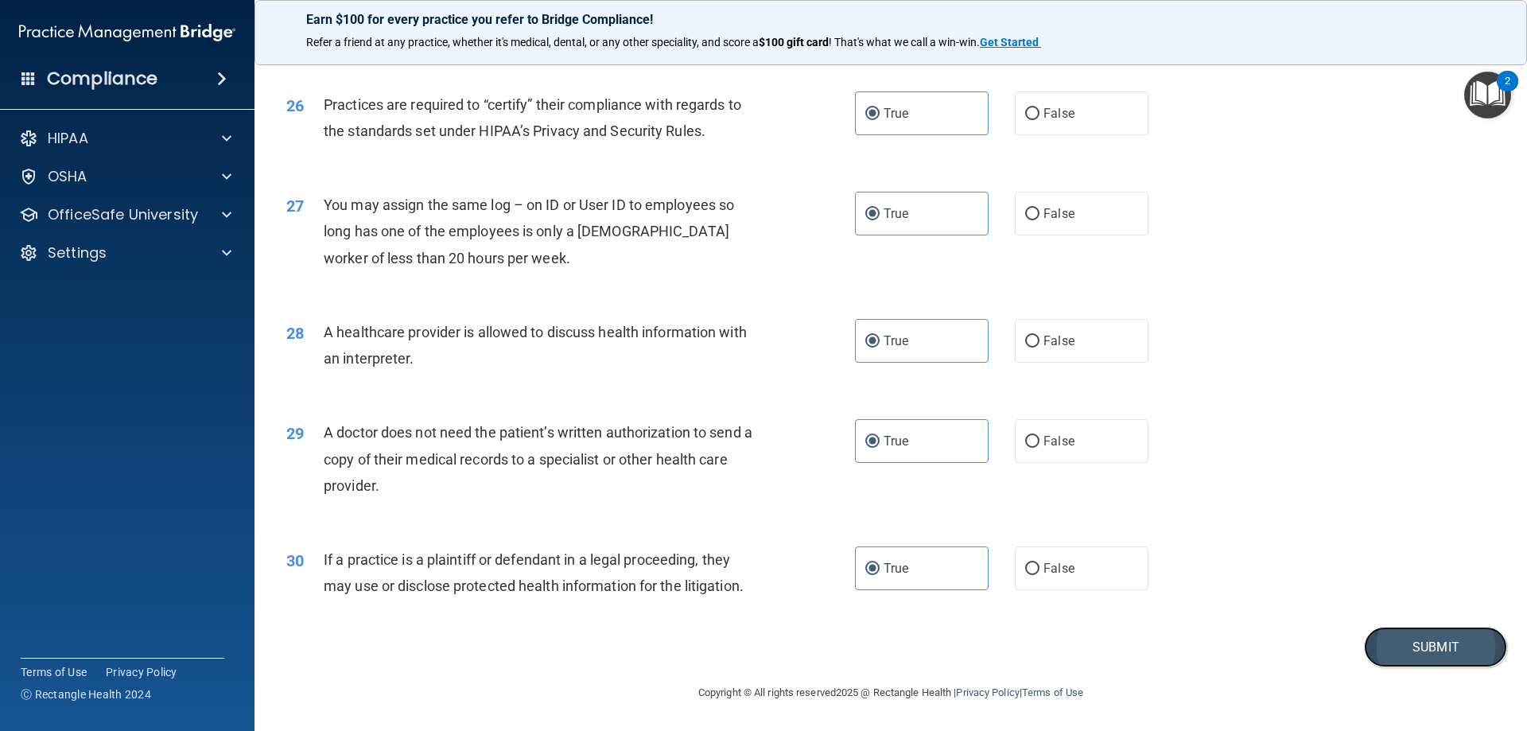
click at [1379, 634] on button "Submit" at bounding box center [1435, 647] width 143 height 41
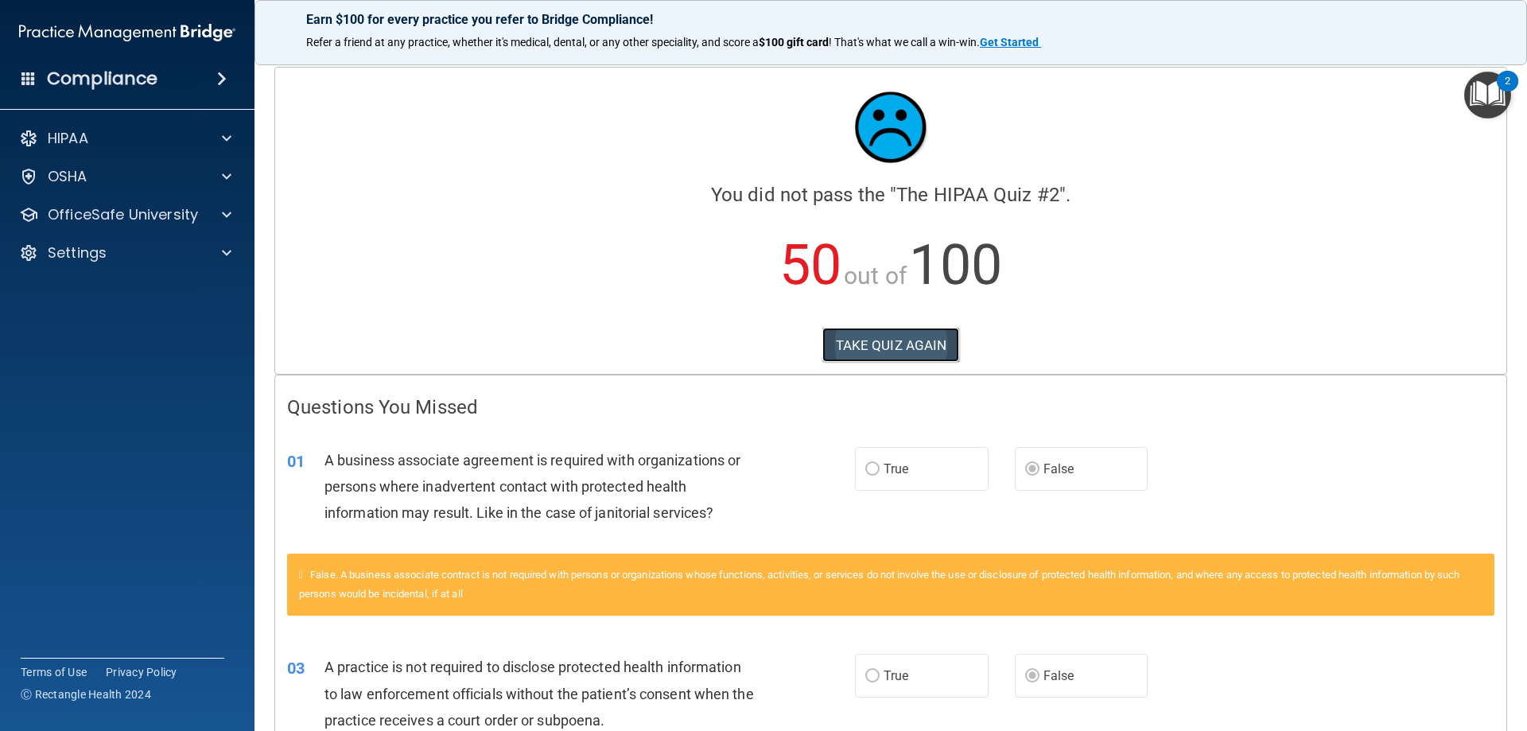
click at [904, 354] on button "TAKE QUIZ AGAIN" at bounding box center [891, 345] width 138 height 35
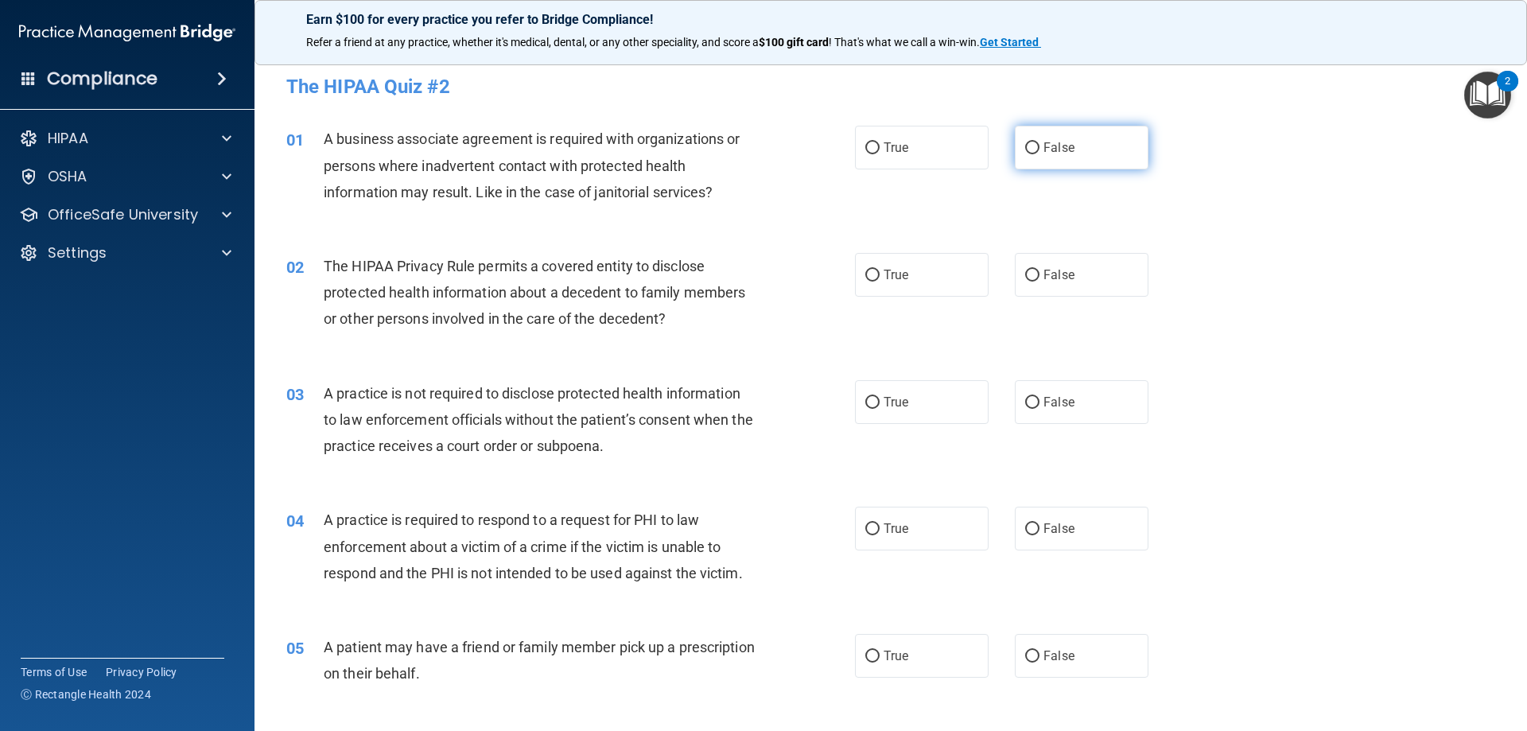
click at [1049, 162] on label "False" at bounding box center [1082, 148] width 134 height 44
click at [1039, 154] on input "False" at bounding box center [1032, 148] width 14 height 12
radio input "true"
click at [913, 281] on label "True" at bounding box center [922, 275] width 134 height 44
click at [879, 281] on input "True" at bounding box center [872, 276] width 14 height 12
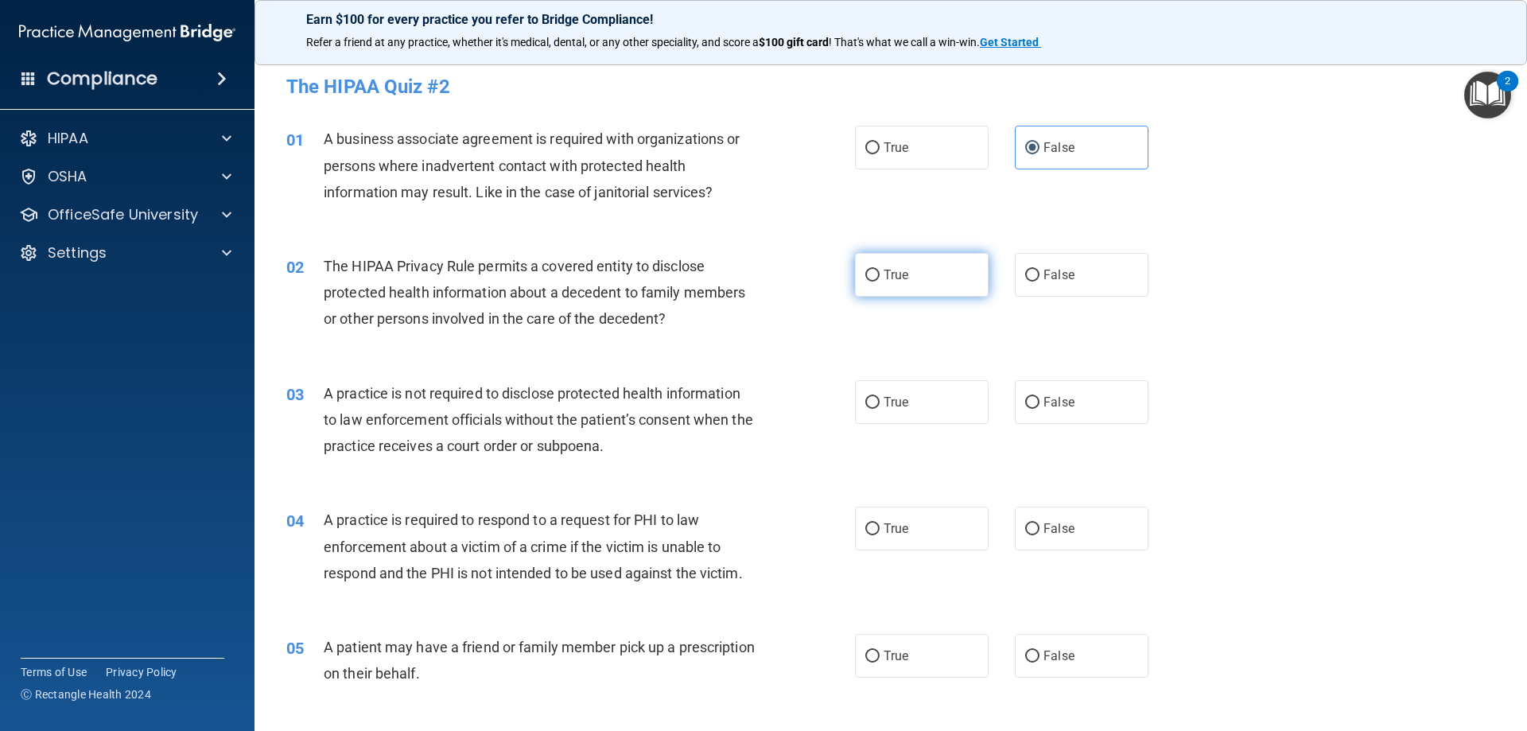
radio input "true"
click at [1085, 396] on label "False" at bounding box center [1082, 402] width 134 height 44
click at [1039, 397] on input "False" at bounding box center [1032, 403] width 14 height 12
radio input "true"
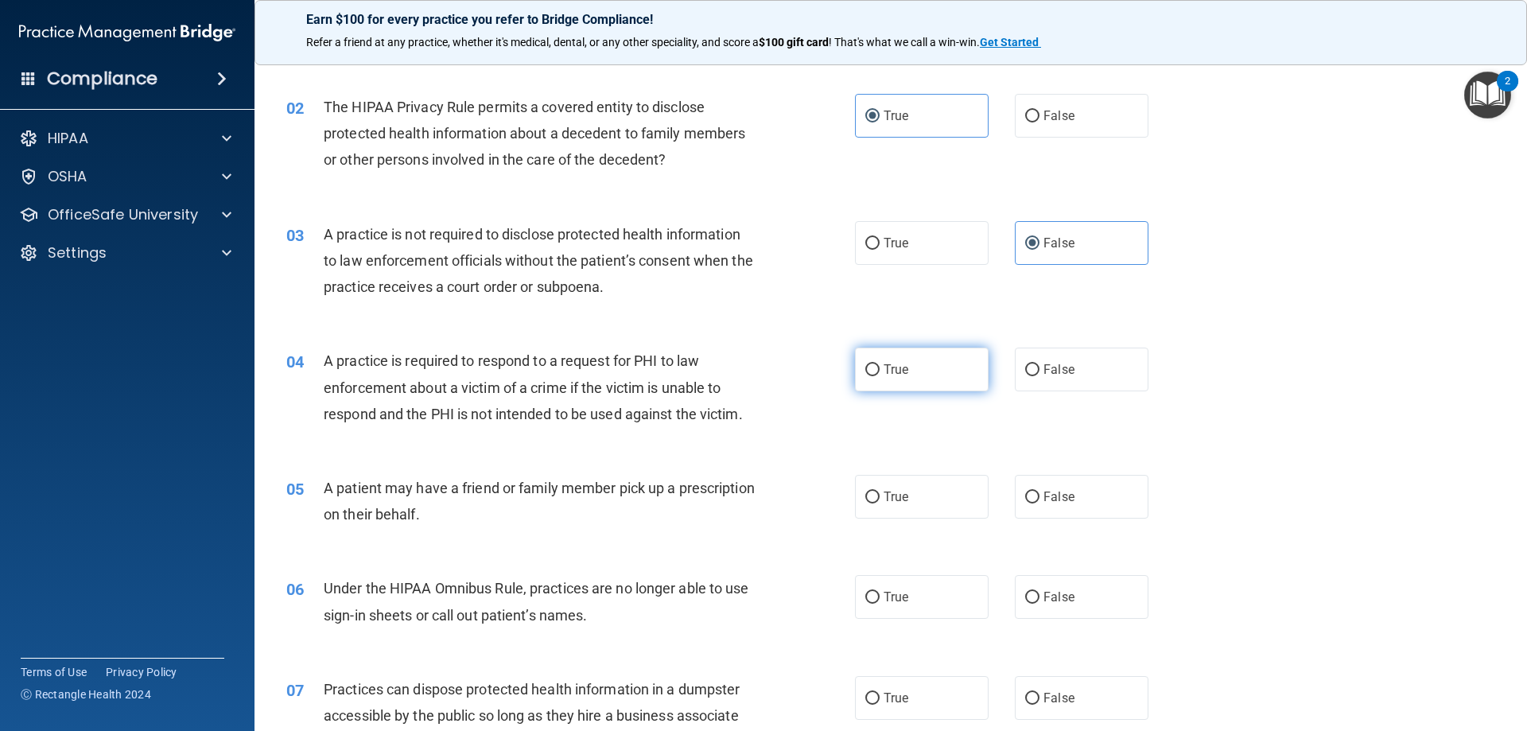
click at [927, 376] on label "True" at bounding box center [922, 369] width 134 height 44
click at [879, 376] on input "True" at bounding box center [872, 370] width 14 height 12
radio input "true"
click at [930, 497] on label "True" at bounding box center [922, 497] width 134 height 44
click at [879, 497] on input "True" at bounding box center [872, 497] width 14 height 12
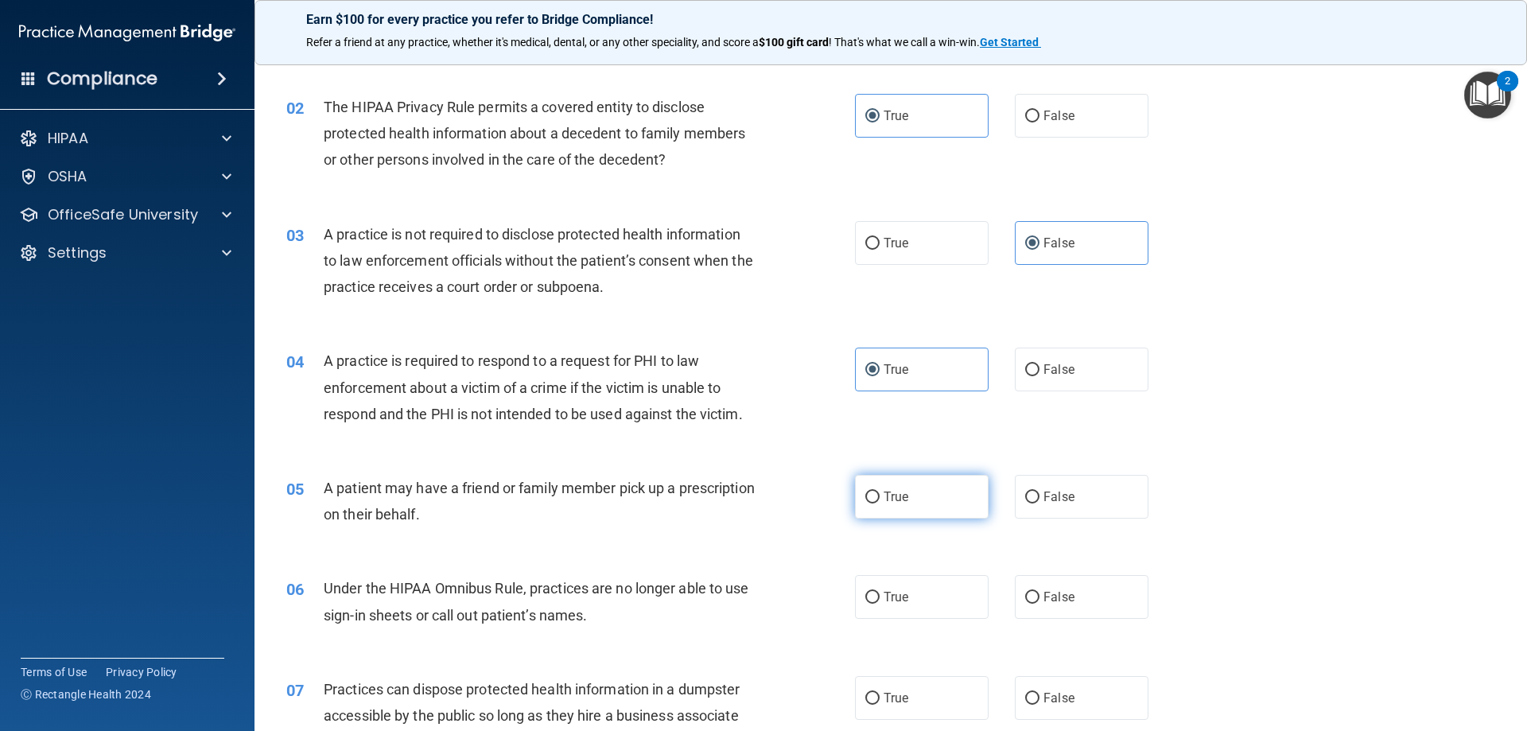
radio input "true"
click at [1030, 588] on label "False" at bounding box center [1082, 597] width 134 height 44
click at [1030, 592] on input "False" at bounding box center [1032, 598] width 14 height 12
radio input "true"
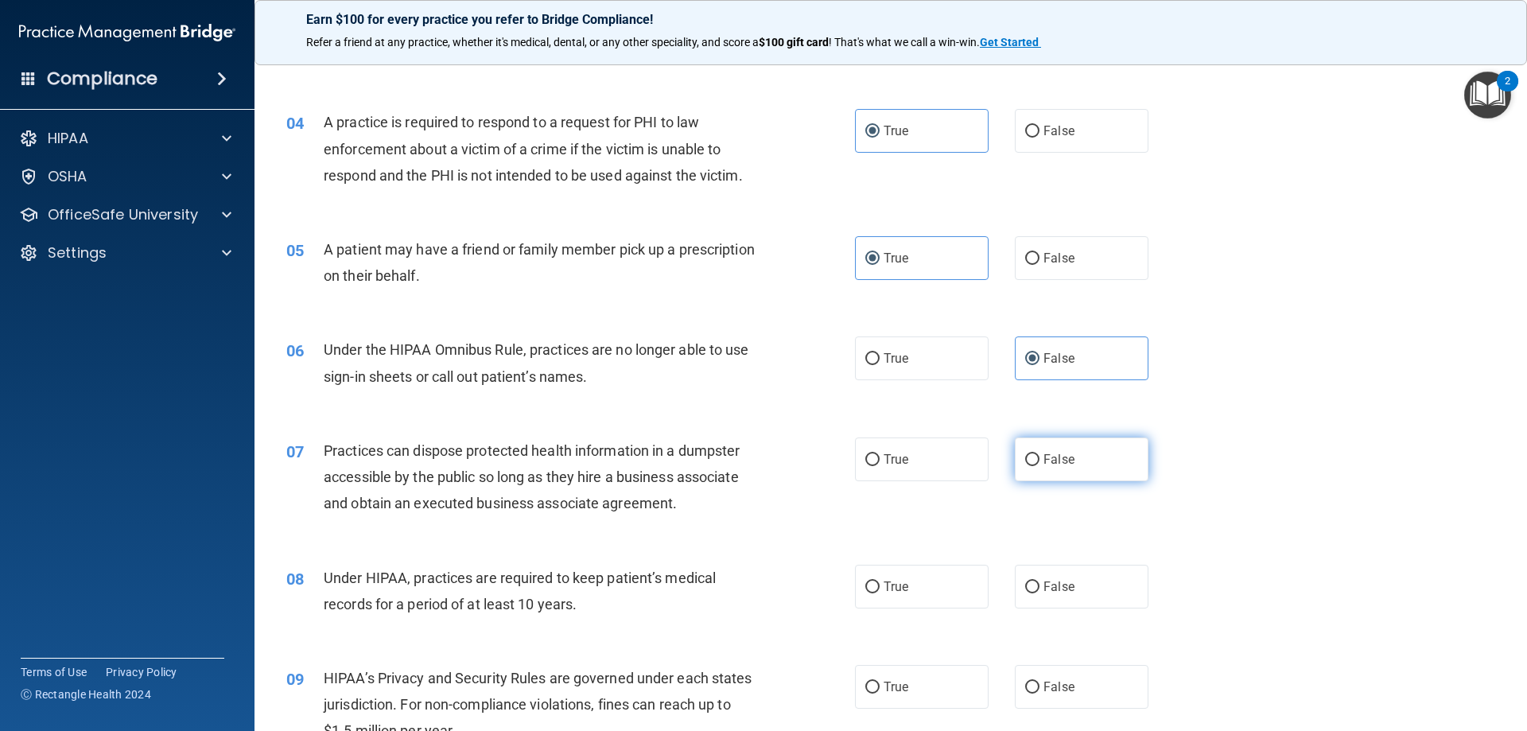
click at [1070, 460] on label "False" at bounding box center [1082, 459] width 134 height 44
click at [1039, 460] on input "False" at bounding box center [1032, 460] width 14 height 12
radio input "true"
click at [1064, 584] on span "False" at bounding box center [1058, 586] width 31 height 15
click at [1039, 584] on input "False" at bounding box center [1032, 587] width 14 height 12
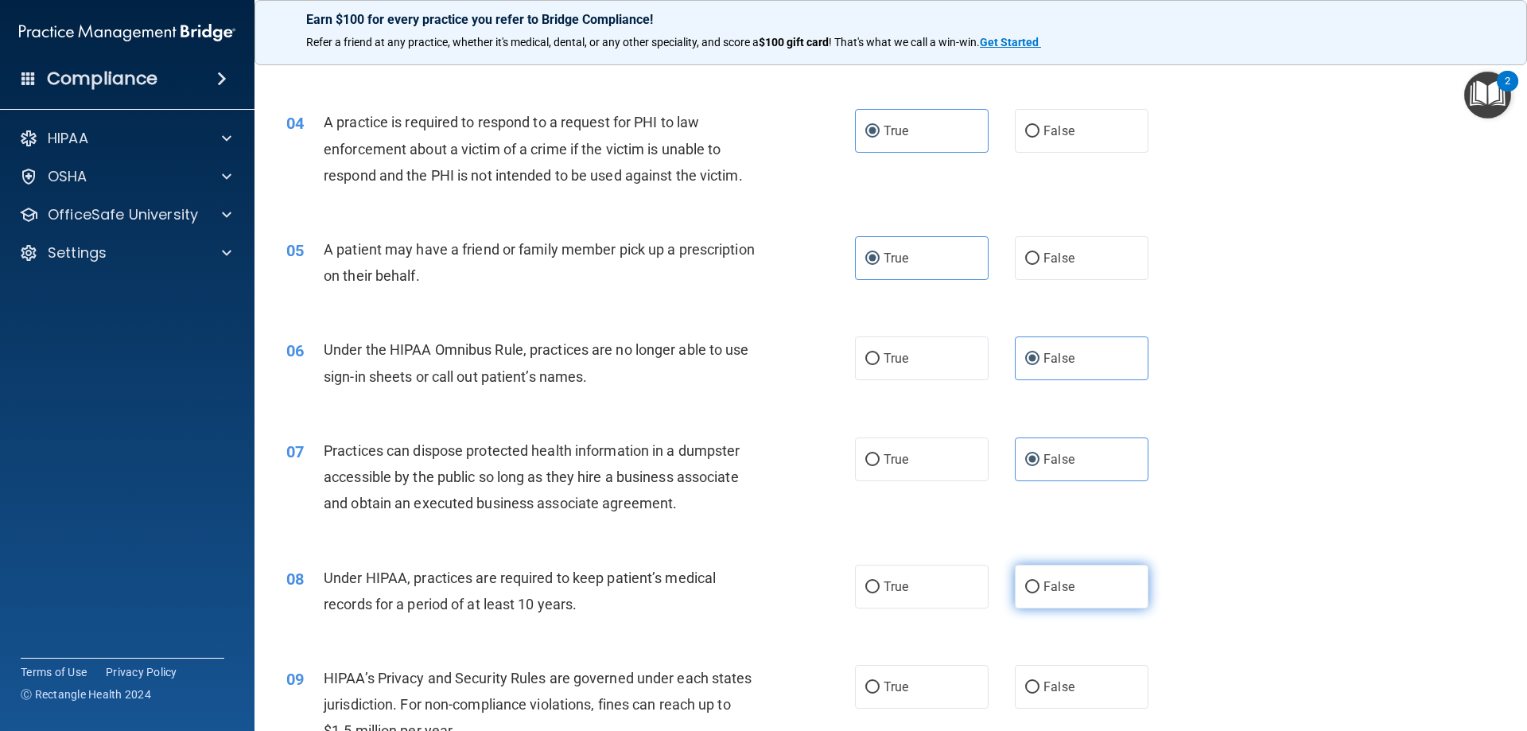
radio input "true"
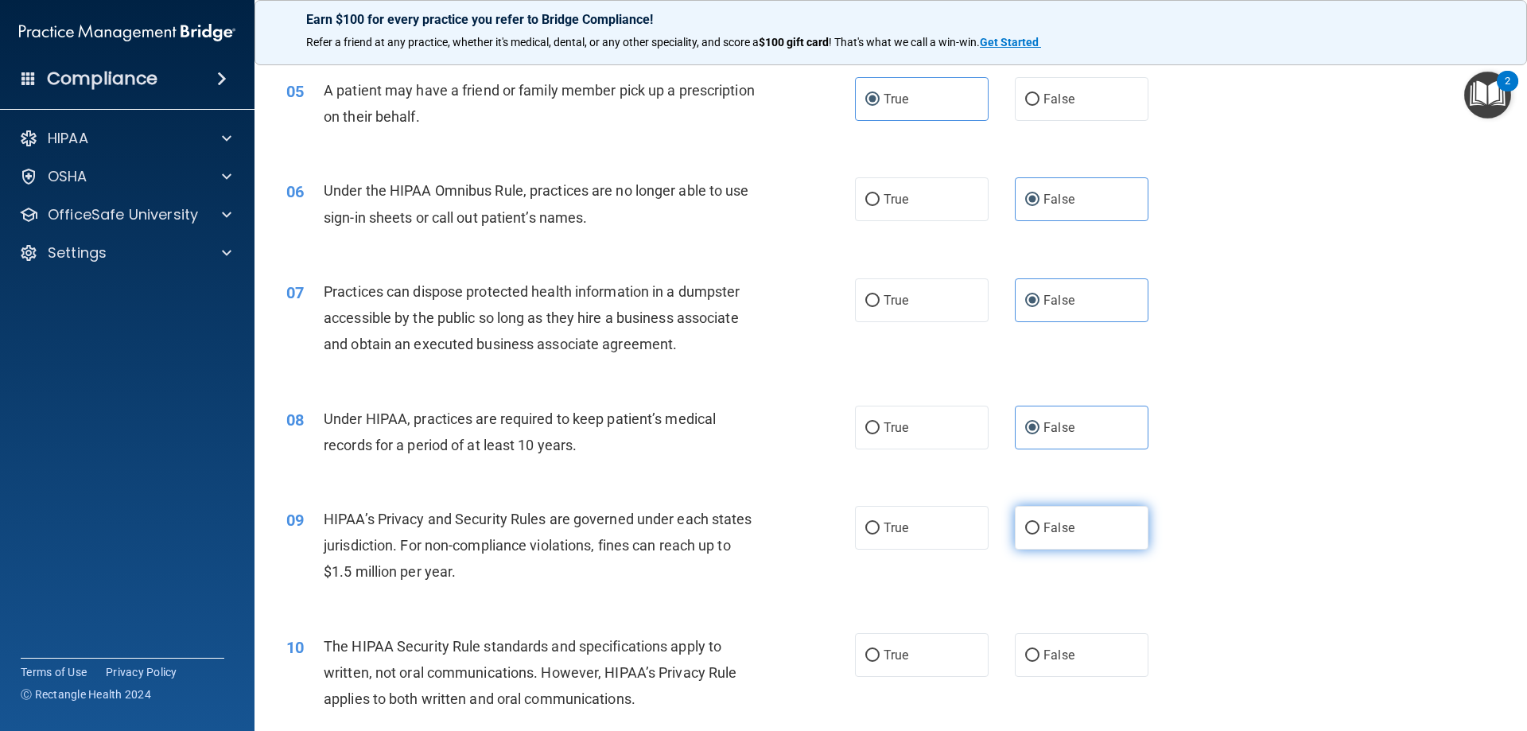
click at [1059, 527] on span "False" at bounding box center [1058, 527] width 31 height 15
click at [1039, 527] on input "False" at bounding box center [1032, 528] width 14 height 12
radio input "true"
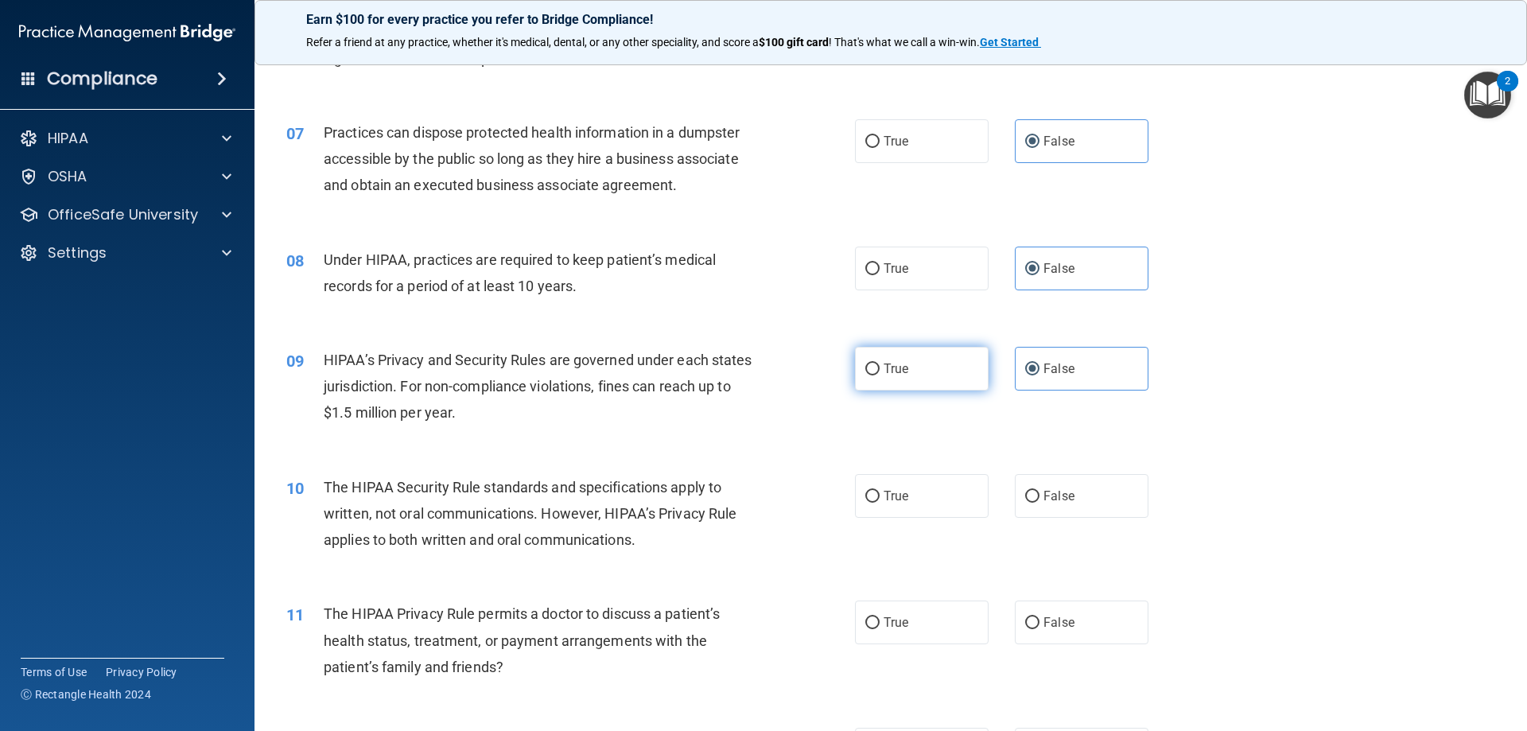
click at [946, 387] on label "True" at bounding box center [922, 369] width 134 height 44
click at [879, 375] on input "True" at bounding box center [872, 369] width 14 height 12
radio input "true"
radio input "false"
click at [923, 494] on label "True" at bounding box center [922, 496] width 134 height 44
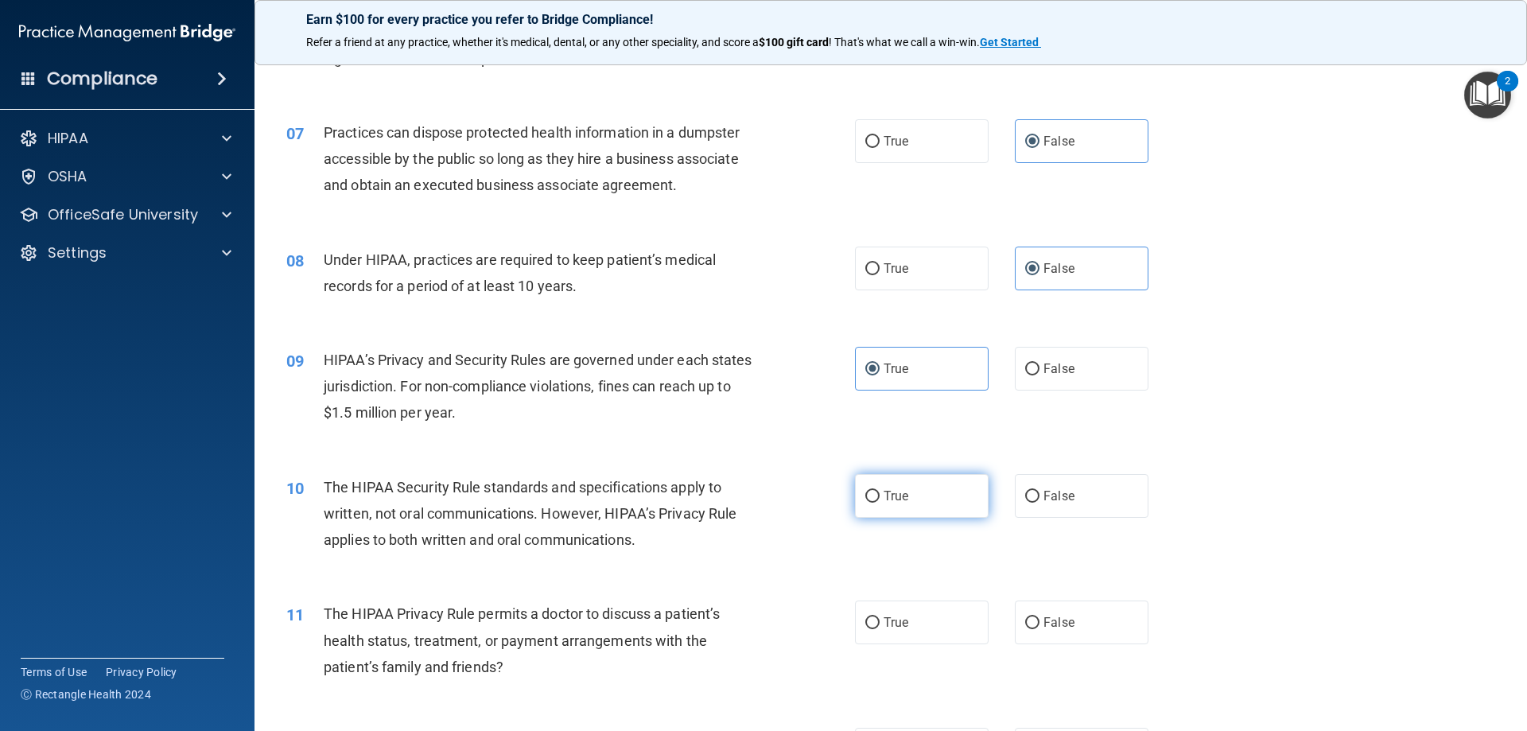
click at [879, 494] on input "True" at bounding box center [872, 497] width 14 height 12
radio input "true"
click at [902, 608] on label "True" at bounding box center [922, 622] width 134 height 44
click at [879, 617] on input "True" at bounding box center [872, 623] width 14 height 12
radio input "true"
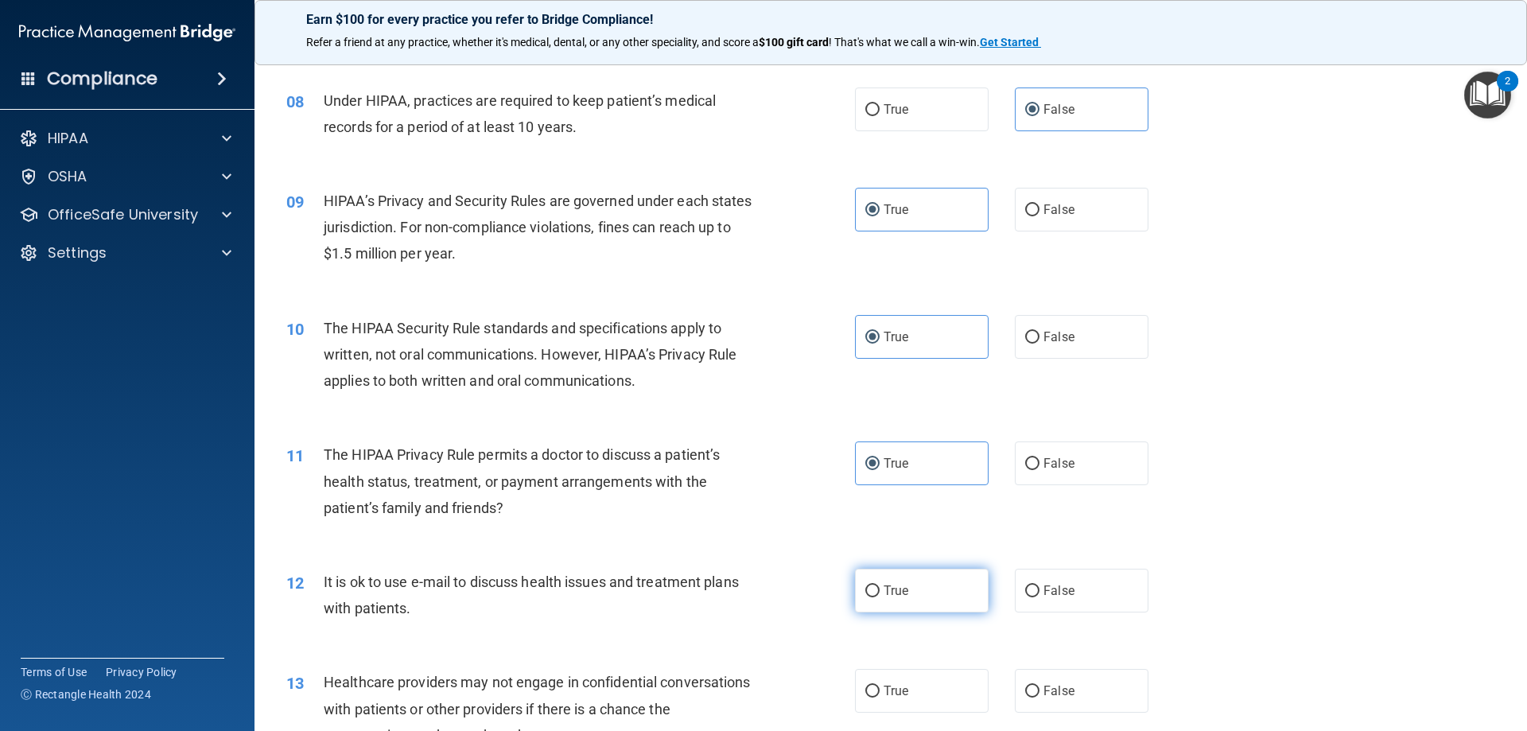
click at [899, 589] on span "True" at bounding box center [895, 590] width 25 height 15
click at [879, 589] on input "True" at bounding box center [872, 591] width 14 height 12
radio input "true"
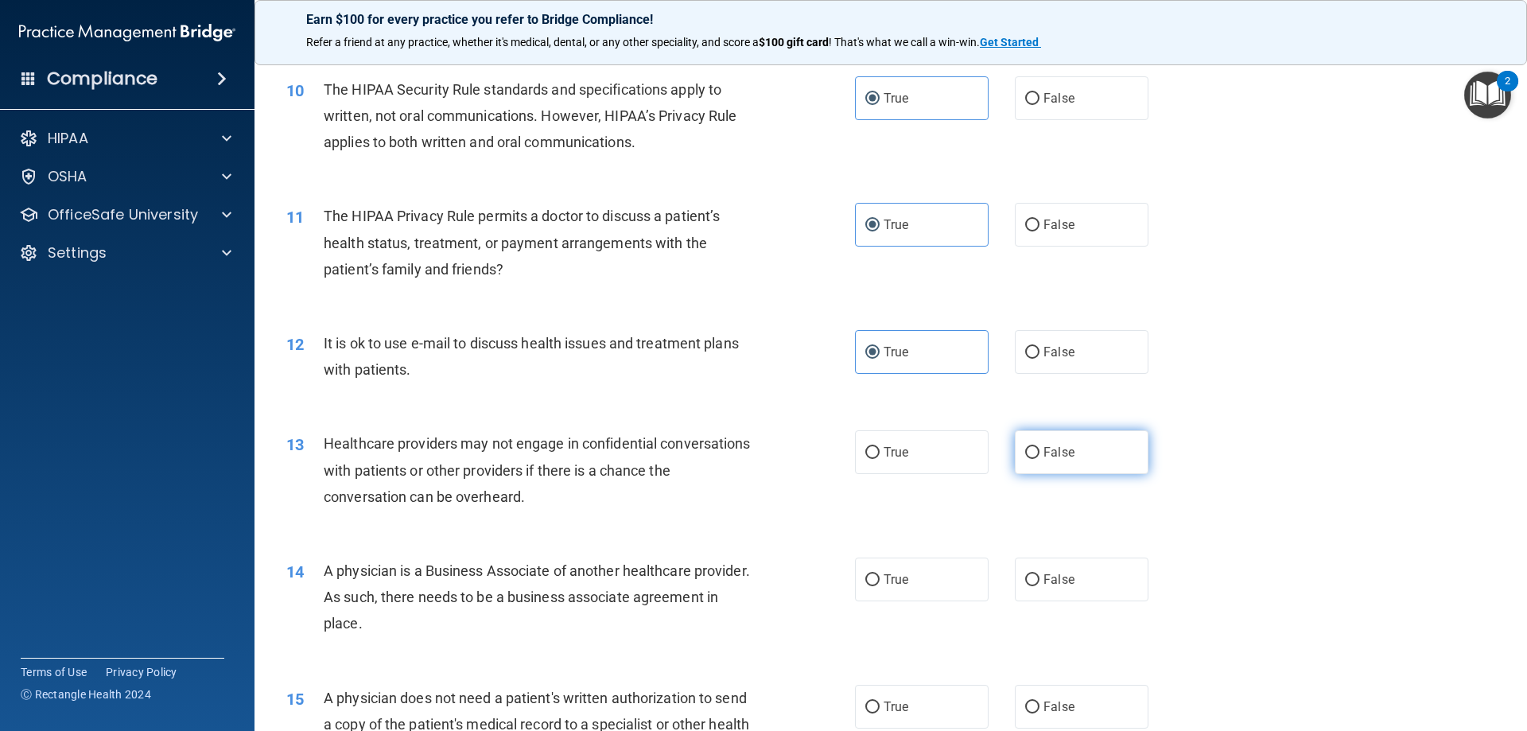
click at [1061, 448] on span "False" at bounding box center [1058, 452] width 31 height 15
click at [1039, 448] on input "False" at bounding box center [1032, 453] width 14 height 12
radio input "true"
click at [1052, 574] on span "False" at bounding box center [1058, 579] width 31 height 15
click at [1039, 574] on input "False" at bounding box center [1032, 580] width 14 height 12
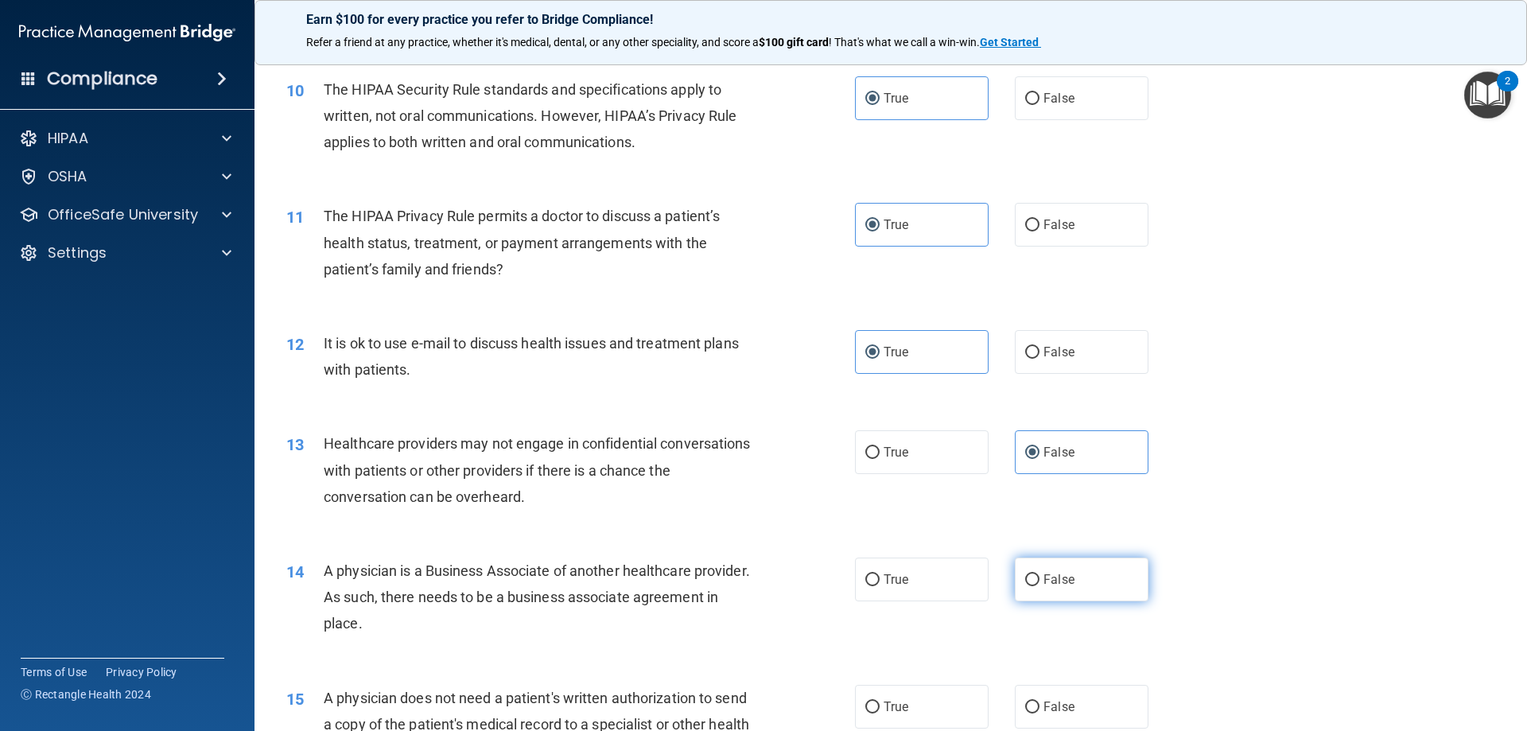
radio input "true"
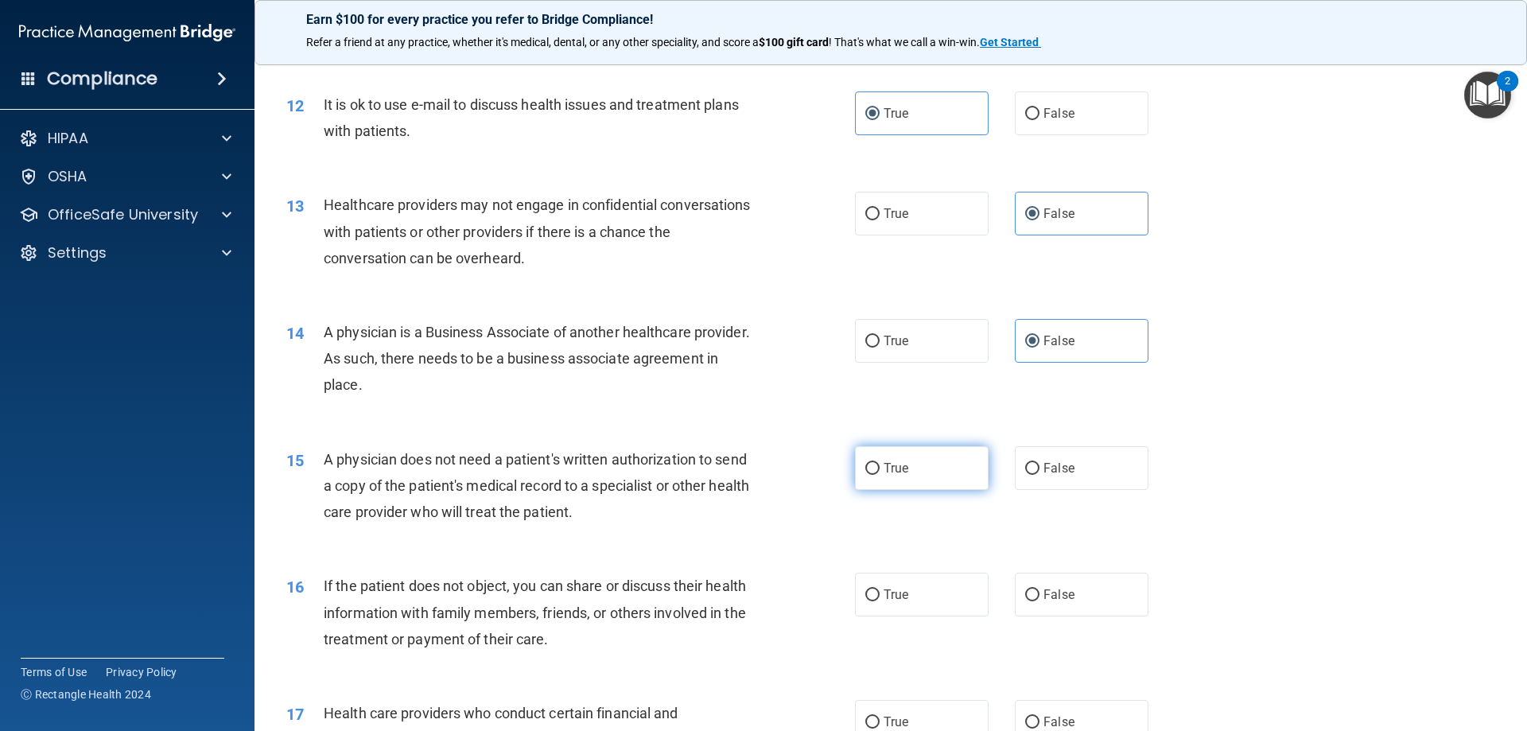
click at [931, 476] on label "True" at bounding box center [922, 468] width 134 height 44
click at [879, 475] on input "True" at bounding box center [872, 469] width 14 height 12
radio input "true"
click at [913, 600] on label "True" at bounding box center [922, 595] width 134 height 44
click at [879, 600] on input "True" at bounding box center [872, 595] width 14 height 12
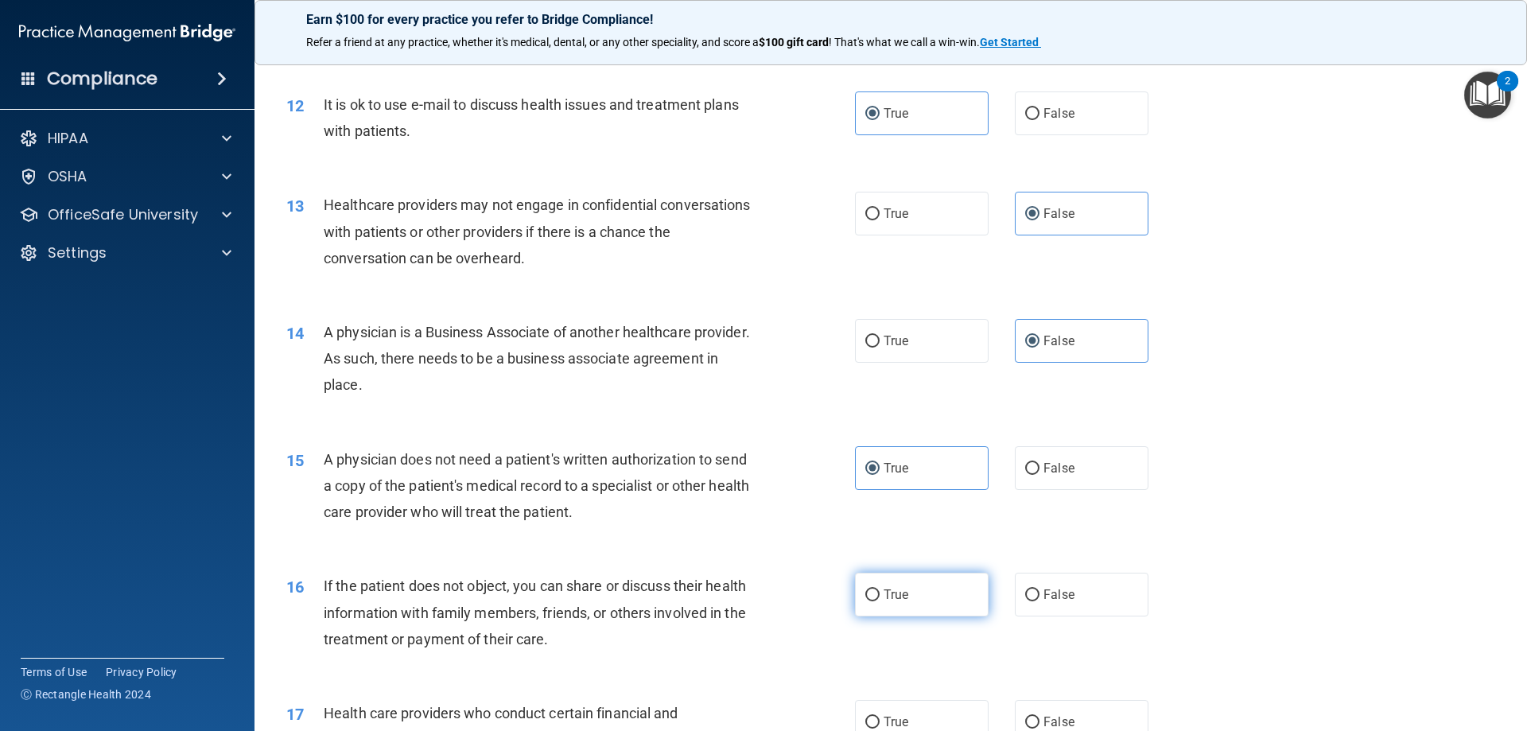
radio input "true"
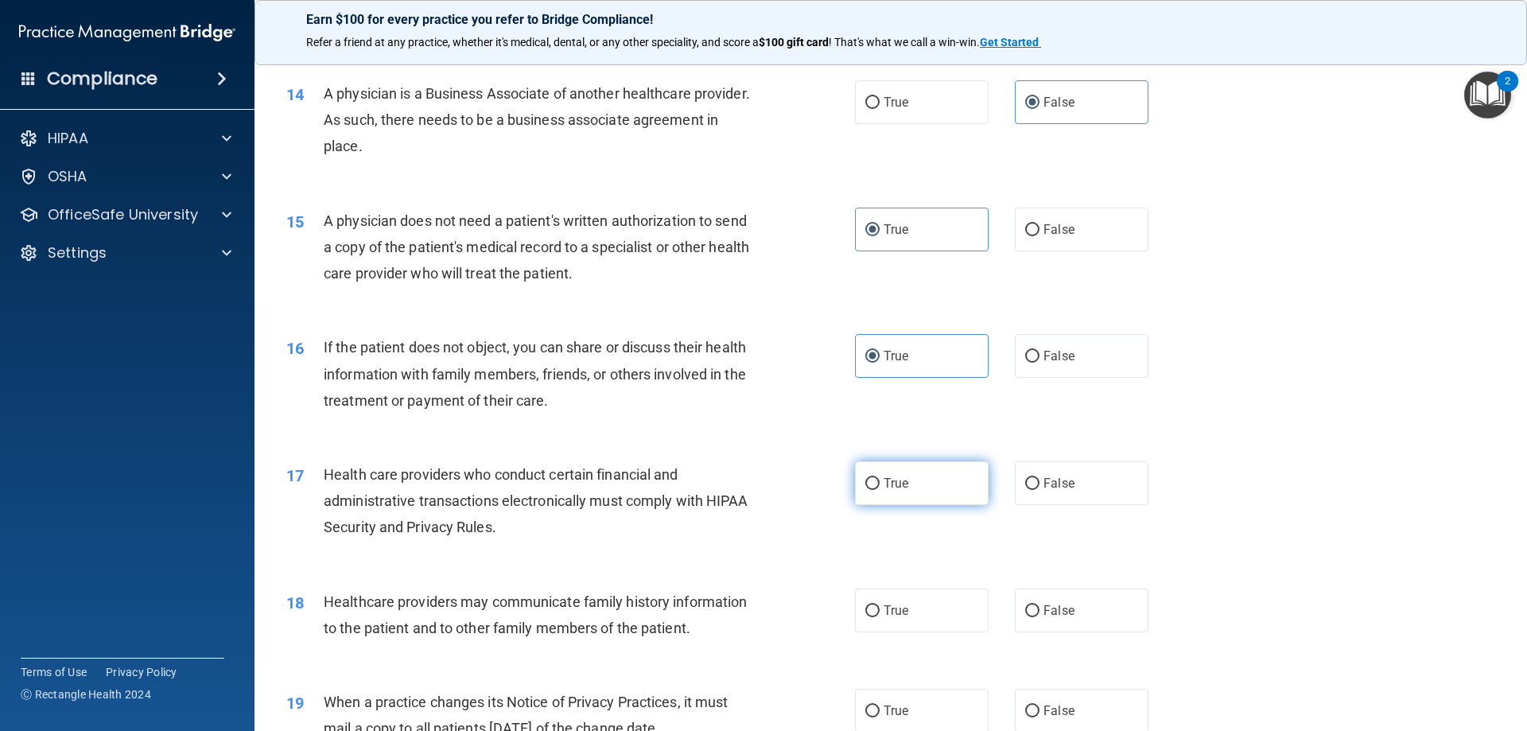
click at [901, 477] on span "True" at bounding box center [895, 483] width 25 height 15
click at [879, 478] on input "True" at bounding box center [872, 484] width 14 height 12
radio input "true"
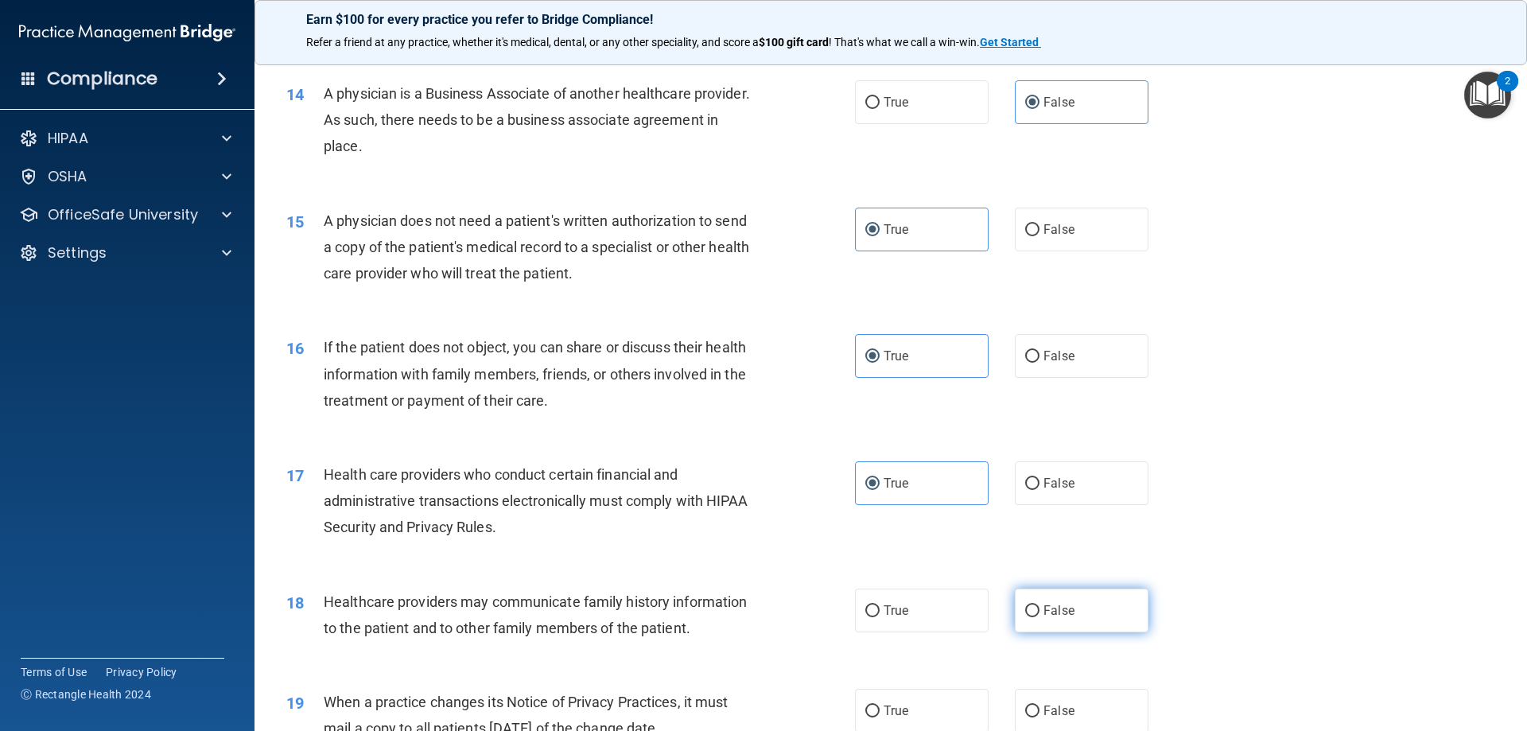
click at [1031, 597] on label "False" at bounding box center [1082, 610] width 134 height 44
click at [1031, 605] on input "False" at bounding box center [1032, 611] width 14 height 12
radio input "true"
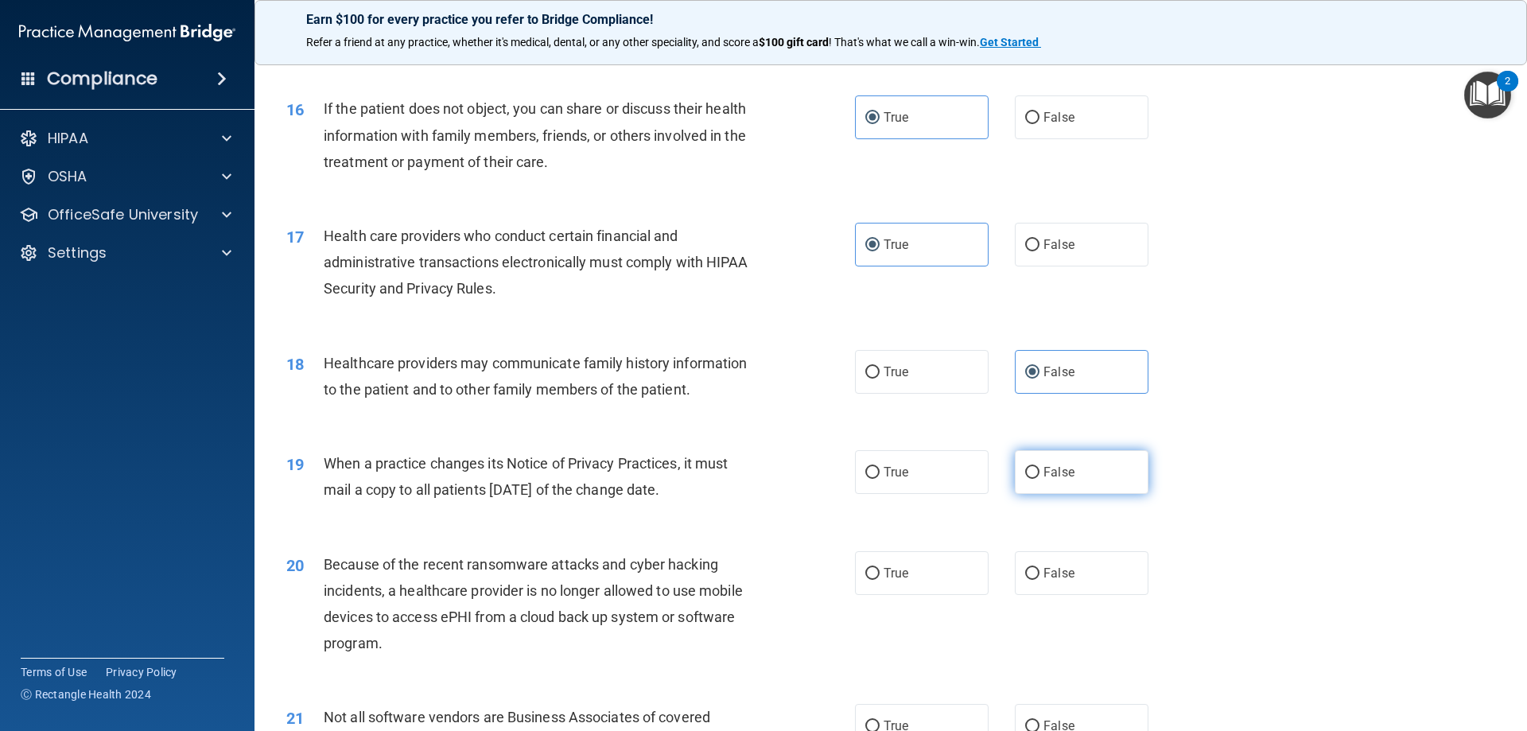
click at [1070, 459] on label "False" at bounding box center [1082, 472] width 134 height 44
click at [1039, 467] on input "False" at bounding box center [1032, 473] width 14 height 12
radio input "true"
click at [1059, 580] on span "False" at bounding box center [1058, 572] width 31 height 15
click at [1039, 580] on input "False" at bounding box center [1032, 574] width 14 height 12
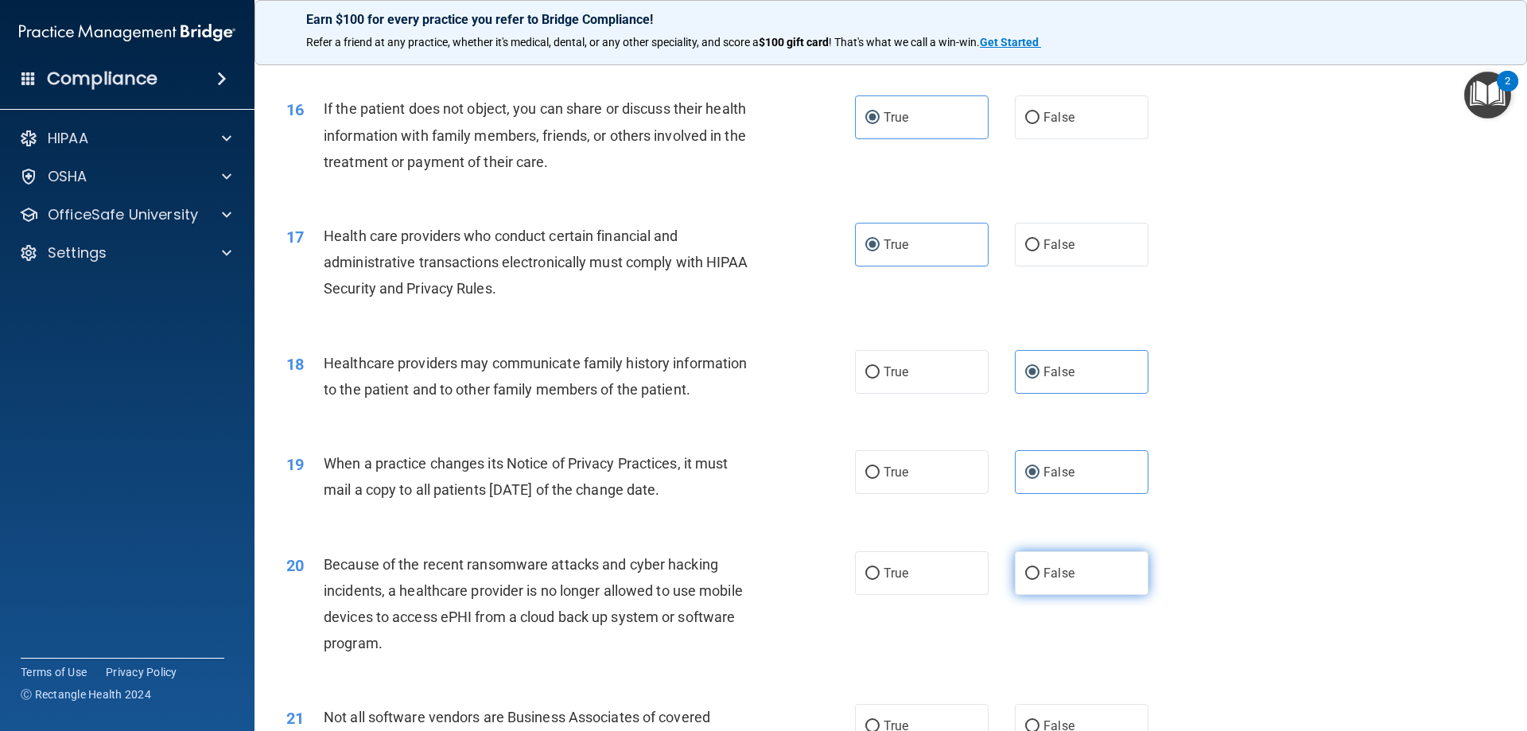
radio input "true"
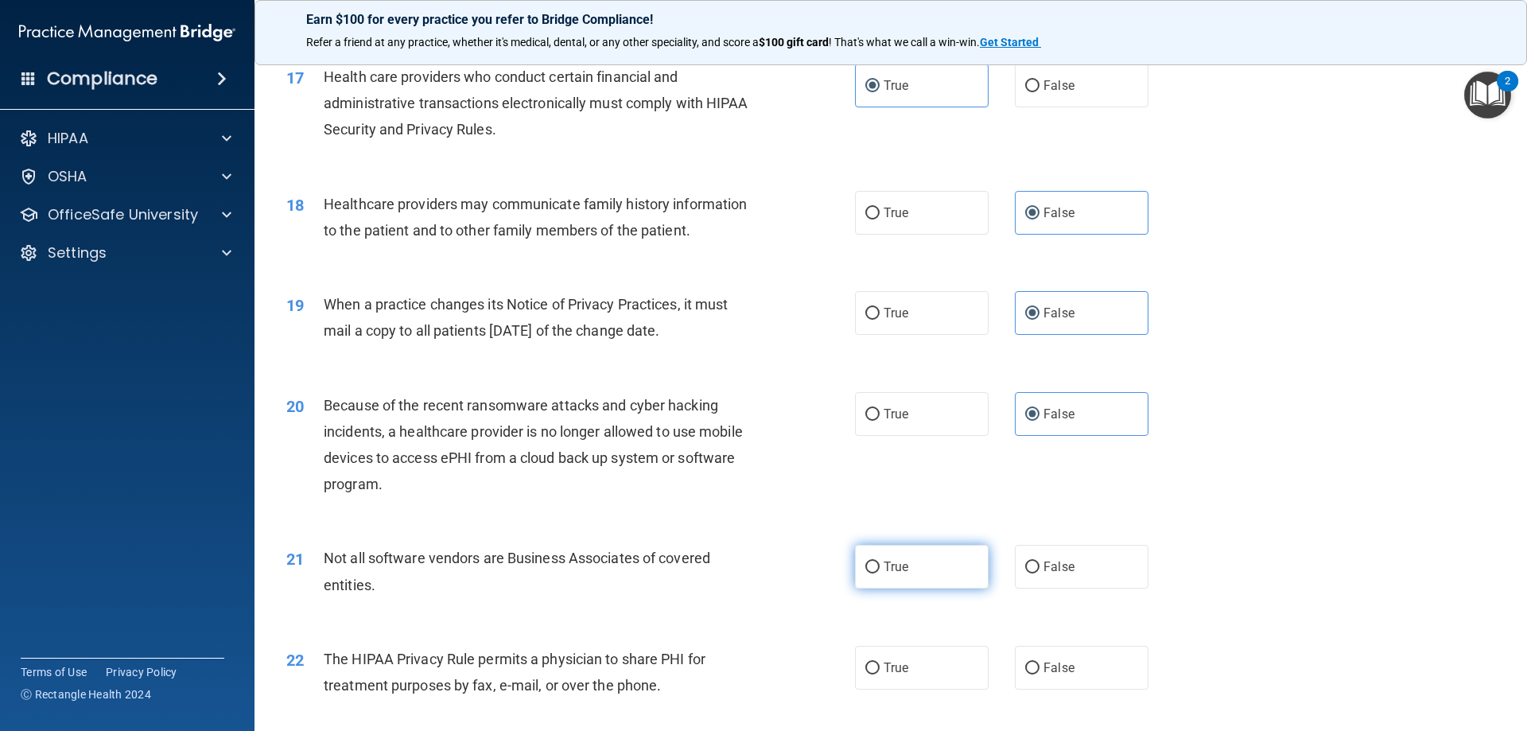
click at [936, 557] on label "True" at bounding box center [922, 567] width 134 height 44
click at [879, 561] on input "True" at bounding box center [872, 567] width 14 height 12
radio input "true"
click at [926, 661] on label "True" at bounding box center [922, 668] width 134 height 44
click at [879, 662] on input "True" at bounding box center [872, 668] width 14 height 12
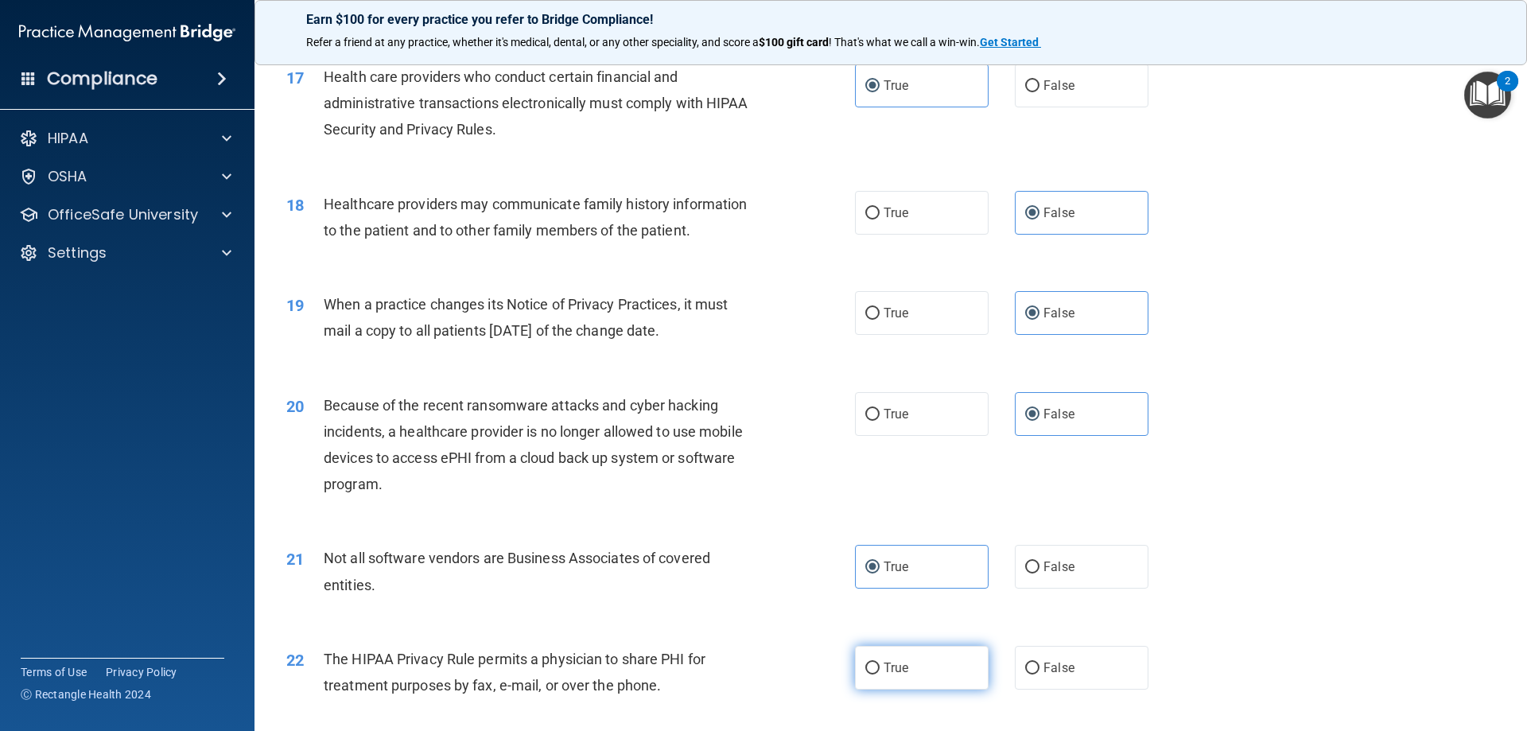
radio input "true"
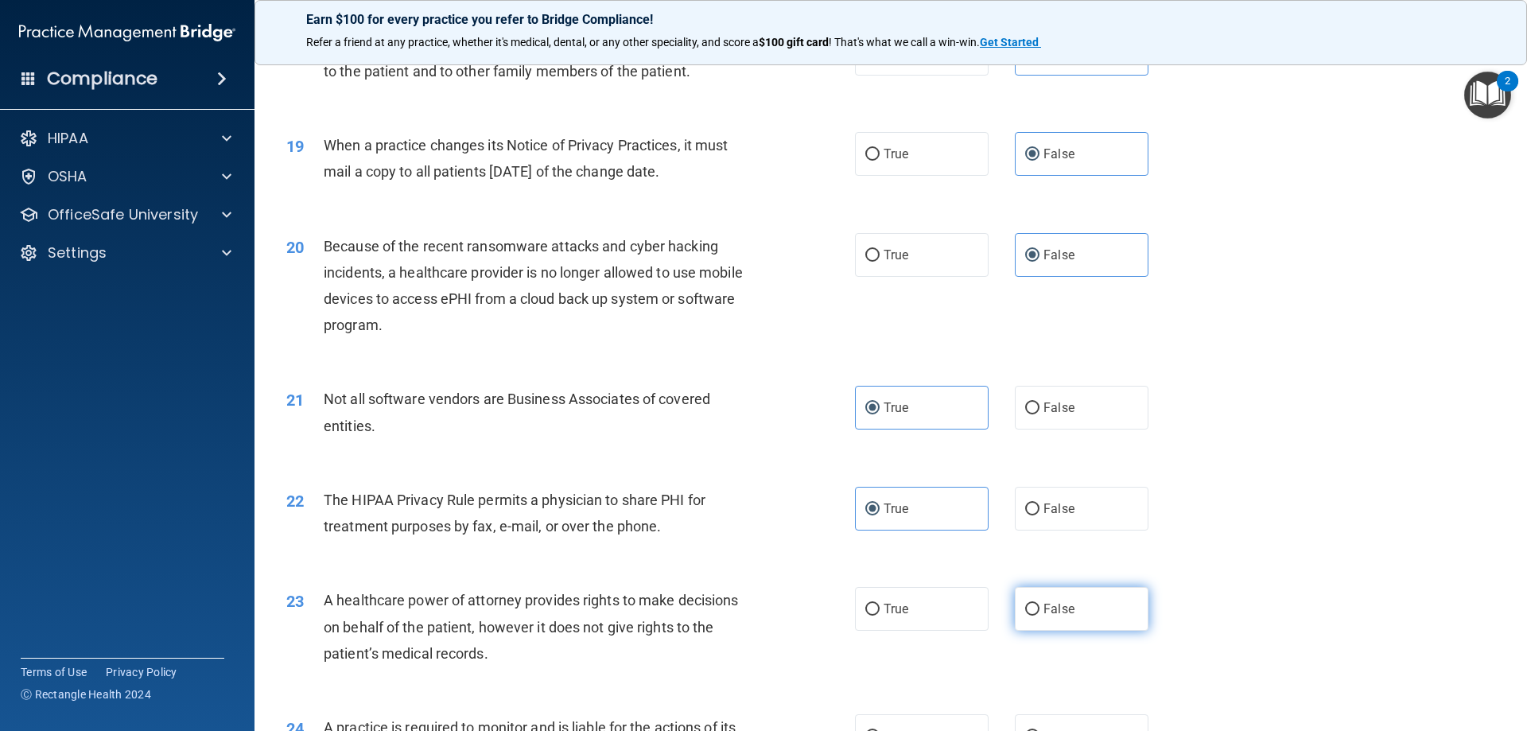
click at [1054, 593] on label "False" at bounding box center [1082, 609] width 134 height 44
click at [1039, 604] on input "False" at bounding box center [1032, 610] width 14 height 12
radio input "true"
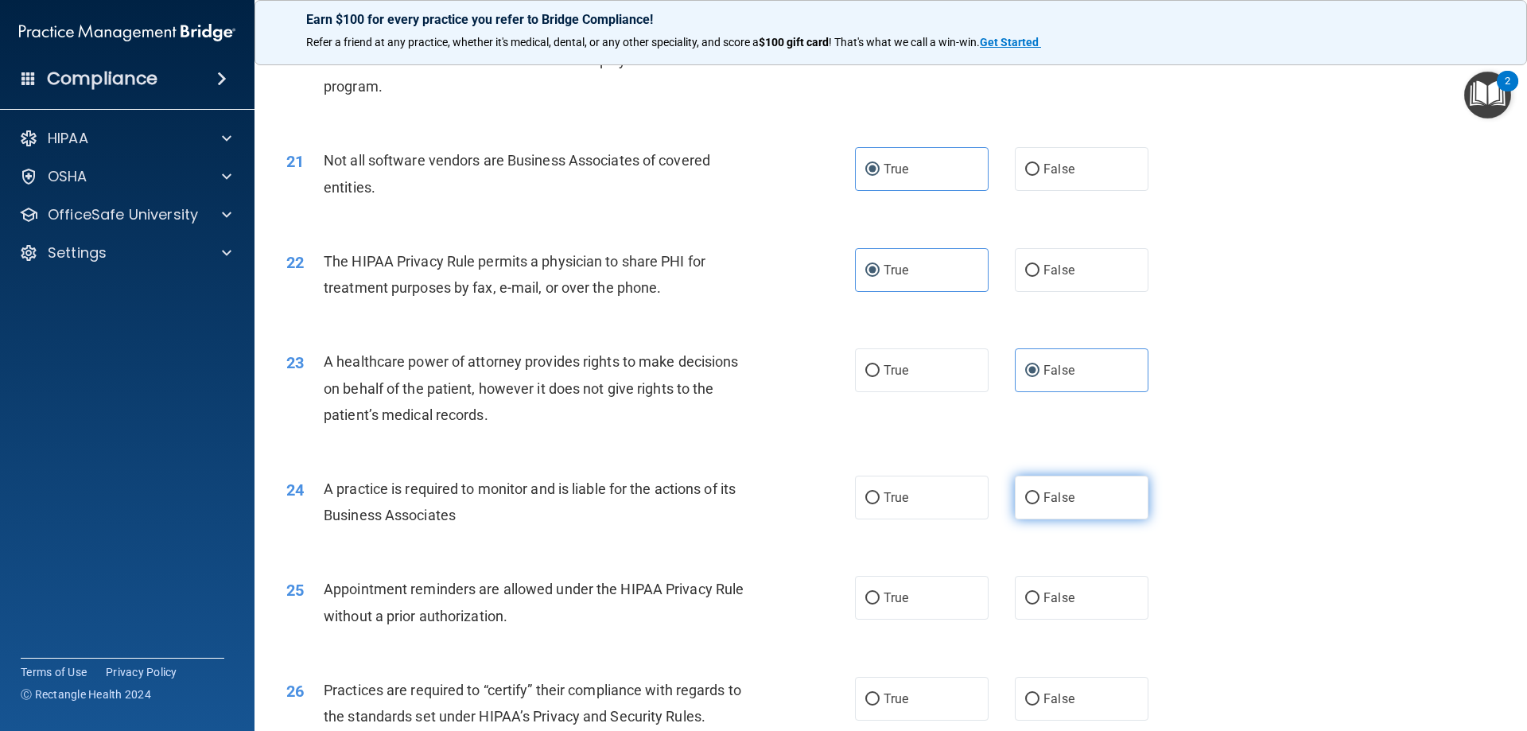
click at [1066, 488] on label "False" at bounding box center [1082, 498] width 134 height 44
click at [1039, 492] on input "False" at bounding box center [1032, 498] width 14 height 12
radio input "true"
click at [911, 587] on label "True" at bounding box center [922, 598] width 134 height 44
click at [879, 592] on input "True" at bounding box center [872, 598] width 14 height 12
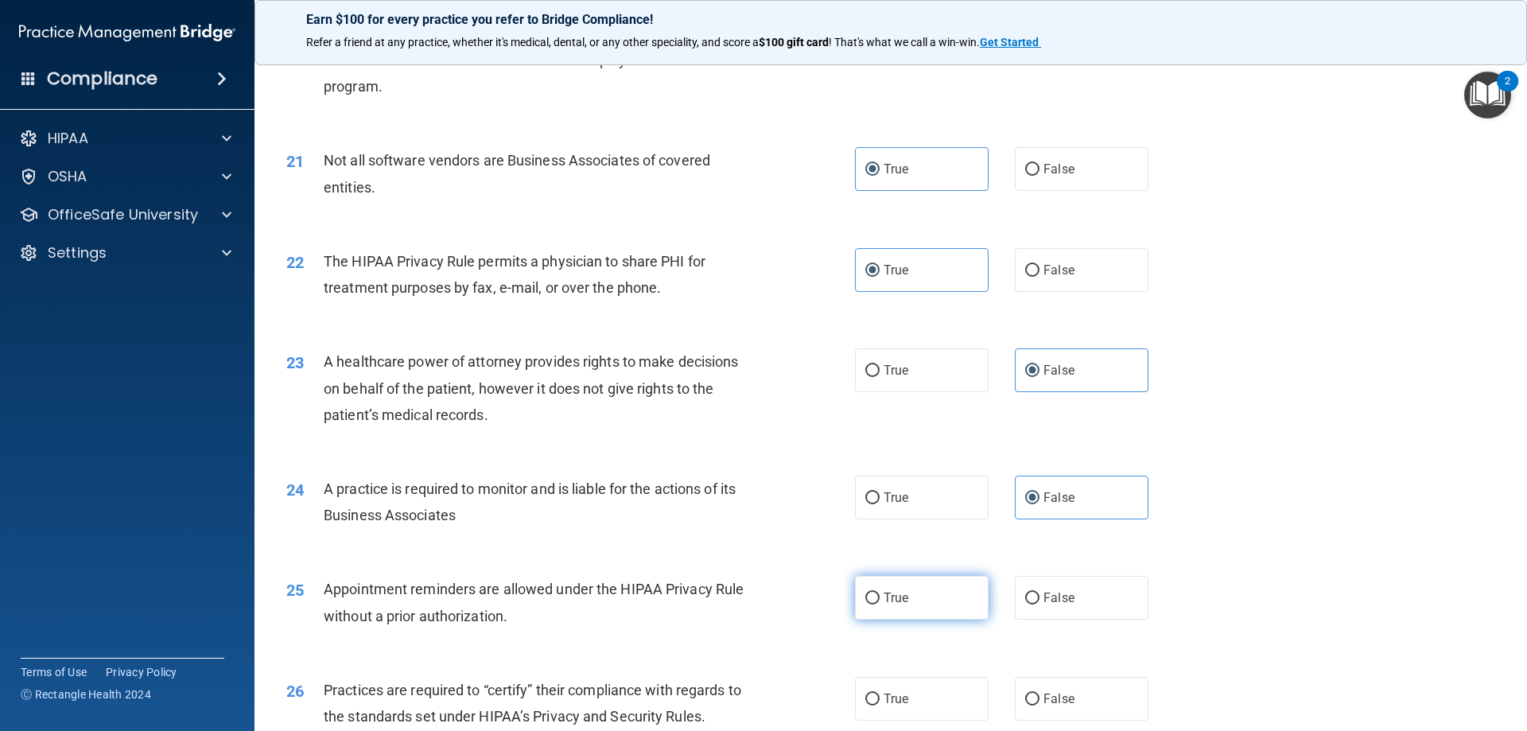
radio input "true"
click at [1054, 682] on label "False" at bounding box center [1082, 699] width 134 height 44
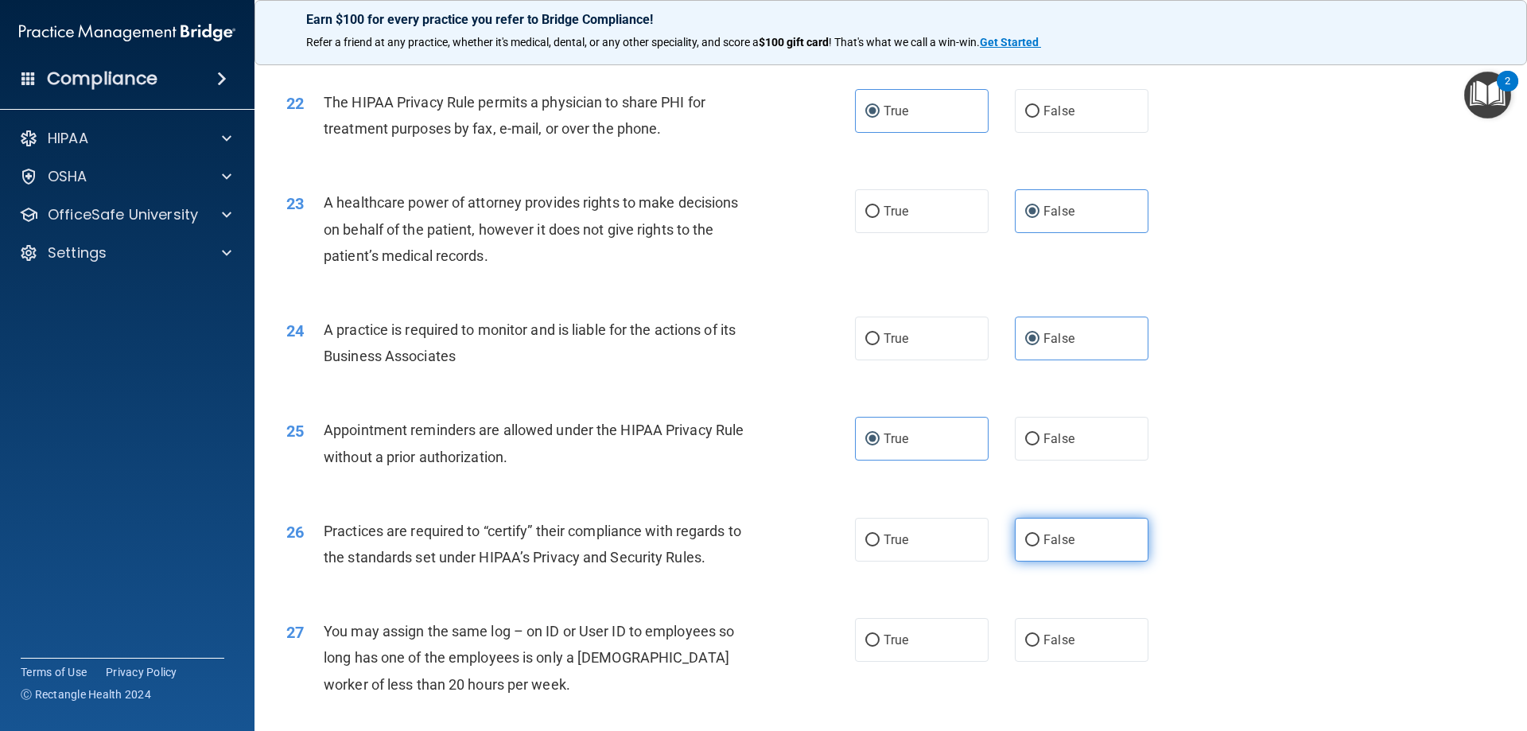
click at [1063, 545] on span "False" at bounding box center [1058, 539] width 31 height 15
click at [1039, 545] on input "False" at bounding box center [1032, 540] width 14 height 12
radio input "true"
click at [1070, 628] on label "False" at bounding box center [1082, 640] width 134 height 44
click at [1039, 635] on input "False" at bounding box center [1032, 641] width 14 height 12
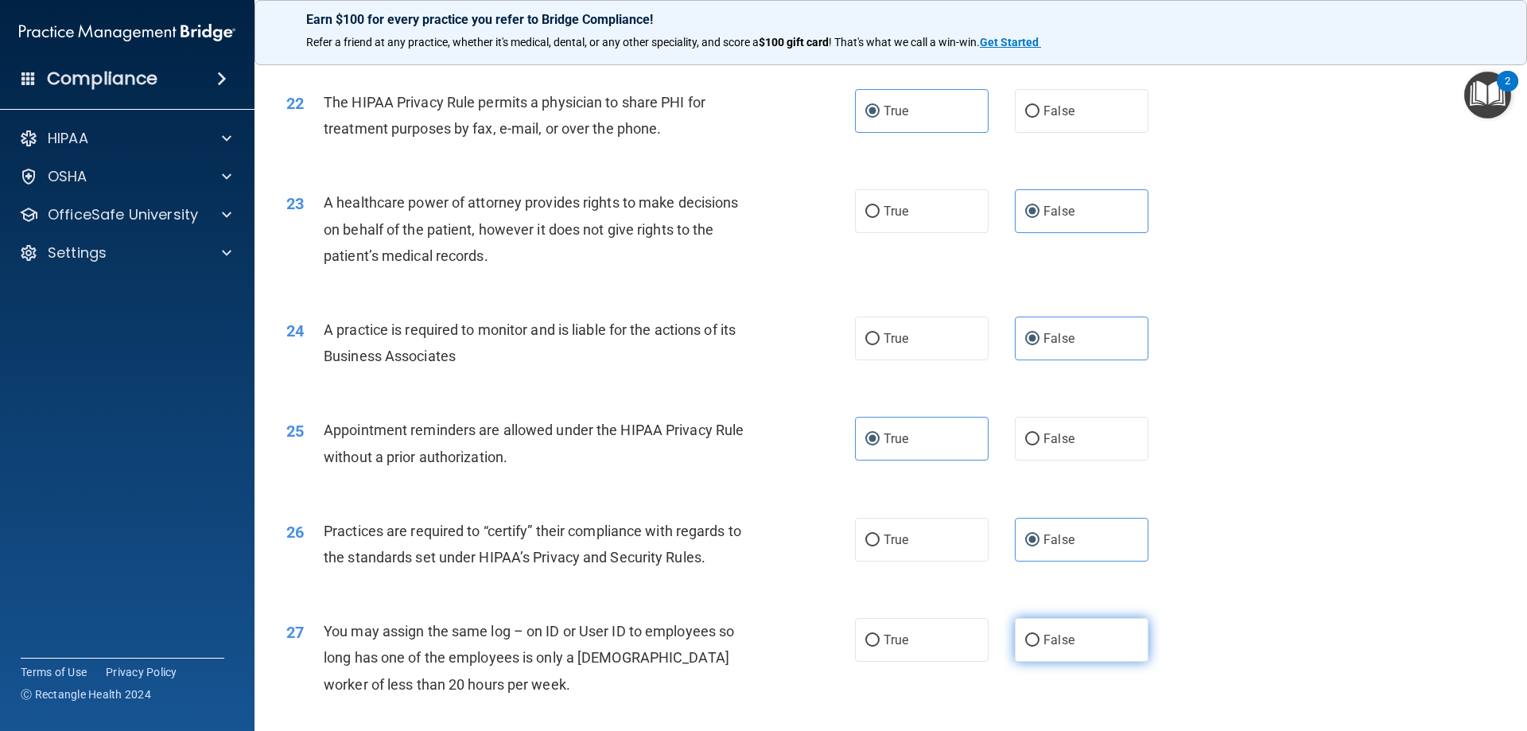
radio input "true"
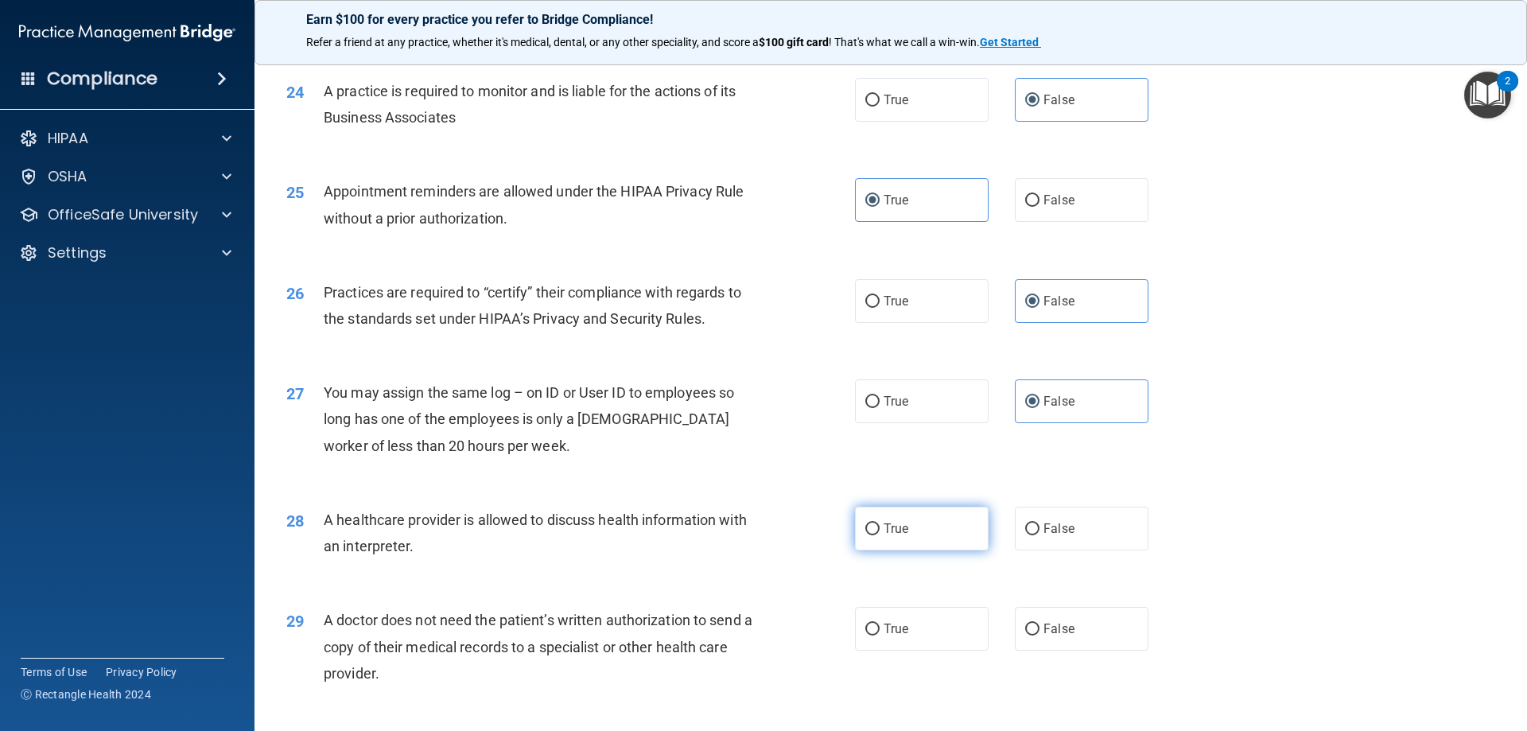
click at [900, 536] on label "True" at bounding box center [922, 529] width 134 height 44
click at [879, 535] on input "True" at bounding box center [872, 529] width 14 height 12
radio input "true"
click at [914, 619] on label "True" at bounding box center [922, 629] width 134 height 44
click at [879, 623] on input "True" at bounding box center [872, 629] width 14 height 12
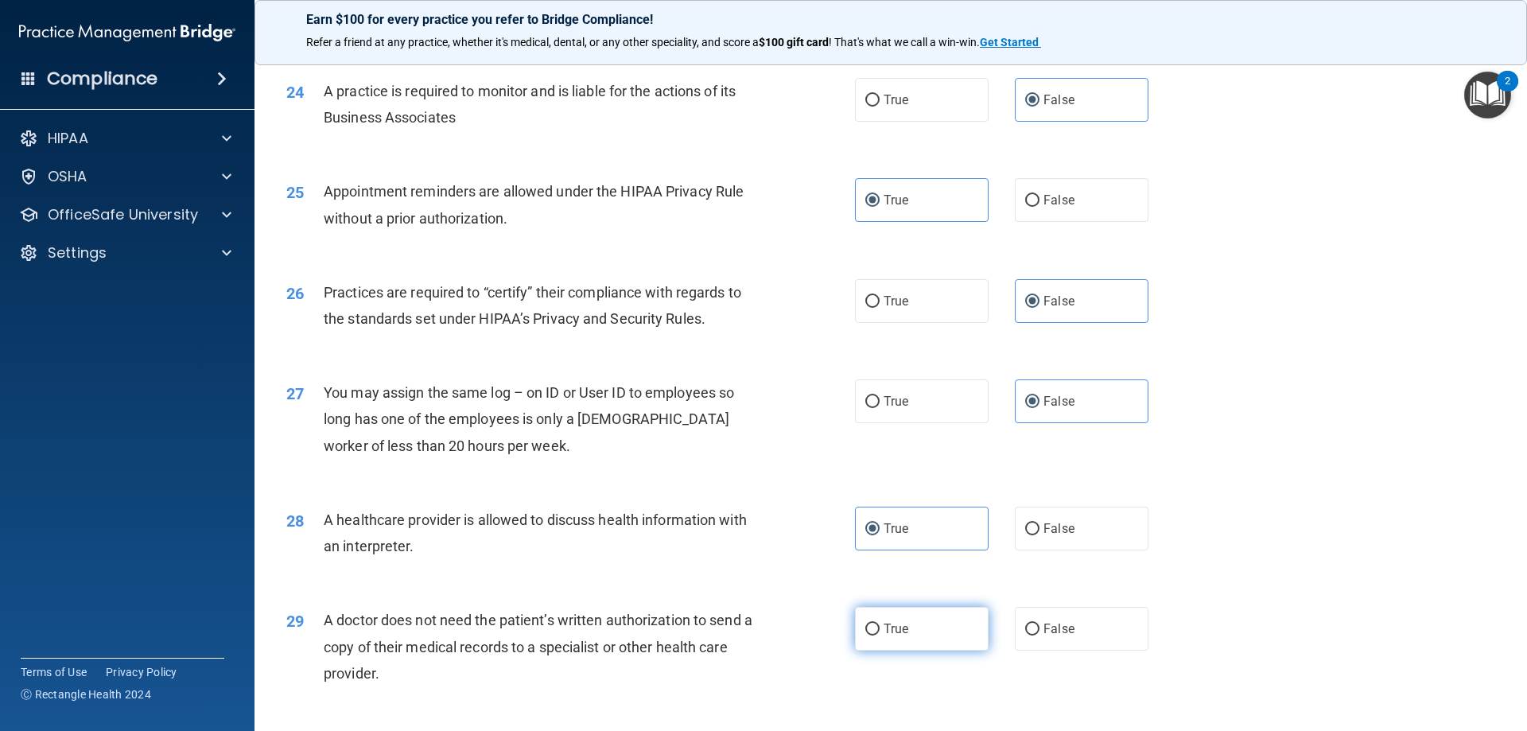
radio input "true"
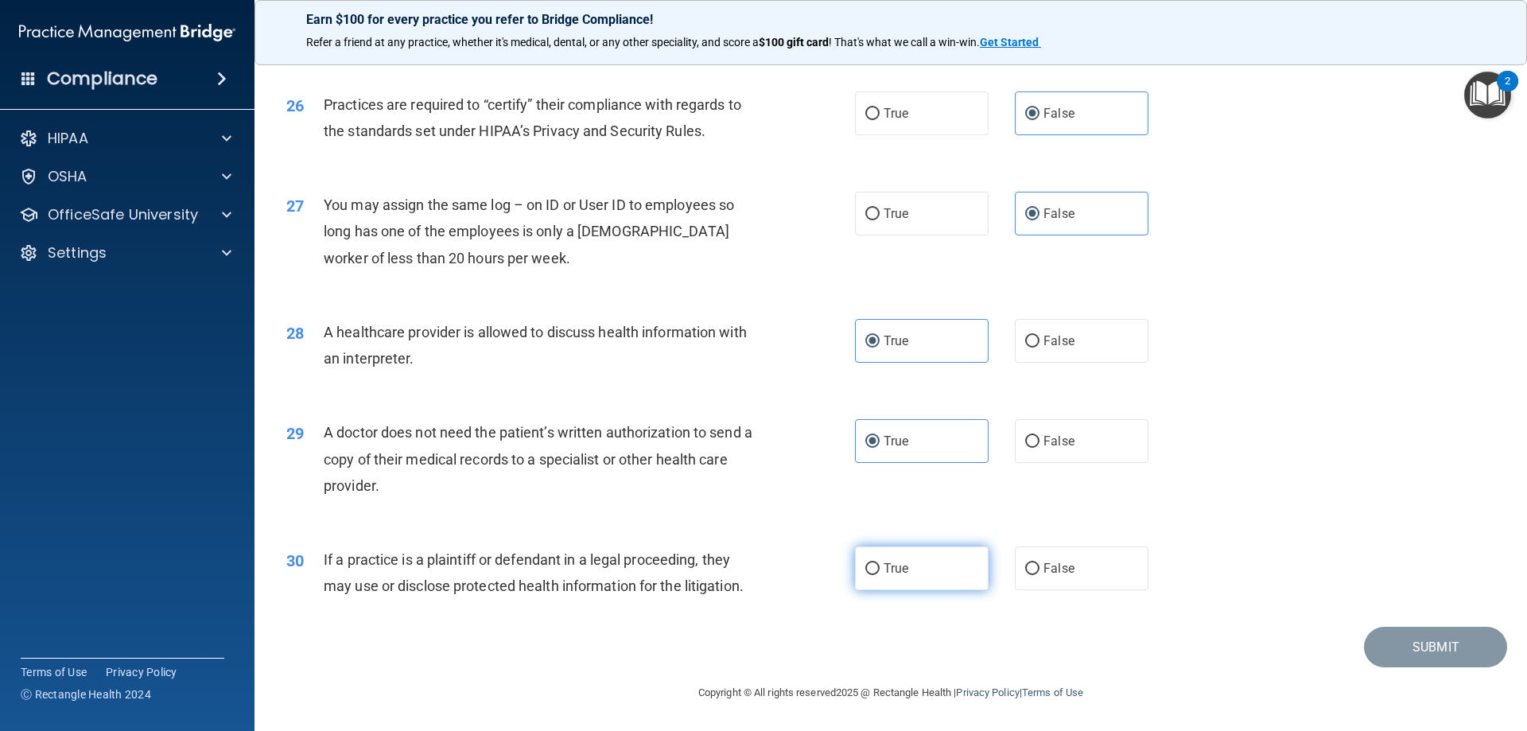
click at [928, 569] on label "True" at bounding box center [922, 568] width 134 height 44
click at [879, 569] on input "True" at bounding box center [872, 569] width 14 height 12
radio input "true"
click at [1390, 630] on button "Submit" at bounding box center [1435, 647] width 143 height 41
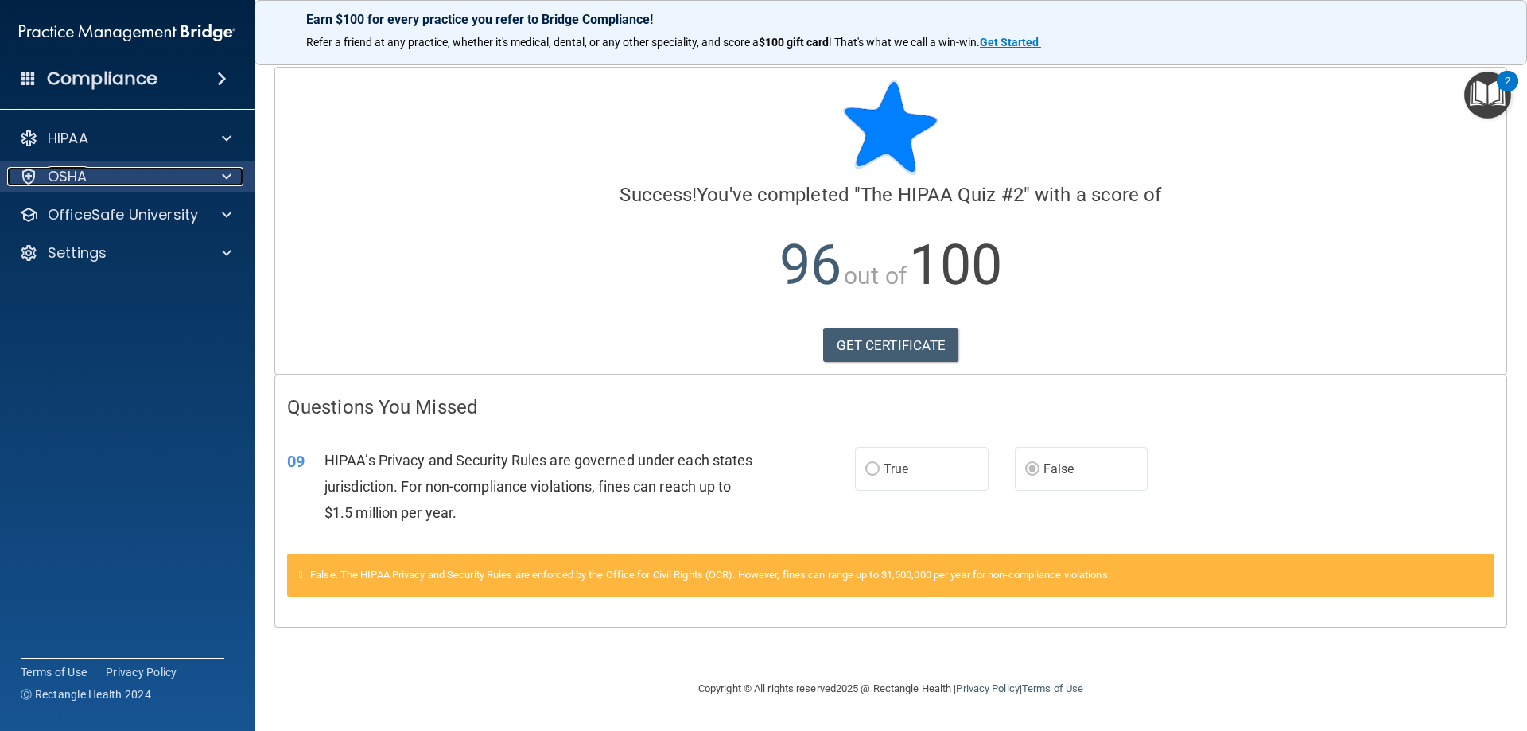
click at [119, 184] on div "OSHA" at bounding box center [105, 176] width 197 height 19
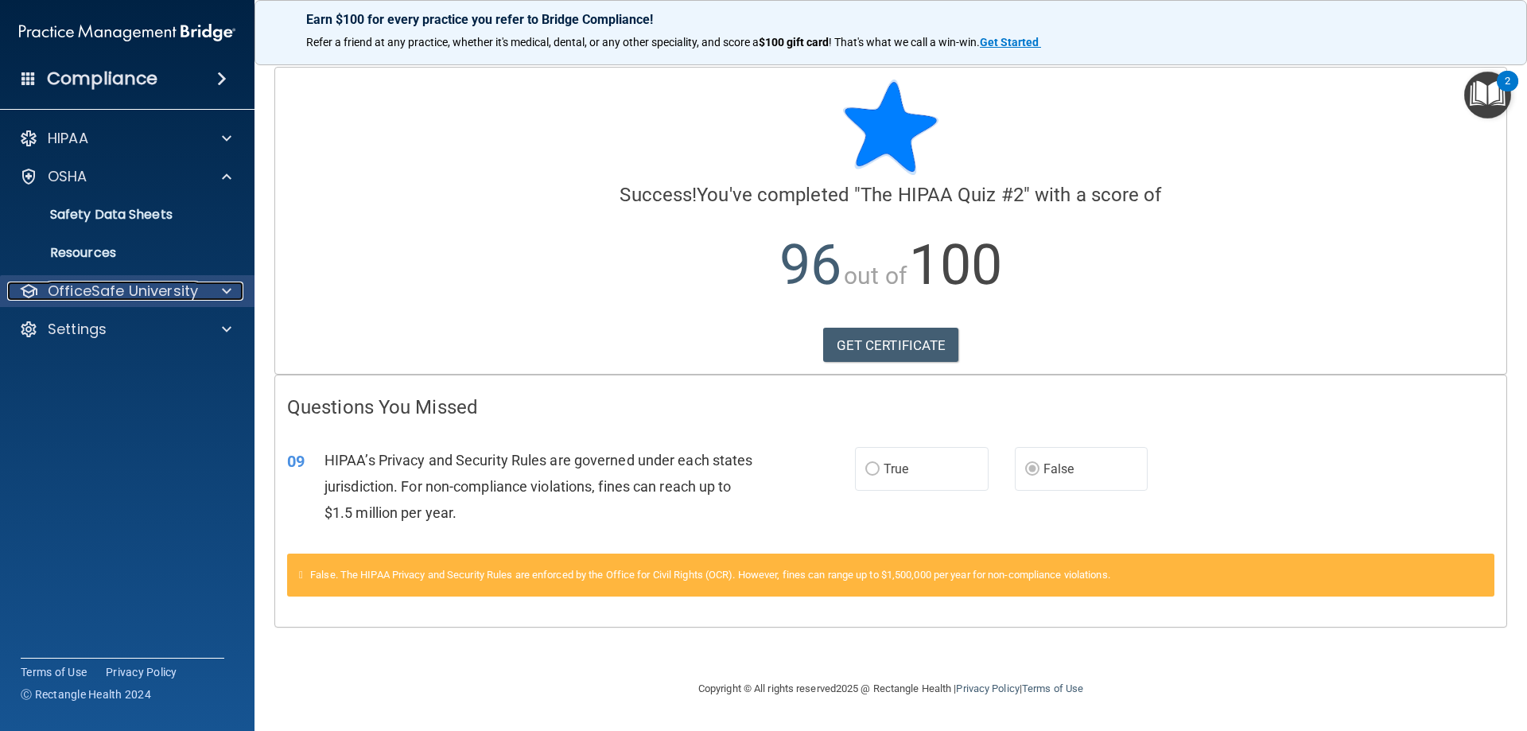
click at [173, 295] on p "OfficeSafe University" at bounding box center [123, 290] width 150 height 19
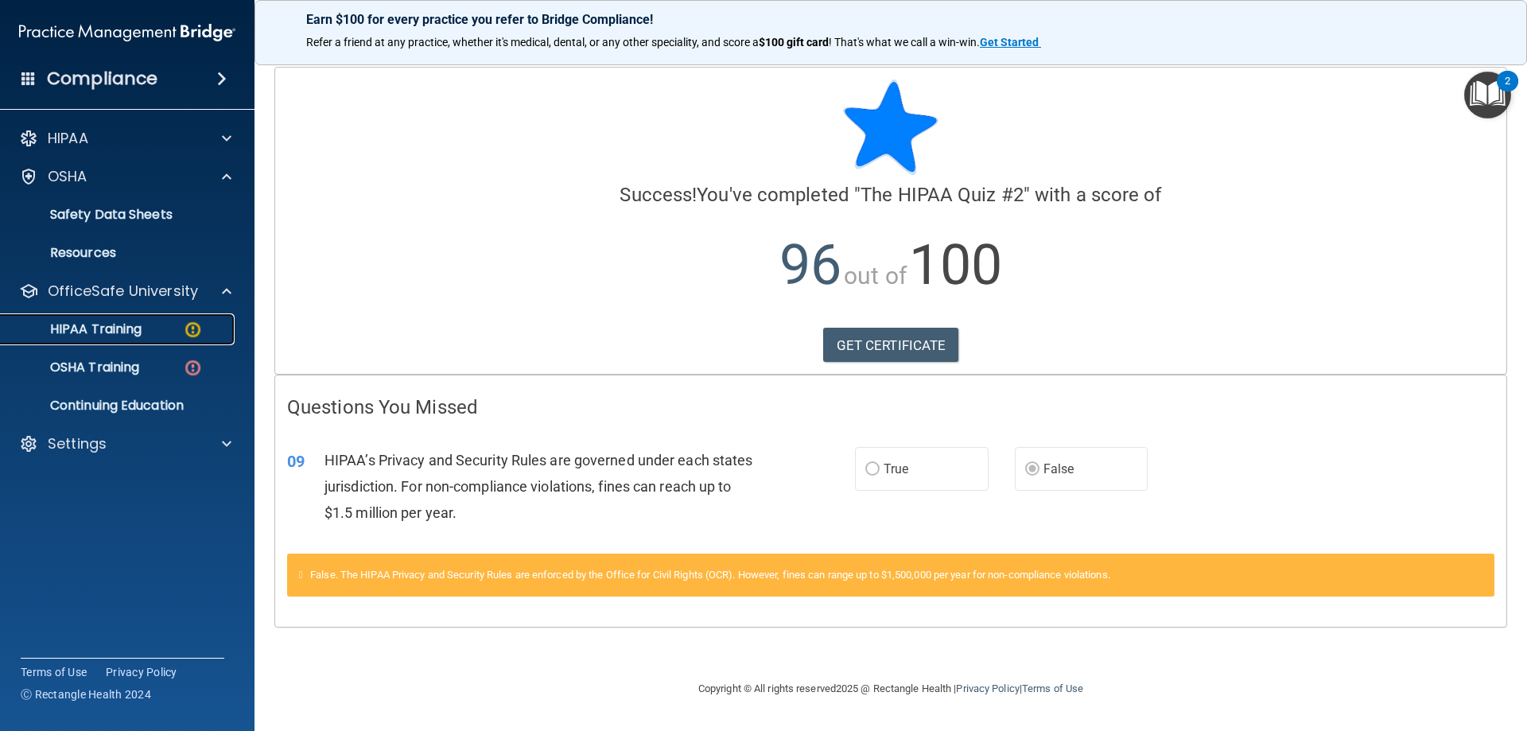
click at [135, 321] on p "HIPAA Training" at bounding box center [75, 329] width 131 height 16
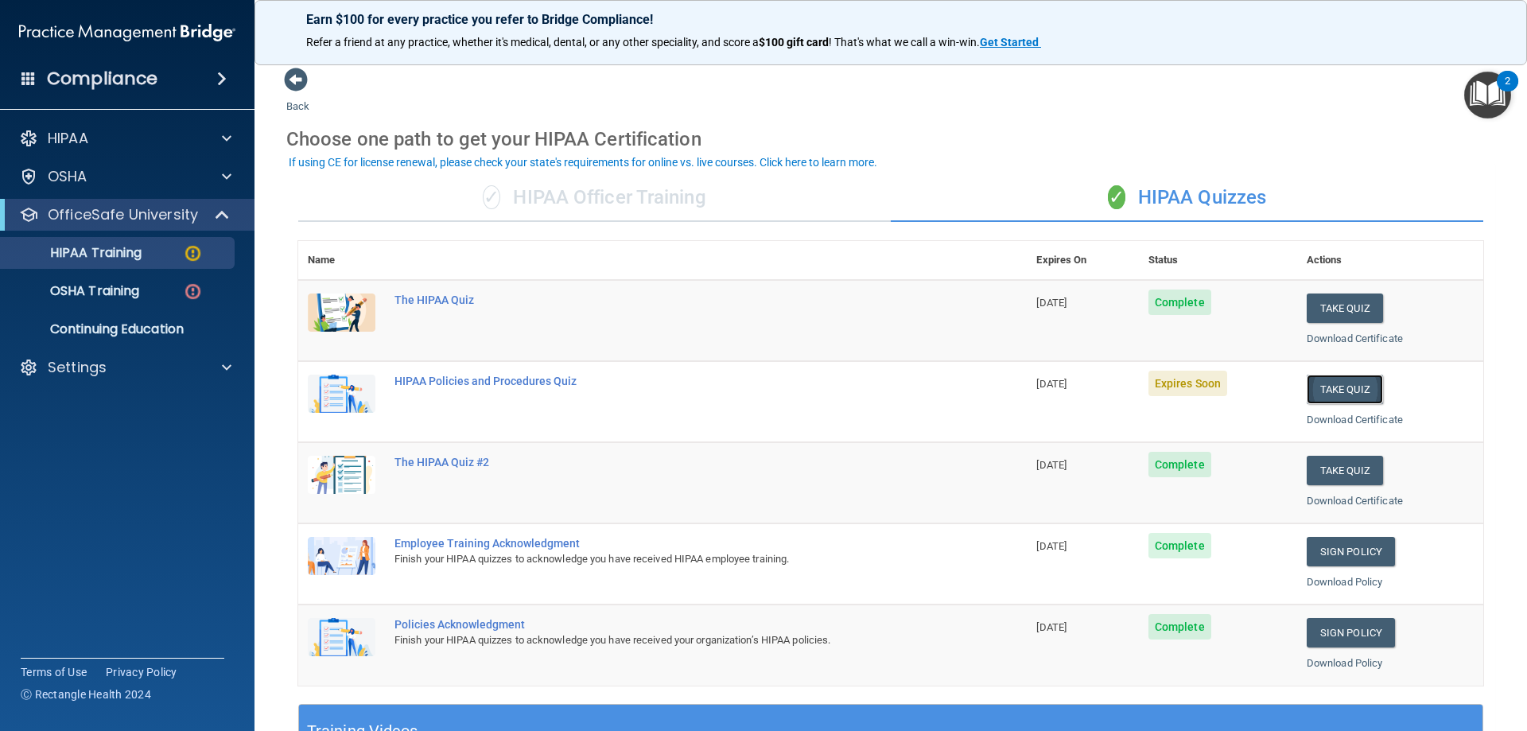
click at [1347, 387] on button "Take Quiz" at bounding box center [1344, 389] width 76 height 29
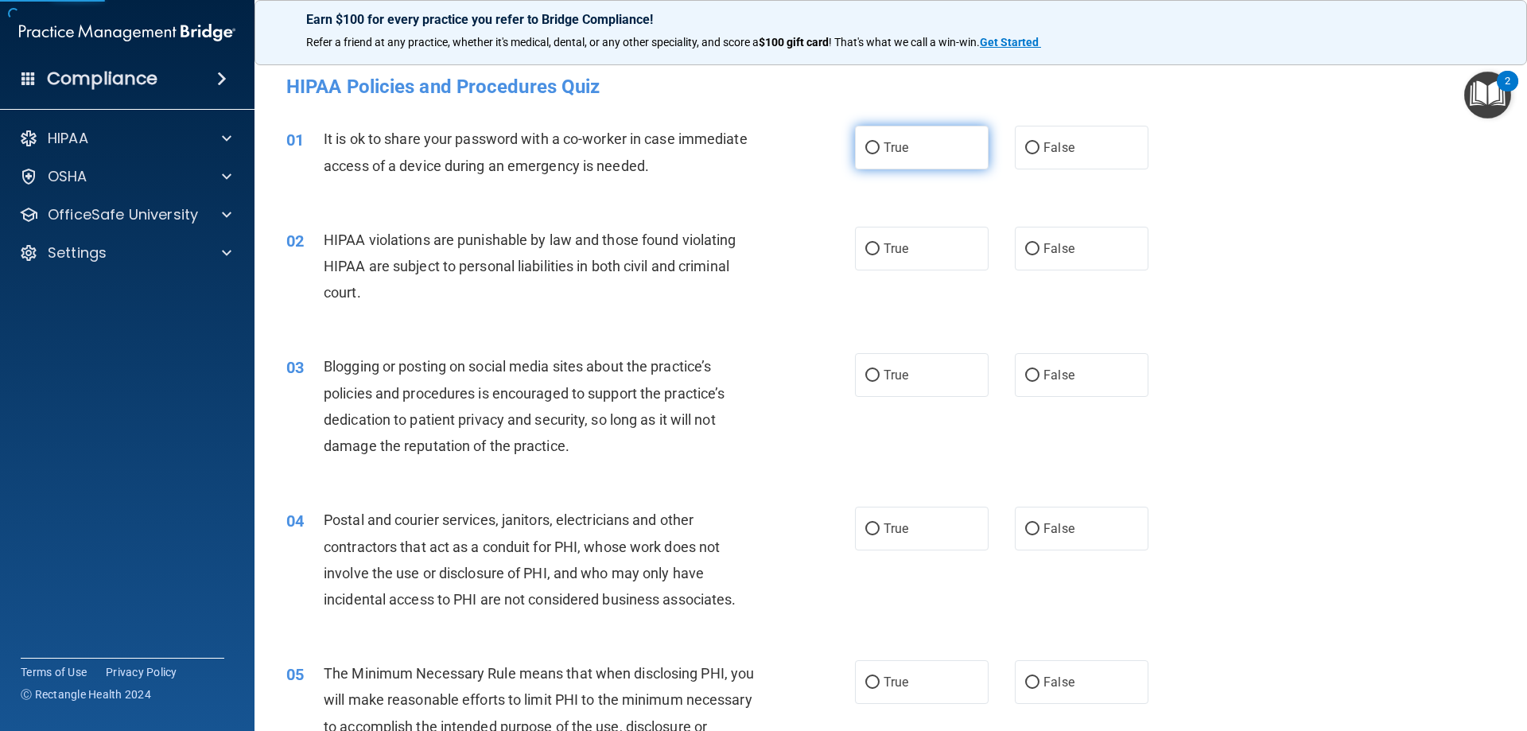
click at [942, 164] on label "True" at bounding box center [922, 148] width 134 height 44
click at [879, 154] on input "True" at bounding box center [872, 148] width 14 height 12
radio input "true"
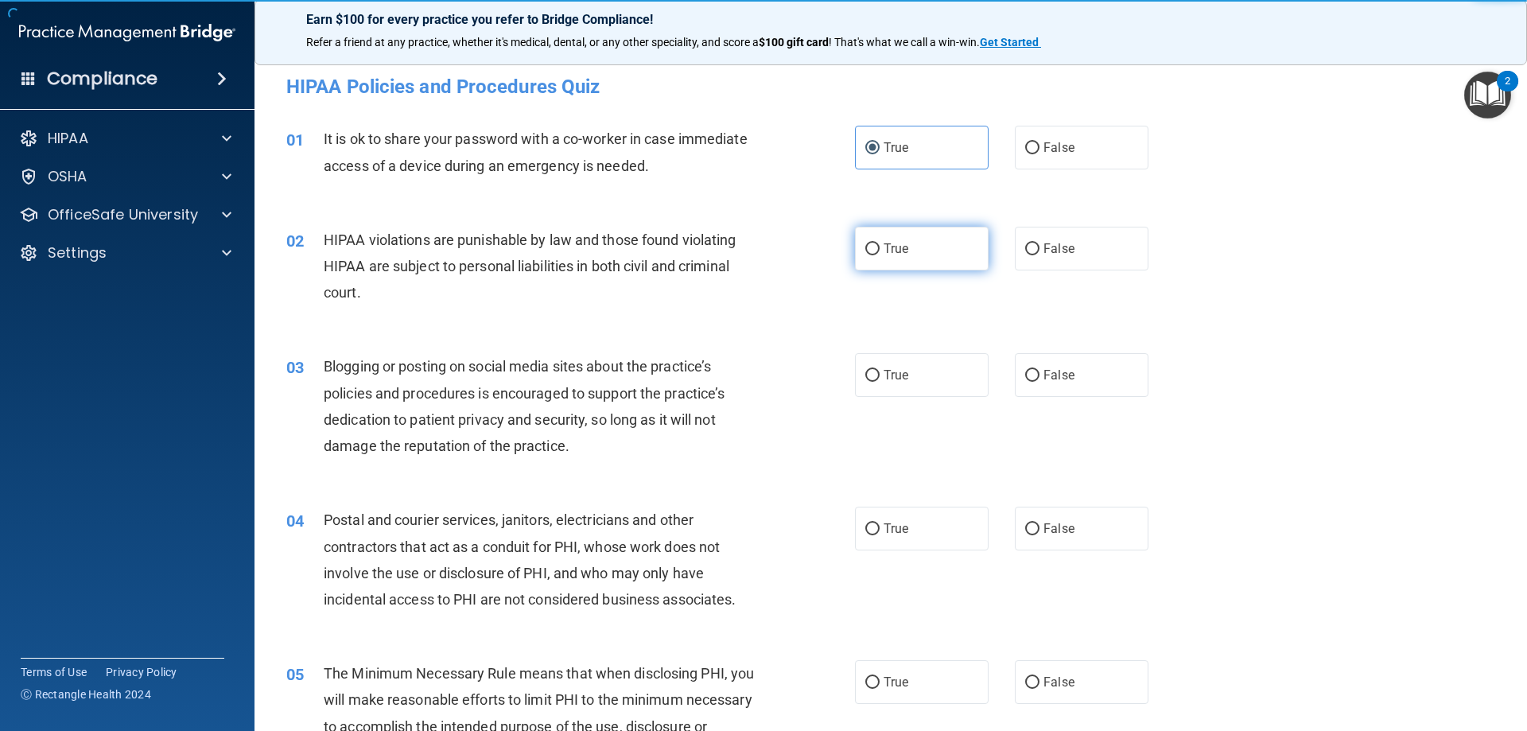
click at [942, 254] on label "True" at bounding box center [922, 249] width 134 height 44
click at [879, 254] on input "True" at bounding box center [872, 249] width 14 height 12
radio input "true"
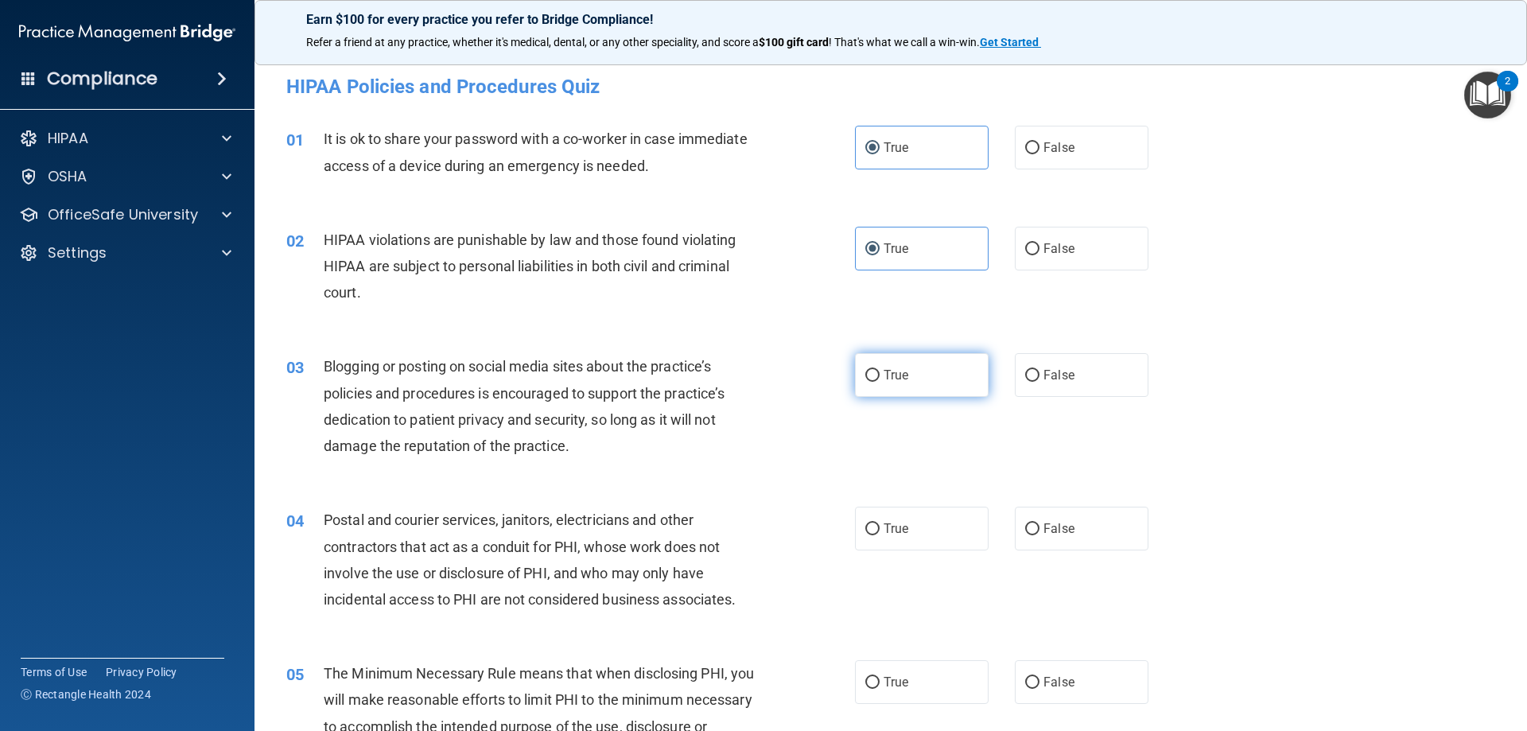
click at [923, 368] on label "True" at bounding box center [922, 375] width 134 height 44
click at [879, 370] on input "True" at bounding box center [872, 376] width 14 height 12
radio input "true"
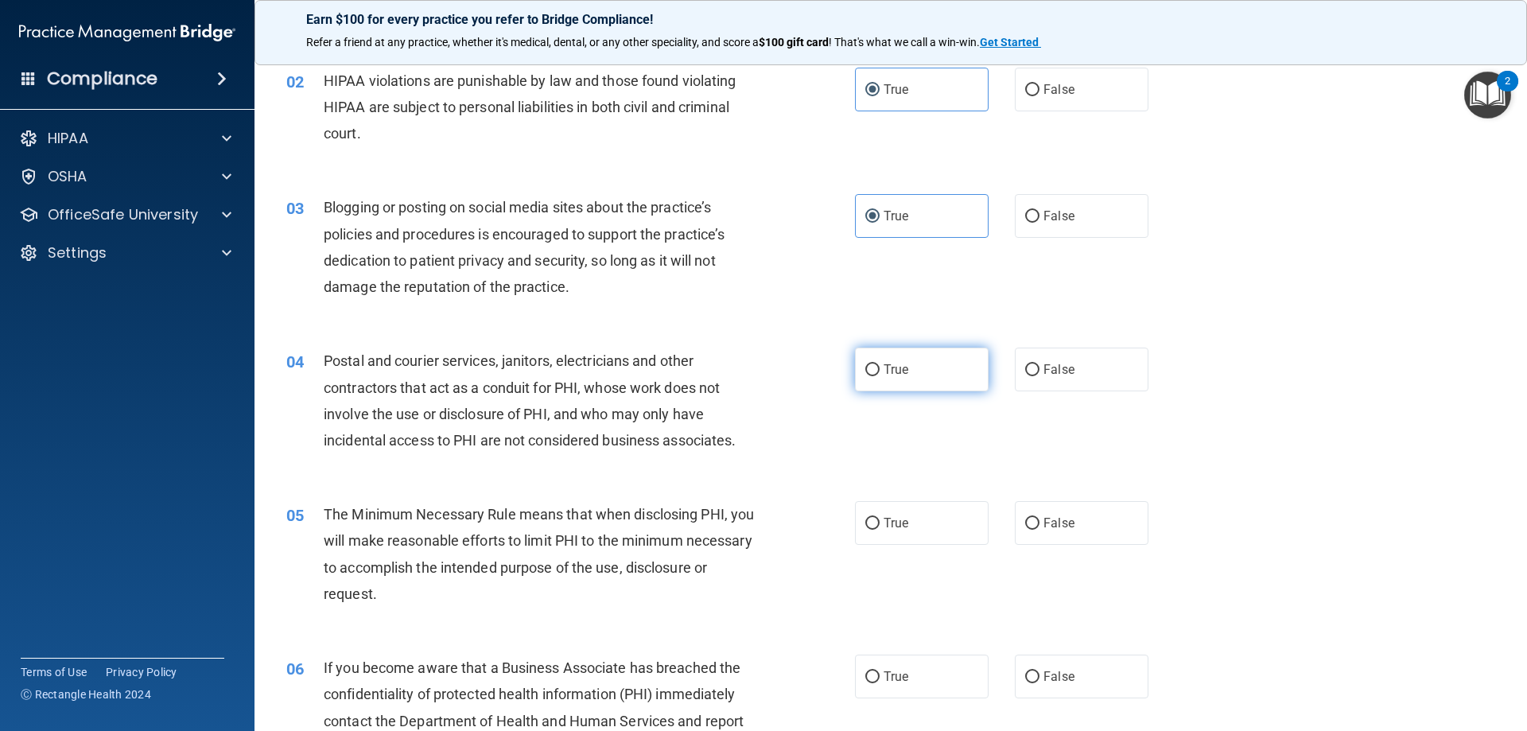
click at [906, 365] on label "True" at bounding box center [922, 369] width 134 height 44
click at [879, 365] on input "True" at bounding box center [872, 370] width 14 height 12
radio input "true"
click at [903, 516] on label "True" at bounding box center [922, 523] width 134 height 44
click at [879, 518] on input "True" at bounding box center [872, 524] width 14 height 12
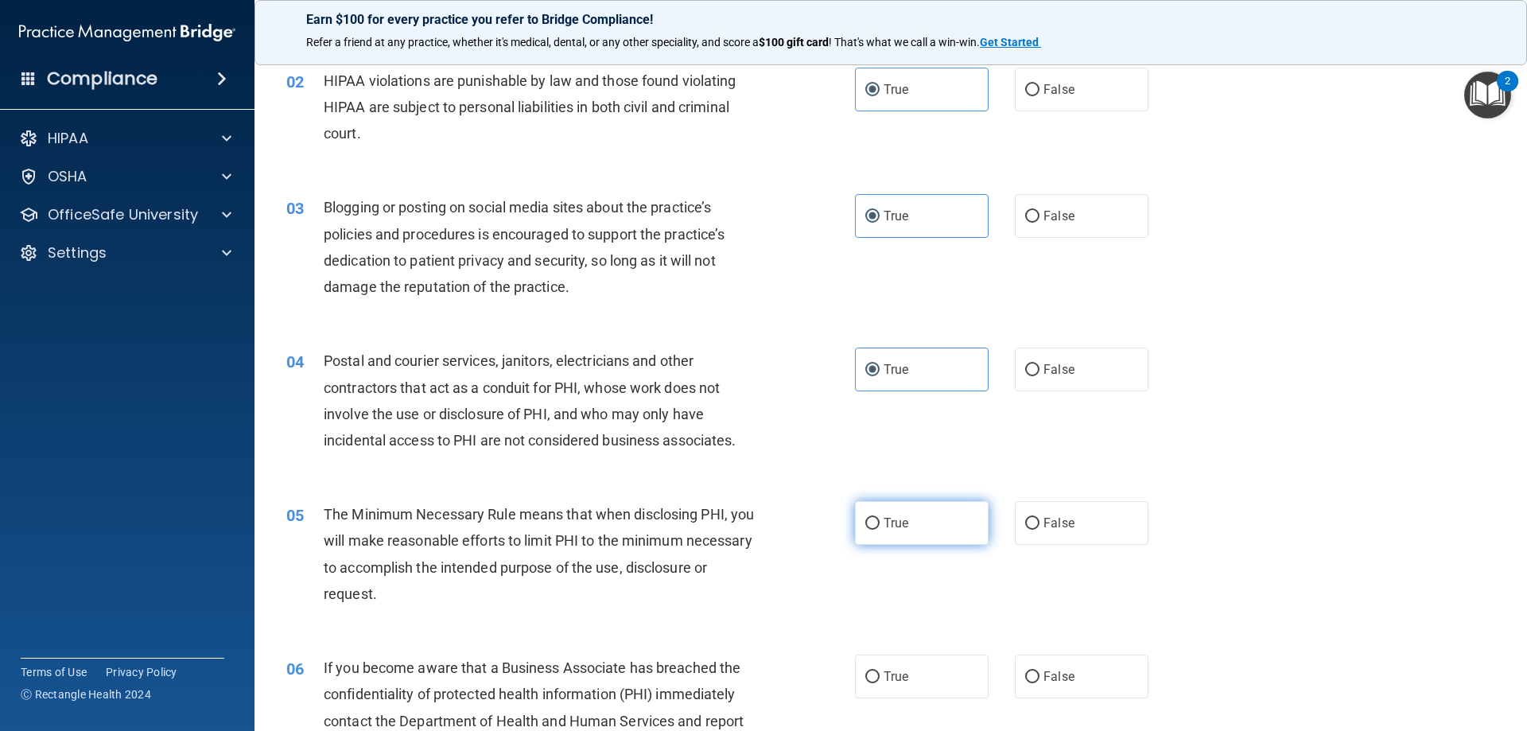
radio input "true"
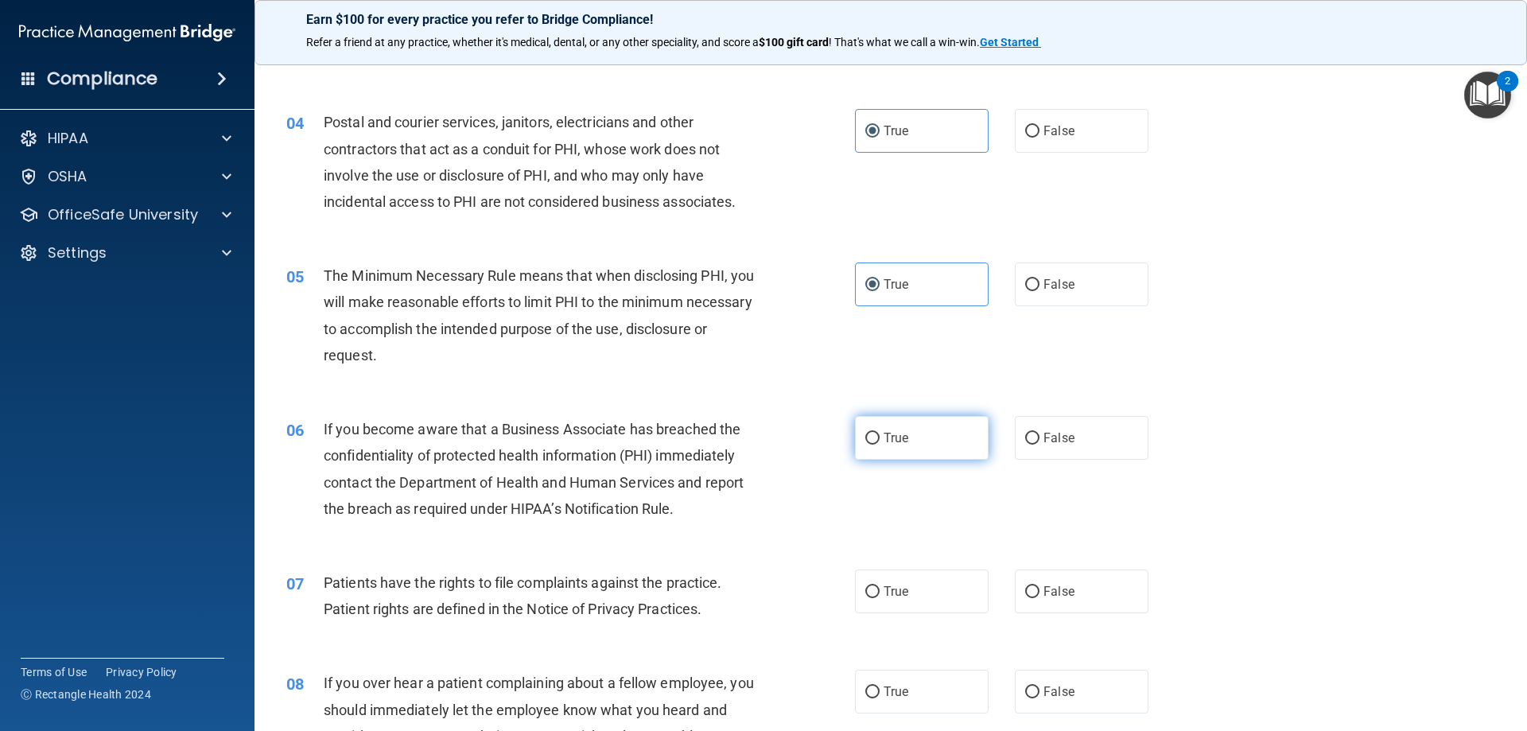
drag, startPoint x: 905, startPoint y: 452, endPoint x: 900, endPoint y: 442, distance: 11.4
click at [909, 449] on label "True" at bounding box center [922, 438] width 134 height 44
click at [879, 445] on input "True" at bounding box center [872, 439] width 14 height 12
radio input "true"
click at [932, 580] on label "True" at bounding box center [922, 591] width 134 height 44
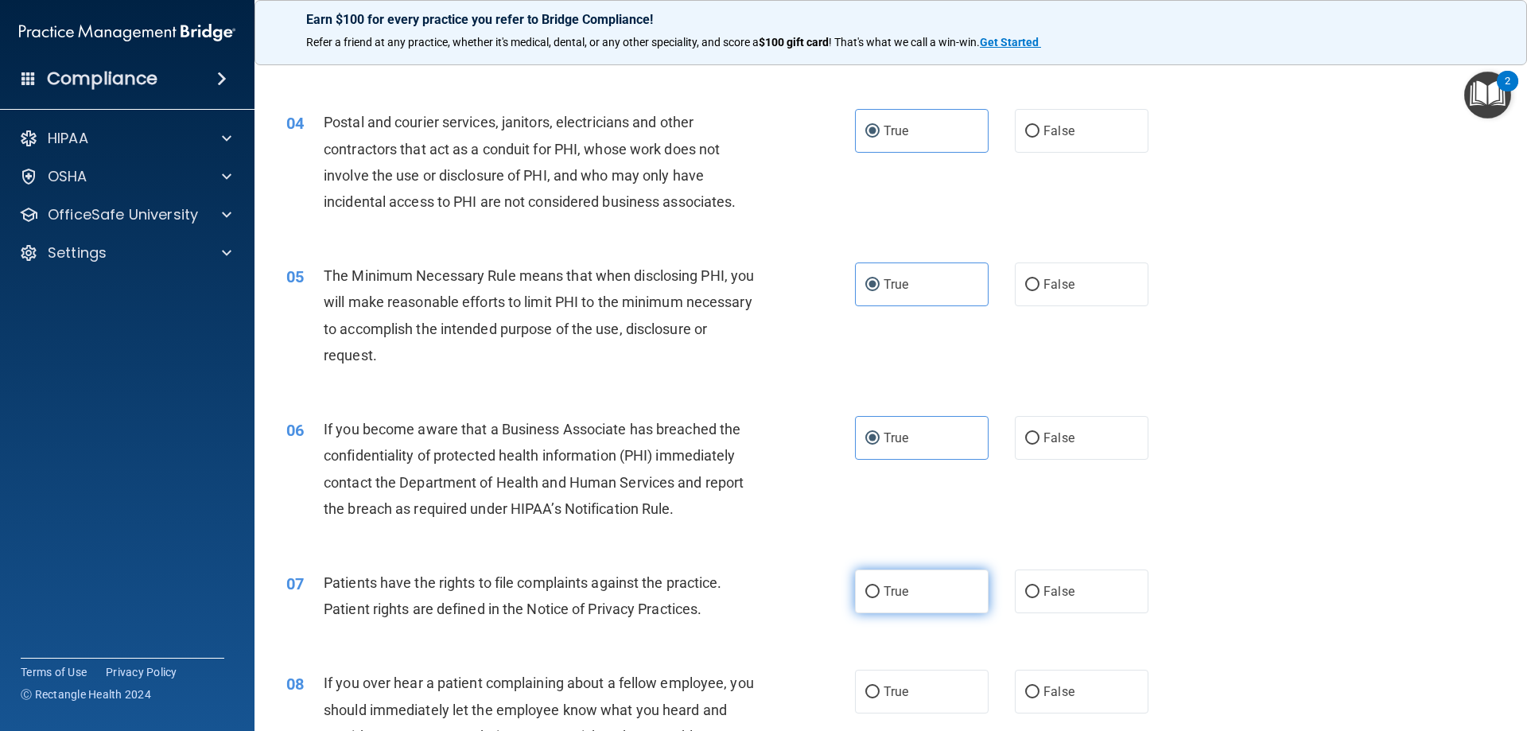
click at [879, 586] on input "True" at bounding box center [872, 592] width 14 height 12
radio input "true"
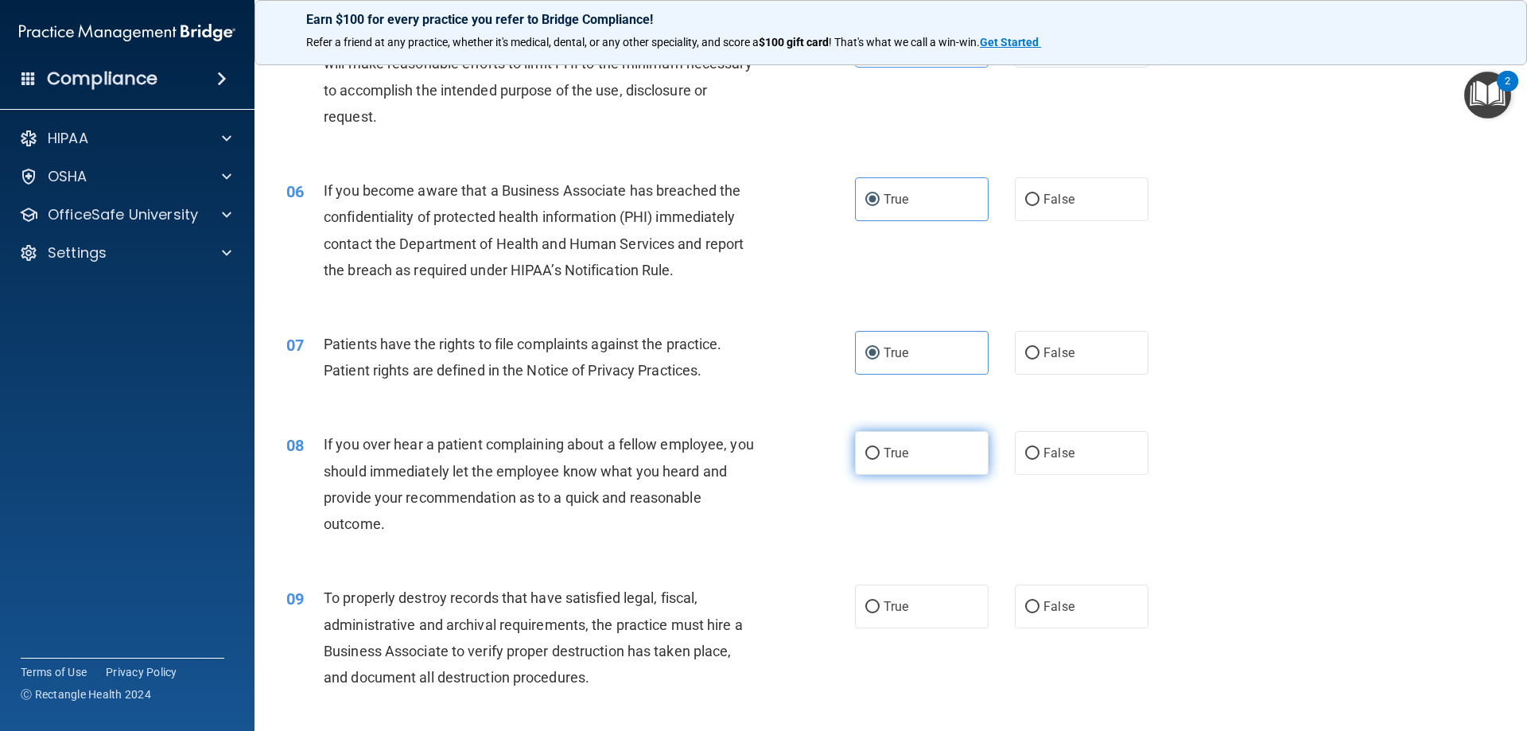
click at [915, 452] on label "True" at bounding box center [922, 453] width 134 height 44
click at [879, 452] on input "True" at bounding box center [872, 454] width 14 height 12
radio input "true"
click at [922, 609] on label "True" at bounding box center [922, 606] width 134 height 44
click at [879, 609] on input "True" at bounding box center [872, 607] width 14 height 12
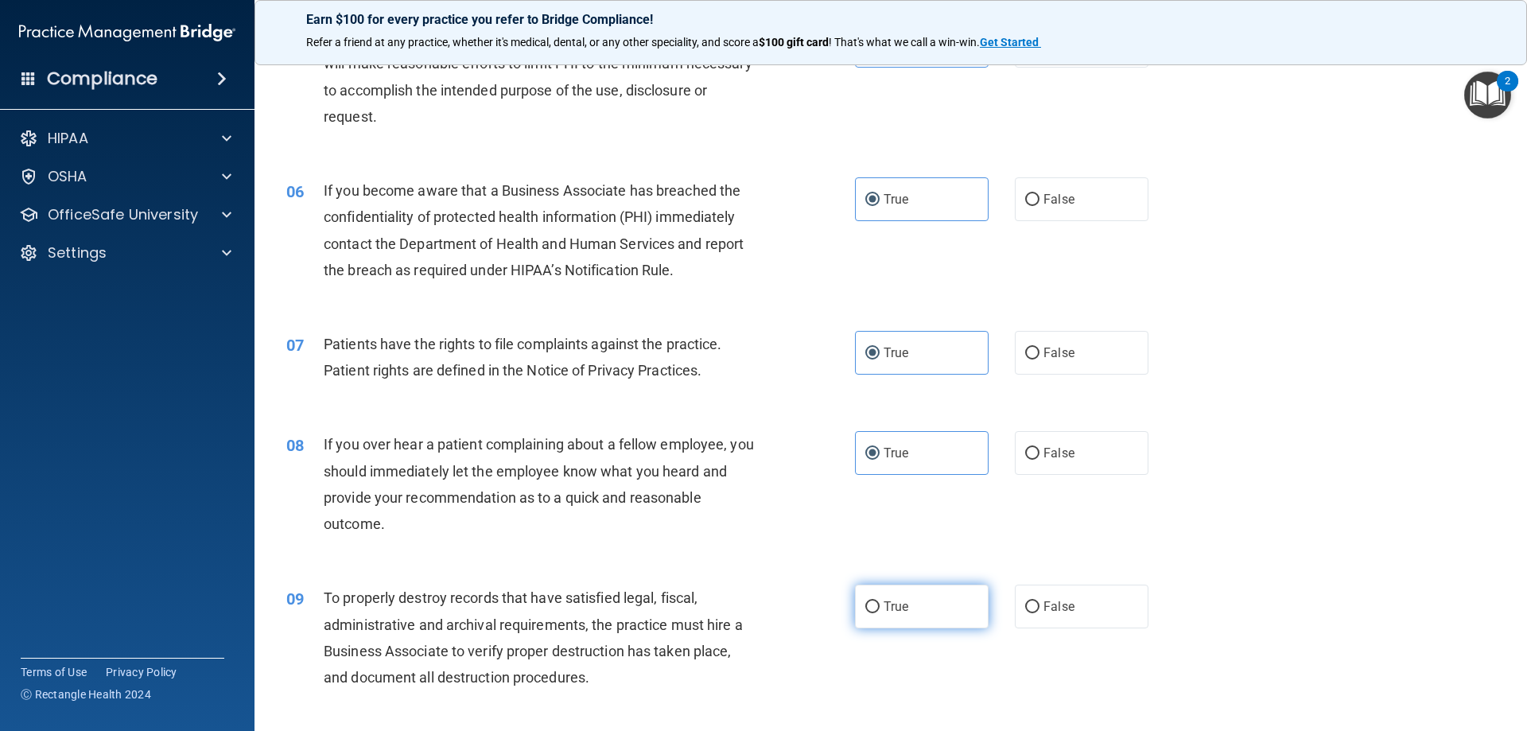
radio input "true"
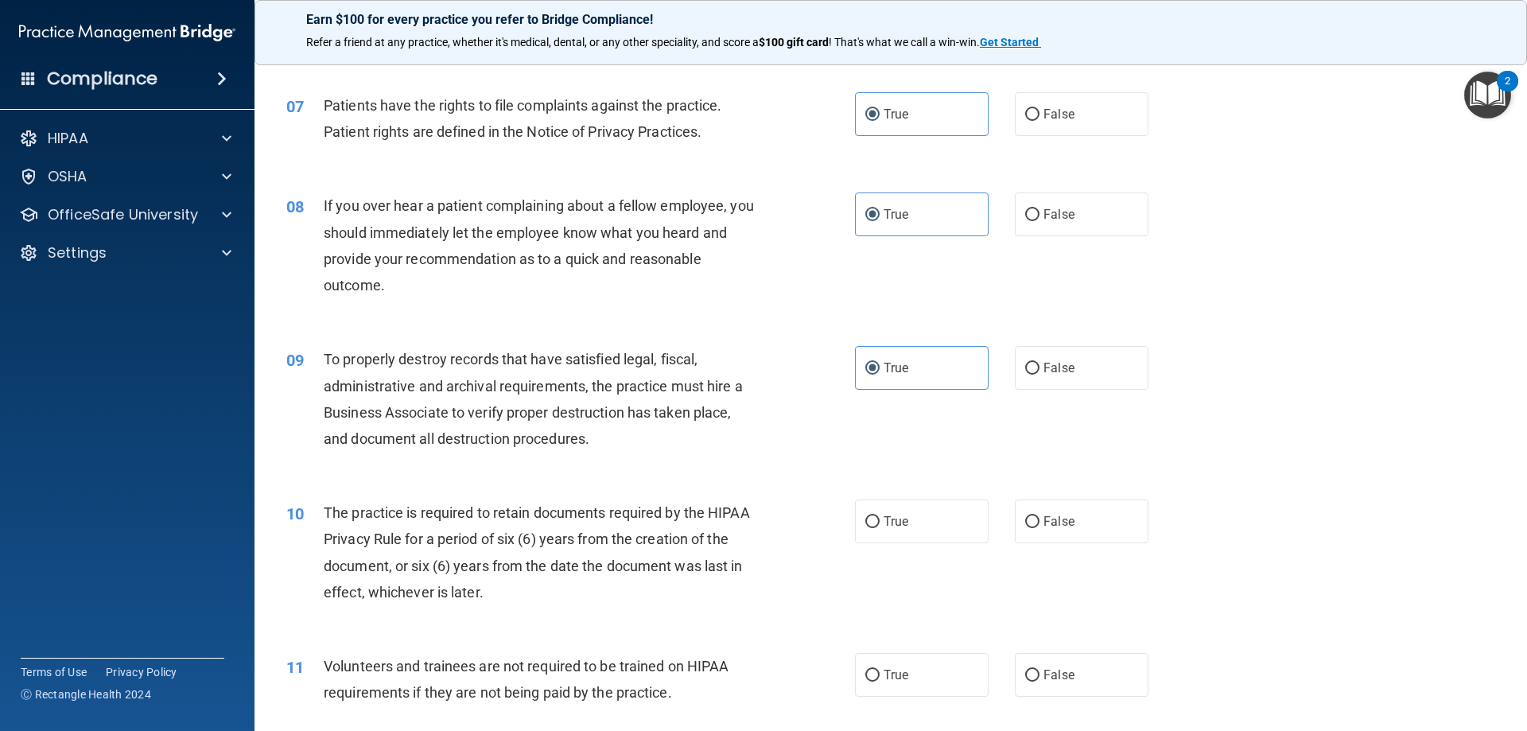
drag, startPoint x: 922, startPoint y: 542, endPoint x: 926, endPoint y: 552, distance: 10.3
click at [924, 541] on label "True" at bounding box center [922, 521] width 134 height 44
click at [879, 528] on input "True" at bounding box center [872, 522] width 14 height 12
radio input "true"
click at [919, 668] on label "True" at bounding box center [922, 675] width 134 height 44
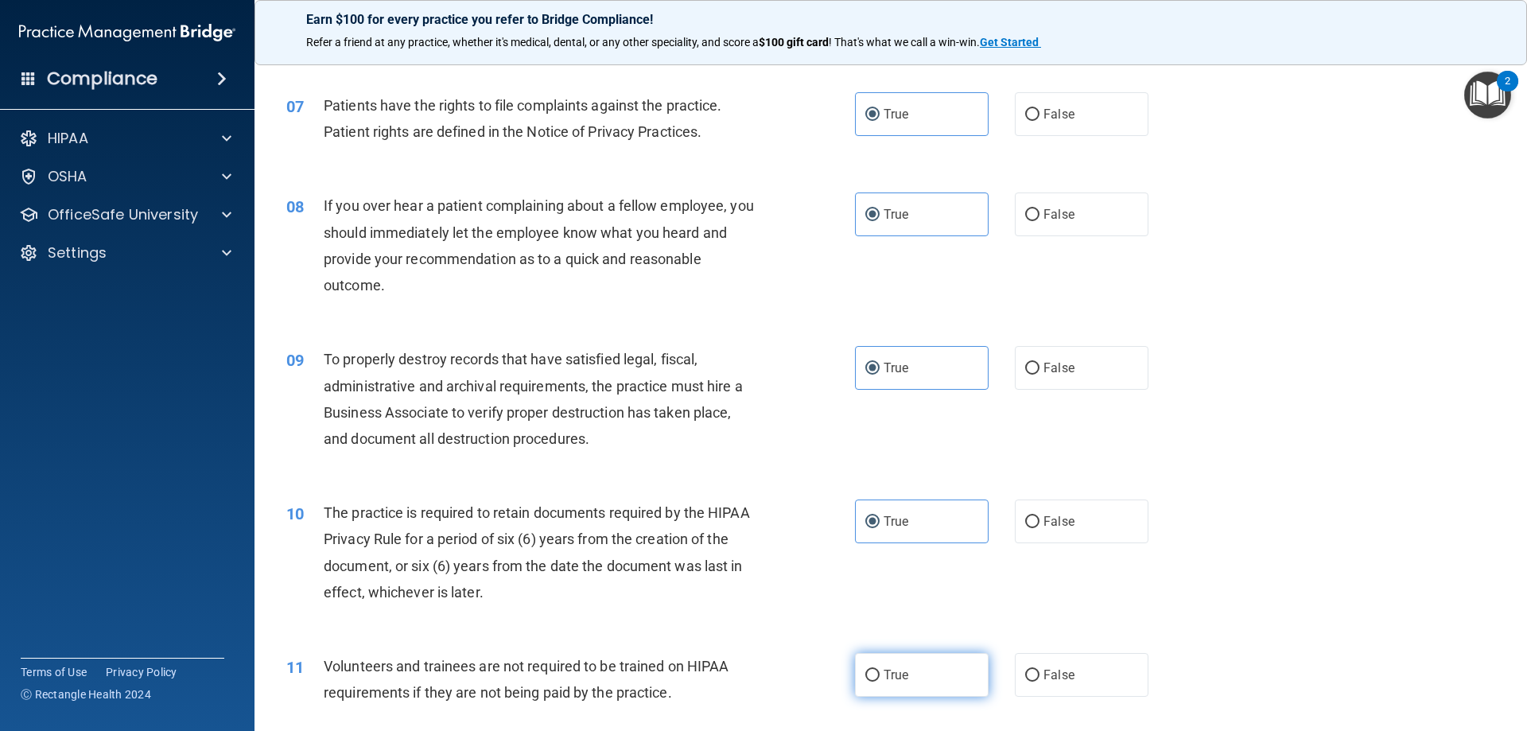
click at [879, 670] on input "True" at bounding box center [872, 676] width 14 height 12
radio input "true"
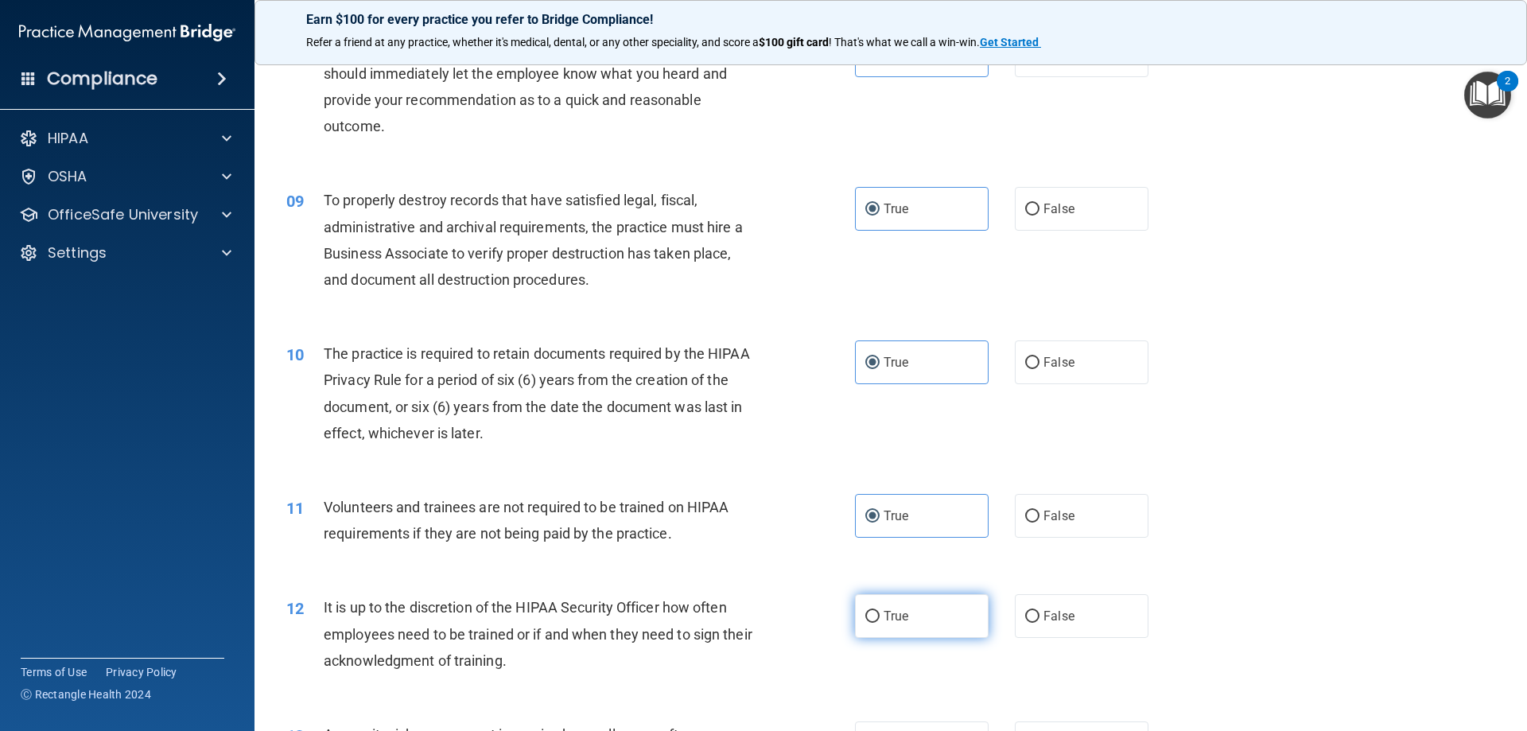
click at [920, 611] on label "True" at bounding box center [922, 616] width 134 height 44
click at [879, 611] on input "True" at bounding box center [872, 617] width 14 height 12
radio input "true"
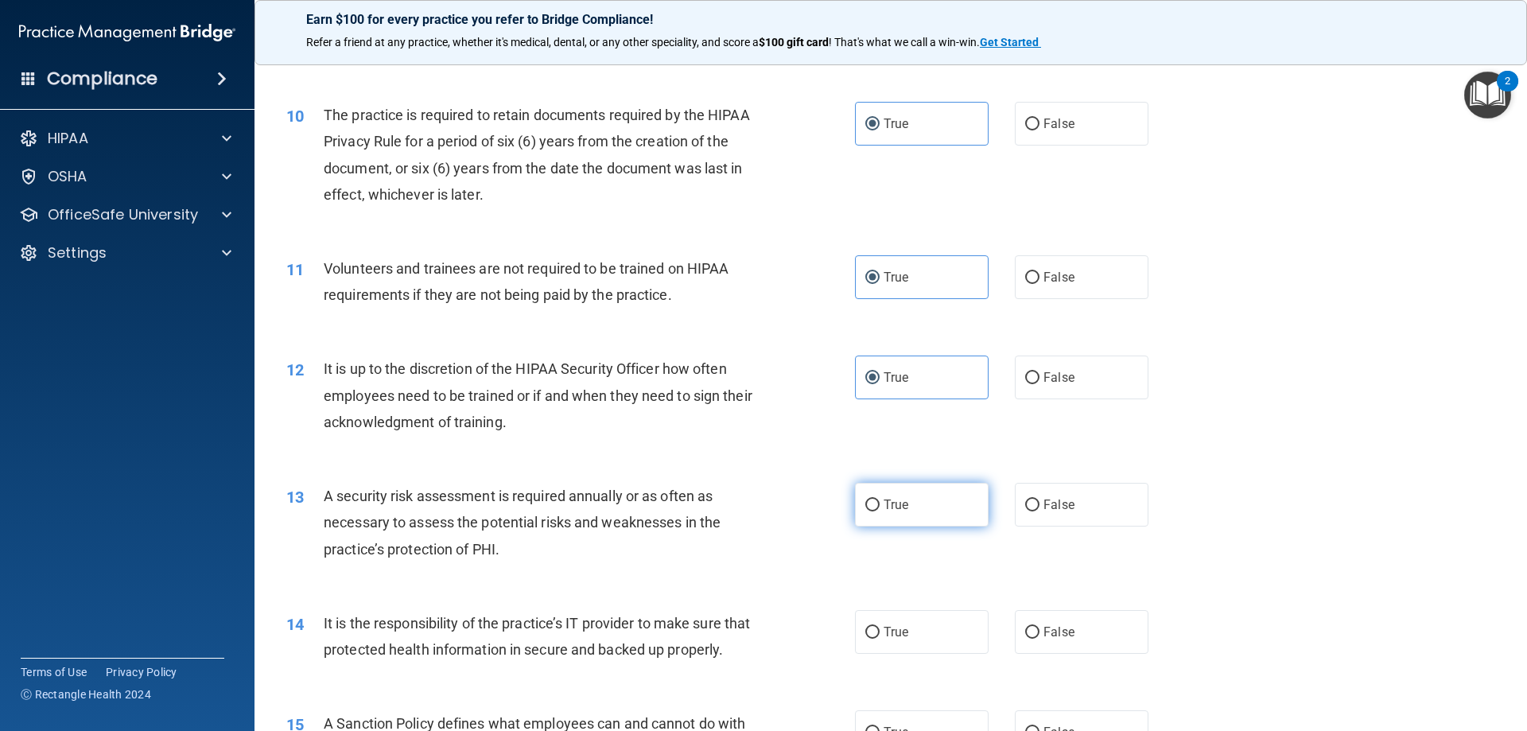
click at [929, 506] on label "True" at bounding box center [922, 505] width 134 height 44
click at [879, 506] on input "True" at bounding box center [872, 505] width 14 height 12
radio input "true"
click at [931, 608] on div "14 It is the responsibility of the practice’s IT provider to make sure that pro…" at bounding box center [890, 640] width 1233 height 100
click at [919, 627] on label "True" at bounding box center [922, 632] width 134 height 44
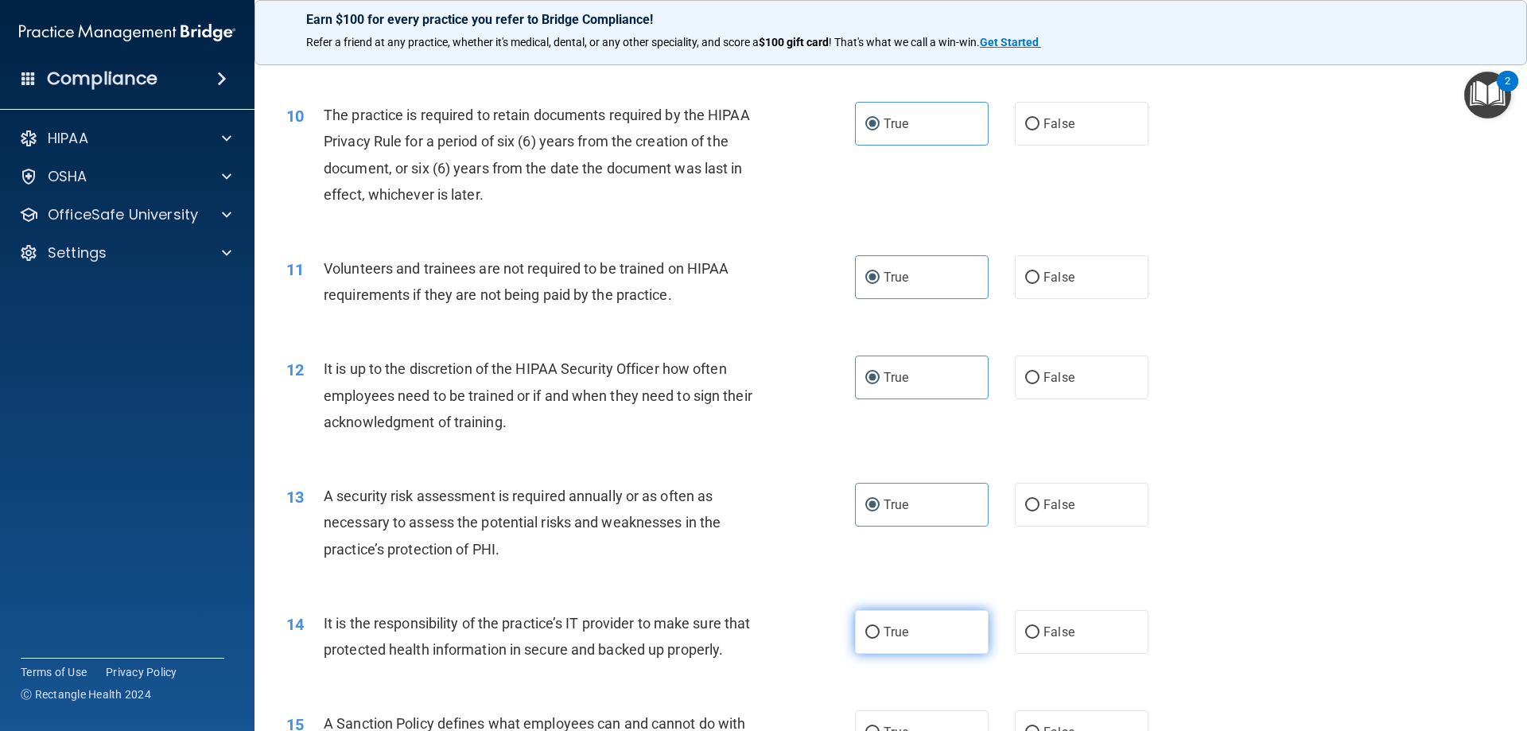
click at [879, 627] on input "True" at bounding box center [872, 633] width 14 height 12
radio input "true"
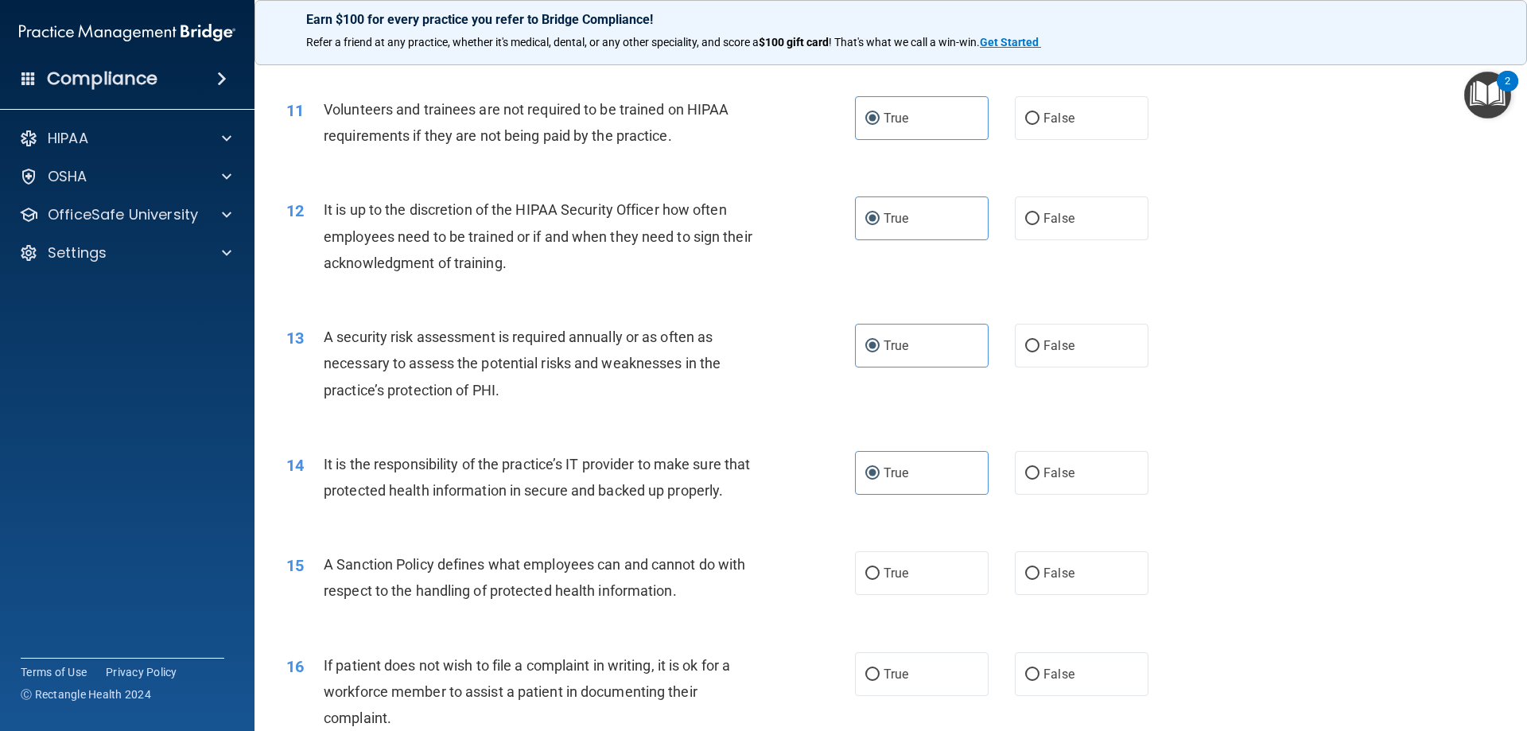
drag, startPoint x: 921, startPoint y: 576, endPoint x: 922, endPoint y: 632, distance: 56.5
click at [922, 578] on label "True" at bounding box center [922, 573] width 134 height 44
click at [879, 578] on input "True" at bounding box center [872, 574] width 14 height 12
radio input "true"
click at [920, 668] on label "True" at bounding box center [922, 674] width 134 height 44
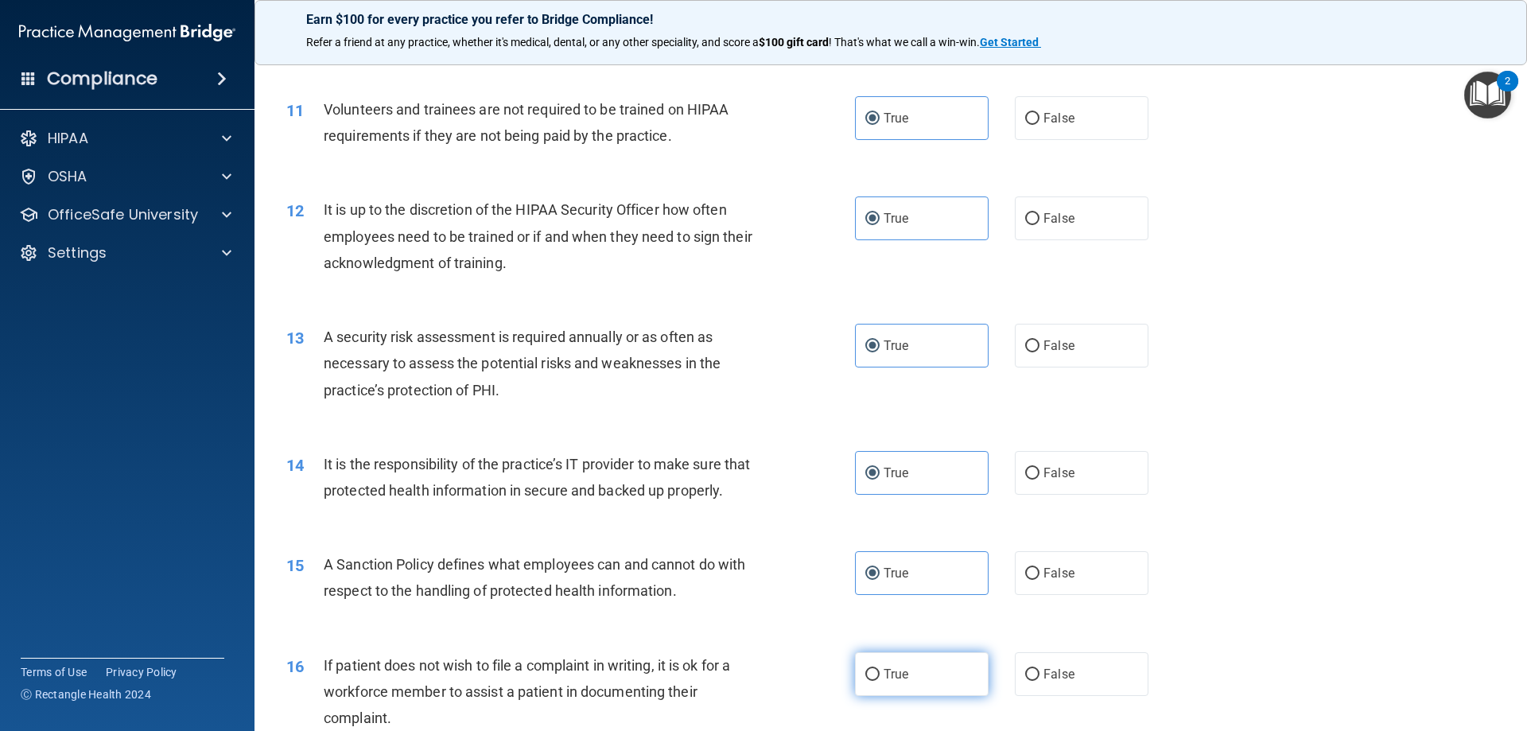
click at [879, 669] on input "True" at bounding box center [872, 675] width 14 height 12
radio input "true"
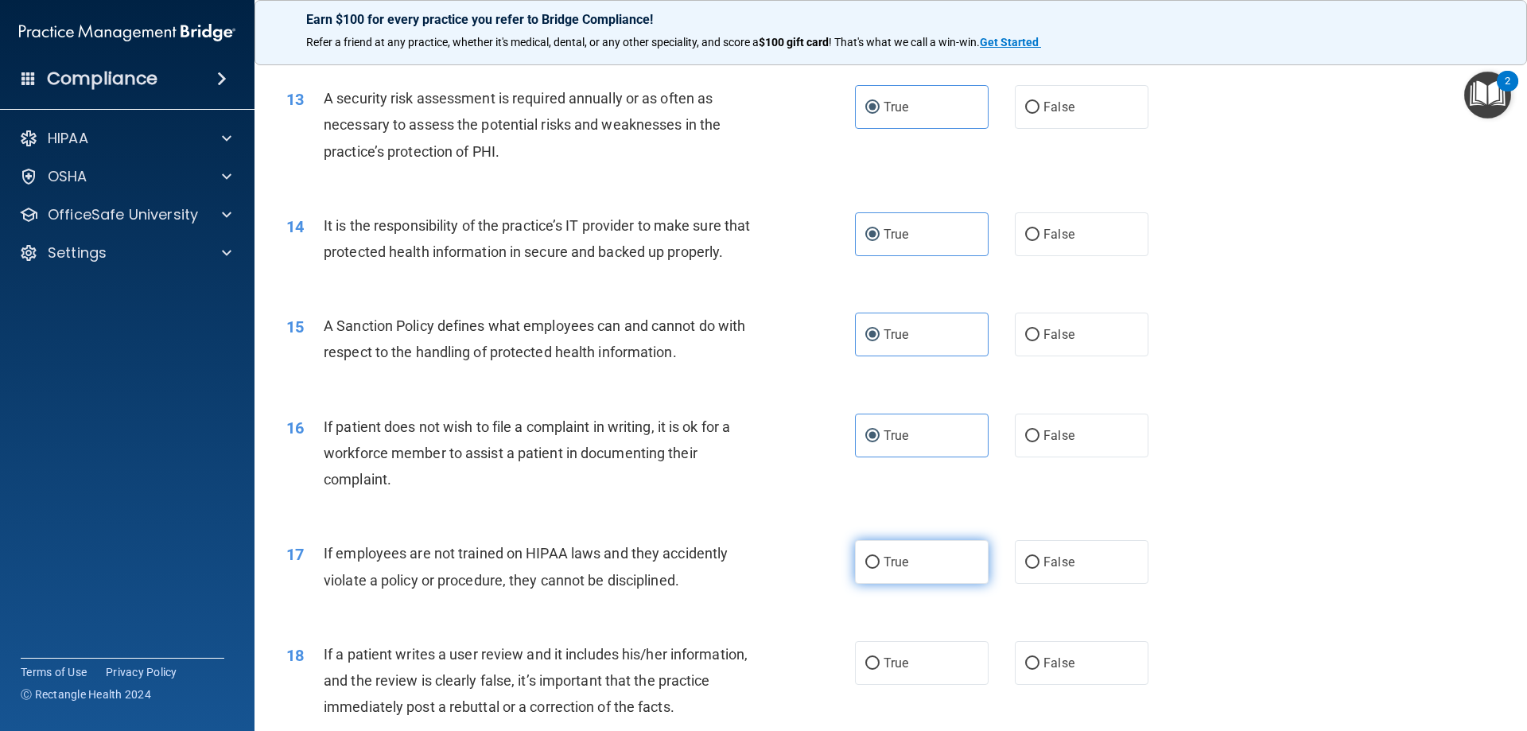
click at [910, 561] on label "True" at bounding box center [922, 562] width 134 height 44
click at [879, 561] on input "True" at bounding box center [872, 563] width 14 height 12
radio input "true"
click at [914, 650] on label "True" at bounding box center [922, 663] width 134 height 44
click at [879, 658] on input "True" at bounding box center [872, 664] width 14 height 12
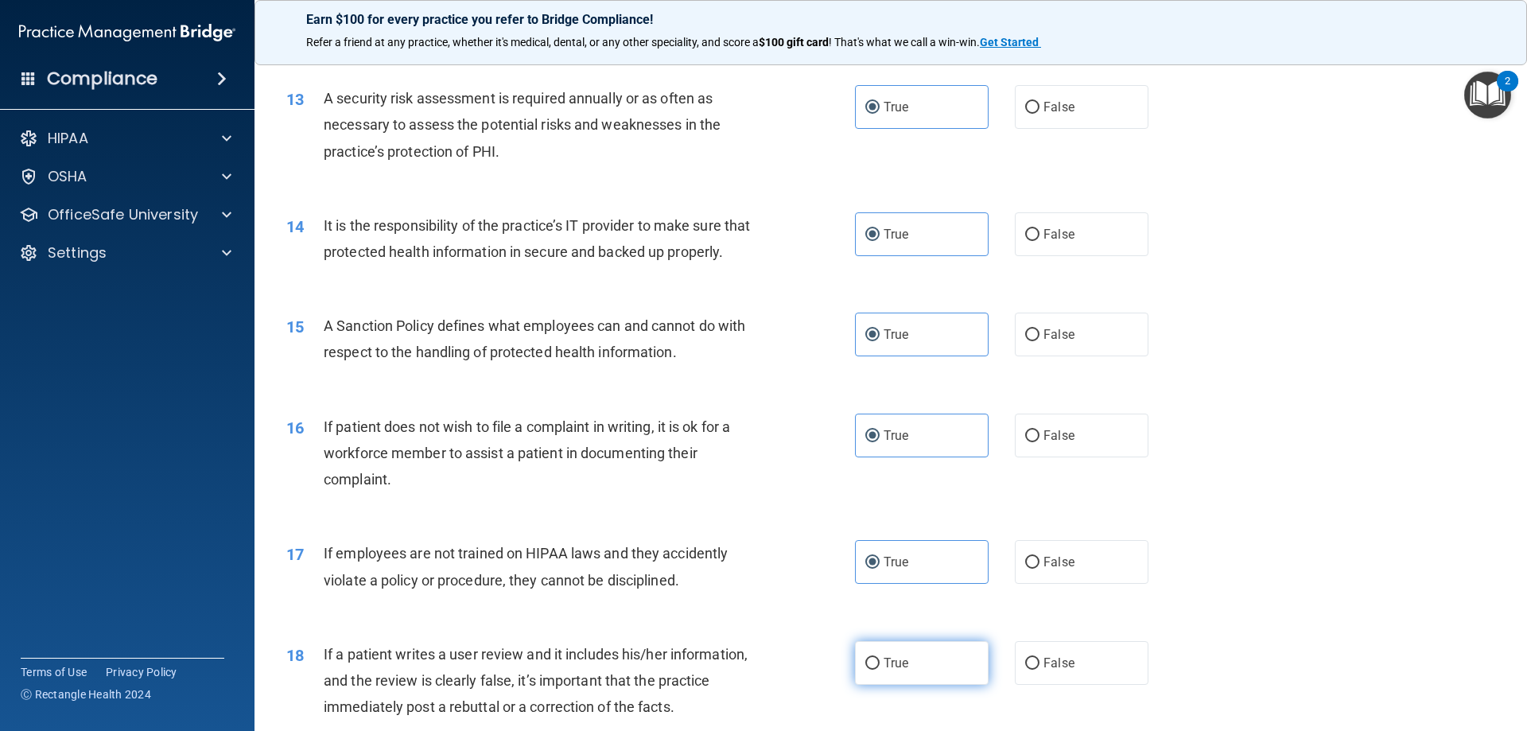
radio input "true"
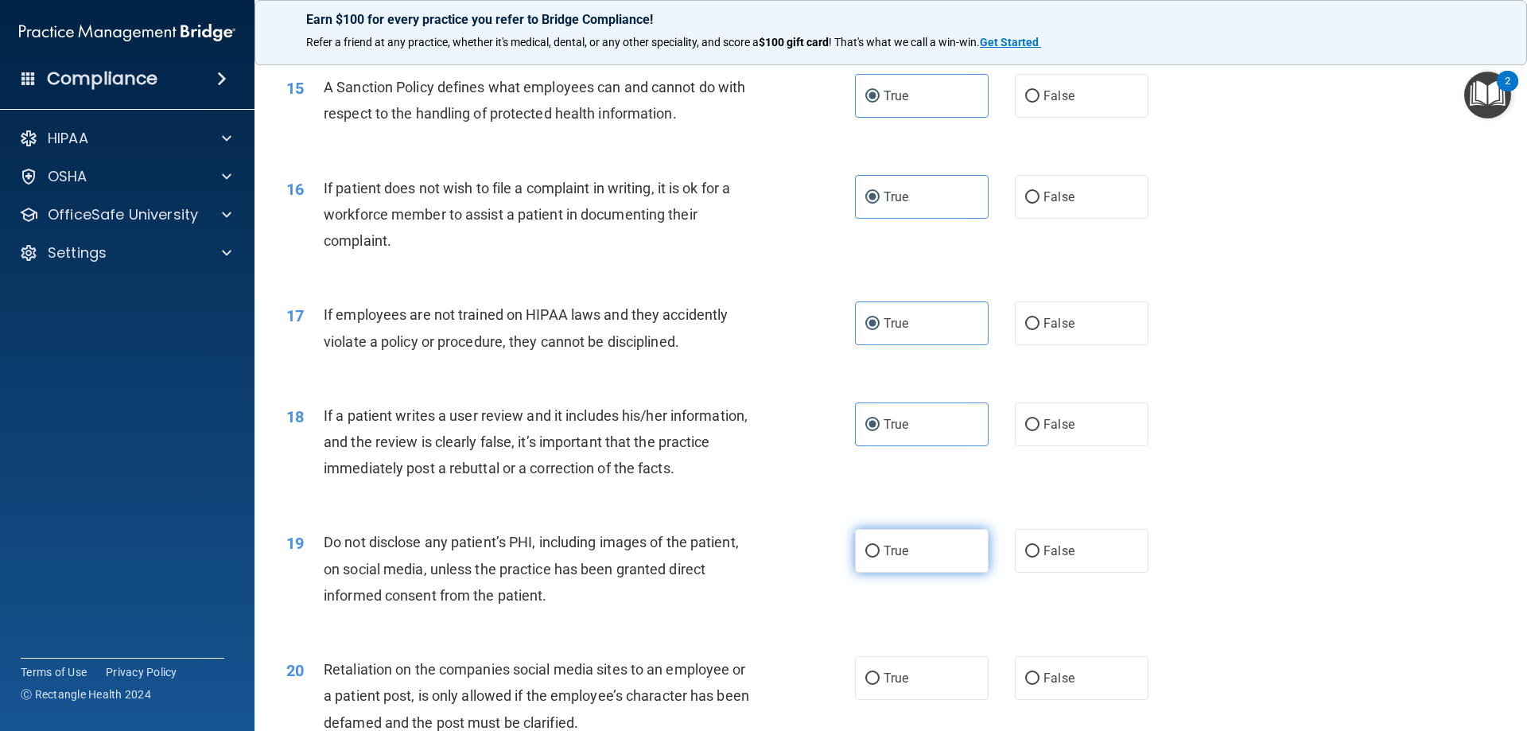
click at [914, 557] on label "True" at bounding box center [922, 551] width 134 height 44
click at [879, 557] on input "True" at bounding box center [872, 551] width 14 height 12
radio input "true"
click at [914, 661] on label "True" at bounding box center [922, 678] width 134 height 44
click at [879, 673] on input "True" at bounding box center [872, 679] width 14 height 12
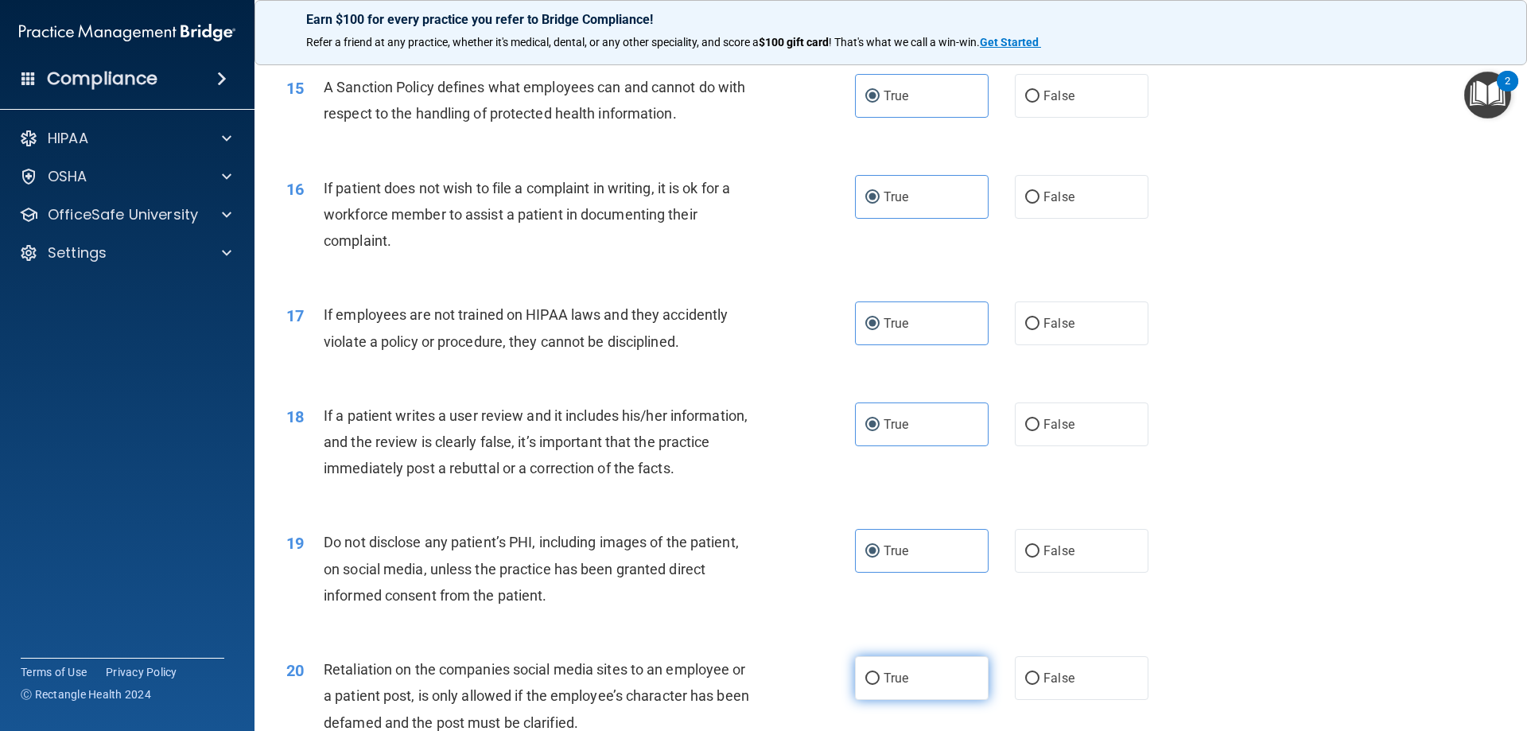
radio input "true"
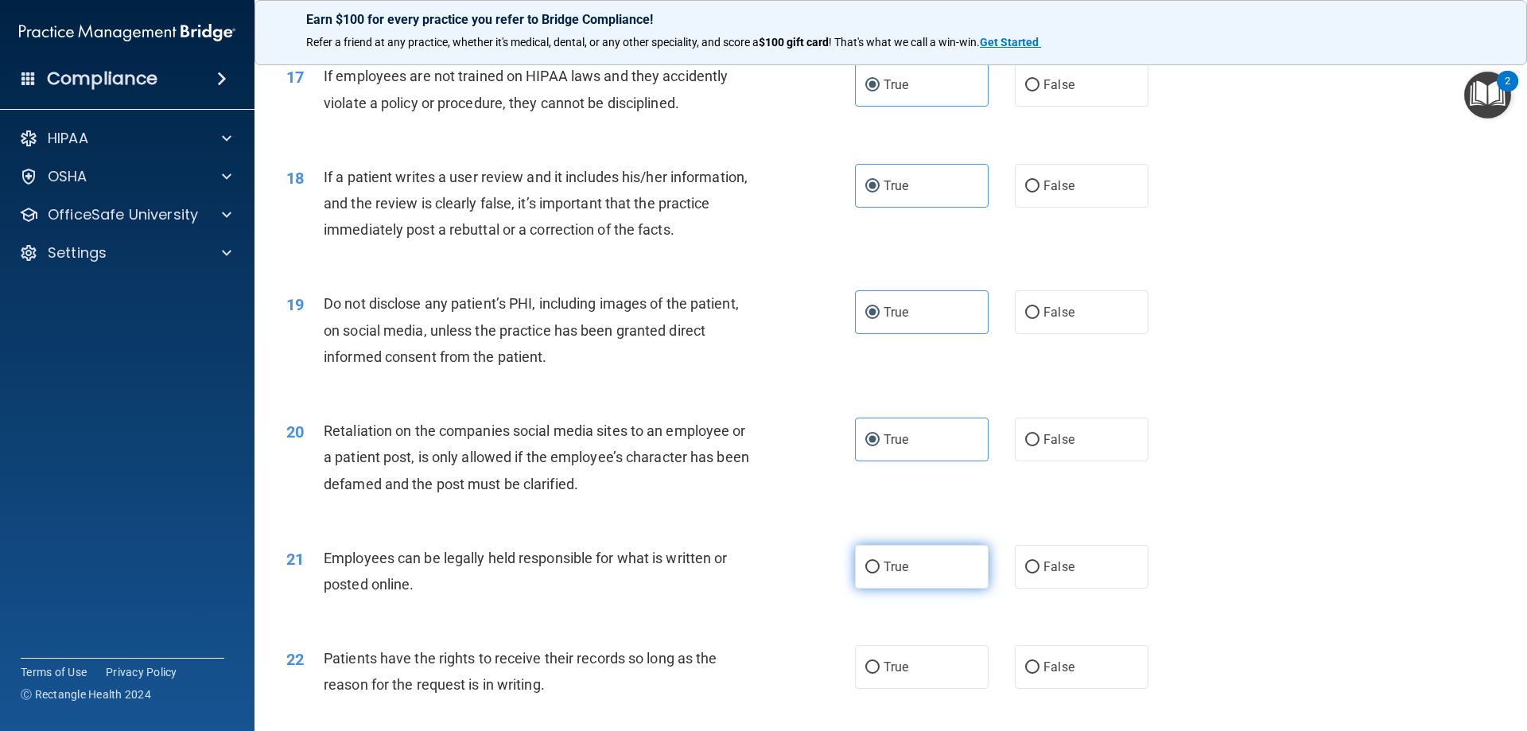
click at [918, 573] on label "True" at bounding box center [922, 567] width 134 height 44
click at [879, 573] on input "True" at bounding box center [872, 567] width 14 height 12
radio input "true"
click at [920, 662] on label "True" at bounding box center [922, 667] width 134 height 44
click at [879, 662] on input "True" at bounding box center [872, 668] width 14 height 12
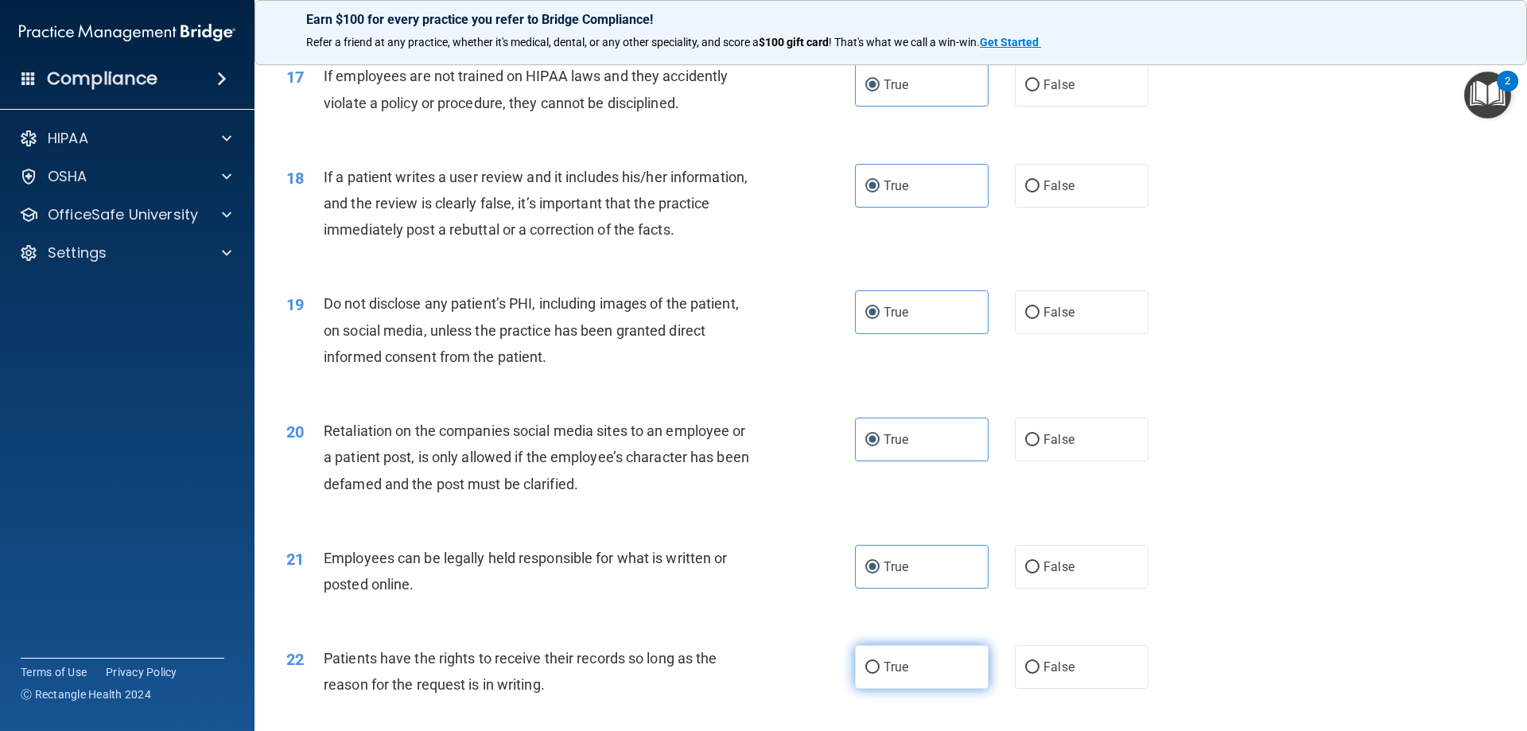
radio input "true"
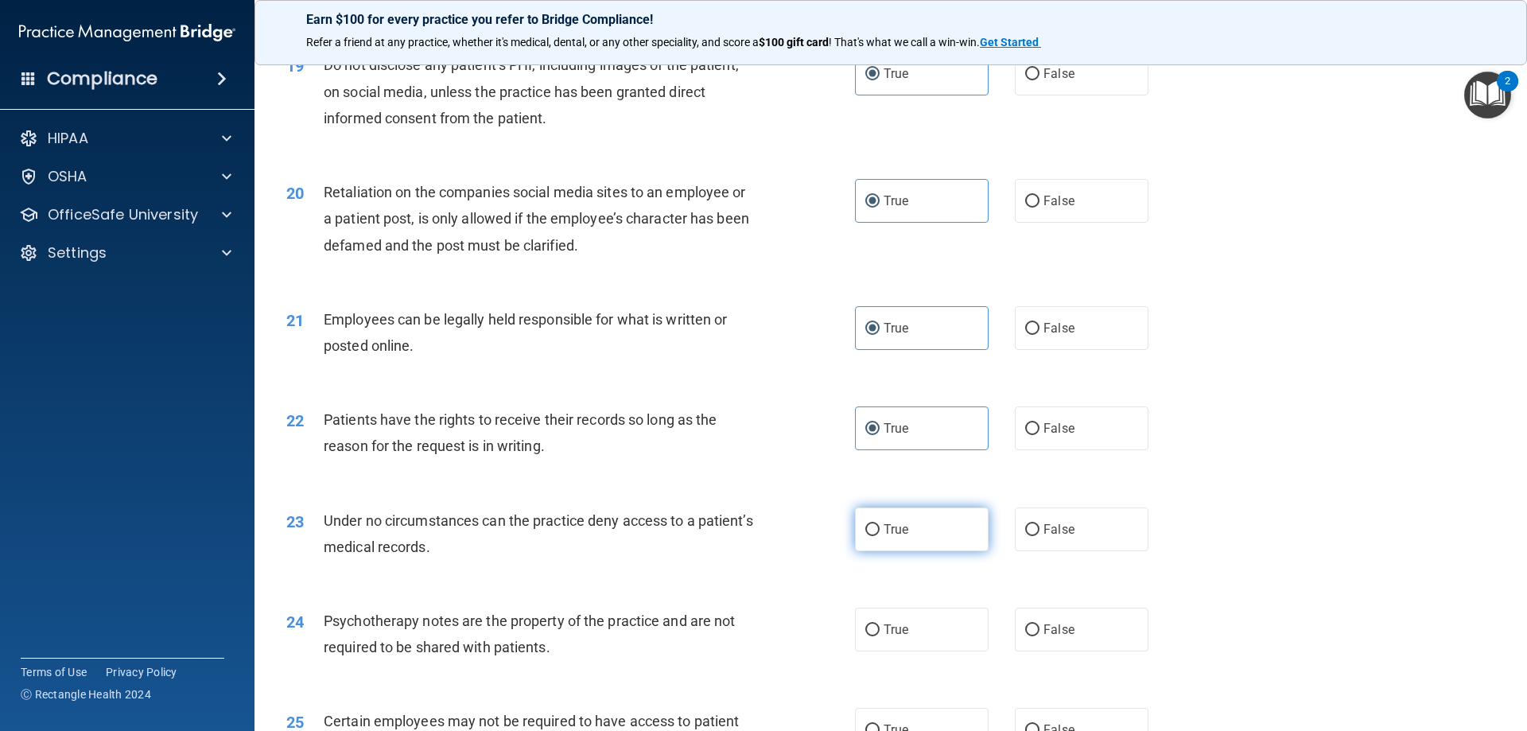
click at [925, 520] on label "True" at bounding box center [922, 529] width 134 height 44
click at [879, 524] on input "True" at bounding box center [872, 530] width 14 height 12
radio input "true"
click at [916, 631] on label "True" at bounding box center [922, 630] width 134 height 44
click at [879, 631] on input "True" at bounding box center [872, 630] width 14 height 12
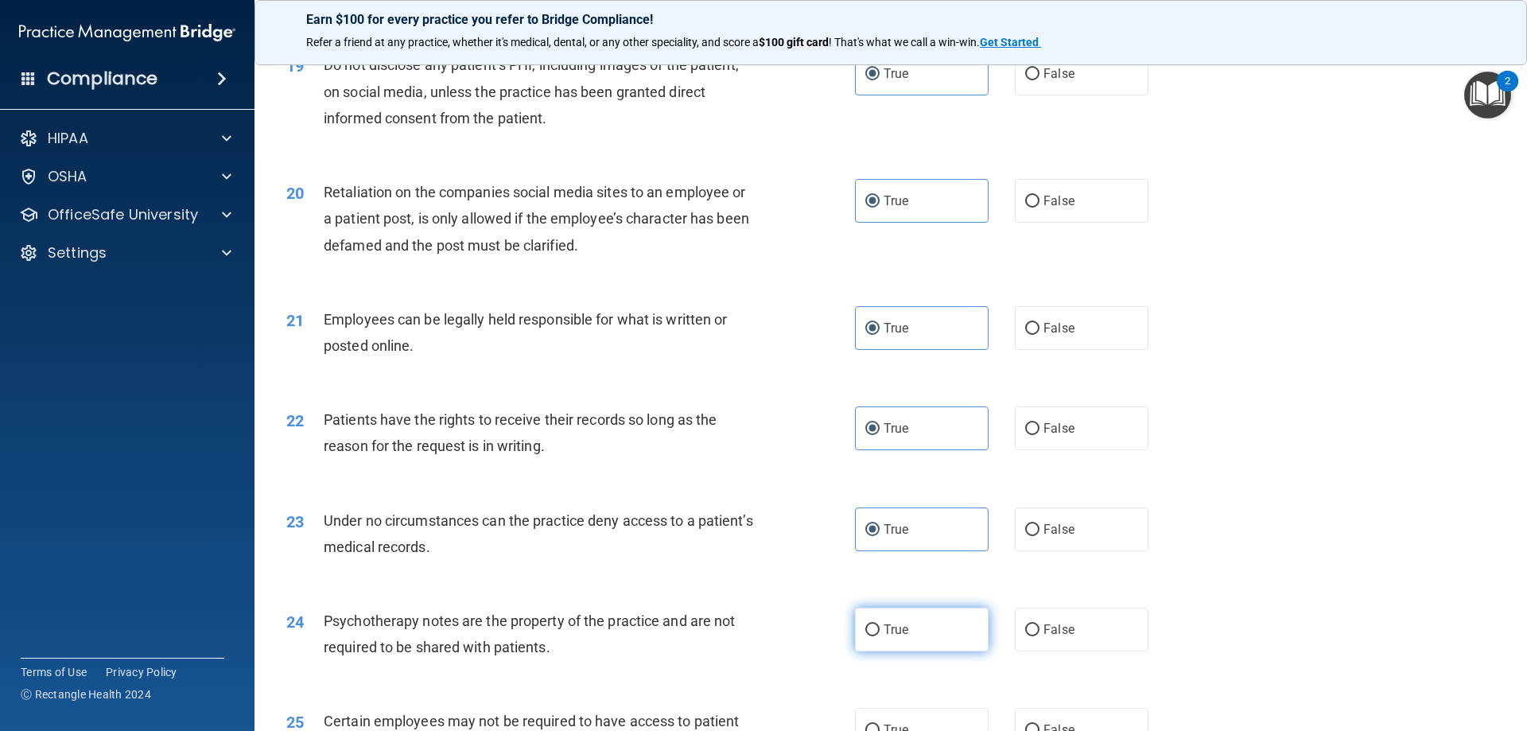
radio input "true"
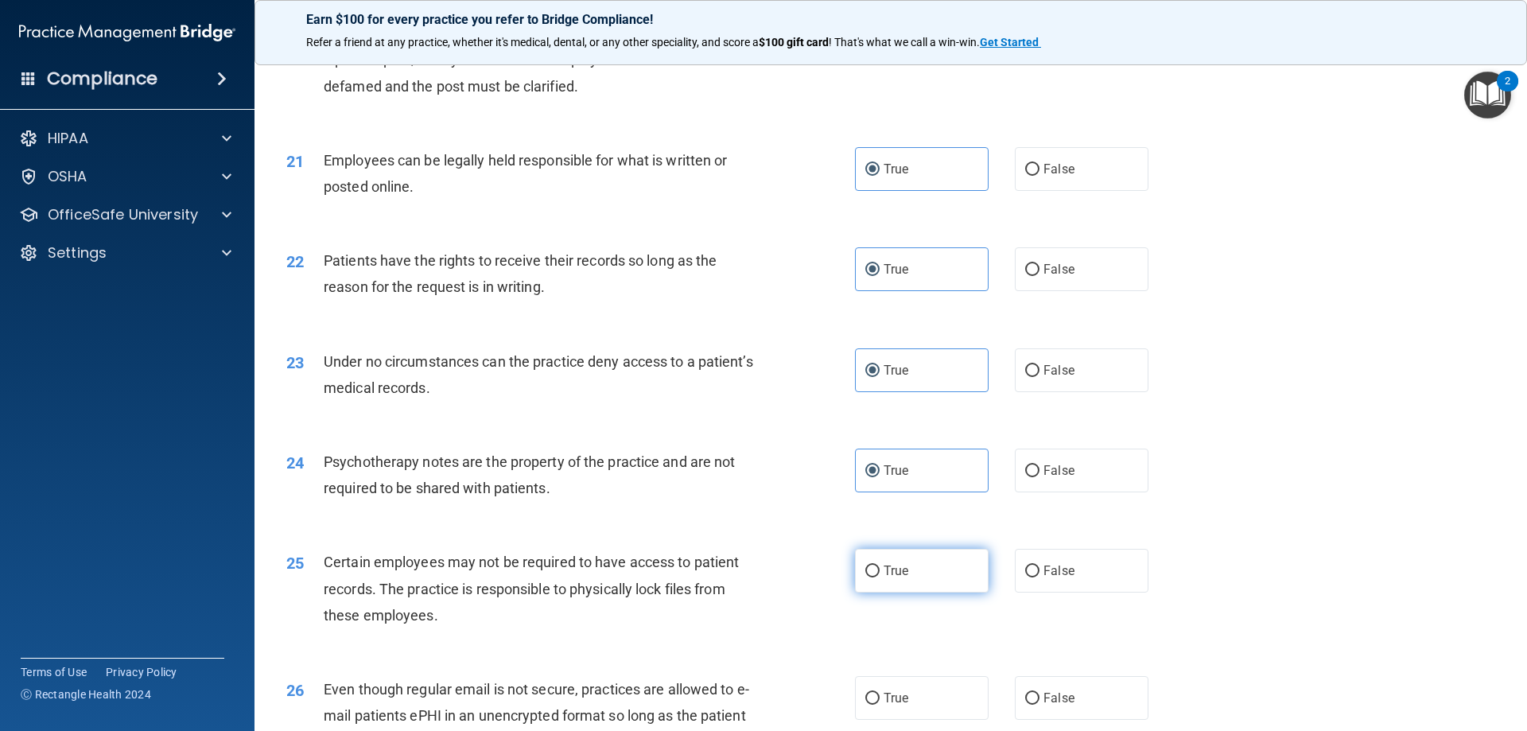
click at [922, 573] on label "True" at bounding box center [922, 571] width 134 height 44
click at [879, 573] on input "True" at bounding box center [872, 571] width 14 height 12
radio input "true"
click at [918, 679] on label "True" at bounding box center [922, 698] width 134 height 44
click at [879, 693] on input "True" at bounding box center [872, 699] width 14 height 12
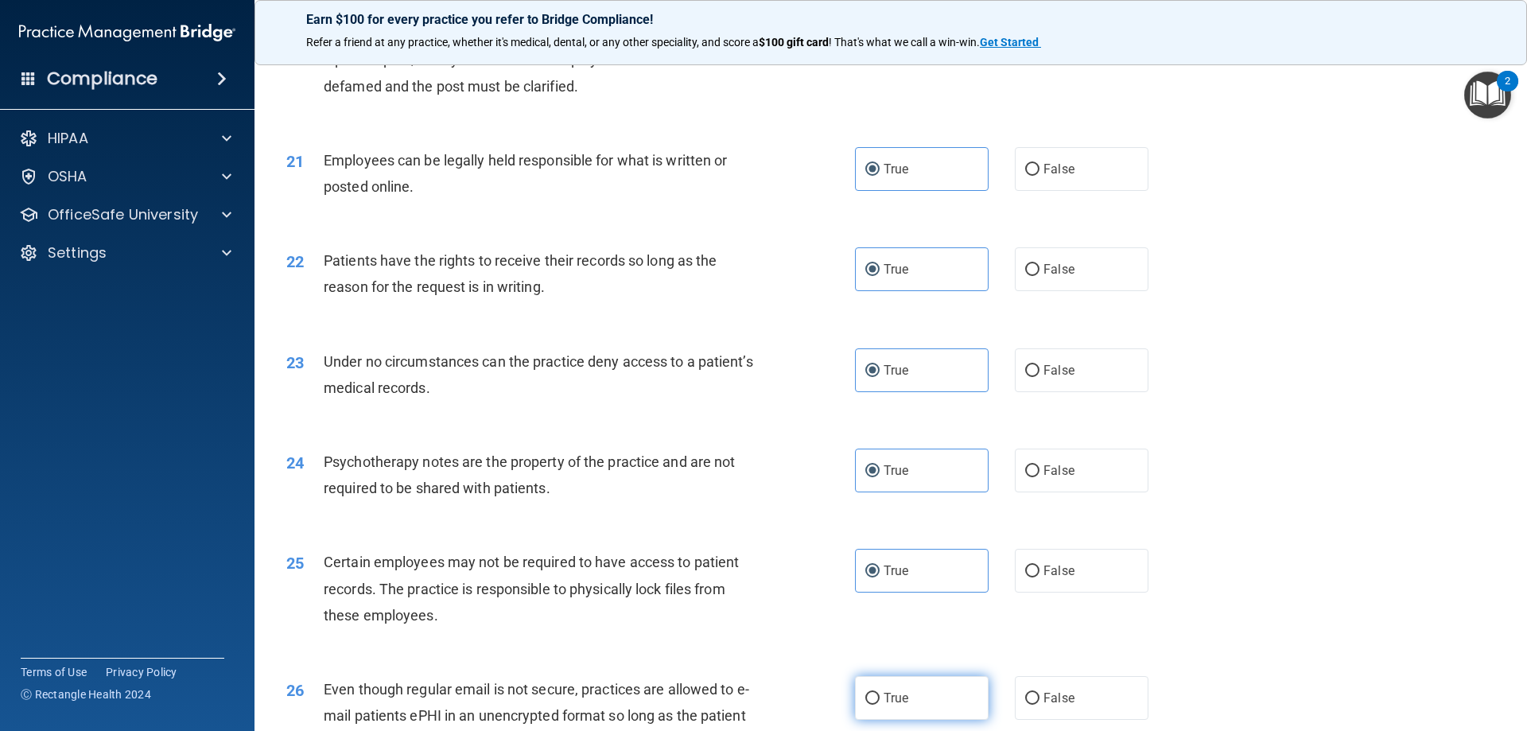
radio input "true"
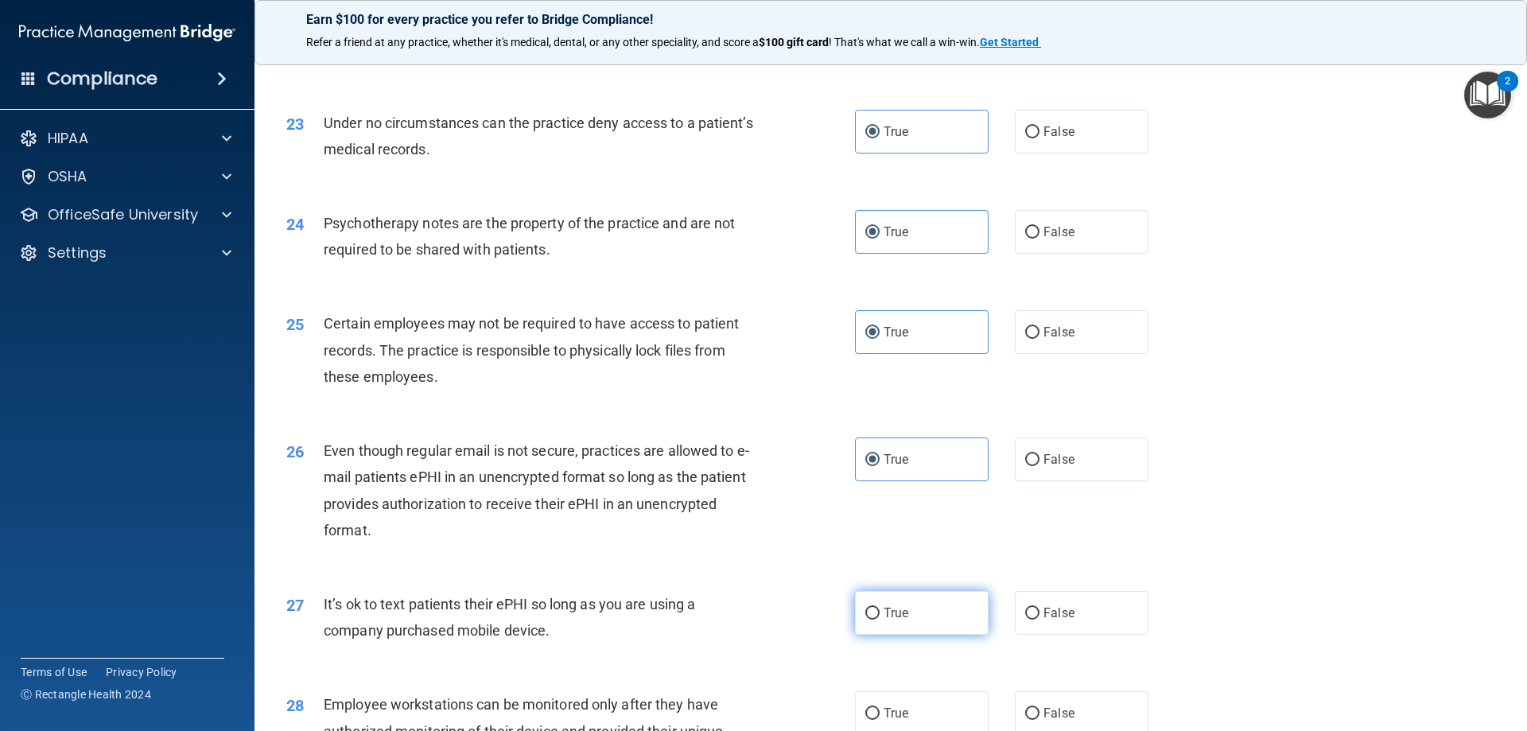
click at [910, 624] on label "True" at bounding box center [922, 613] width 134 height 44
click at [879, 619] on input "True" at bounding box center [872, 614] width 14 height 12
radio input "true"
click at [915, 716] on label "True" at bounding box center [922, 713] width 134 height 44
click at [879, 716] on input "True" at bounding box center [872, 714] width 14 height 12
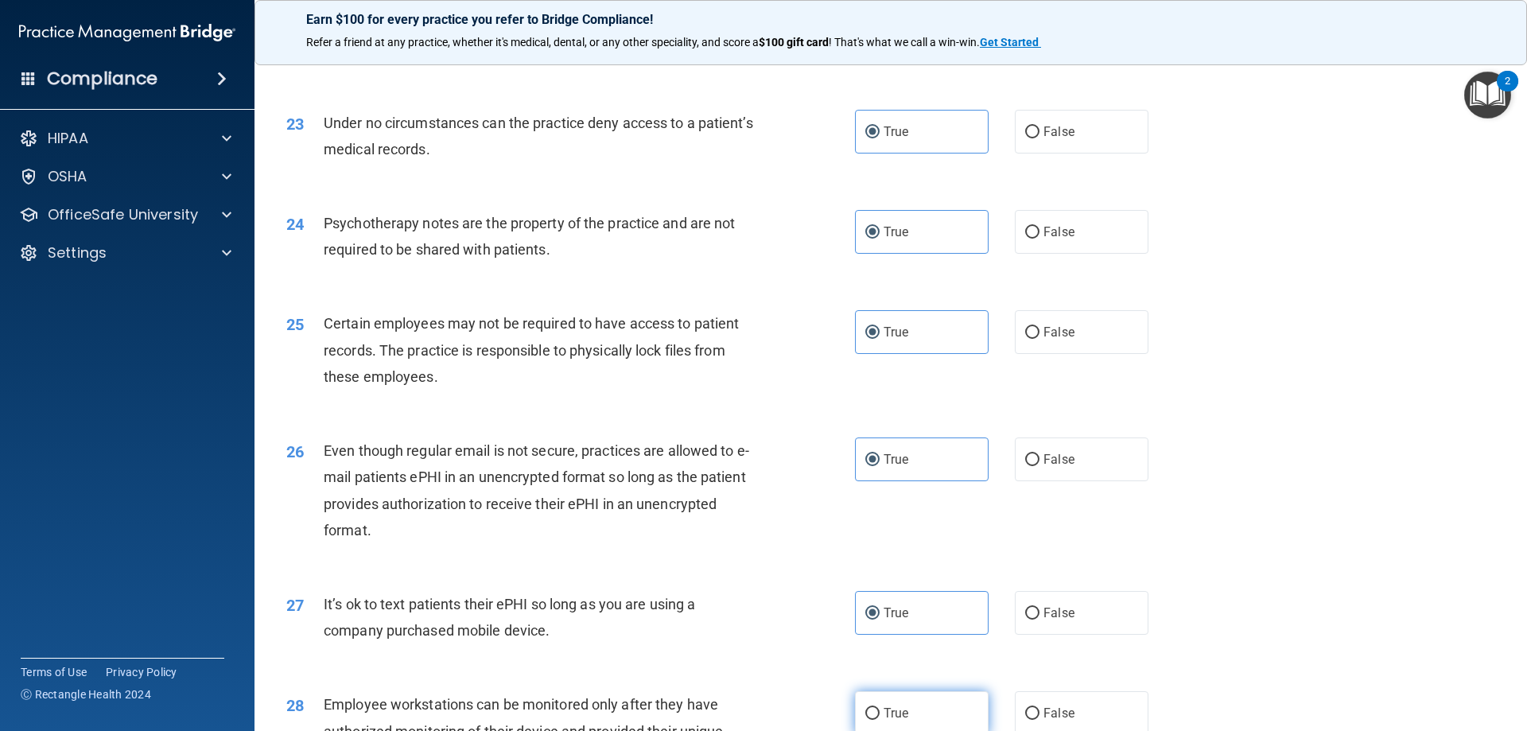
radio input "true"
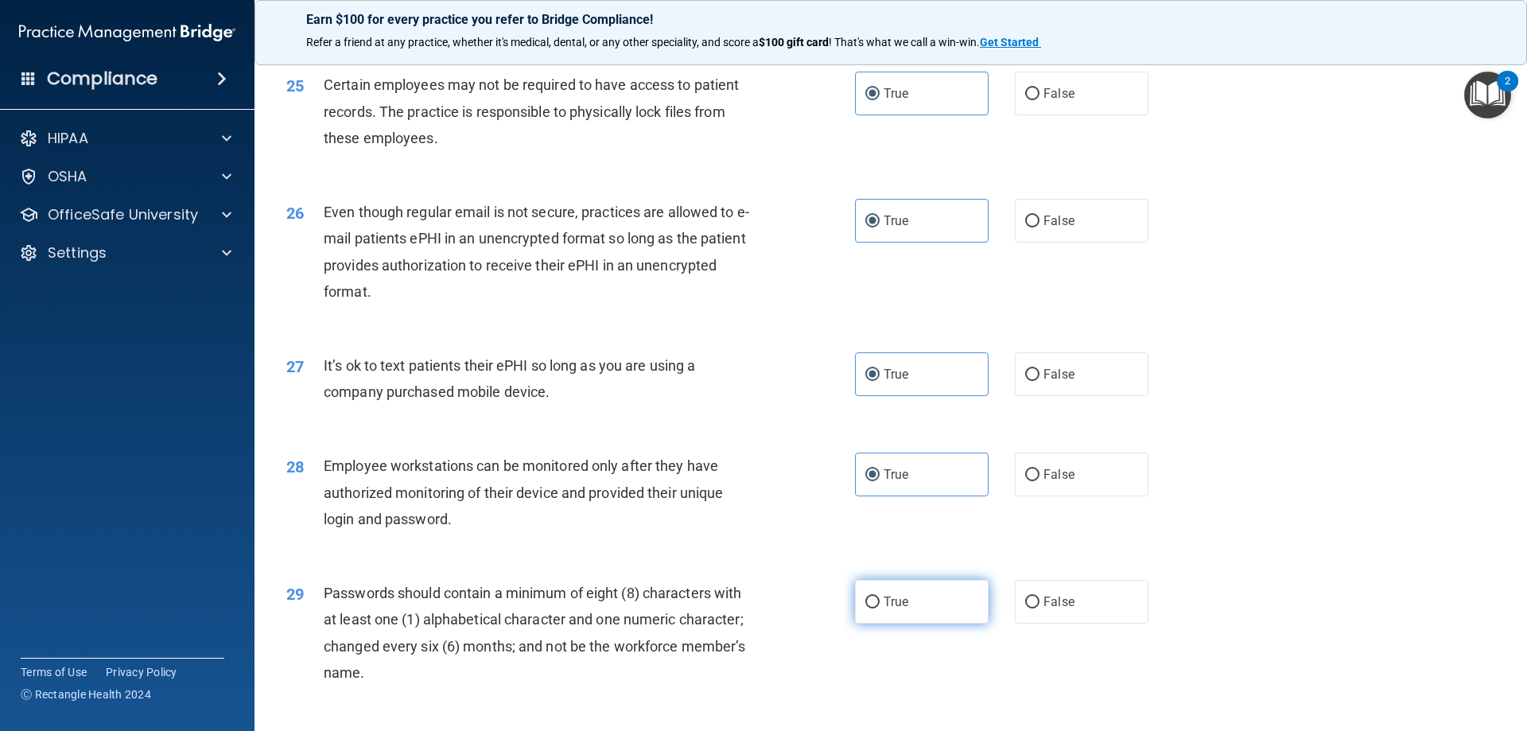
click at [914, 620] on label "True" at bounding box center [922, 602] width 134 height 44
click at [879, 608] on input "True" at bounding box center [872, 602] width 14 height 12
radio input "true"
click at [920, 615] on label "True" at bounding box center [922, 602] width 134 height 44
click at [879, 608] on input "True" at bounding box center [872, 602] width 14 height 12
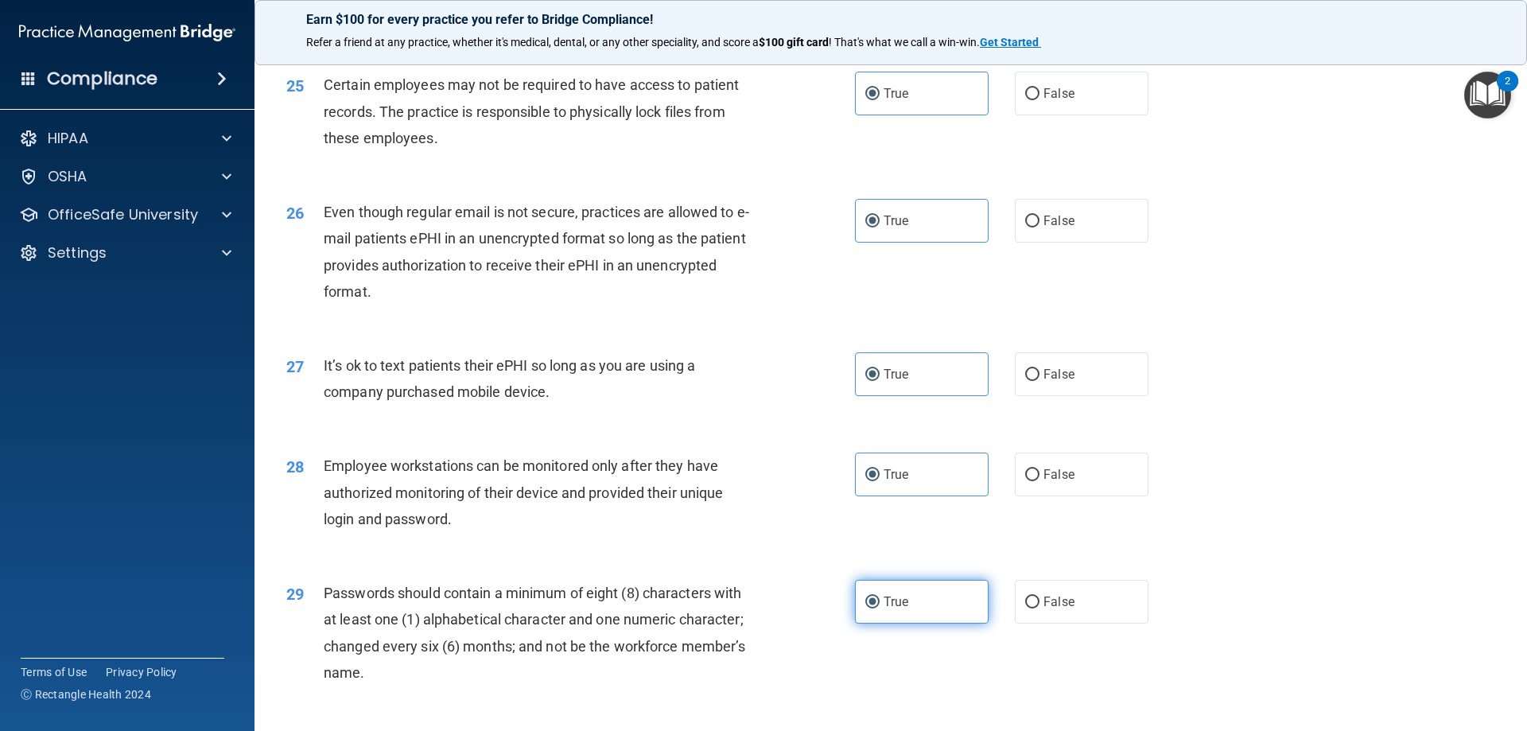
scroll to position [3235, 0]
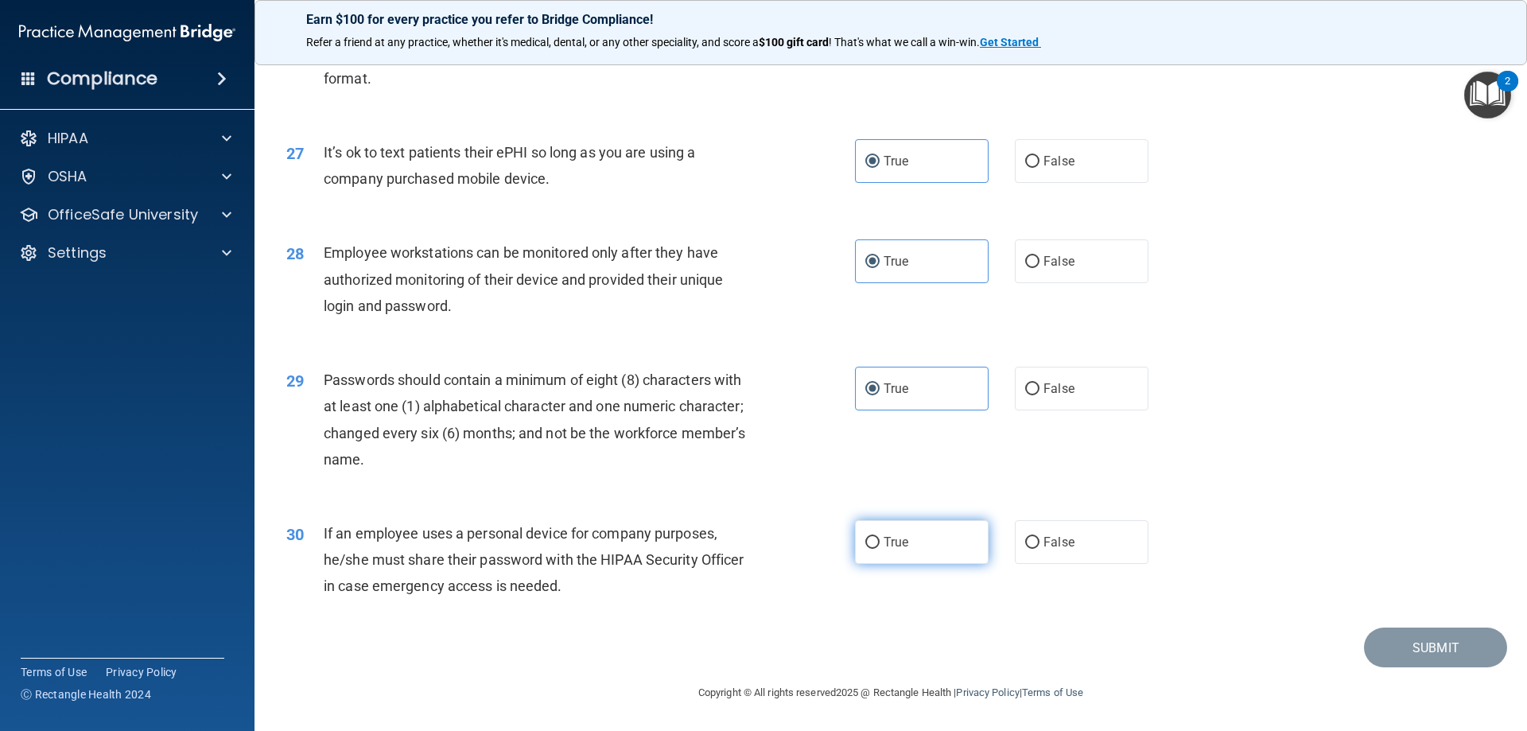
click at [938, 542] on label "True" at bounding box center [922, 542] width 134 height 44
click at [879, 542] on input "True" at bounding box center [872, 543] width 14 height 12
radio input "true"
click at [1383, 639] on button "Submit" at bounding box center [1435, 647] width 143 height 41
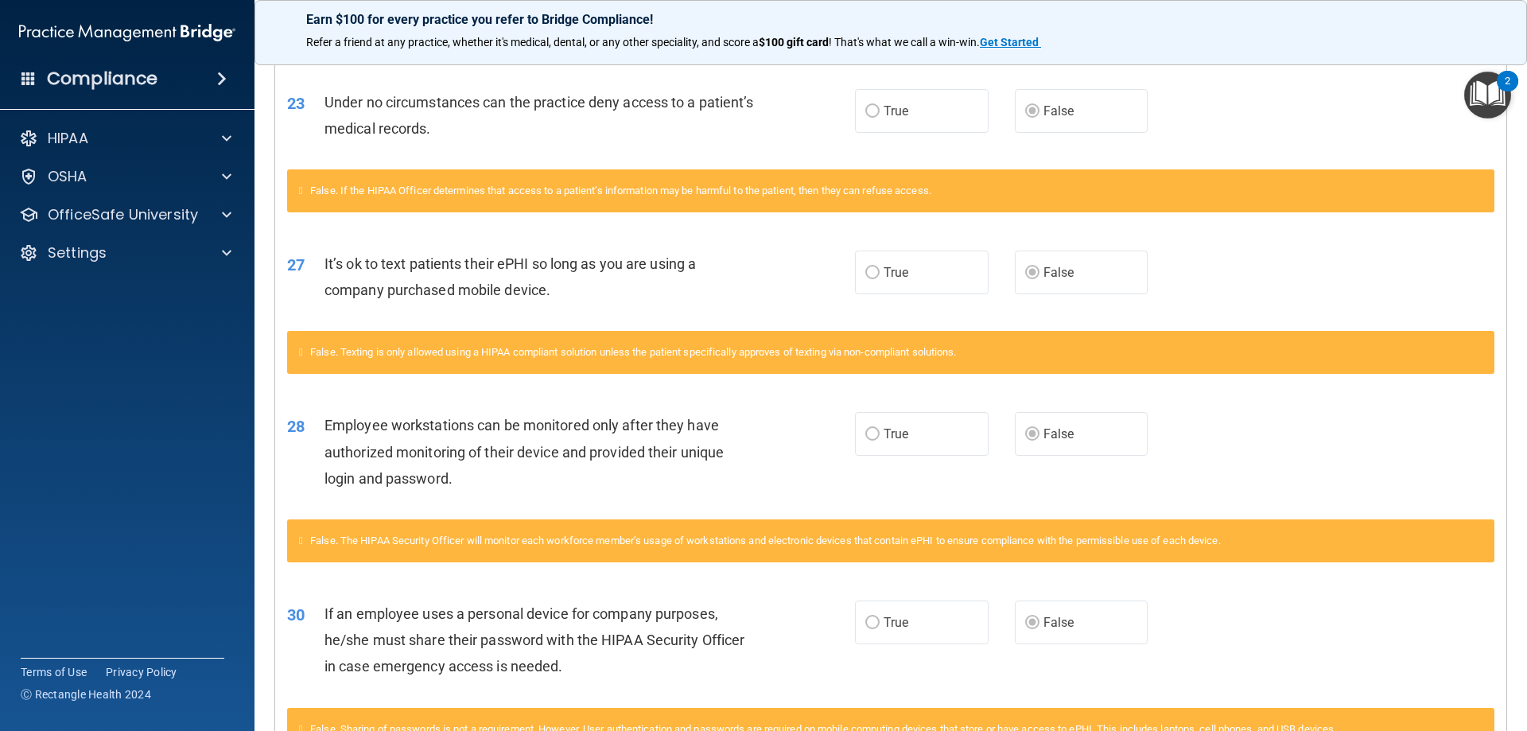
scroll to position [2866, 0]
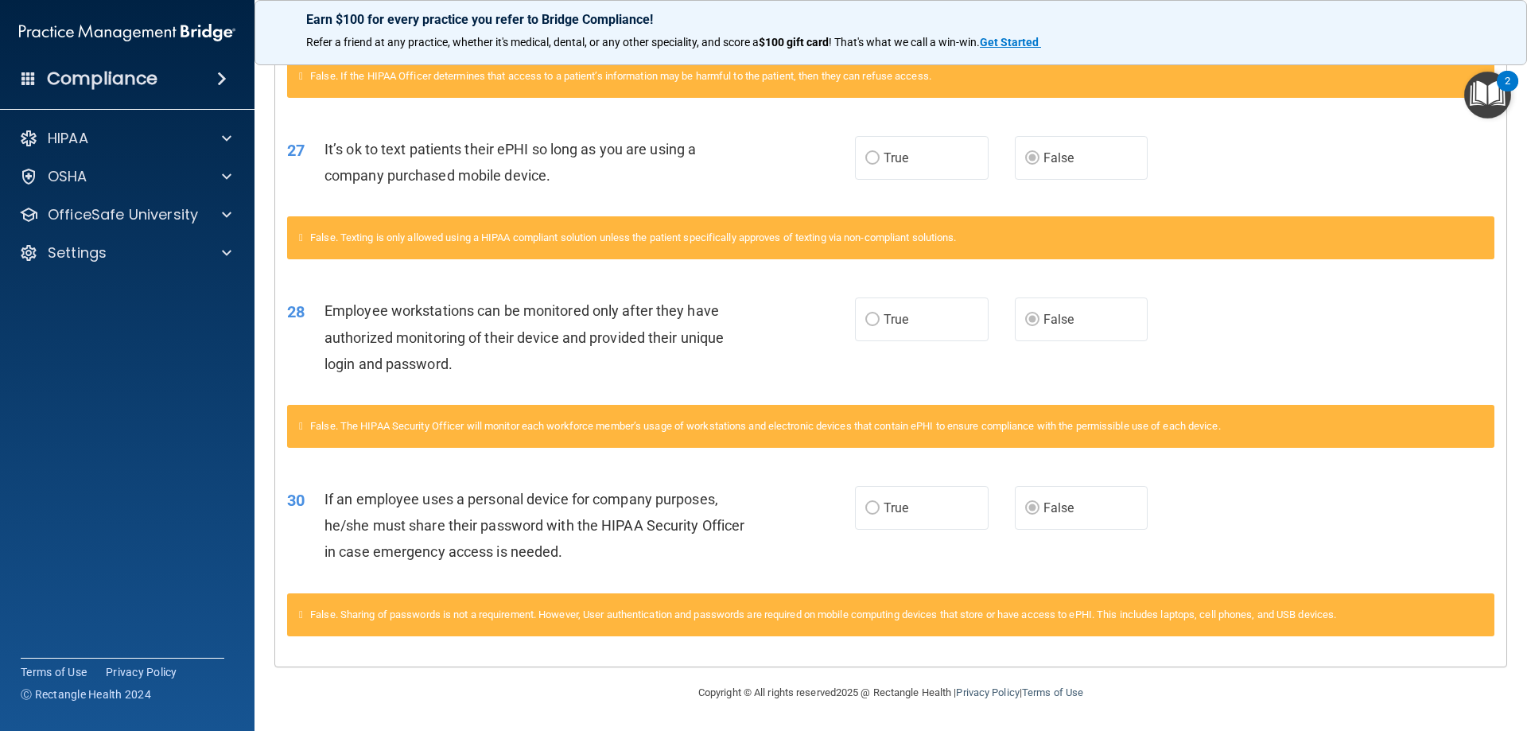
drag, startPoint x: 1493, startPoint y: 455, endPoint x: 1510, endPoint y: 462, distance: 18.2
click at [1497, 457] on main "Calculating your score.... You did not pass the " HIPAA Policies and Procedures…" at bounding box center [890, 391] width 1272 height 680
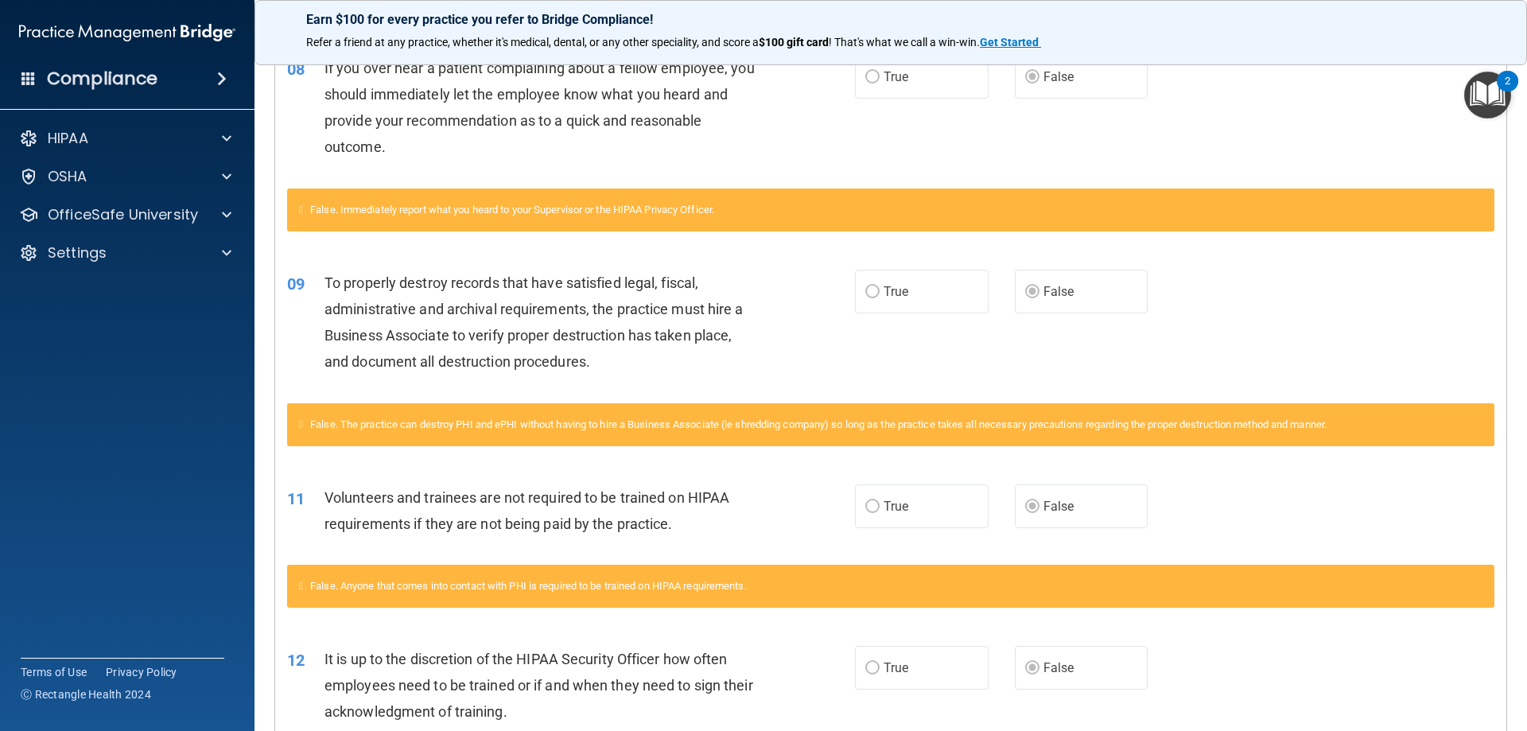
scroll to position [0, 0]
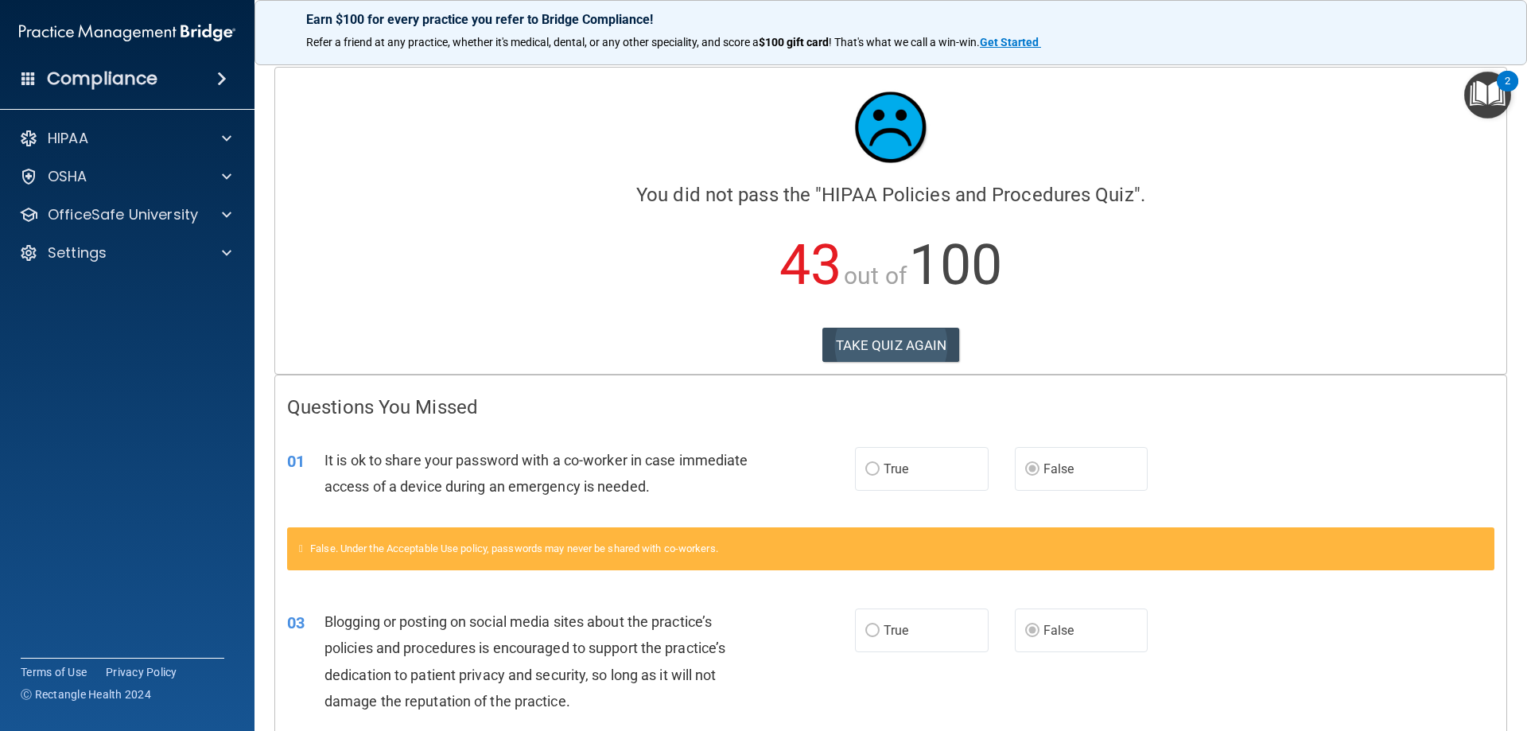
click at [901, 327] on div "Calculating your score.... You did not pass the " HIPAA Policies and Procedures…" at bounding box center [890, 221] width 1231 height 306
click at [903, 334] on button "TAKE QUIZ AGAIN" at bounding box center [891, 345] width 138 height 35
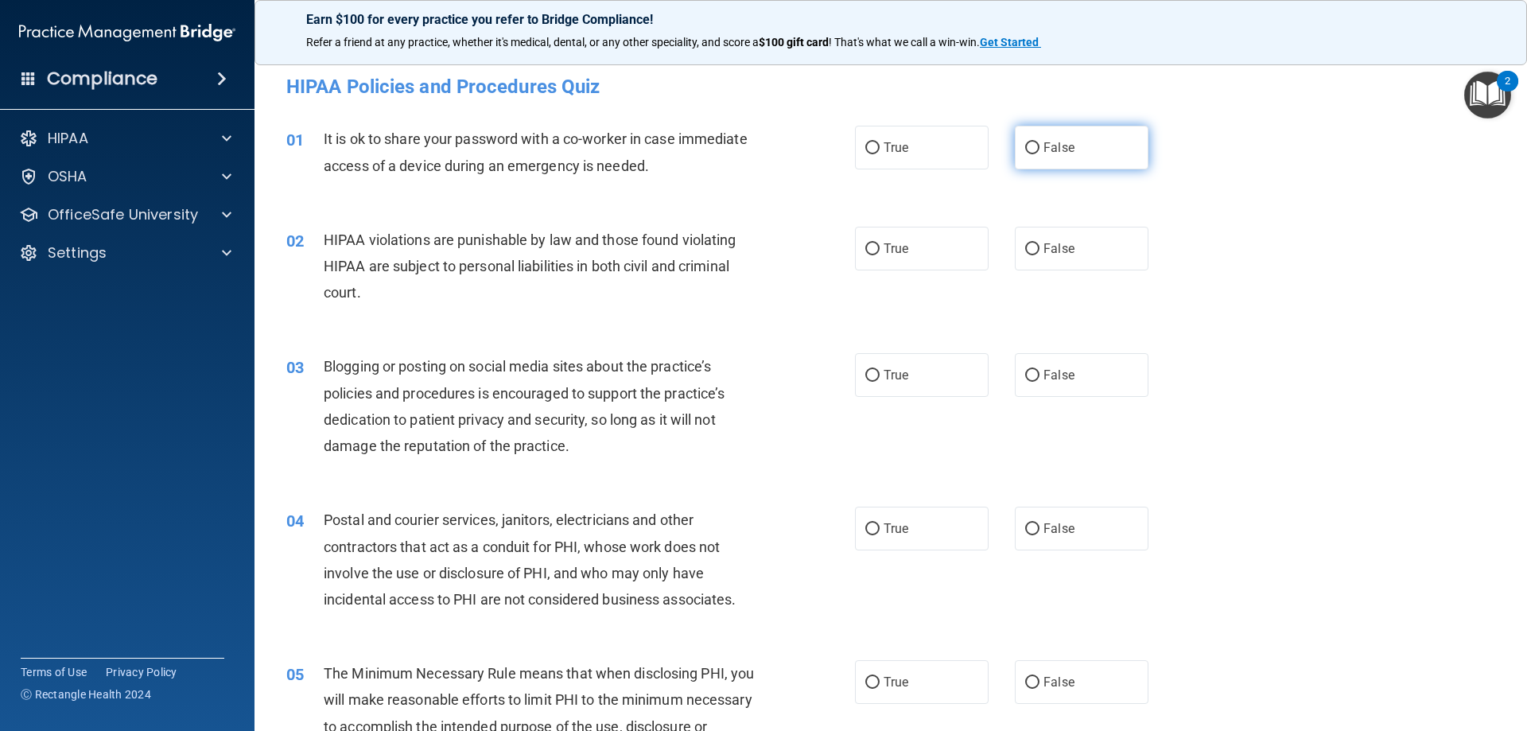
click at [1086, 149] on label "False" at bounding box center [1082, 148] width 134 height 44
click at [1039, 149] on input "False" at bounding box center [1032, 148] width 14 height 12
radio input "true"
click at [895, 252] on span "True" at bounding box center [895, 248] width 25 height 15
click at [879, 252] on input "True" at bounding box center [872, 249] width 14 height 12
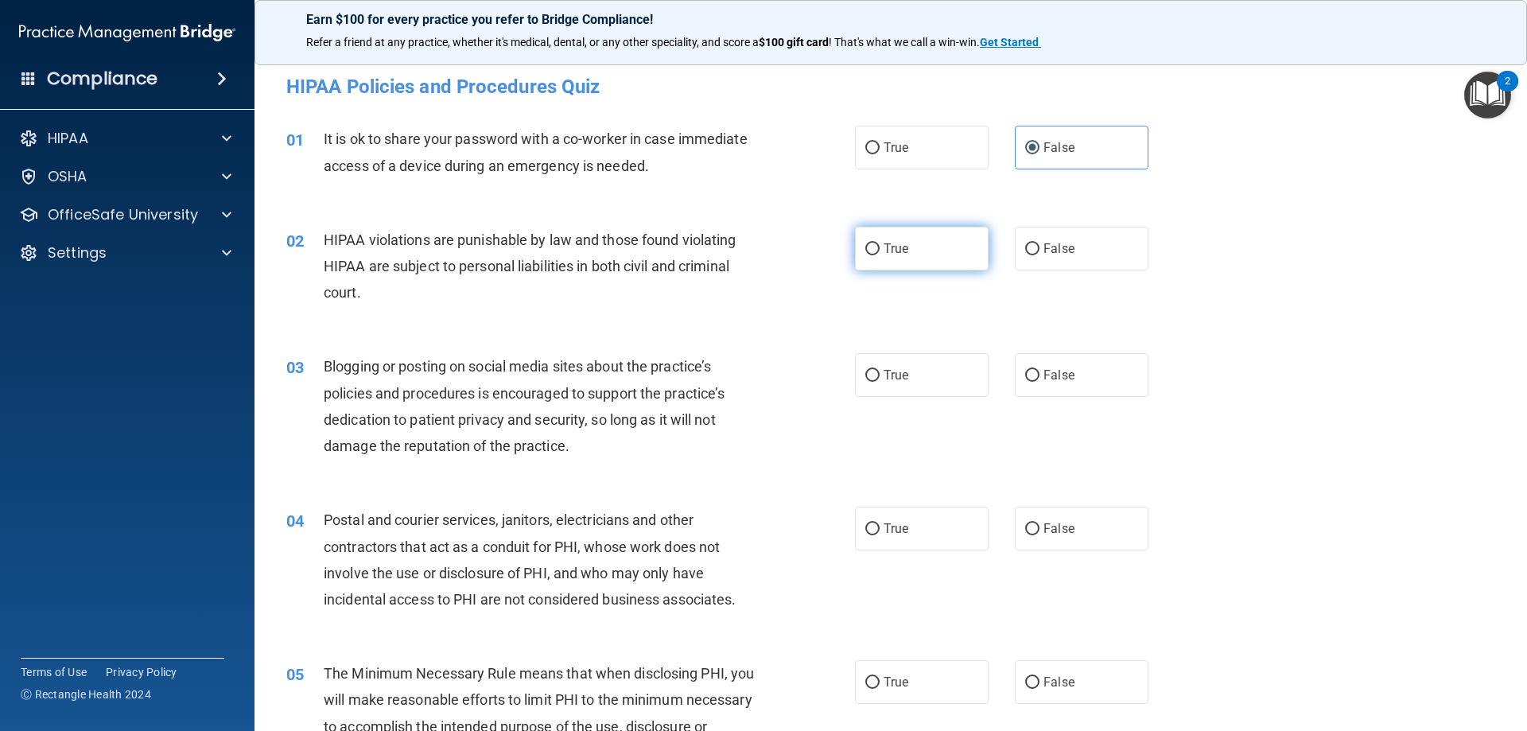
radio input "true"
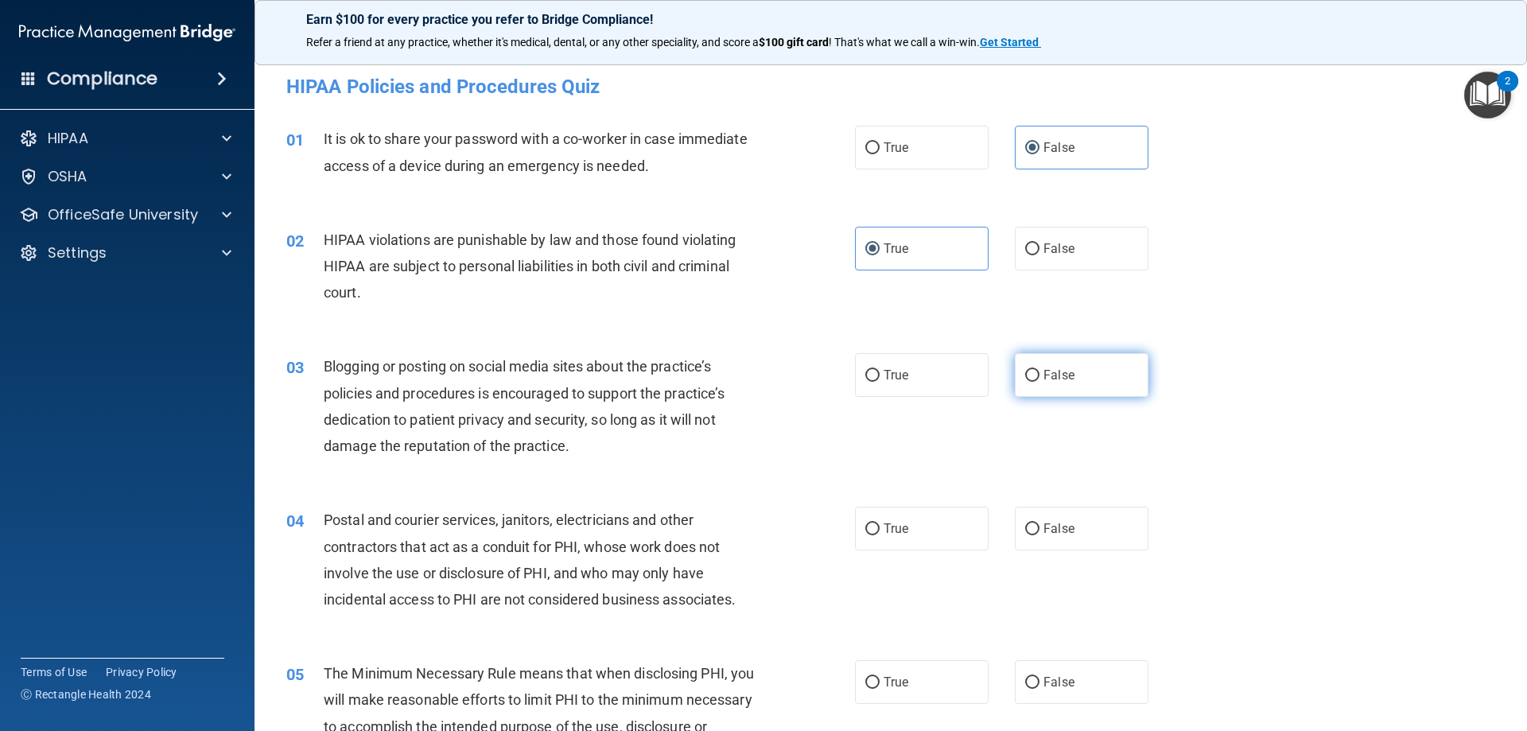
click at [1070, 368] on label "False" at bounding box center [1082, 375] width 134 height 44
click at [1039, 370] on input "False" at bounding box center [1032, 376] width 14 height 12
radio input "true"
click at [924, 528] on label "True" at bounding box center [922, 529] width 134 height 44
click at [879, 528] on input "True" at bounding box center [872, 529] width 14 height 12
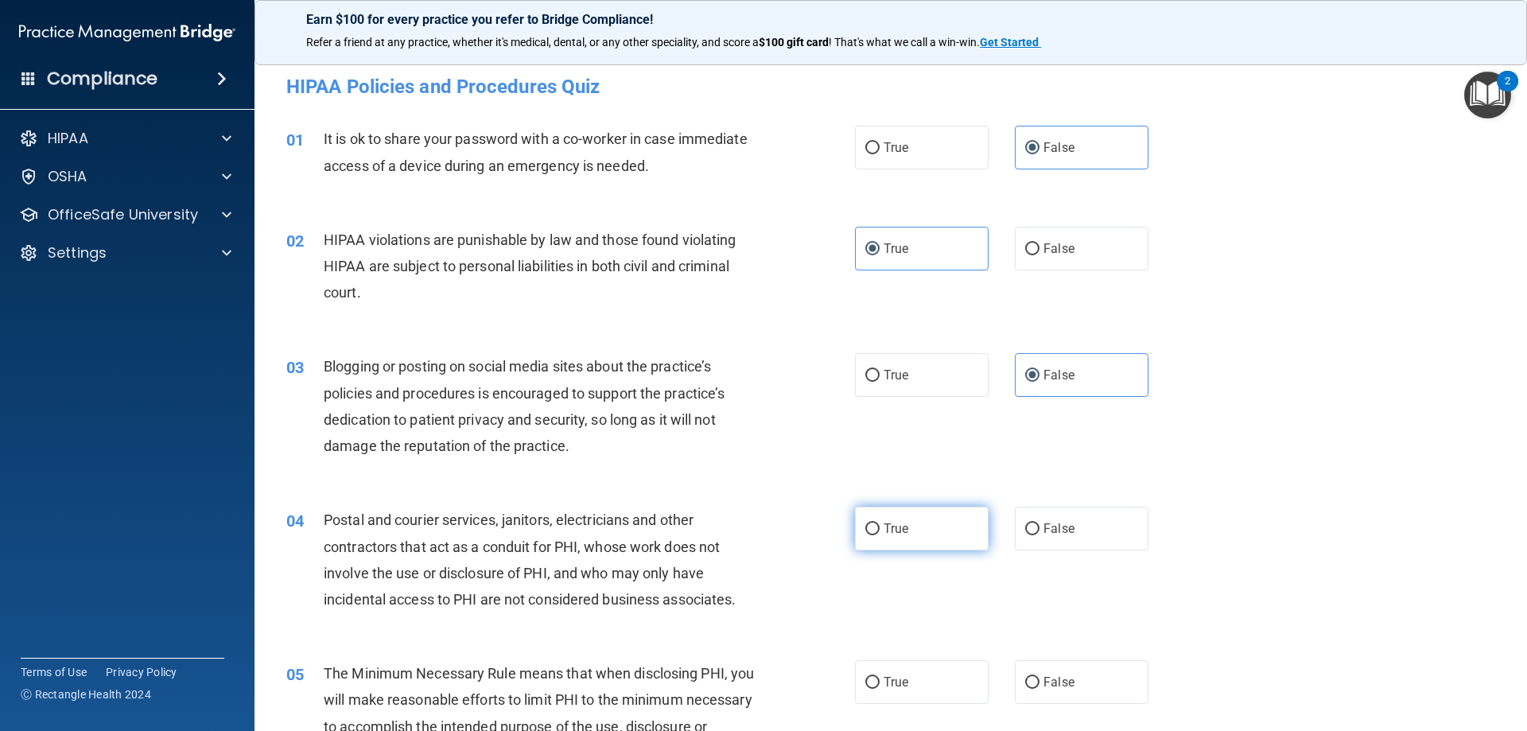
radio input "true"
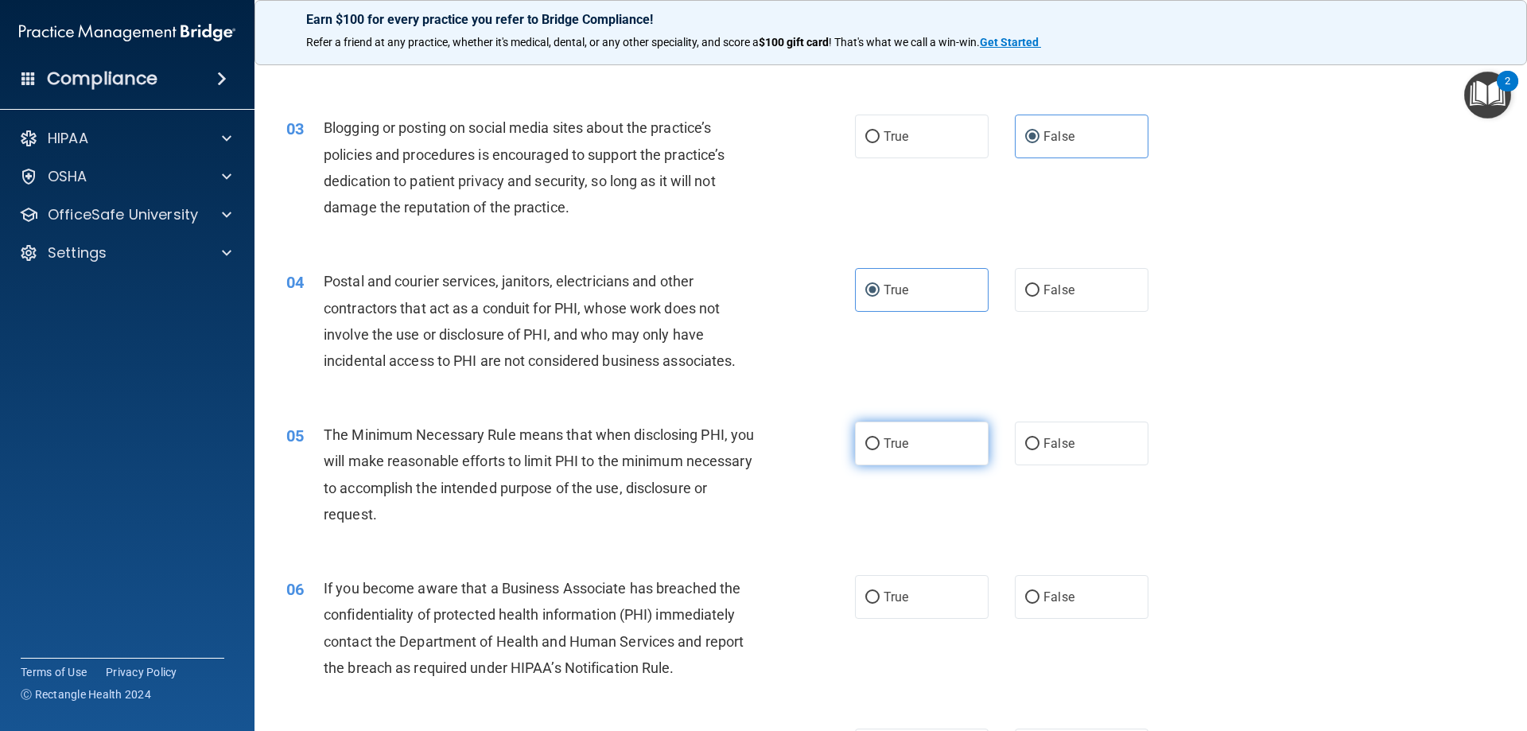
click at [901, 437] on span "True" at bounding box center [895, 443] width 25 height 15
click at [879, 438] on input "True" at bounding box center [872, 444] width 14 height 12
radio input "true"
click at [1043, 591] on span "False" at bounding box center [1058, 596] width 31 height 15
click at [1039, 592] on input "False" at bounding box center [1032, 598] width 14 height 12
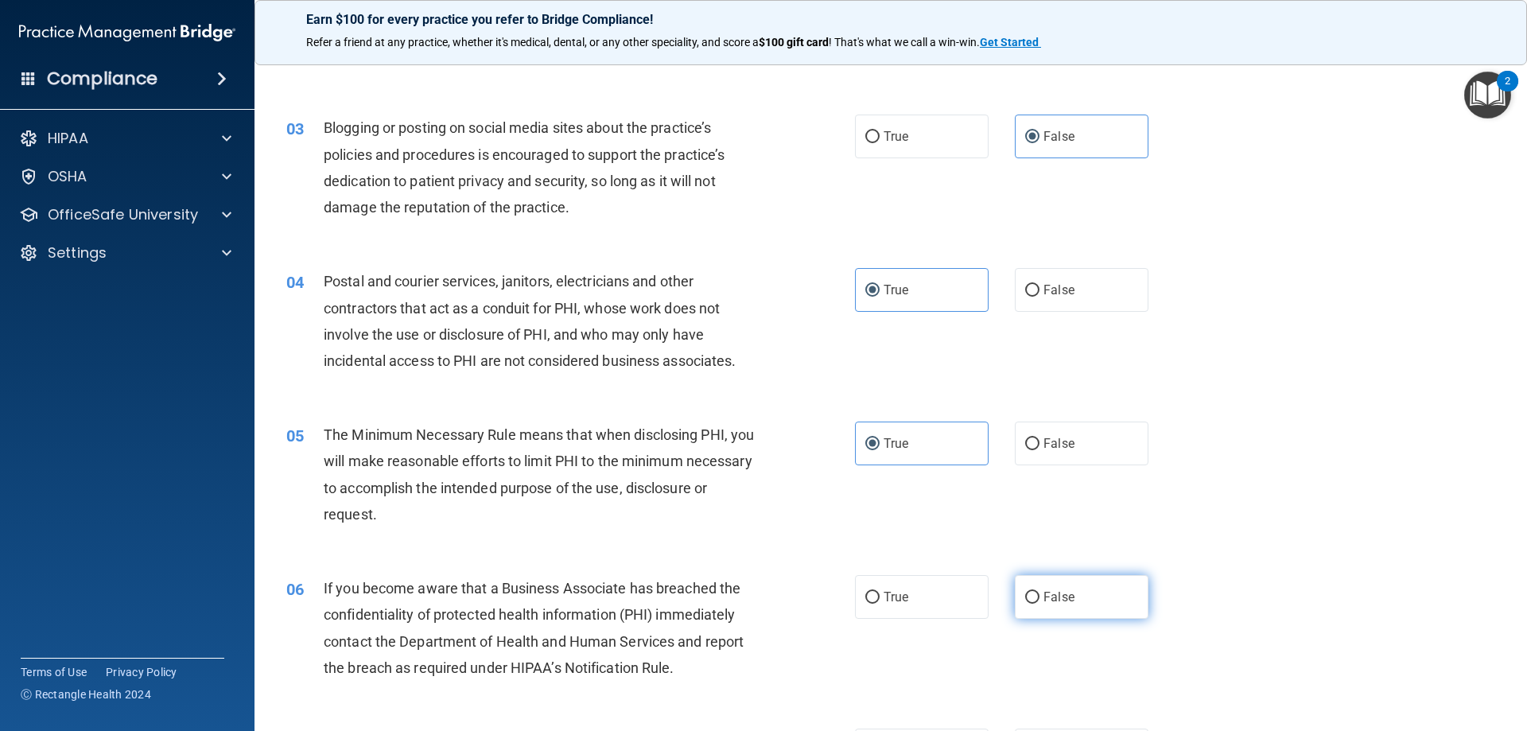
radio input "true"
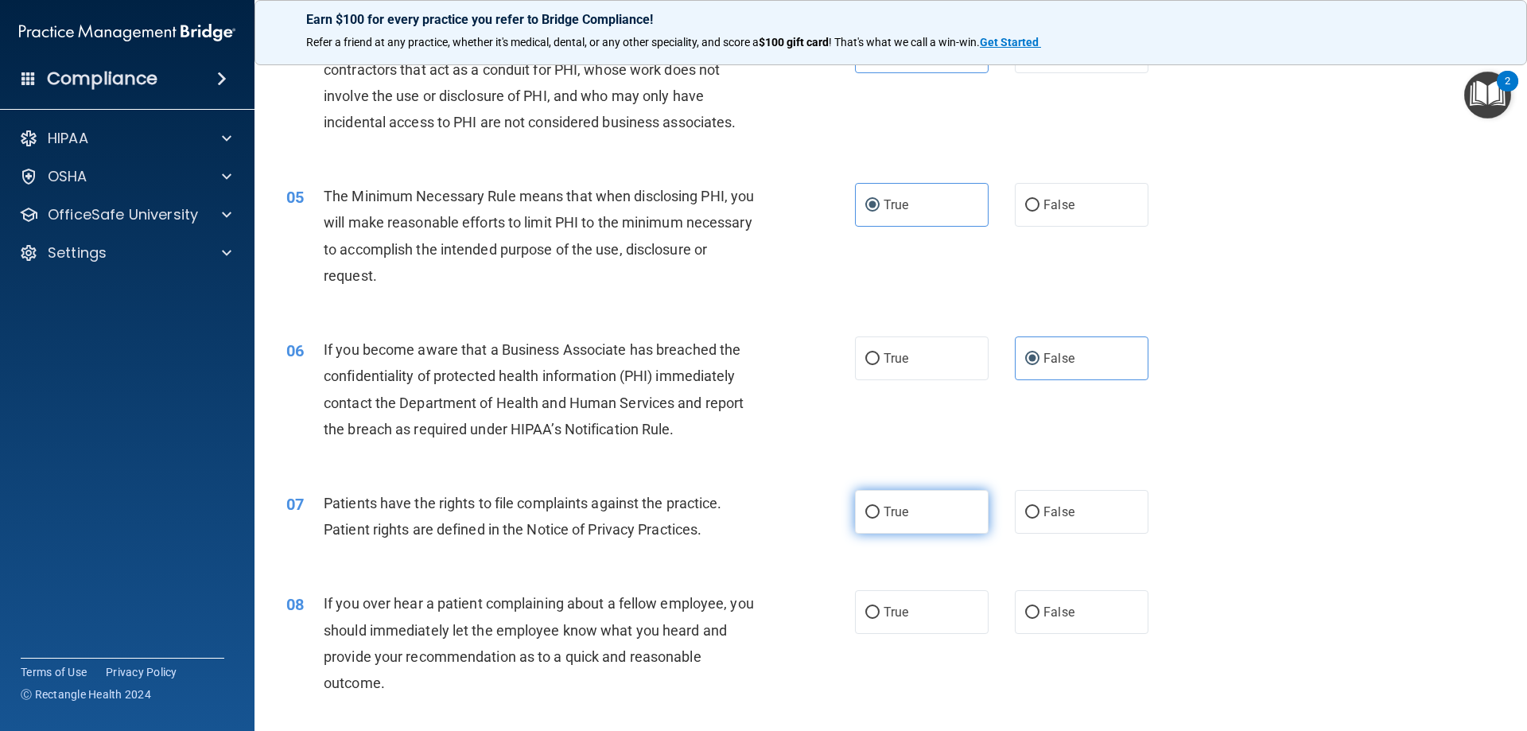
click at [935, 493] on label "True" at bounding box center [922, 512] width 134 height 44
click at [879, 507] on input "True" at bounding box center [872, 513] width 14 height 12
radio input "true"
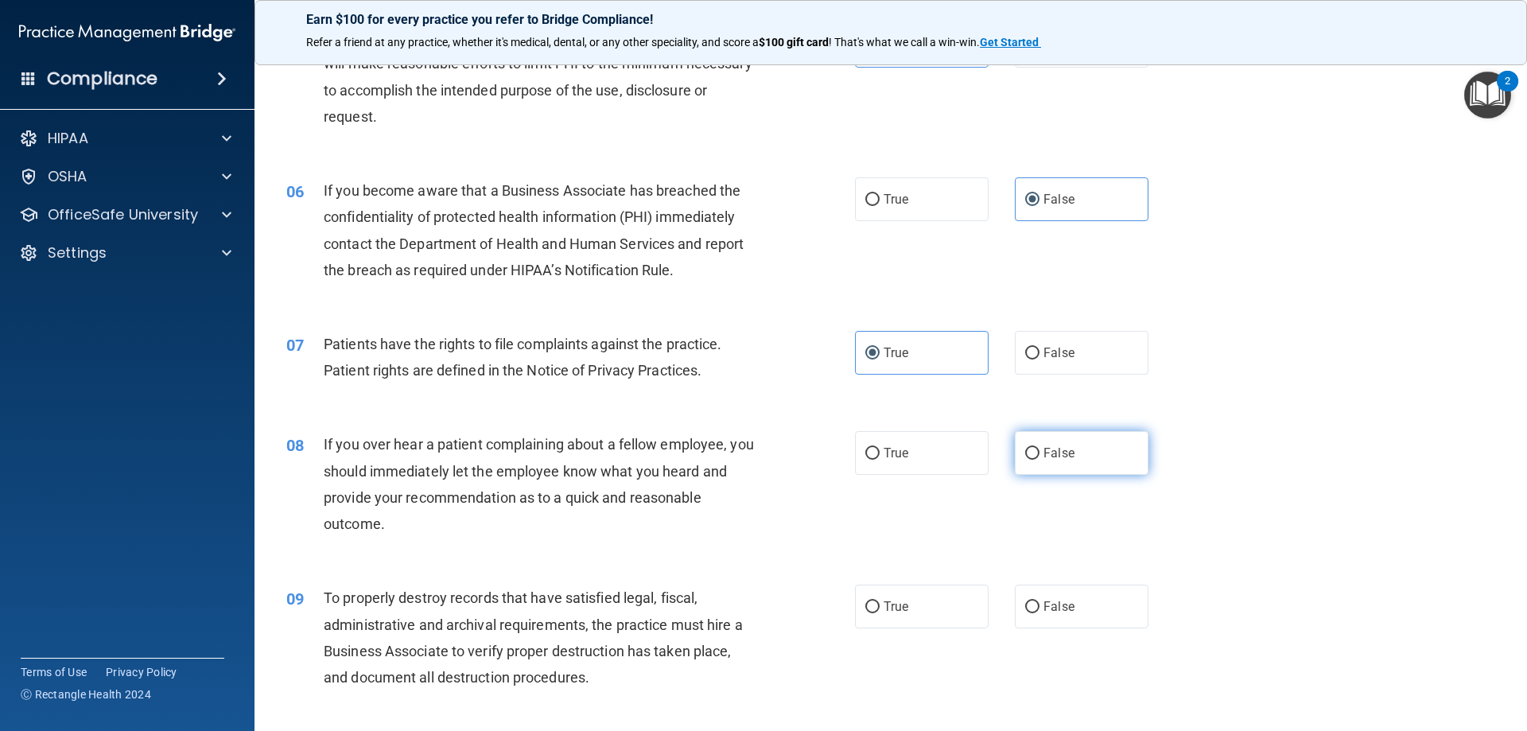
click at [1069, 444] on label "False" at bounding box center [1082, 453] width 134 height 44
click at [1039, 448] on input "False" at bounding box center [1032, 454] width 14 height 12
radio input "true"
click at [1038, 596] on label "False" at bounding box center [1082, 606] width 134 height 44
click at [1038, 601] on input "False" at bounding box center [1032, 607] width 14 height 12
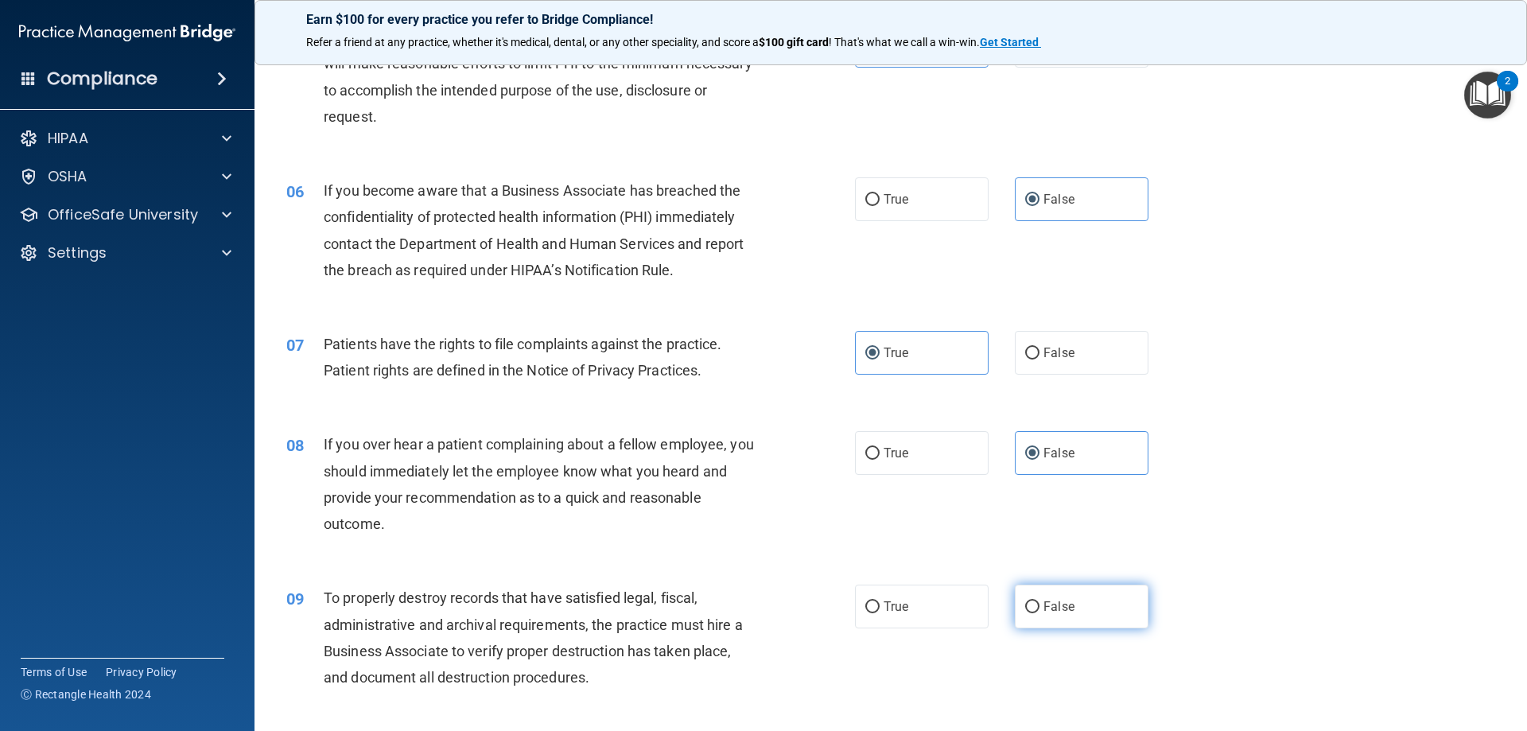
radio input "true"
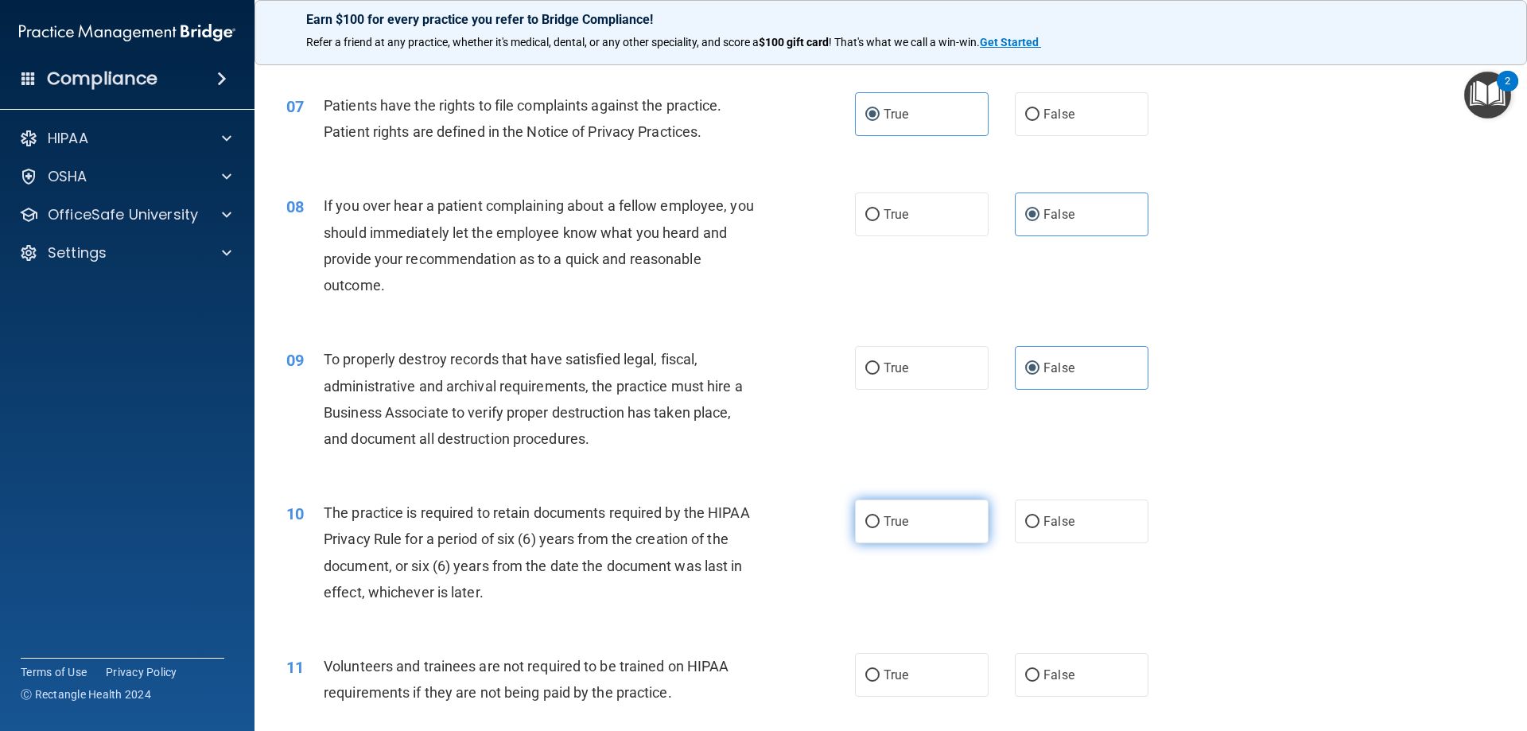
click at [938, 514] on label "True" at bounding box center [922, 521] width 134 height 44
click at [879, 516] on input "True" at bounding box center [872, 522] width 14 height 12
radio input "true"
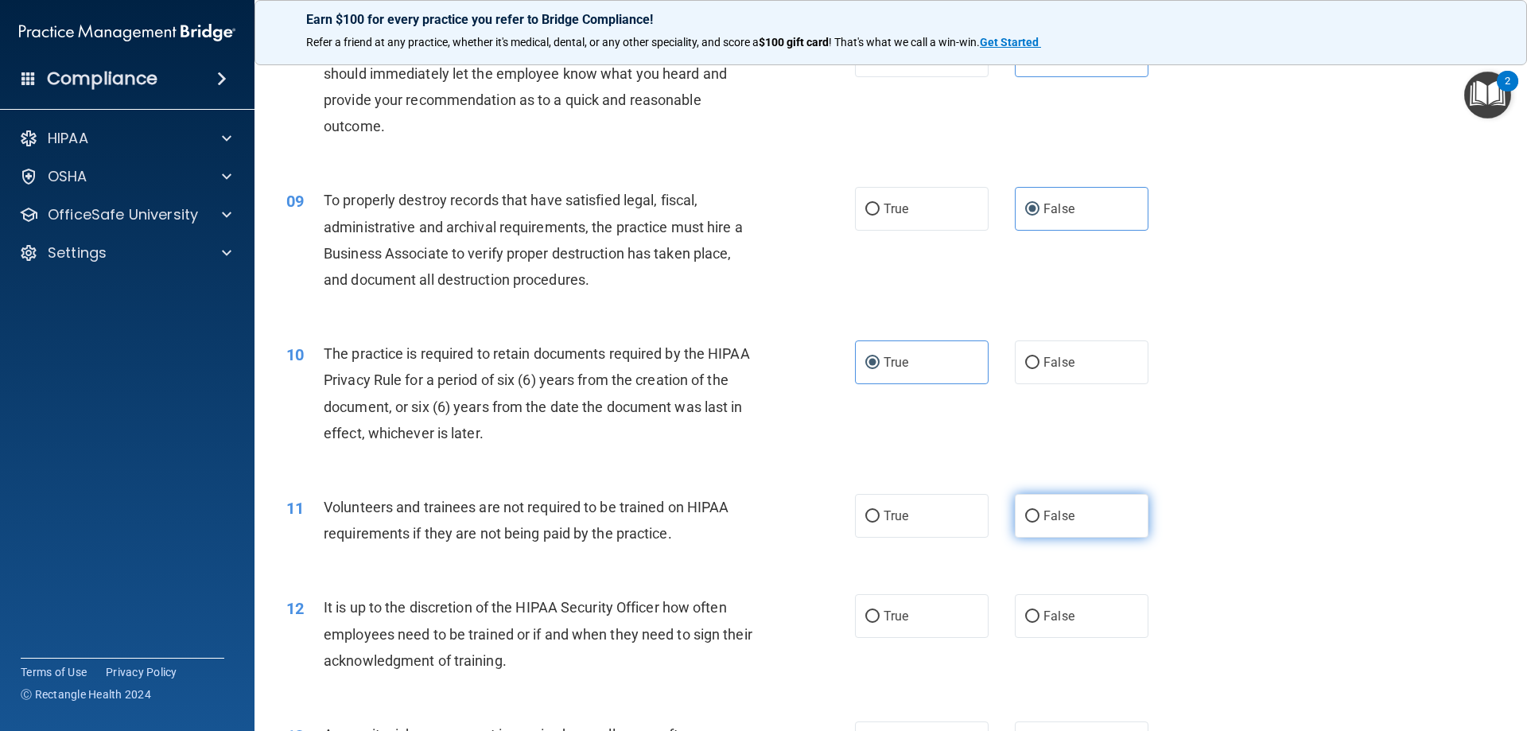
click at [1070, 503] on label "False" at bounding box center [1082, 516] width 134 height 44
click at [1039, 511] on input "False" at bounding box center [1032, 517] width 14 height 12
radio input "true"
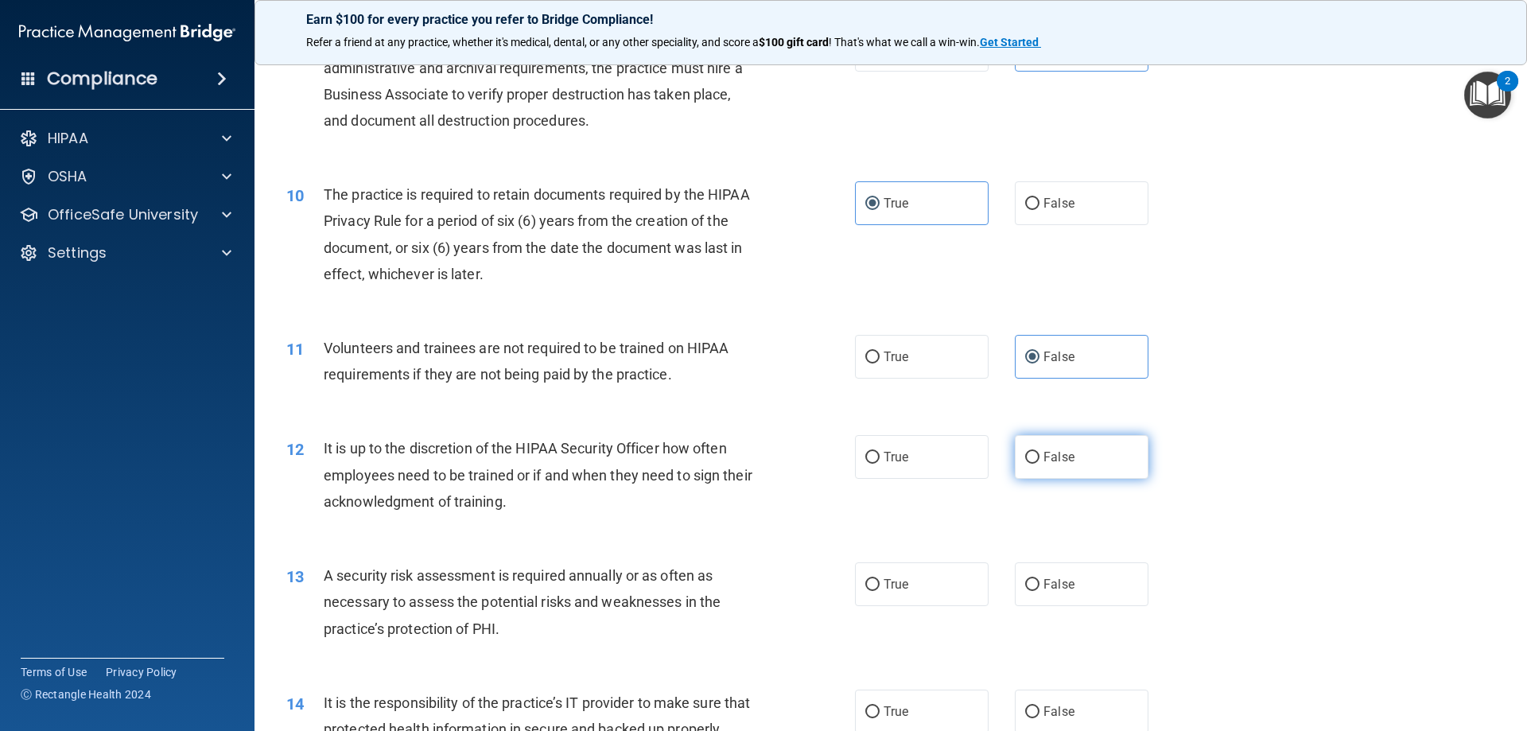
click at [1057, 460] on span "False" at bounding box center [1058, 456] width 31 height 15
click at [1039, 460] on input "False" at bounding box center [1032, 458] width 14 height 12
radio input "true"
click at [904, 579] on label "True" at bounding box center [922, 584] width 134 height 44
click at [879, 579] on input "True" at bounding box center [872, 585] width 14 height 12
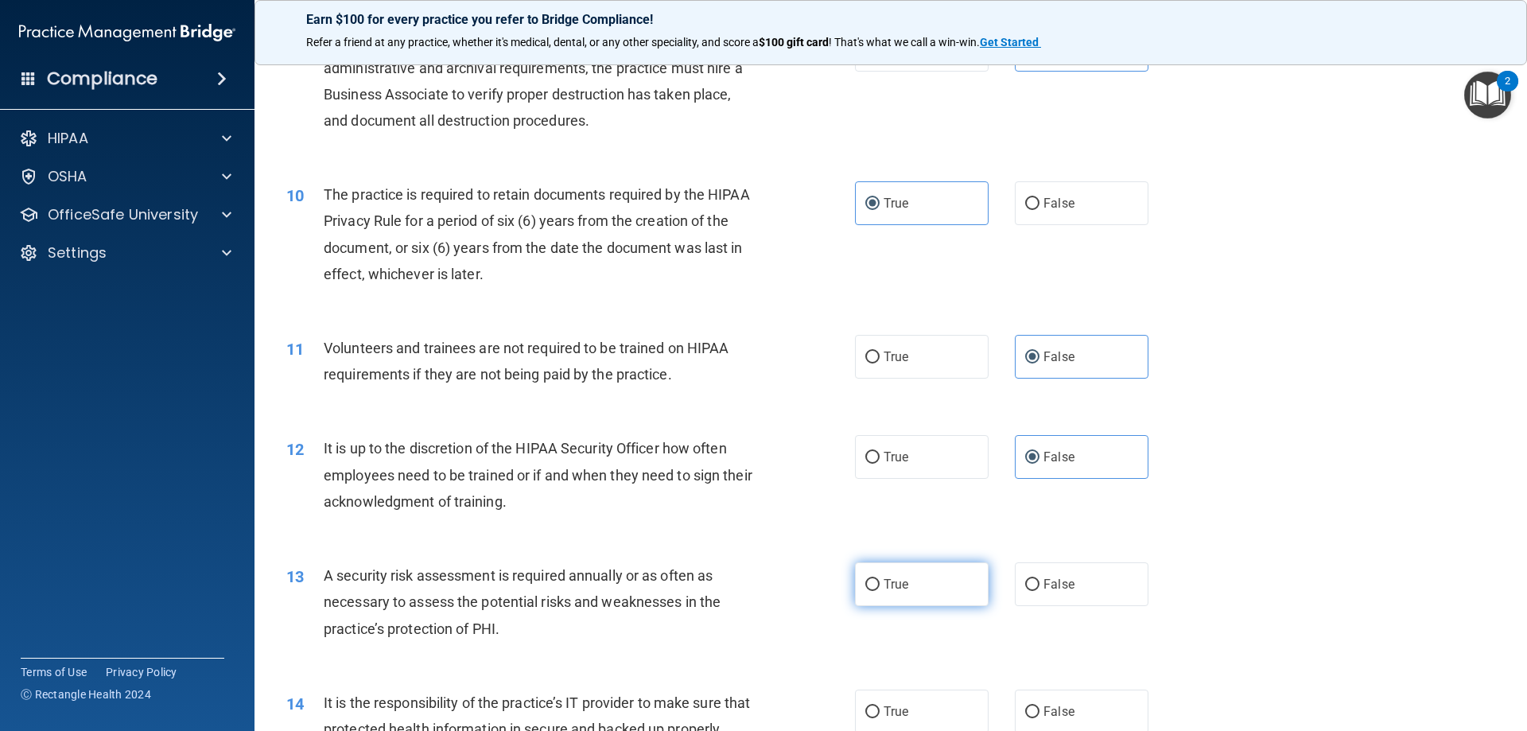
radio input "true"
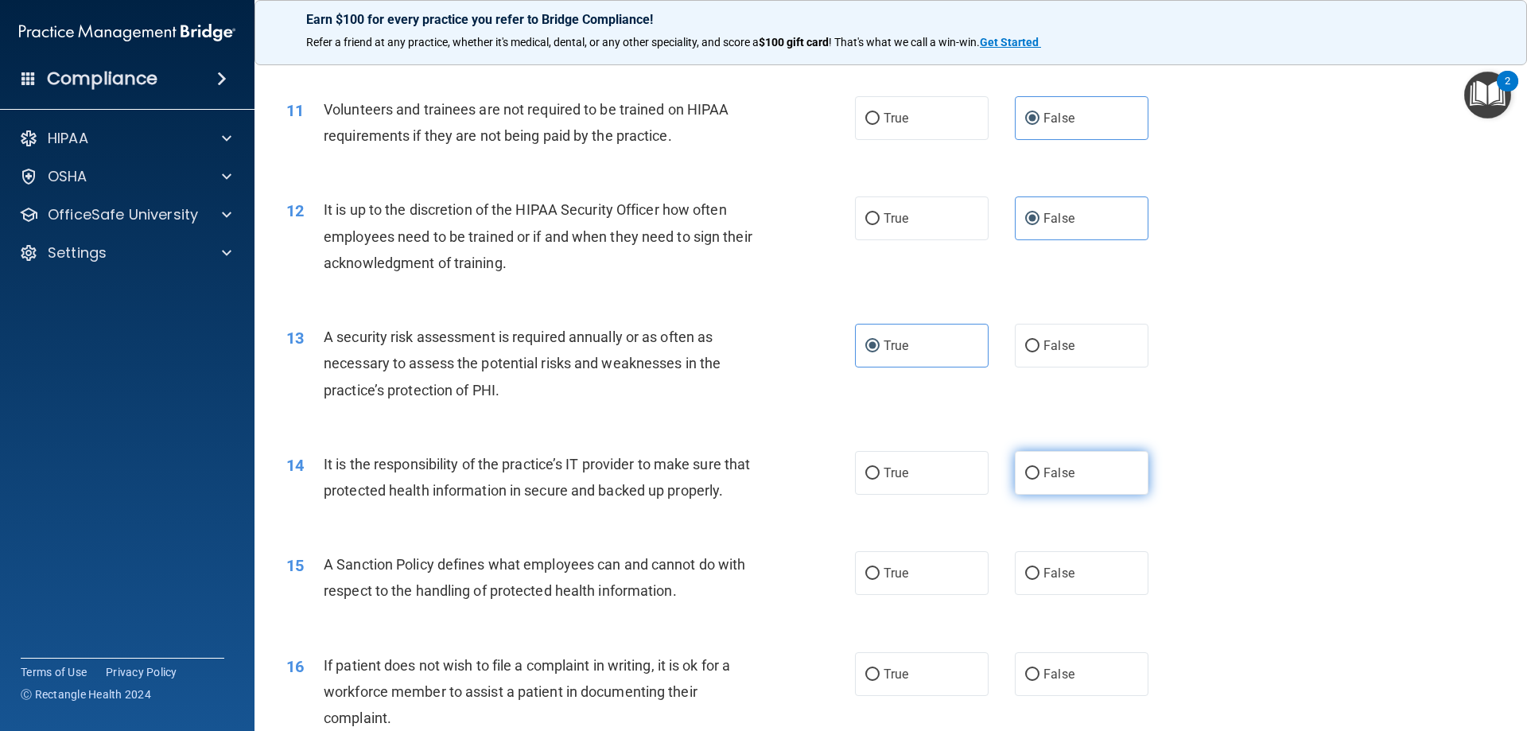
click at [1042, 481] on label "False" at bounding box center [1082, 473] width 134 height 44
click at [1039, 479] on input "False" at bounding box center [1032, 474] width 14 height 12
radio input "true"
click at [1067, 577] on label "False" at bounding box center [1082, 573] width 134 height 44
click at [1039, 577] on input "False" at bounding box center [1032, 574] width 14 height 12
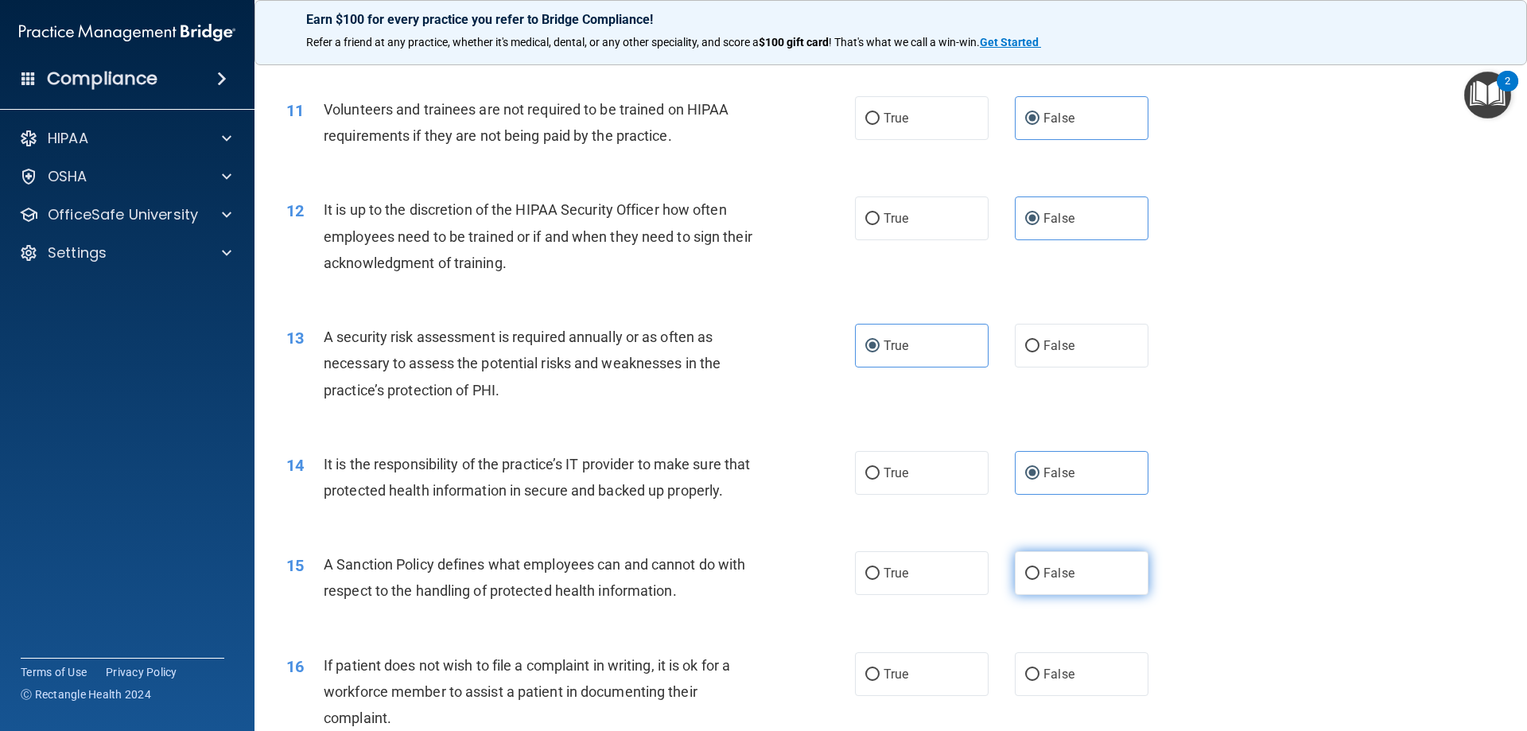
radio input "true"
click at [938, 673] on label "True" at bounding box center [922, 674] width 134 height 44
click at [879, 673] on input "True" at bounding box center [872, 675] width 14 height 12
radio input "true"
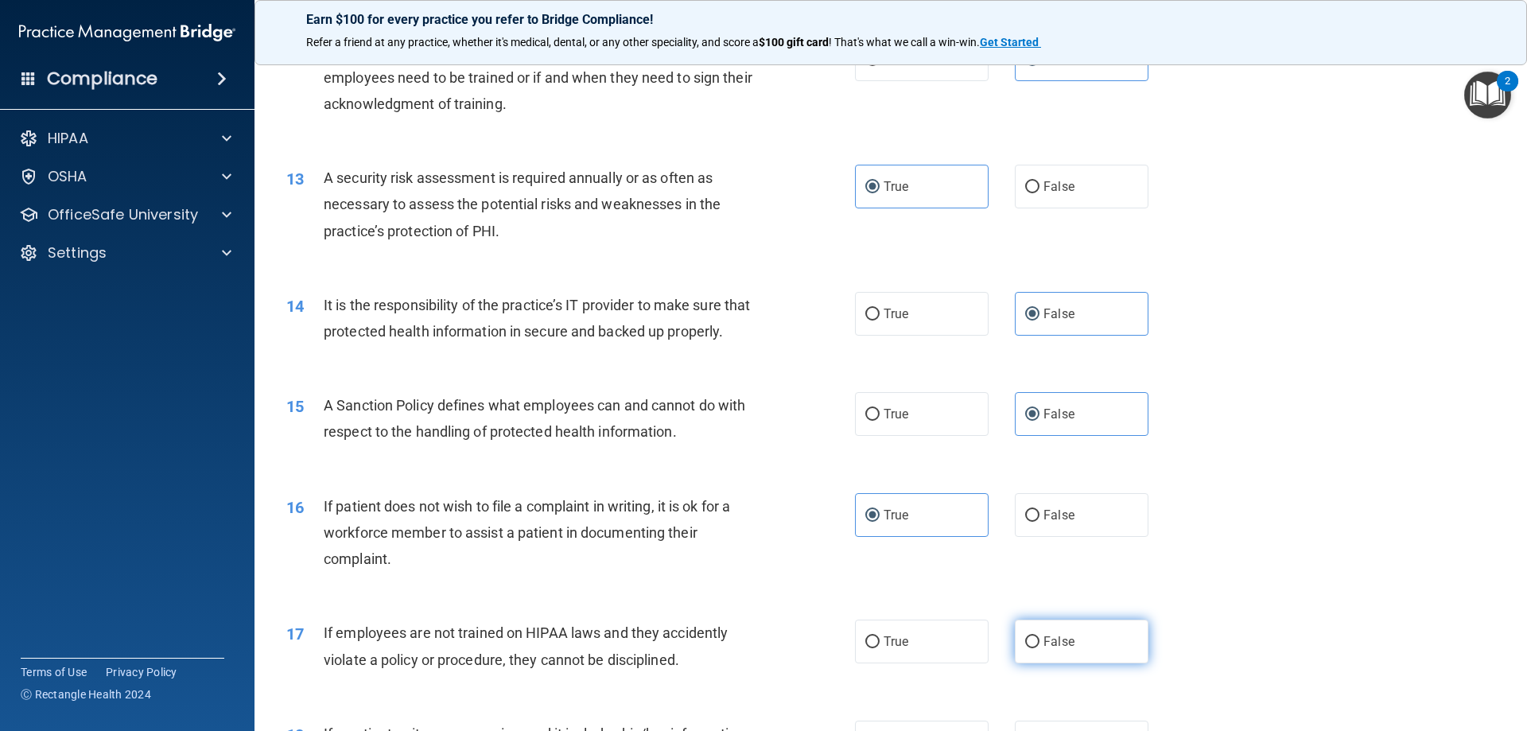
click at [1035, 632] on label "False" at bounding box center [1082, 641] width 134 height 44
click at [1035, 636] on input "False" at bounding box center [1032, 642] width 14 height 12
radio input "true"
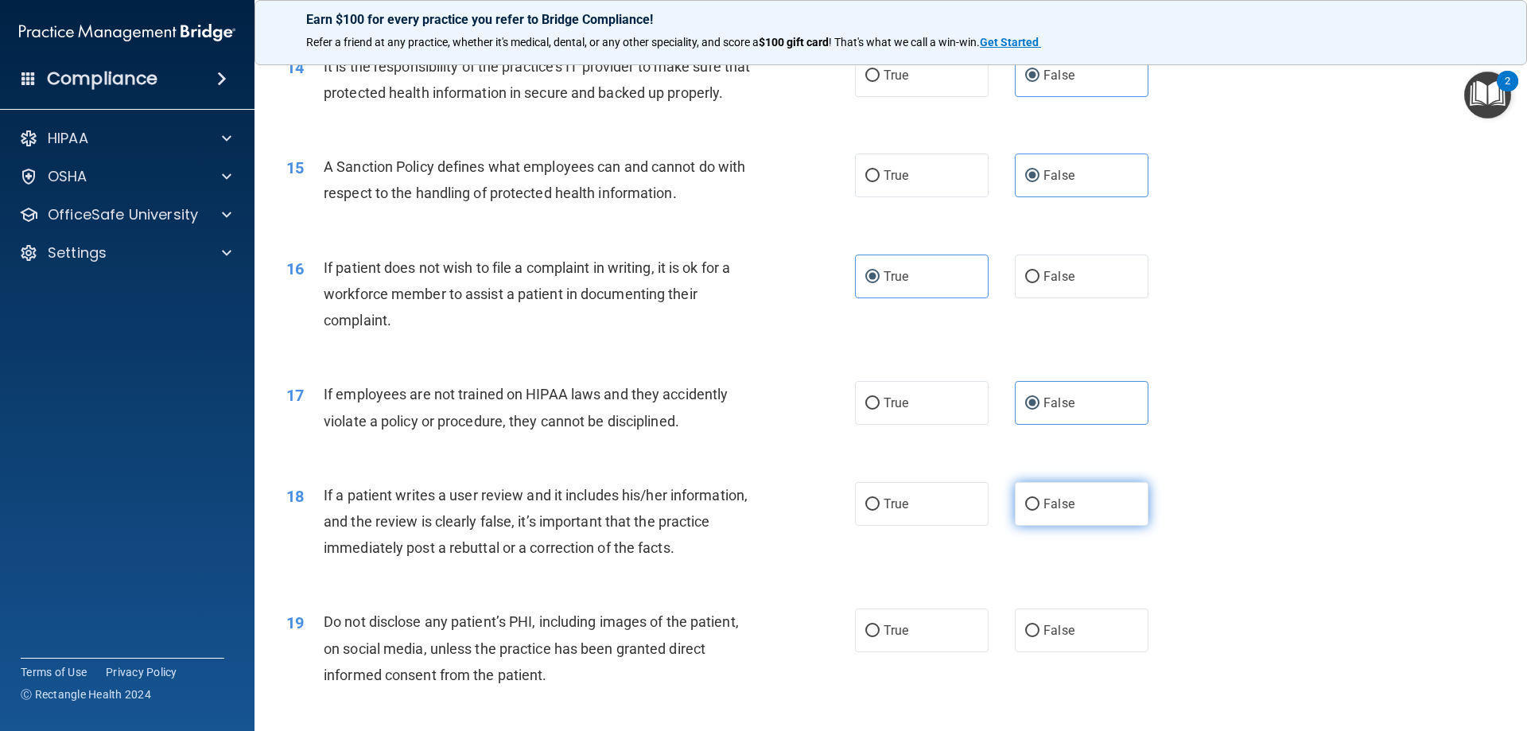
click at [1071, 511] on label "False" at bounding box center [1082, 504] width 134 height 44
click at [1039, 511] on input "False" at bounding box center [1032, 505] width 14 height 12
radio input "true"
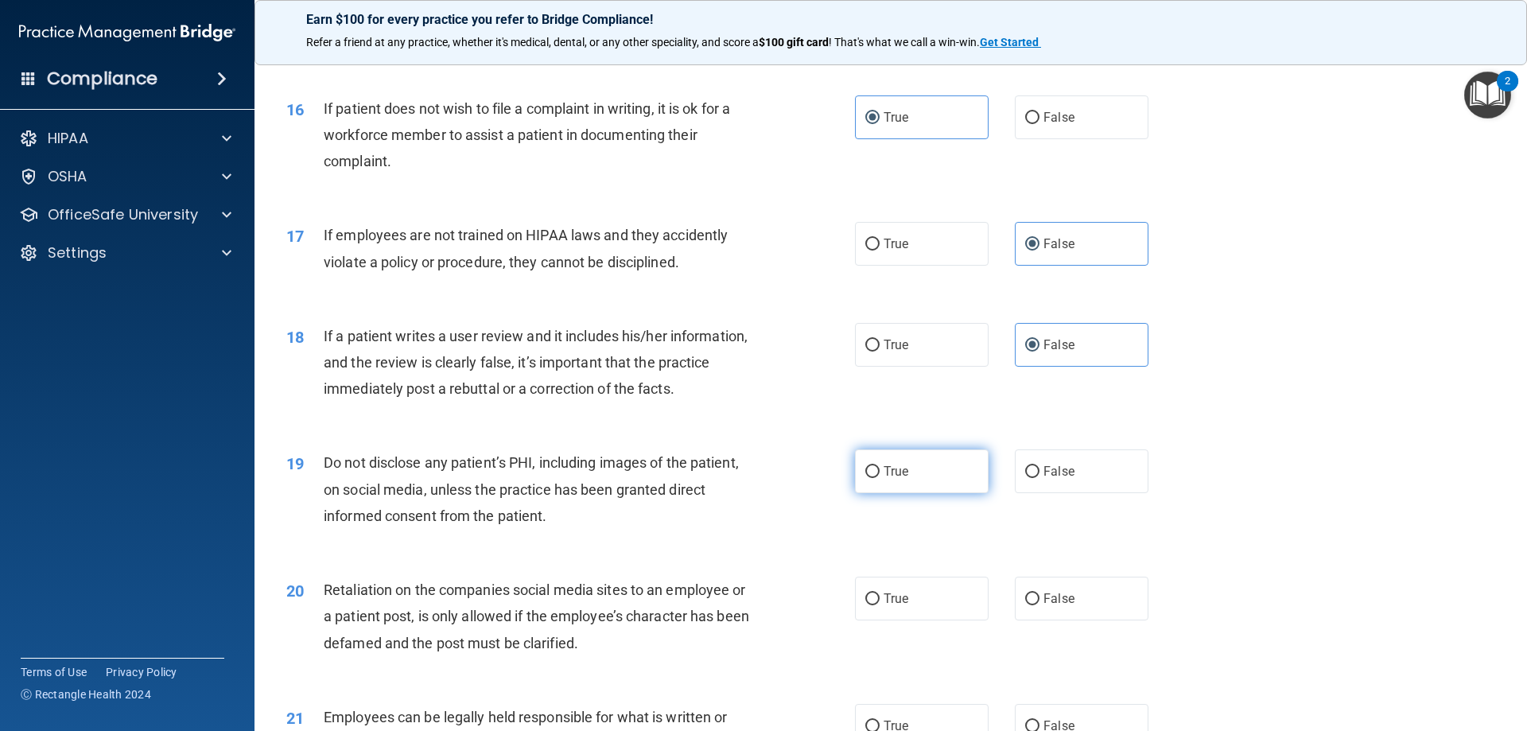
click at [940, 487] on label "True" at bounding box center [922, 471] width 134 height 44
click at [879, 478] on input "True" at bounding box center [872, 472] width 14 height 12
radio input "true"
click at [1058, 601] on span "False" at bounding box center [1058, 598] width 31 height 15
click at [1039, 601] on input "False" at bounding box center [1032, 599] width 14 height 12
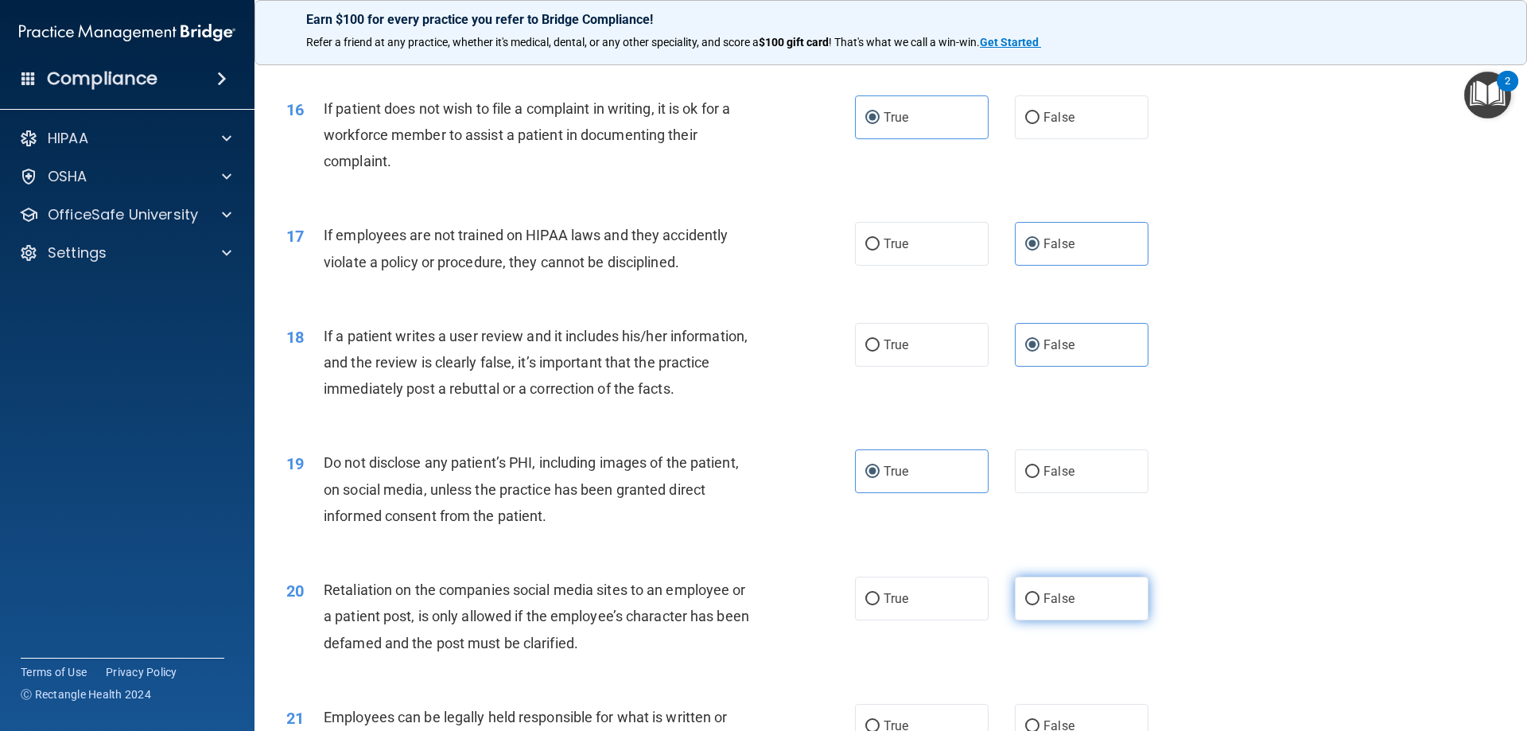
radio input "true"
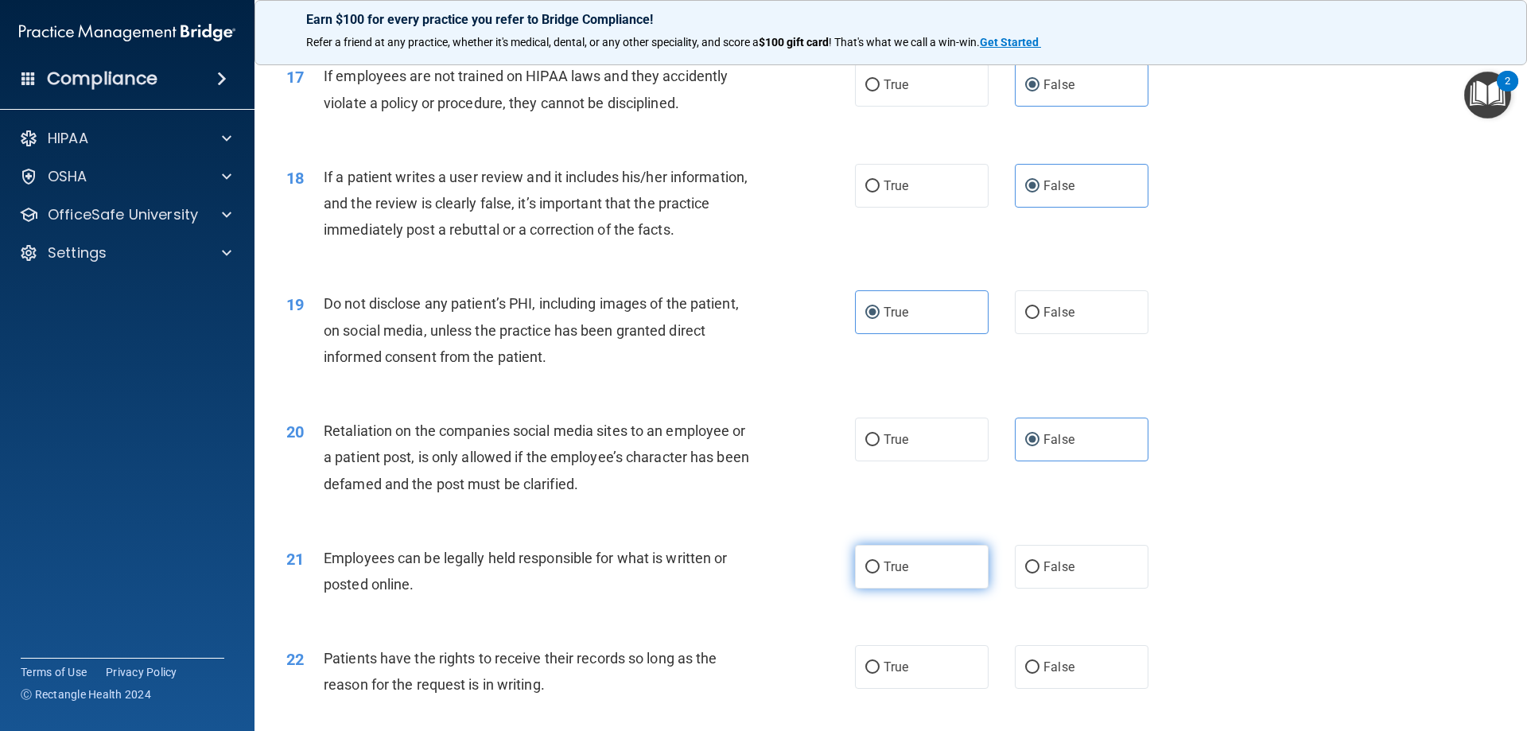
click at [925, 566] on label "True" at bounding box center [922, 567] width 134 height 44
click at [879, 566] on input "True" at bounding box center [872, 567] width 14 height 12
radio input "true"
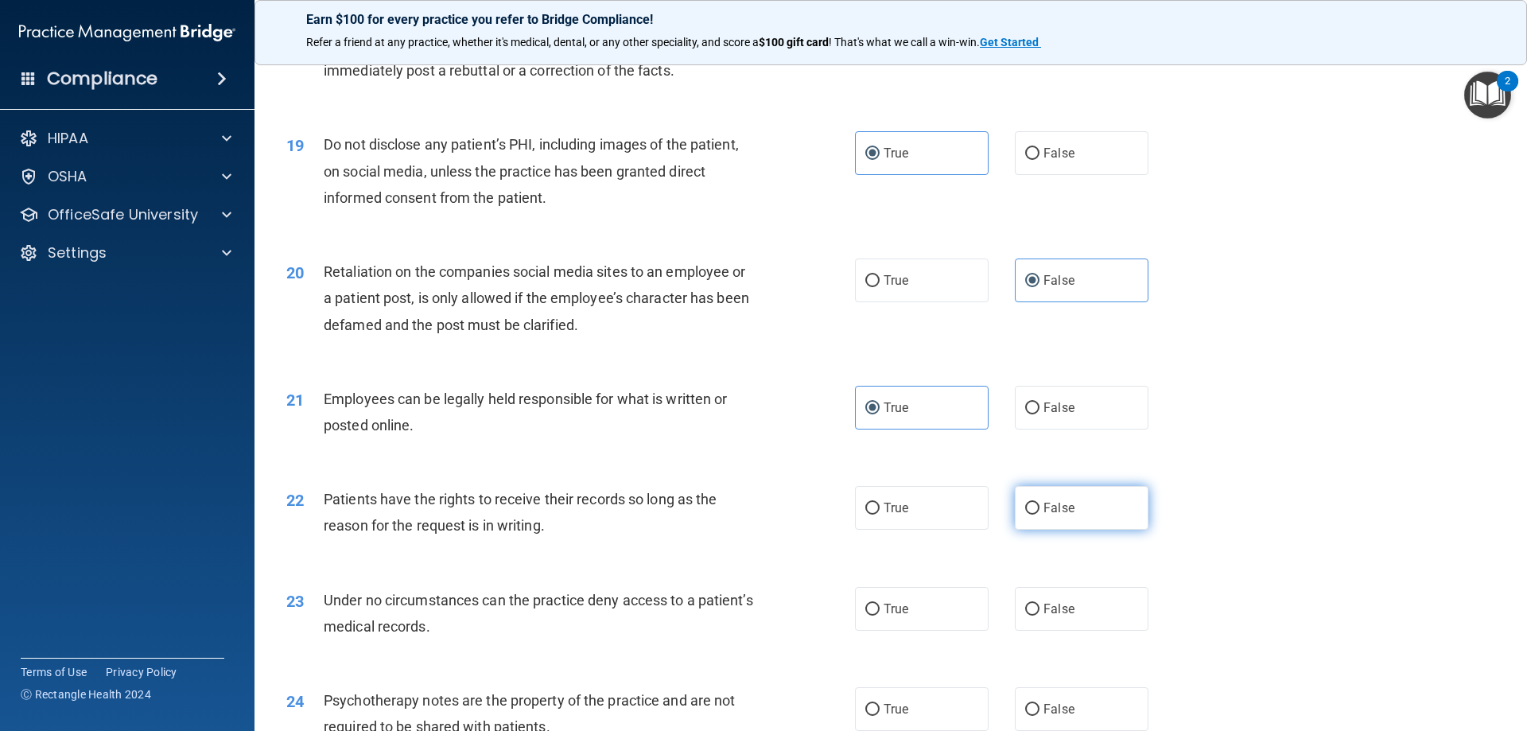
click at [1034, 513] on label "False" at bounding box center [1082, 508] width 134 height 44
click at [1034, 513] on input "False" at bounding box center [1032, 509] width 14 height 12
radio input "true"
click at [1043, 613] on span "False" at bounding box center [1058, 608] width 31 height 15
click at [1039, 613] on input "False" at bounding box center [1032, 610] width 14 height 12
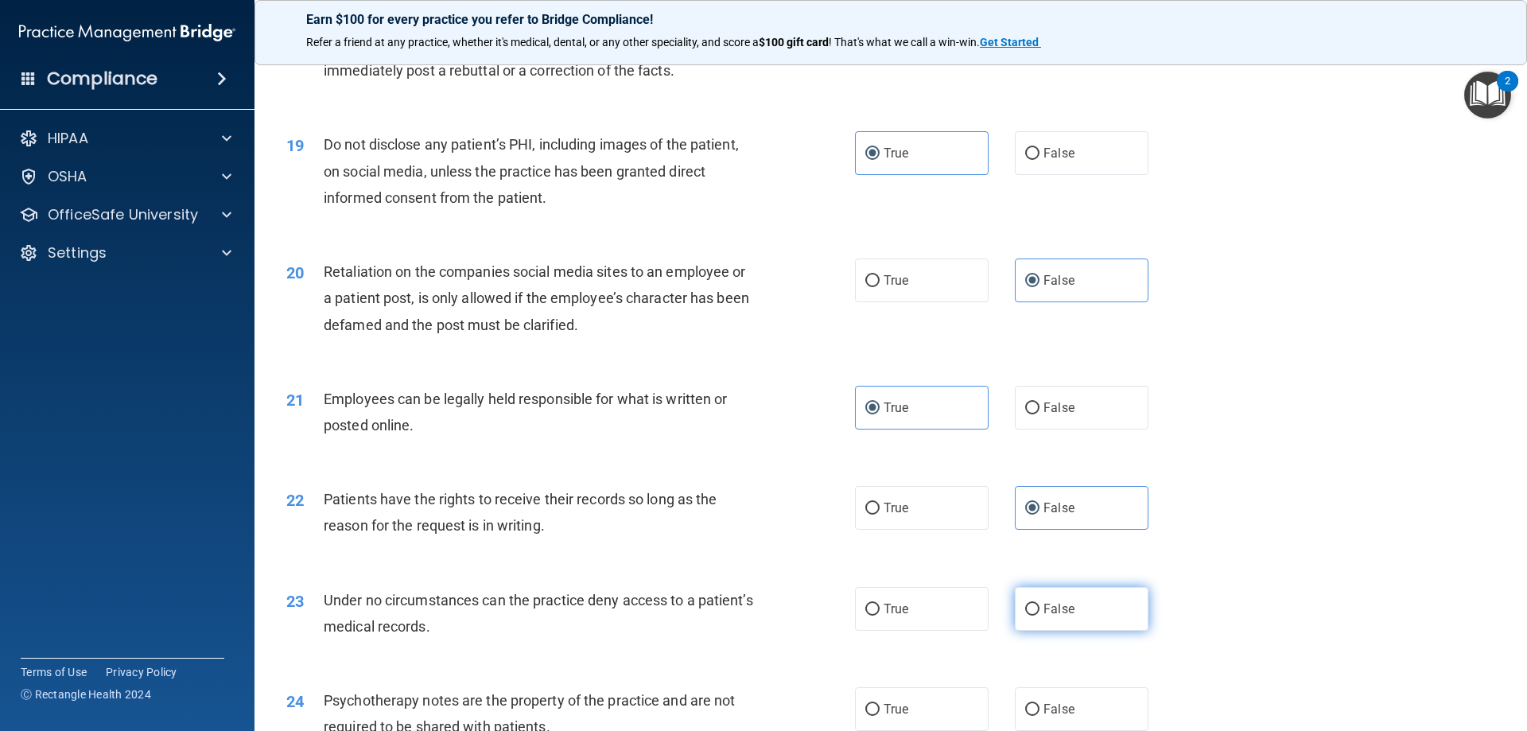
radio input "true"
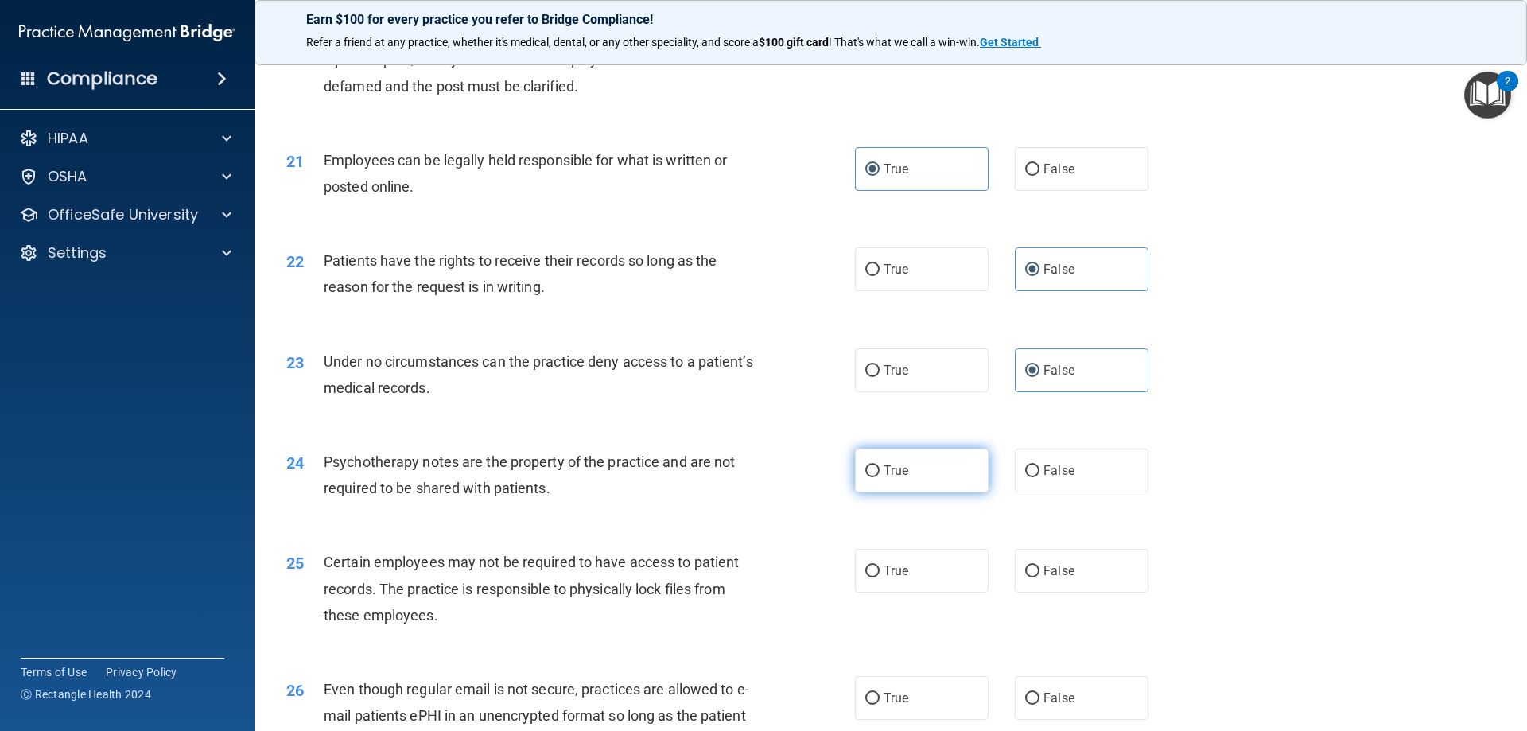
click at [935, 487] on label "True" at bounding box center [922, 470] width 134 height 44
click at [879, 477] on input "True" at bounding box center [872, 471] width 14 height 12
radio input "true"
click at [933, 556] on label "True" at bounding box center [922, 571] width 134 height 44
click at [879, 565] on input "True" at bounding box center [872, 571] width 14 height 12
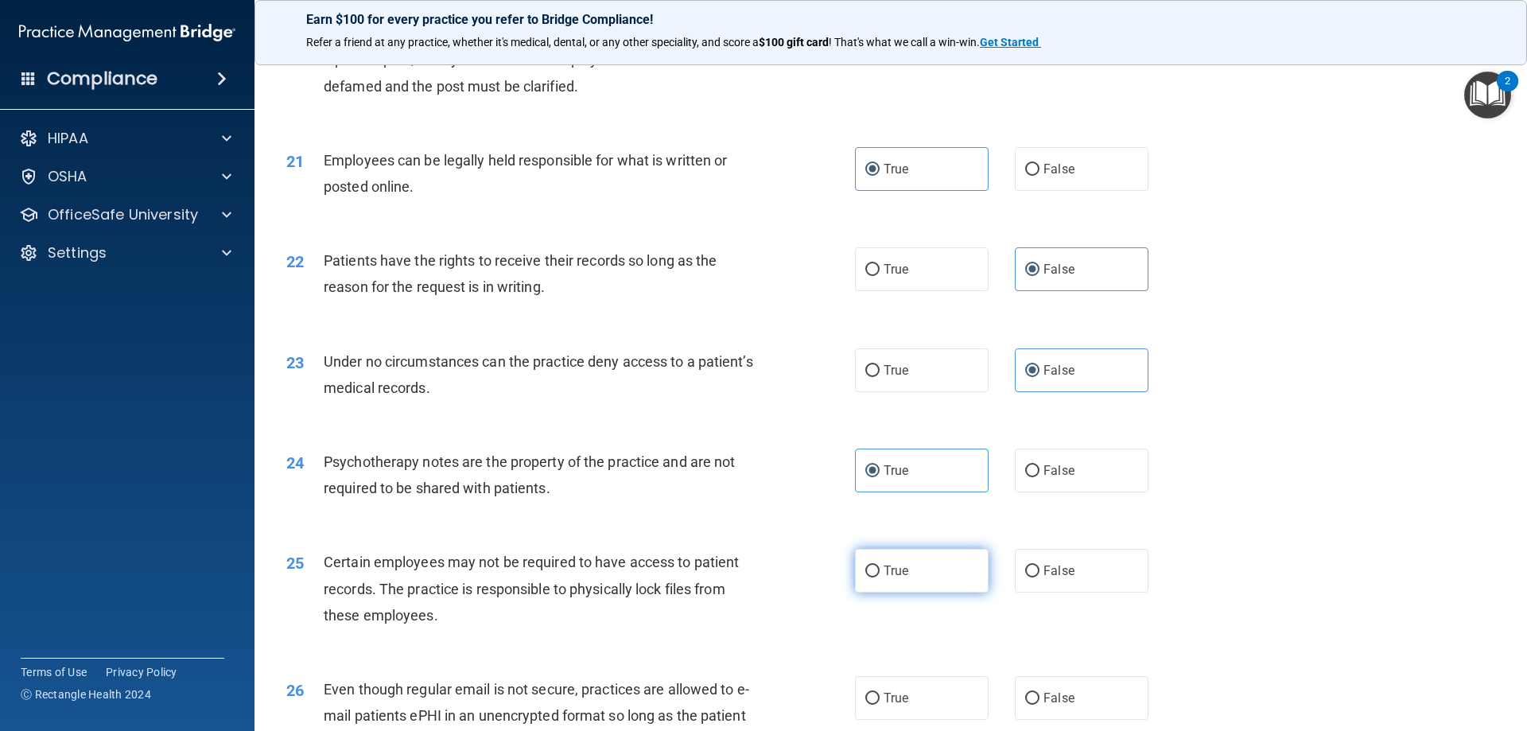
radio input "true"
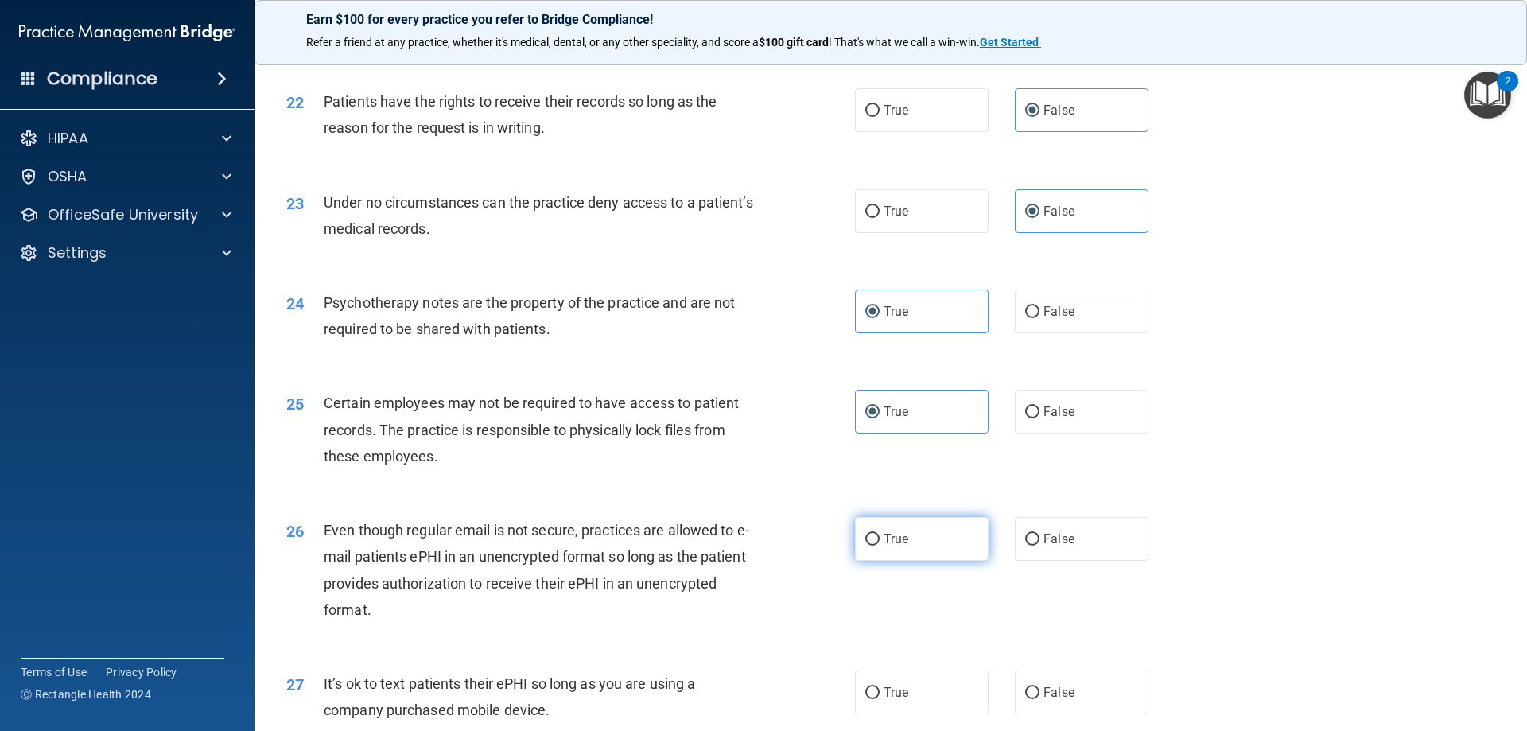
click at [926, 533] on label "True" at bounding box center [922, 539] width 134 height 44
click at [879, 534] on input "True" at bounding box center [872, 540] width 14 height 12
radio input "true"
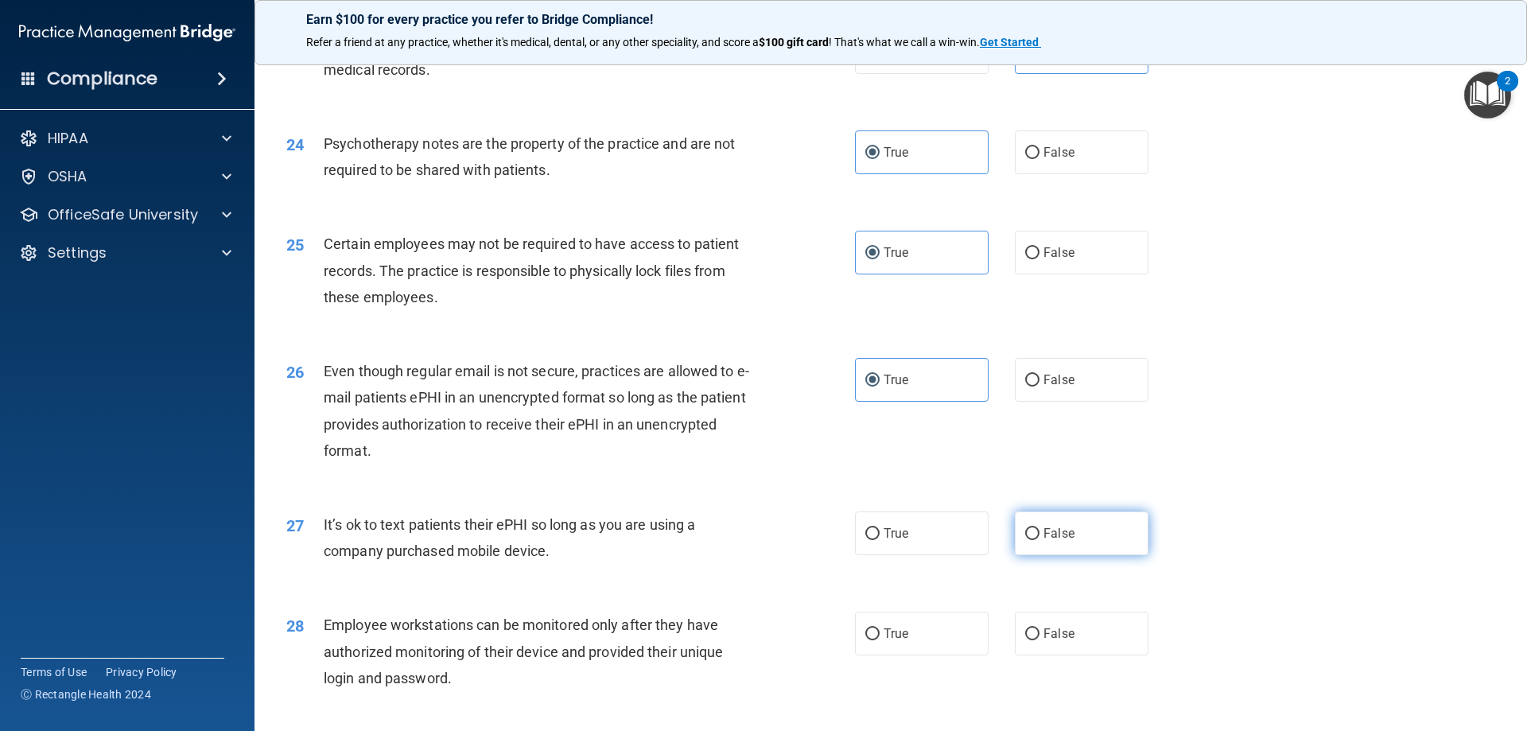
click at [1073, 534] on label "False" at bounding box center [1082, 533] width 134 height 44
click at [1039, 534] on input "False" at bounding box center [1032, 534] width 14 height 12
radio input "true"
click at [1059, 615] on label "False" at bounding box center [1082, 633] width 134 height 44
click at [1039, 628] on input "False" at bounding box center [1032, 634] width 14 height 12
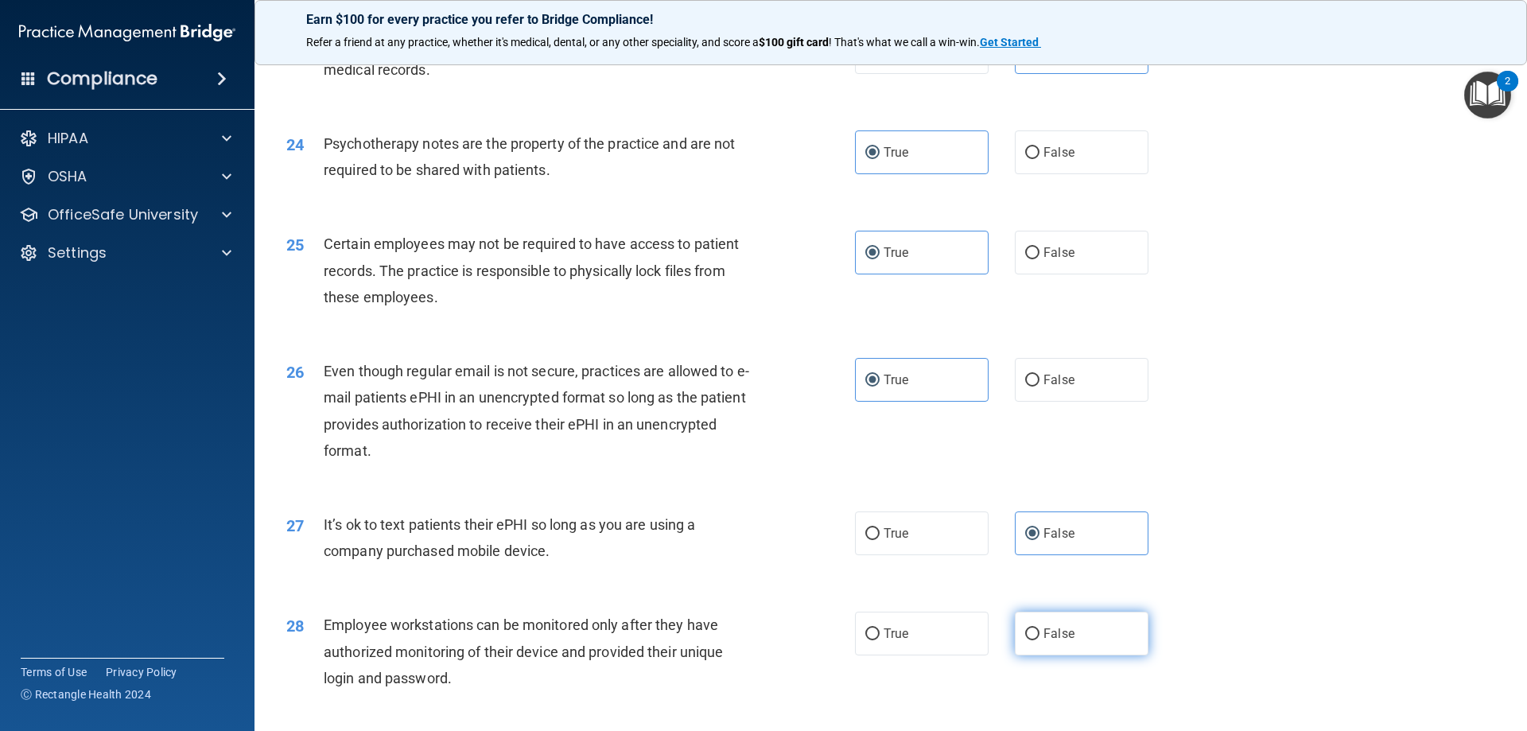
radio input "true"
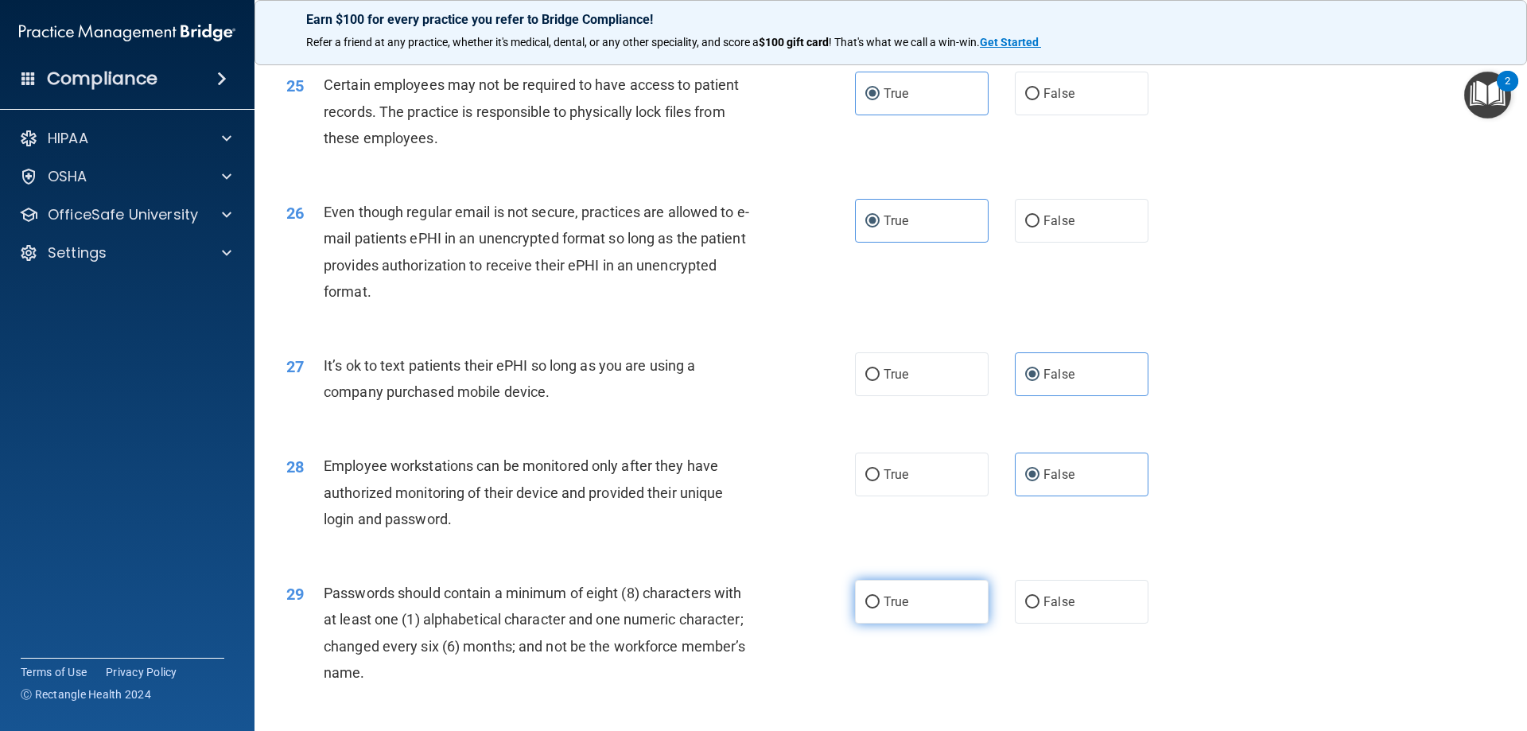
click at [928, 594] on label "True" at bounding box center [922, 602] width 134 height 44
click at [879, 596] on input "True" at bounding box center [872, 602] width 14 height 12
radio input "true"
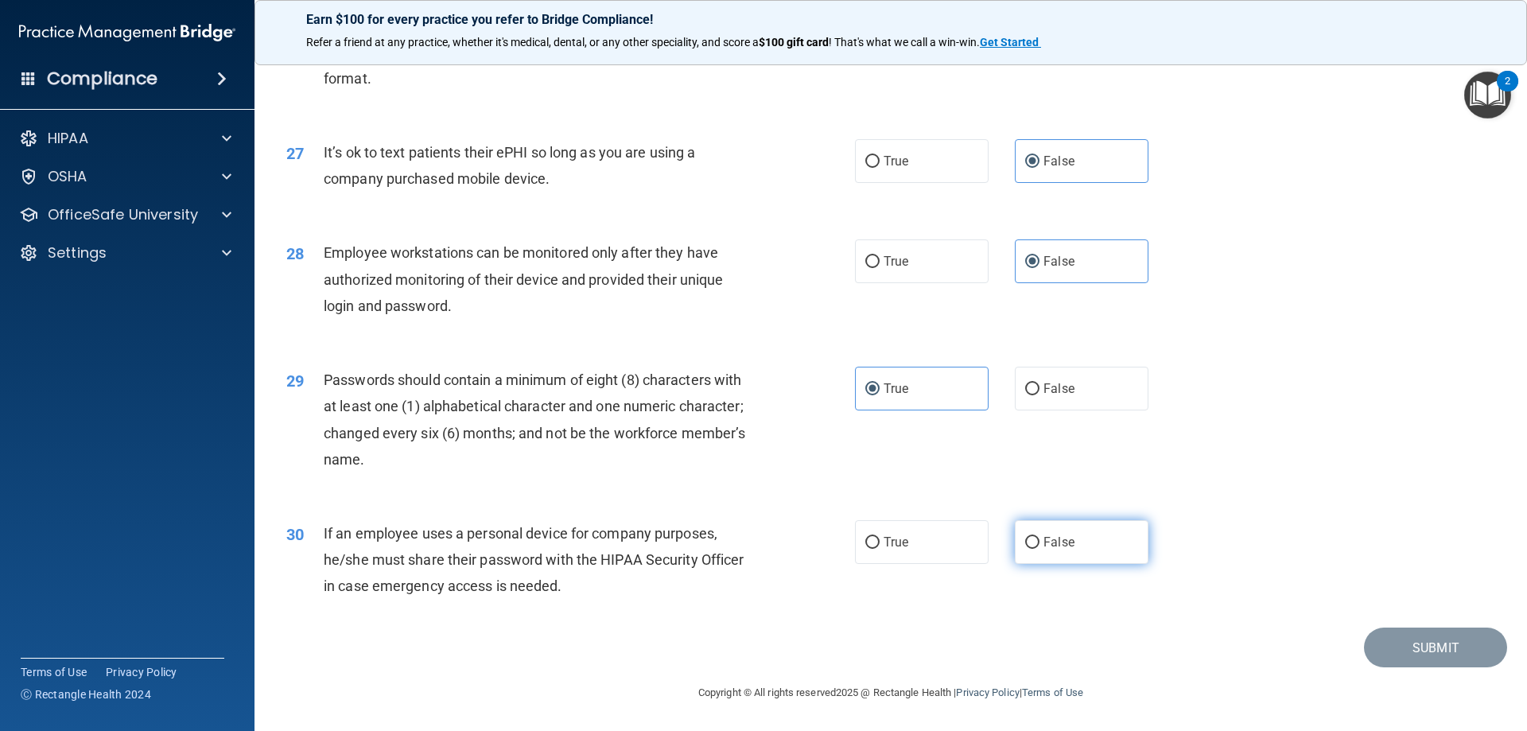
click at [1060, 553] on label "False" at bounding box center [1082, 542] width 134 height 44
click at [1039, 549] on input "False" at bounding box center [1032, 543] width 14 height 12
radio input "true"
click at [1378, 634] on button "Submit" at bounding box center [1435, 647] width 143 height 41
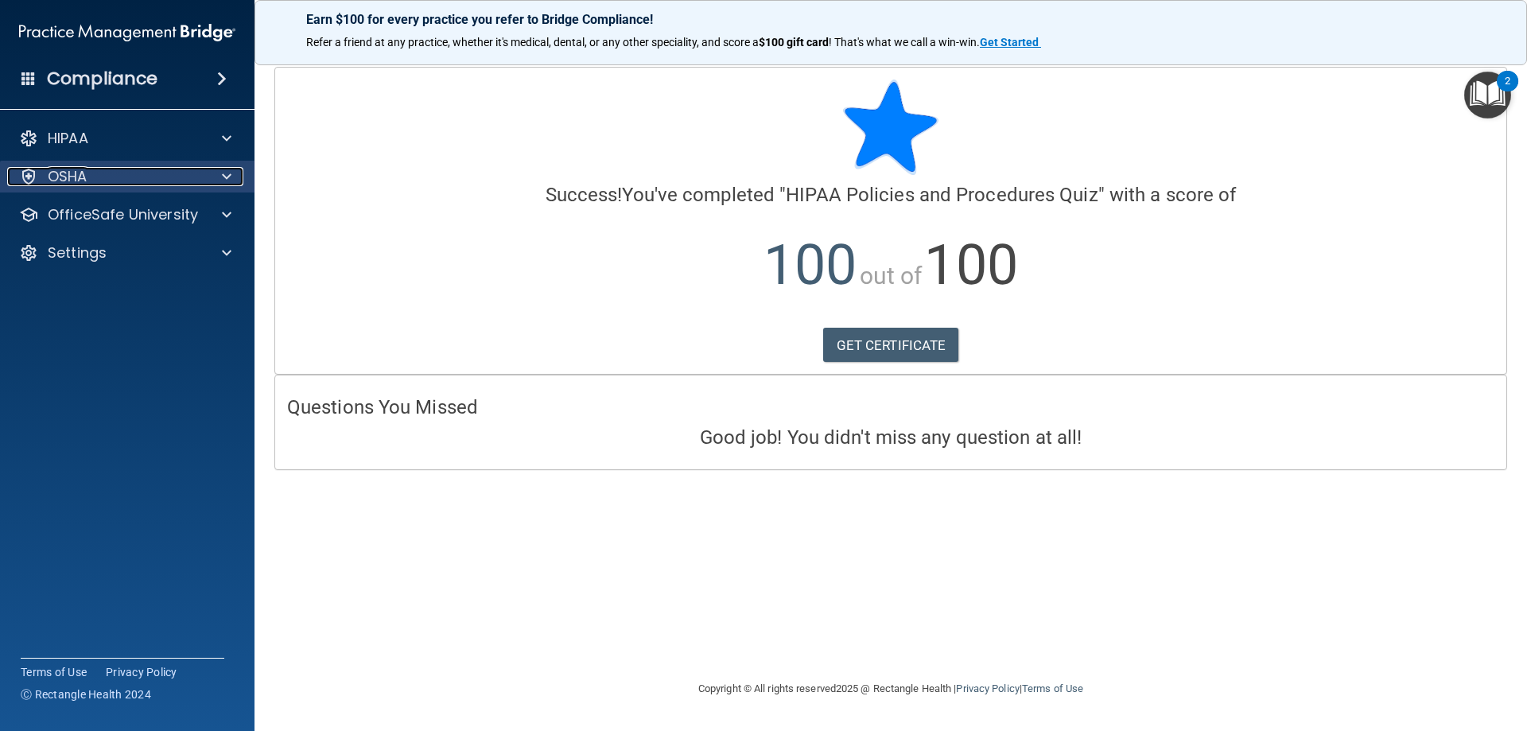
click at [192, 174] on div "OSHA" at bounding box center [105, 176] width 197 height 19
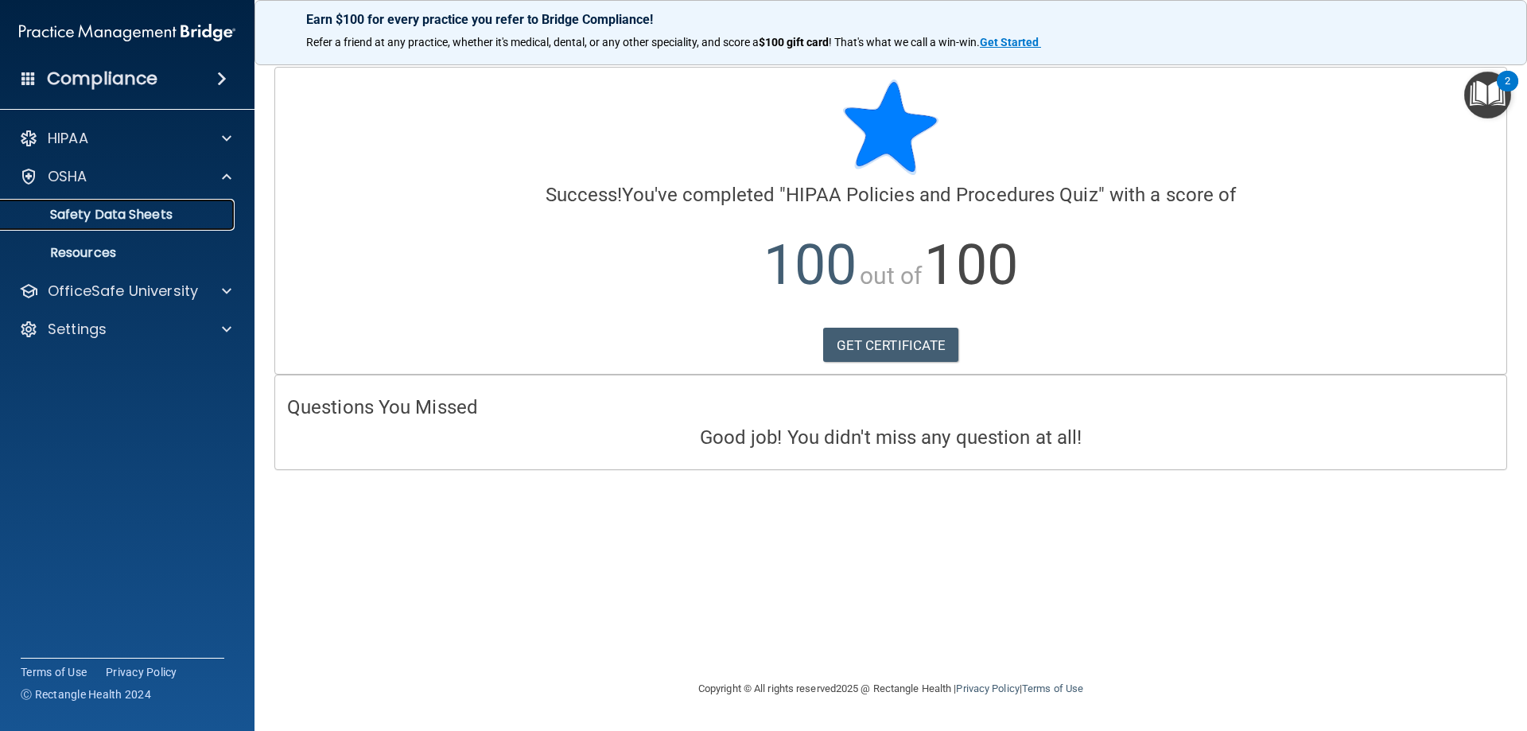
click at [126, 212] on p "Safety Data Sheets" at bounding box center [118, 215] width 217 height 16
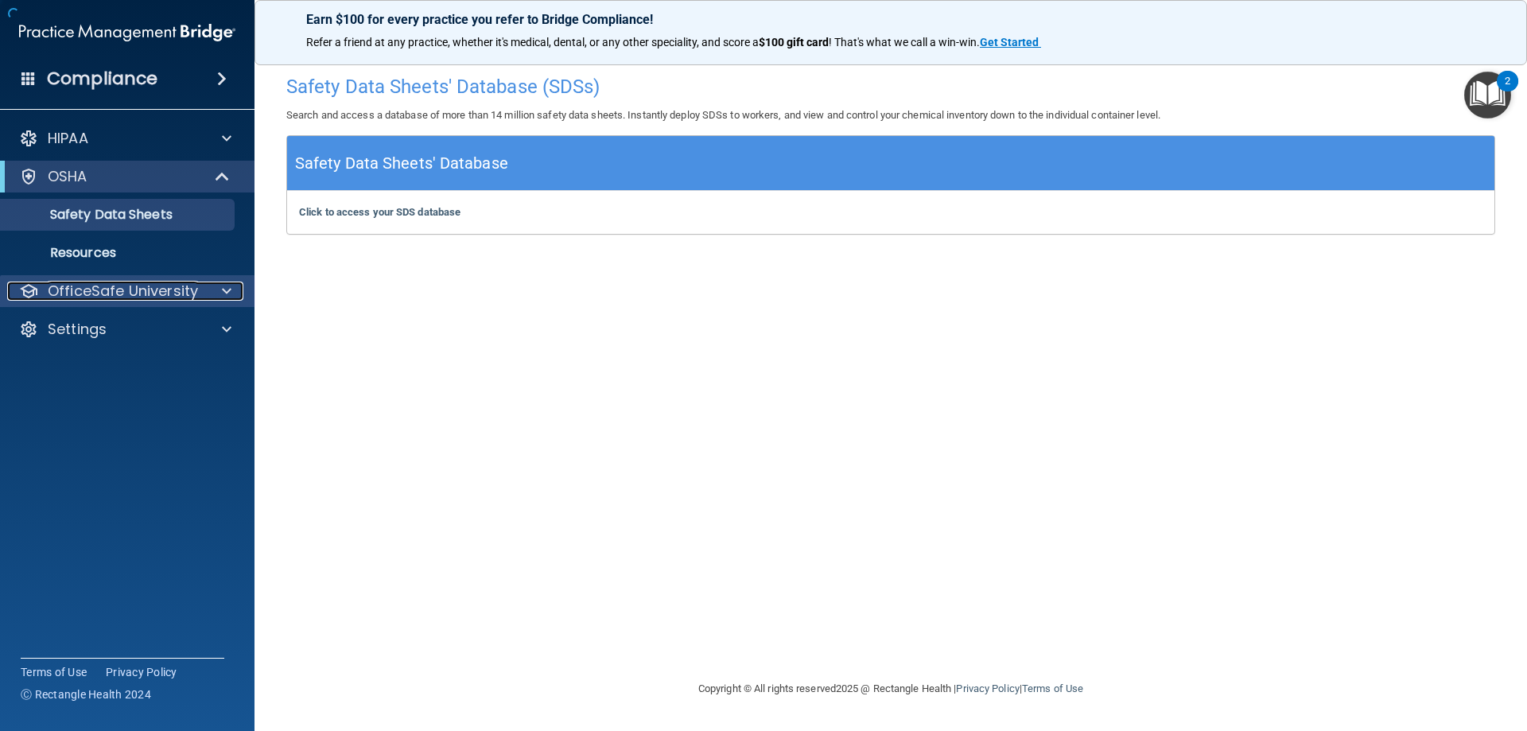
click at [177, 296] on p "OfficeSafe University" at bounding box center [123, 290] width 150 height 19
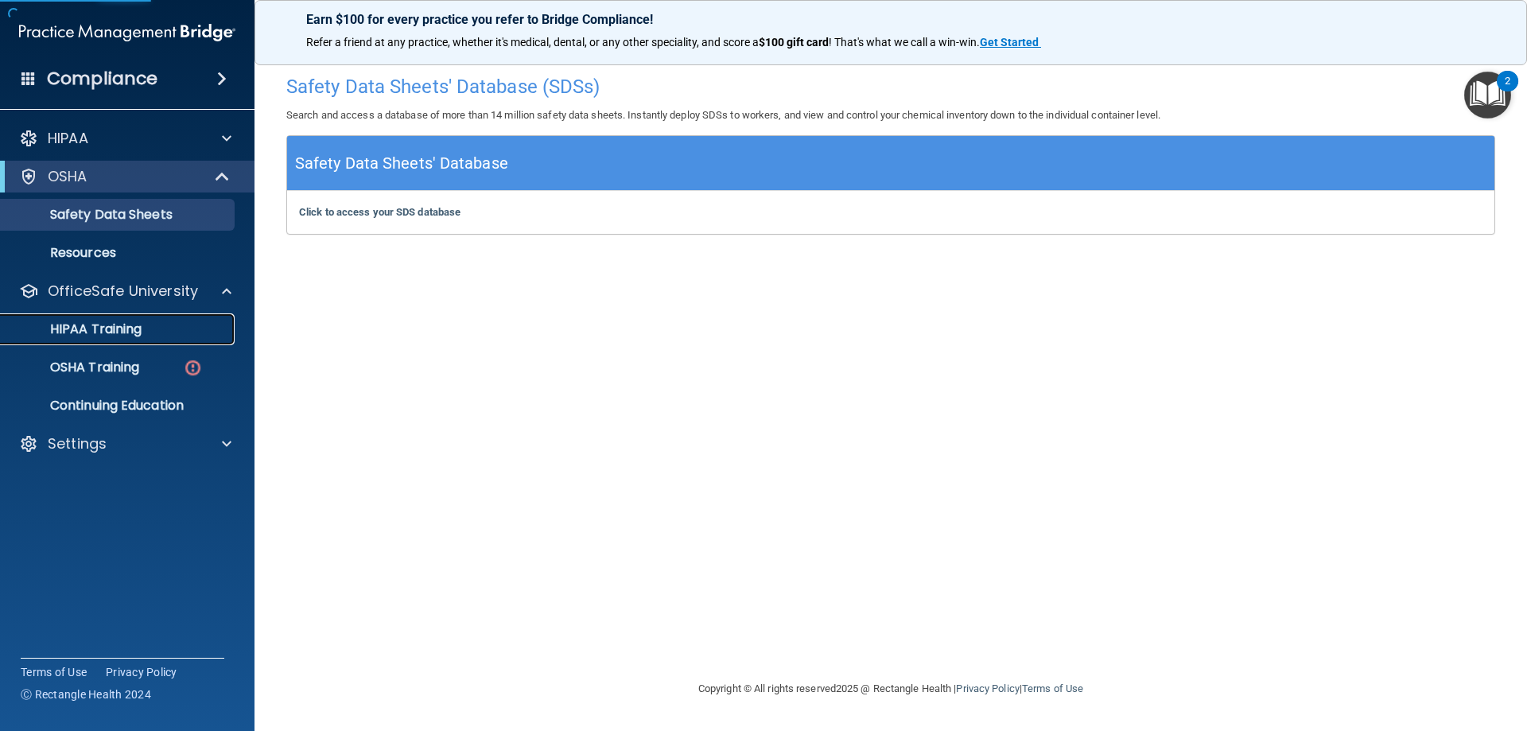
click at [135, 319] on link "HIPAA Training" at bounding box center [109, 329] width 250 height 32
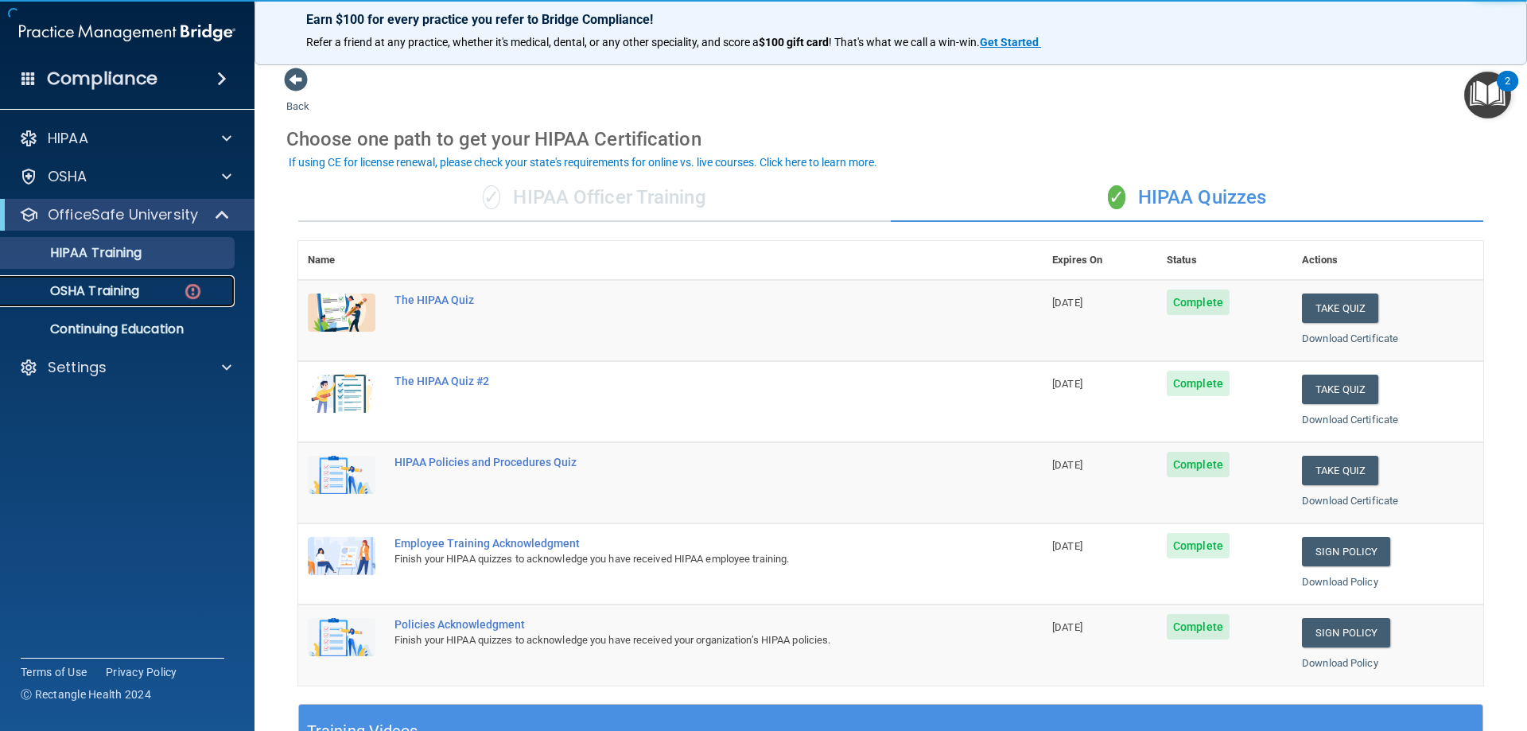
click at [165, 296] on div "OSHA Training" at bounding box center [118, 291] width 217 height 16
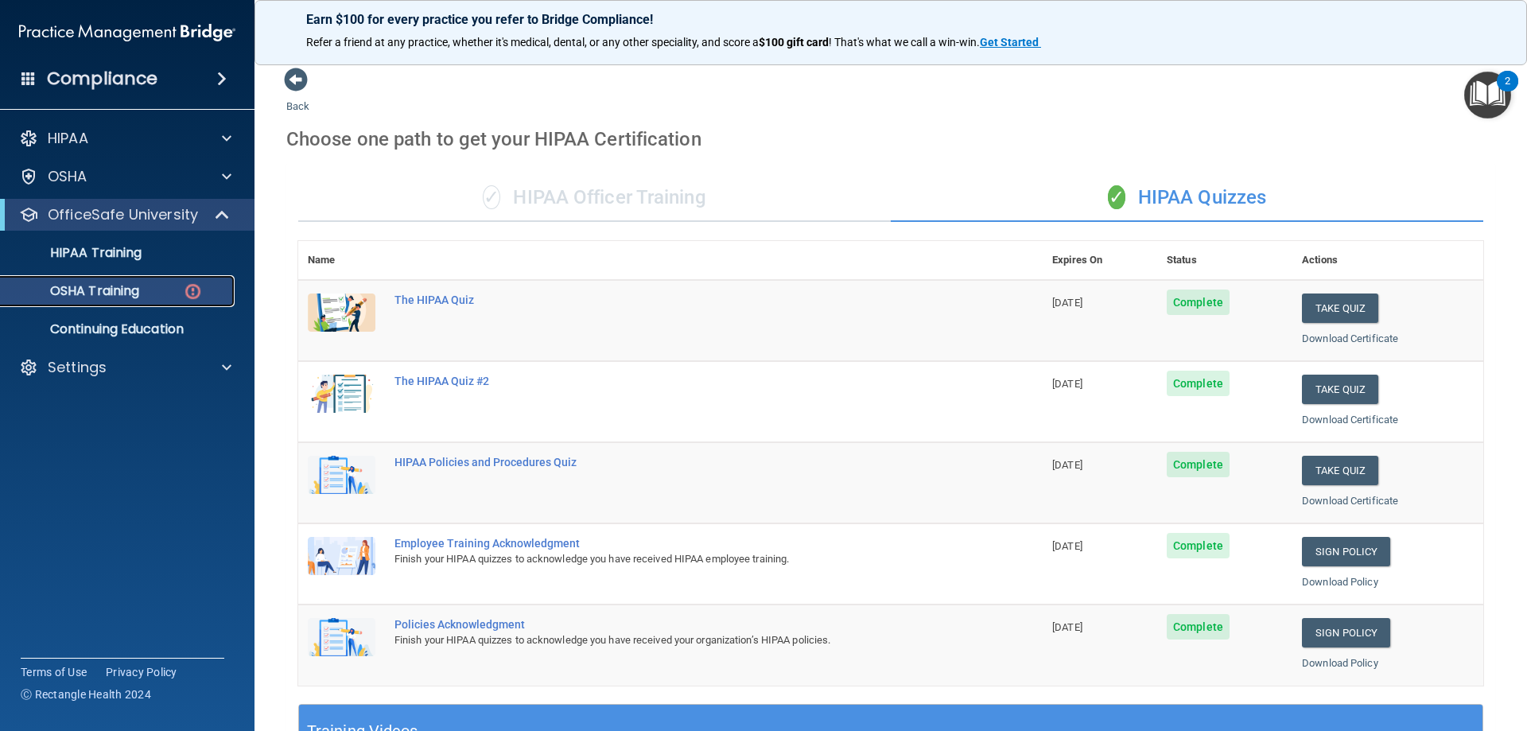
click at [139, 298] on p "OSHA Training" at bounding box center [74, 291] width 129 height 16
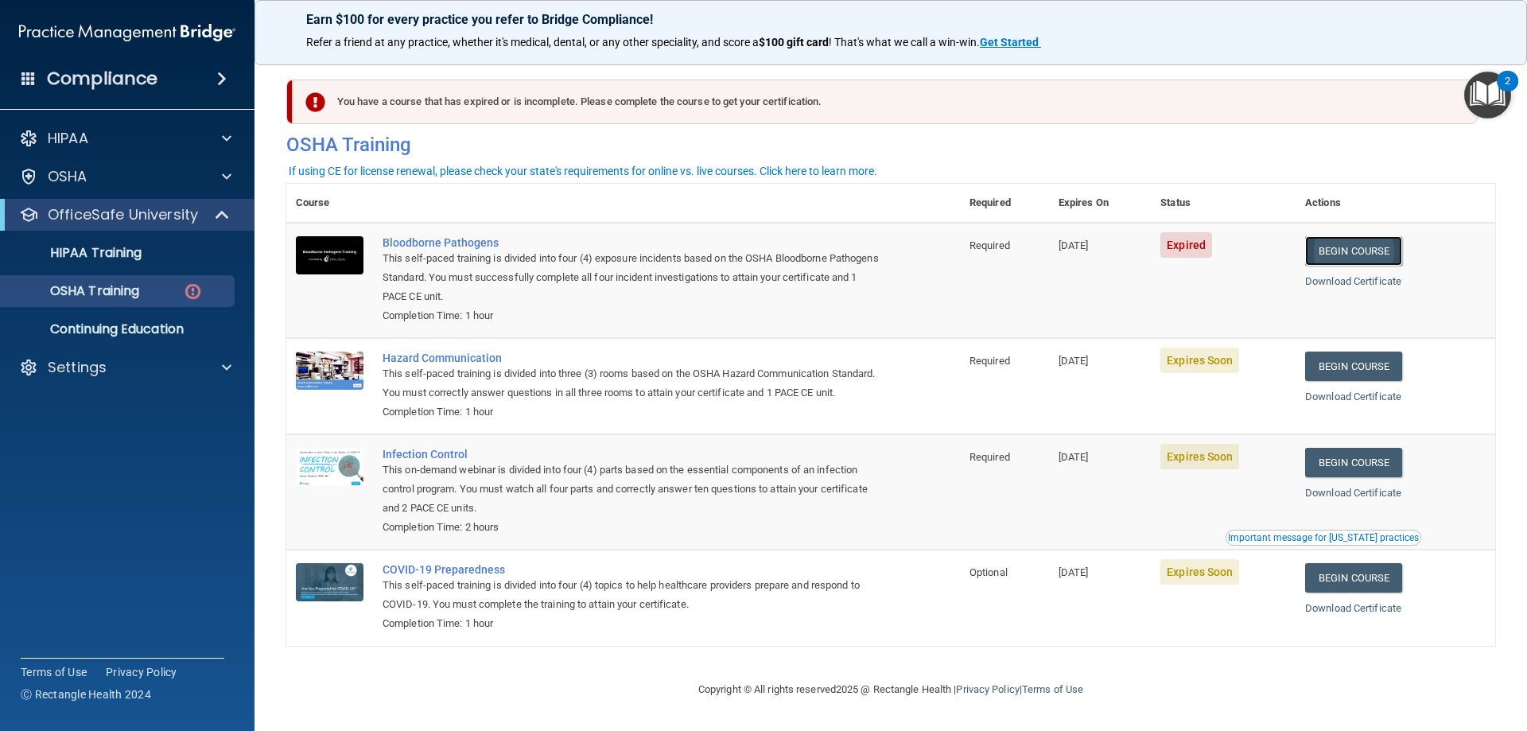
click at [1341, 243] on link "Begin Course" at bounding box center [1353, 250] width 97 height 29
